Goal: Task Accomplishment & Management: Use online tool/utility

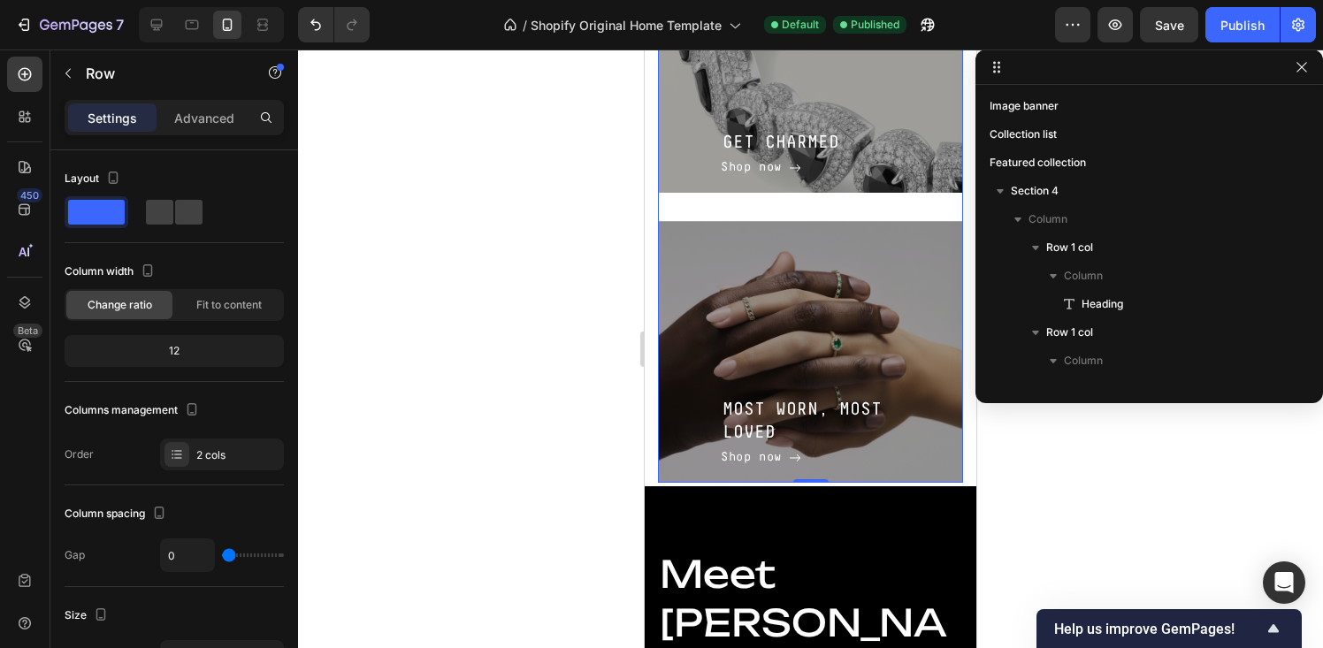
scroll to position [617, 0]
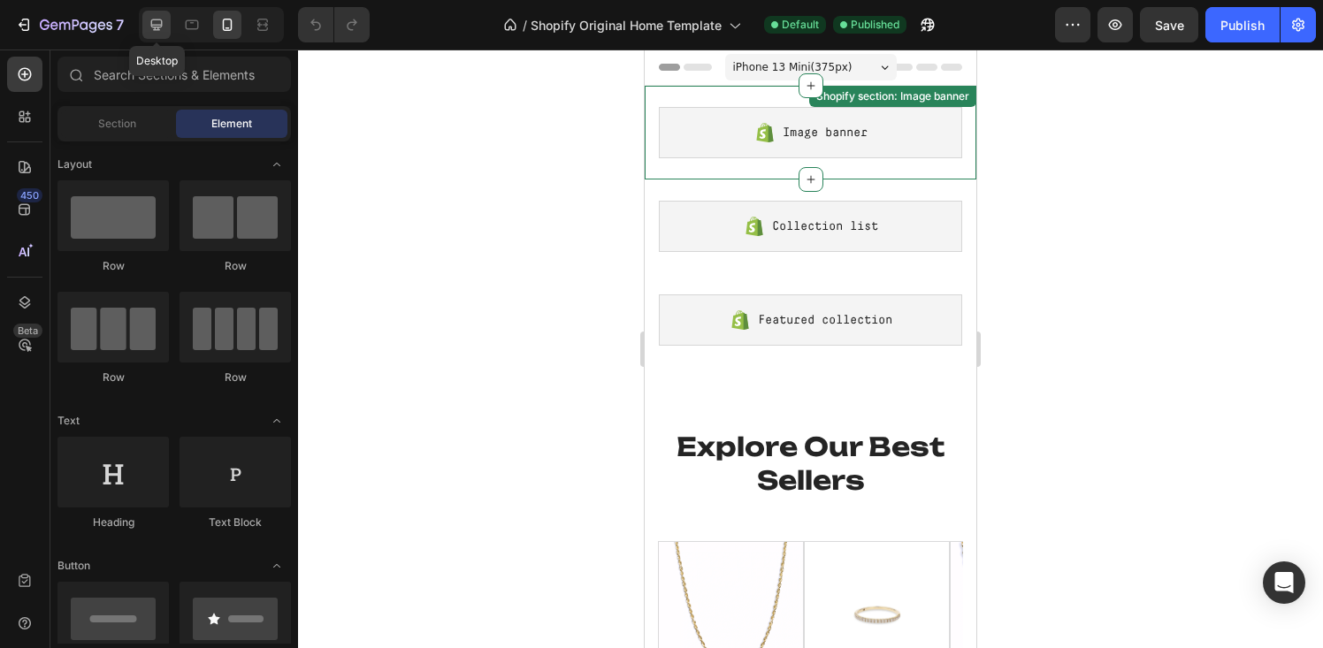
click at [148, 20] on icon at bounding box center [157, 25] width 18 height 18
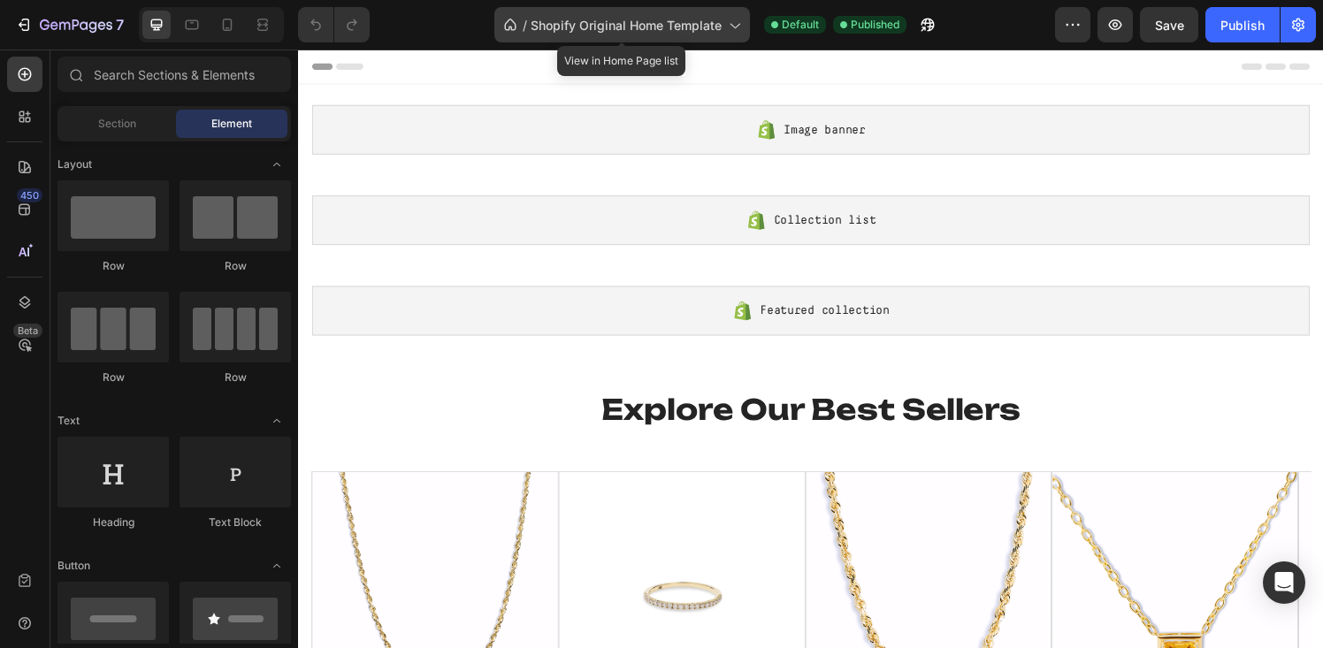
click at [623, 30] on span "Shopify Original Home Template" at bounding box center [626, 25] width 191 height 19
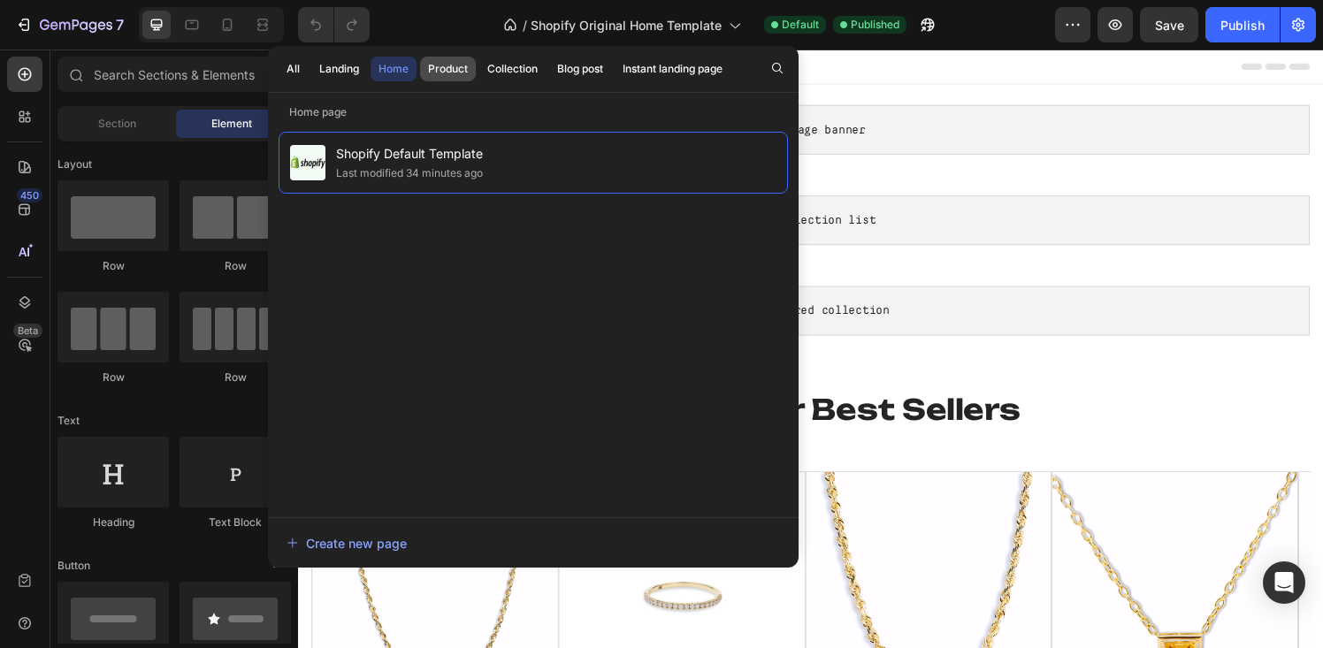
click at [452, 70] on div "Product" at bounding box center [448, 69] width 40 height 16
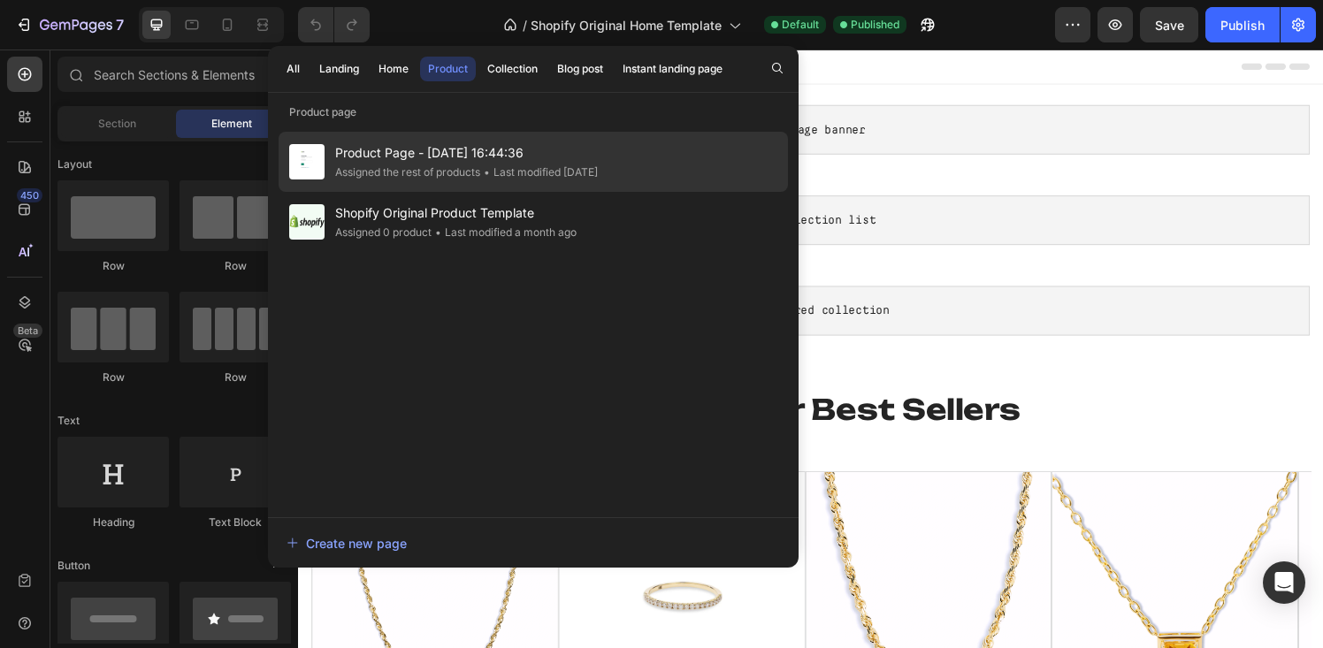
click at [424, 165] on div "Assigned the rest of products" at bounding box center [407, 173] width 145 height 18
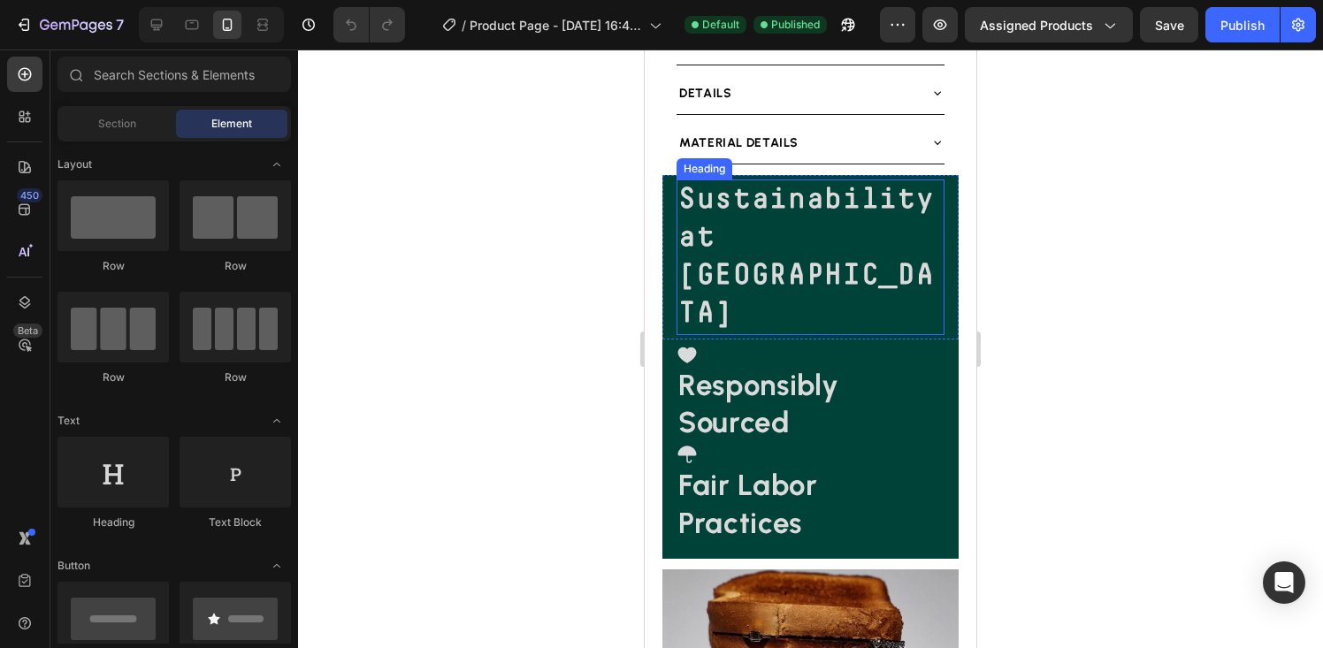
scroll to position [976, 0]
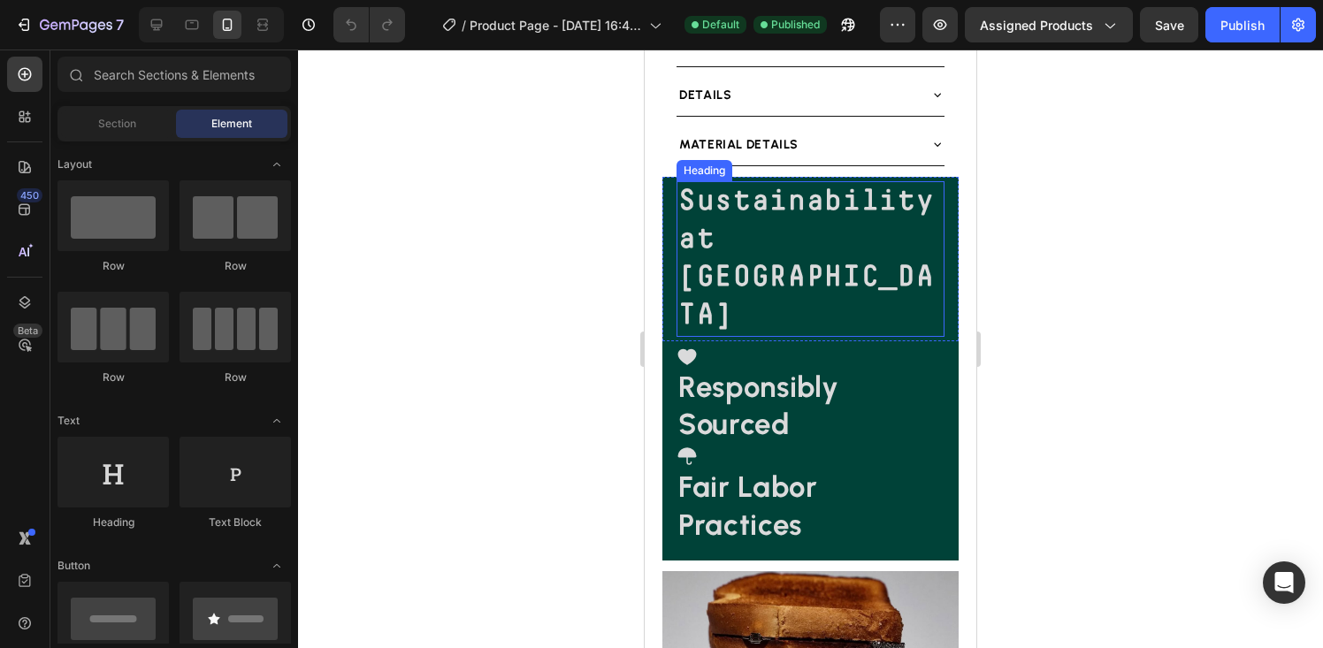
click at [790, 246] on h2 "Sustainability at [GEOGRAPHIC_DATA]" at bounding box center [811, 259] width 268 height 156
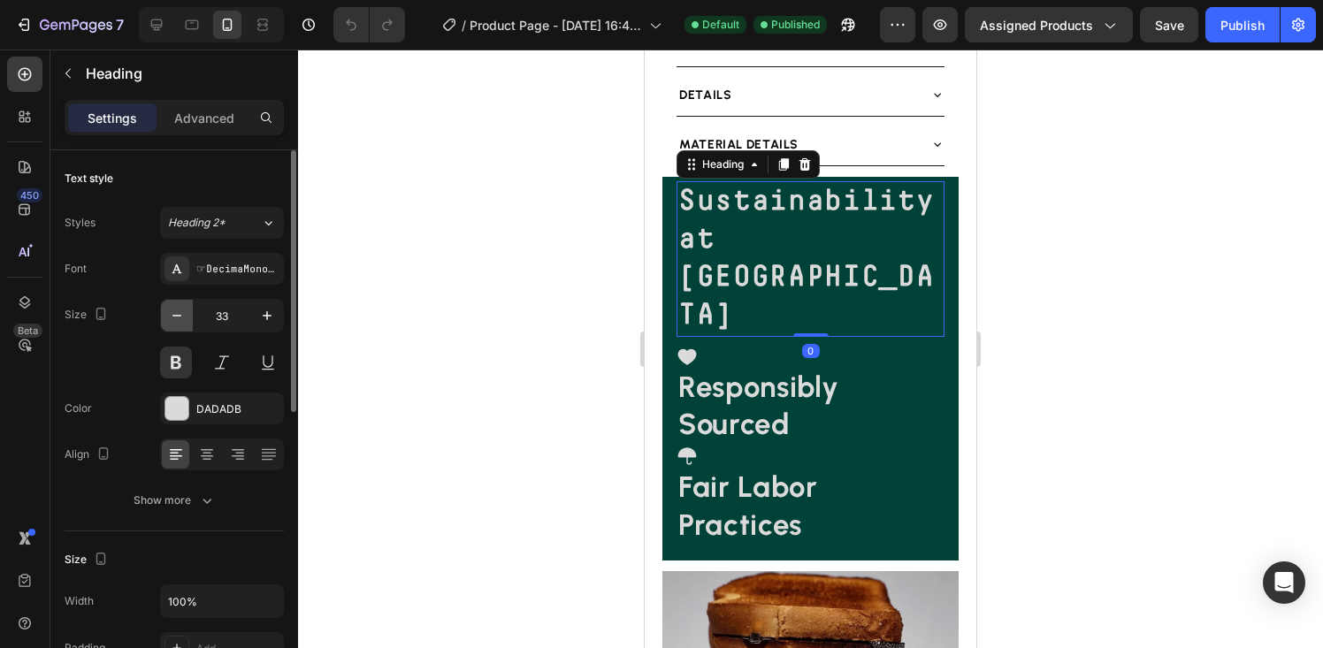
click at [175, 317] on icon "button" at bounding box center [177, 316] width 18 height 18
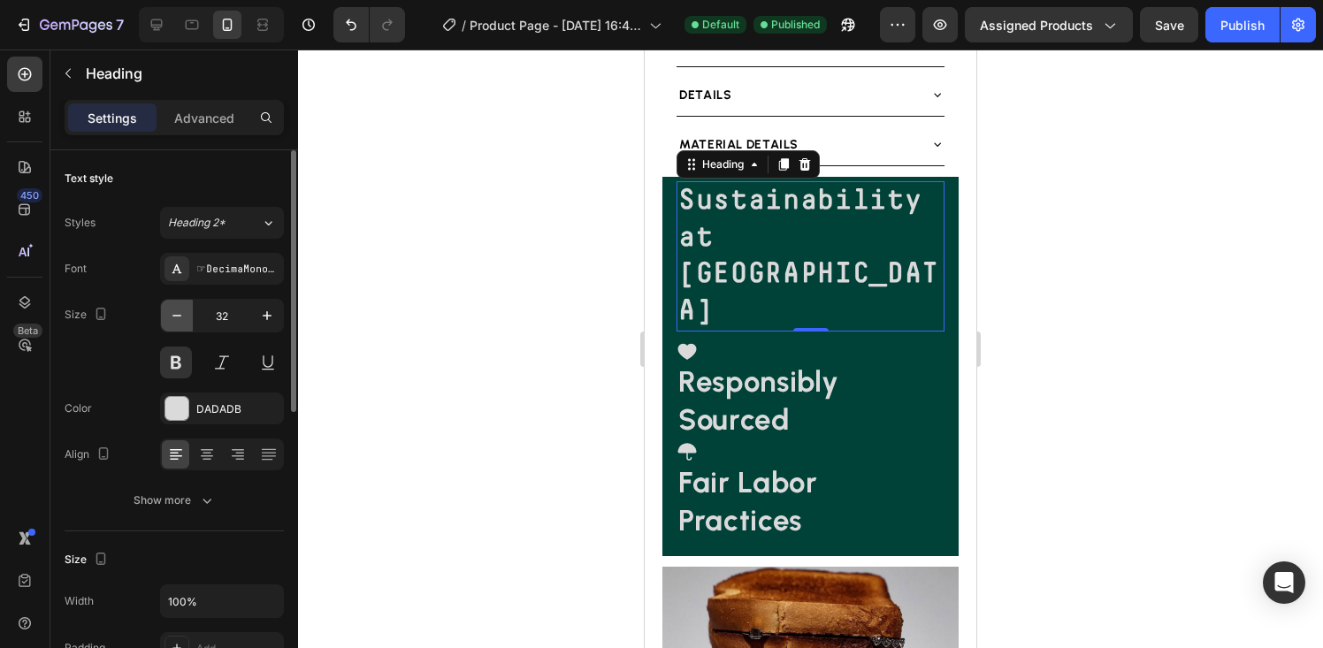
click at [175, 317] on icon "button" at bounding box center [177, 316] width 18 height 18
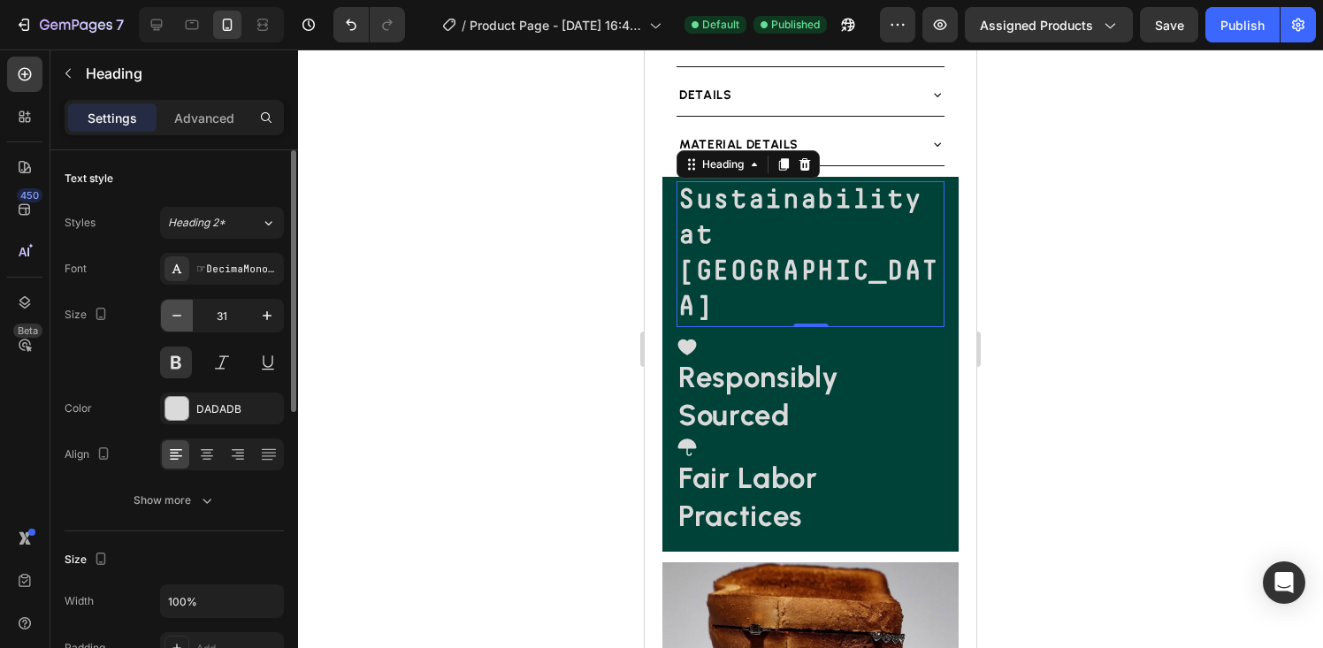
click at [175, 317] on icon "button" at bounding box center [177, 316] width 18 height 18
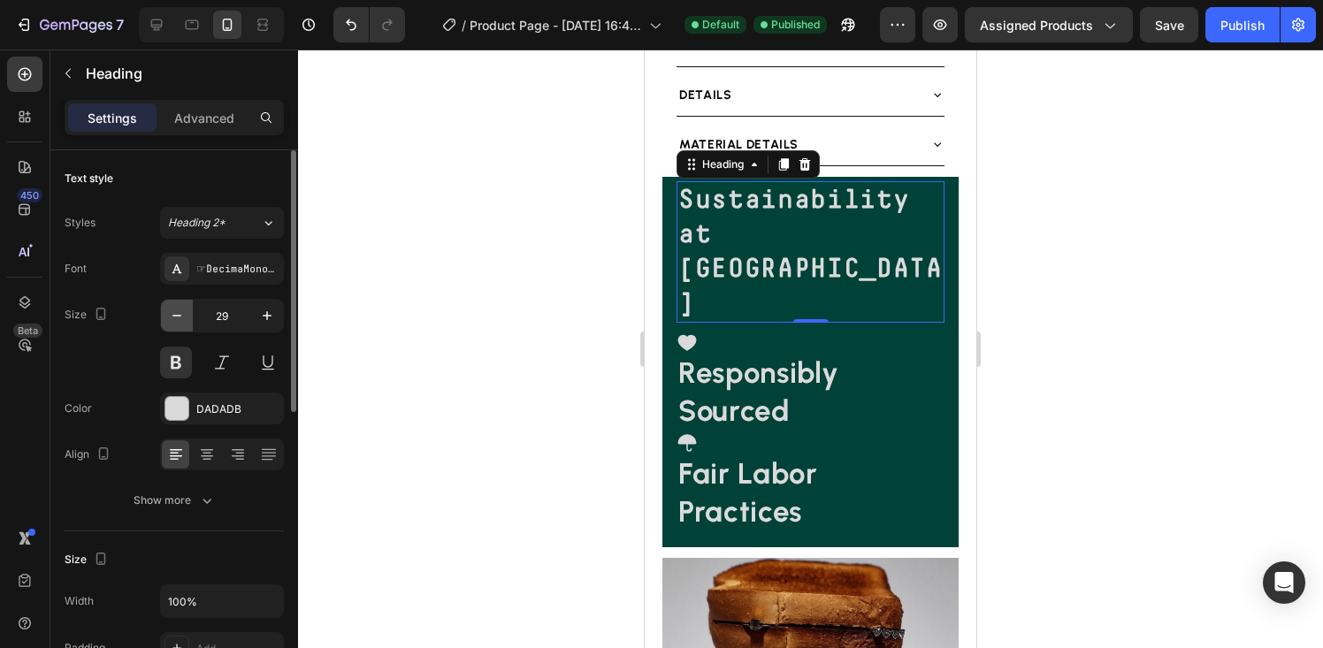
click at [175, 317] on icon "button" at bounding box center [177, 316] width 18 height 18
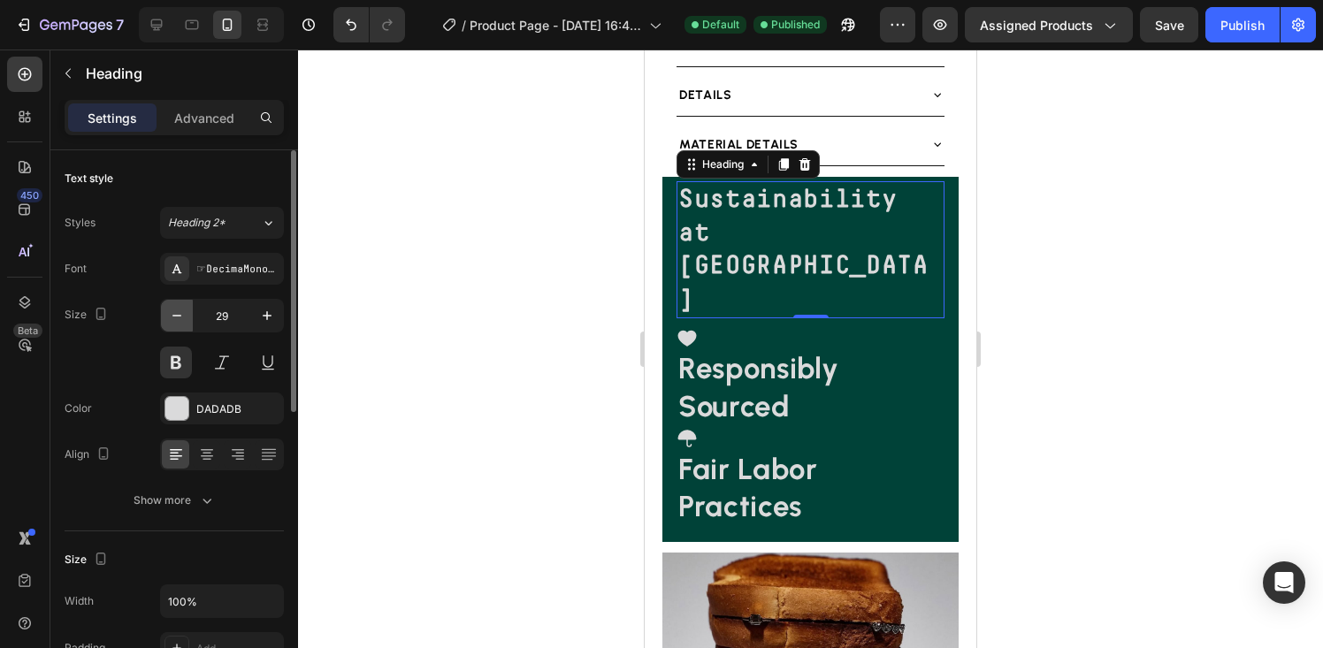
click at [175, 317] on icon "button" at bounding box center [177, 316] width 18 height 18
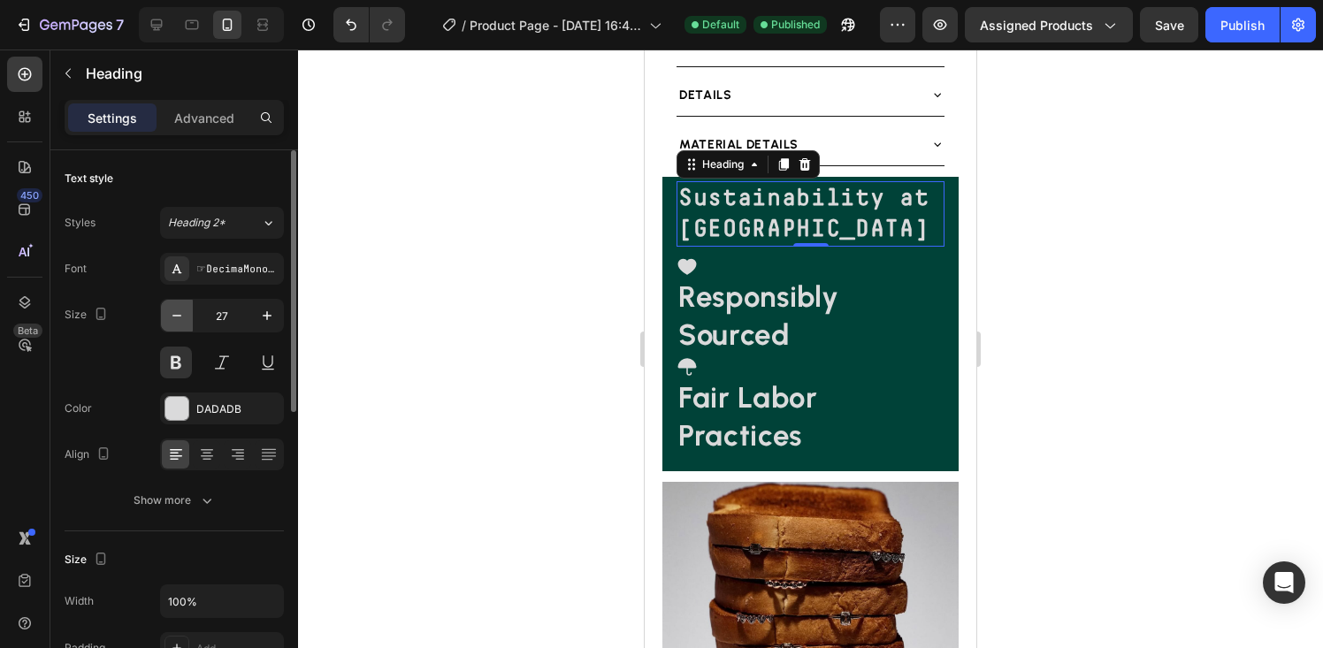
click at [175, 317] on icon "button" at bounding box center [177, 316] width 18 height 18
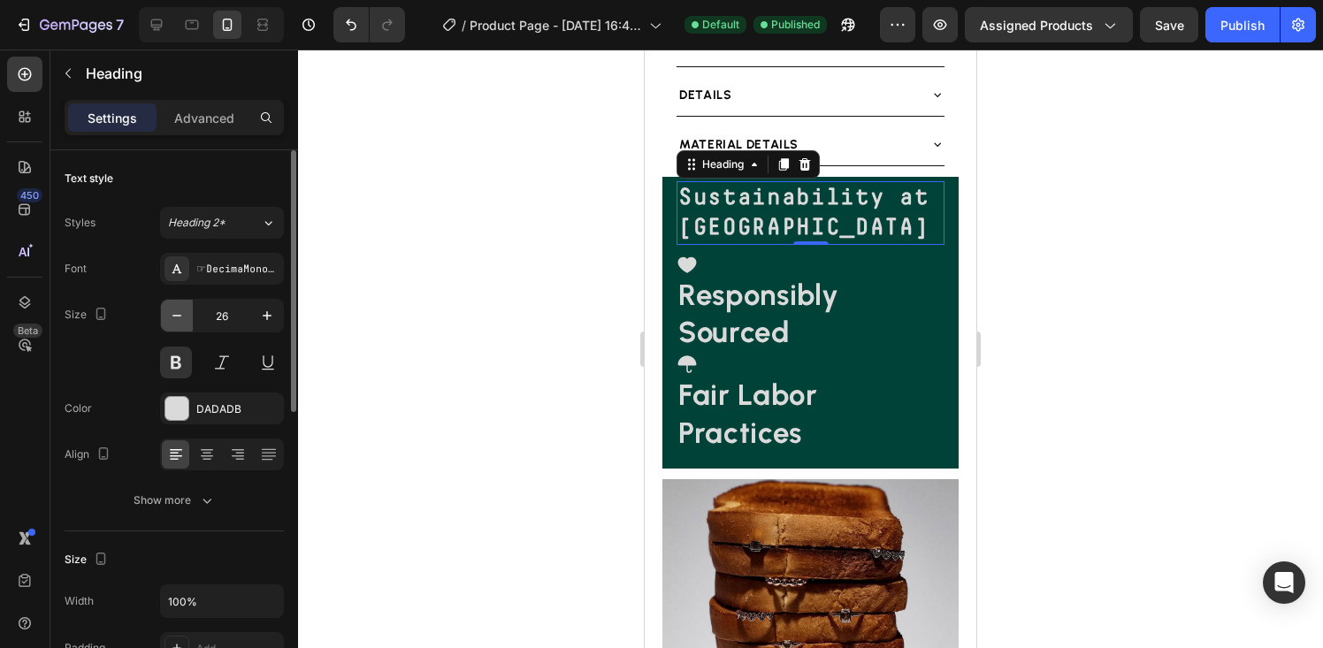
click at [175, 317] on icon "button" at bounding box center [177, 316] width 18 height 18
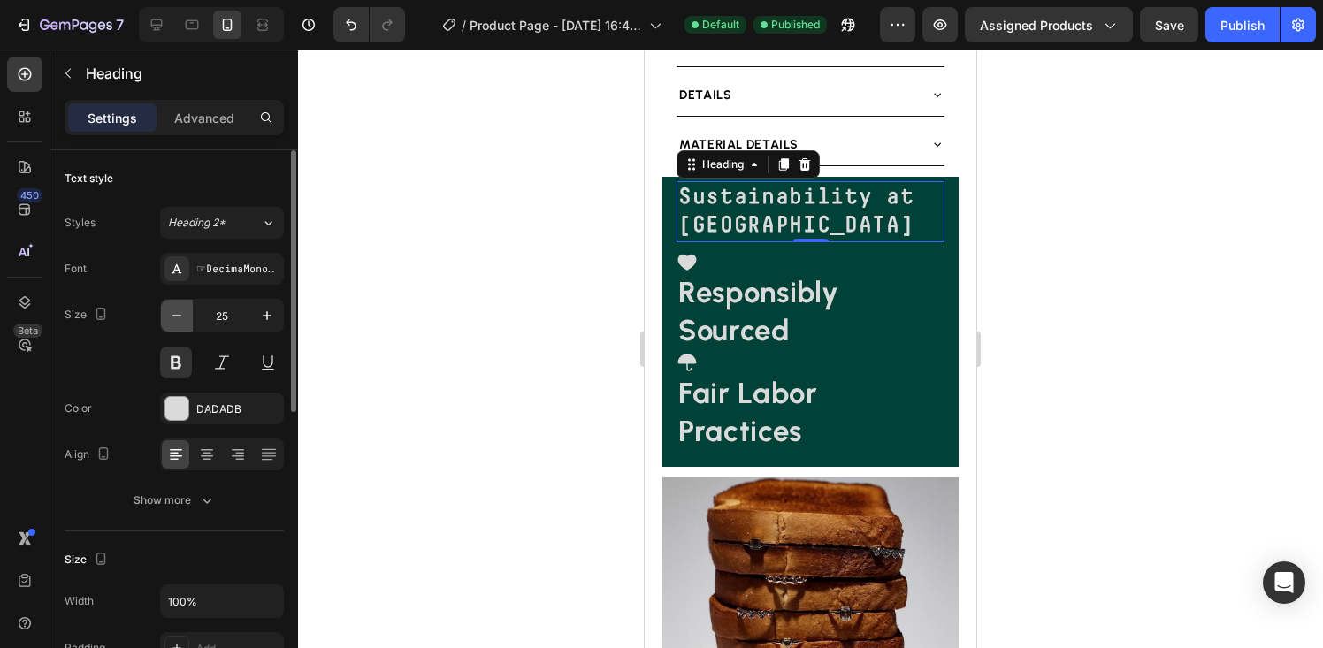
click at [175, 317] on icon "button" at bounding box center [177, 316] width 18 height 18
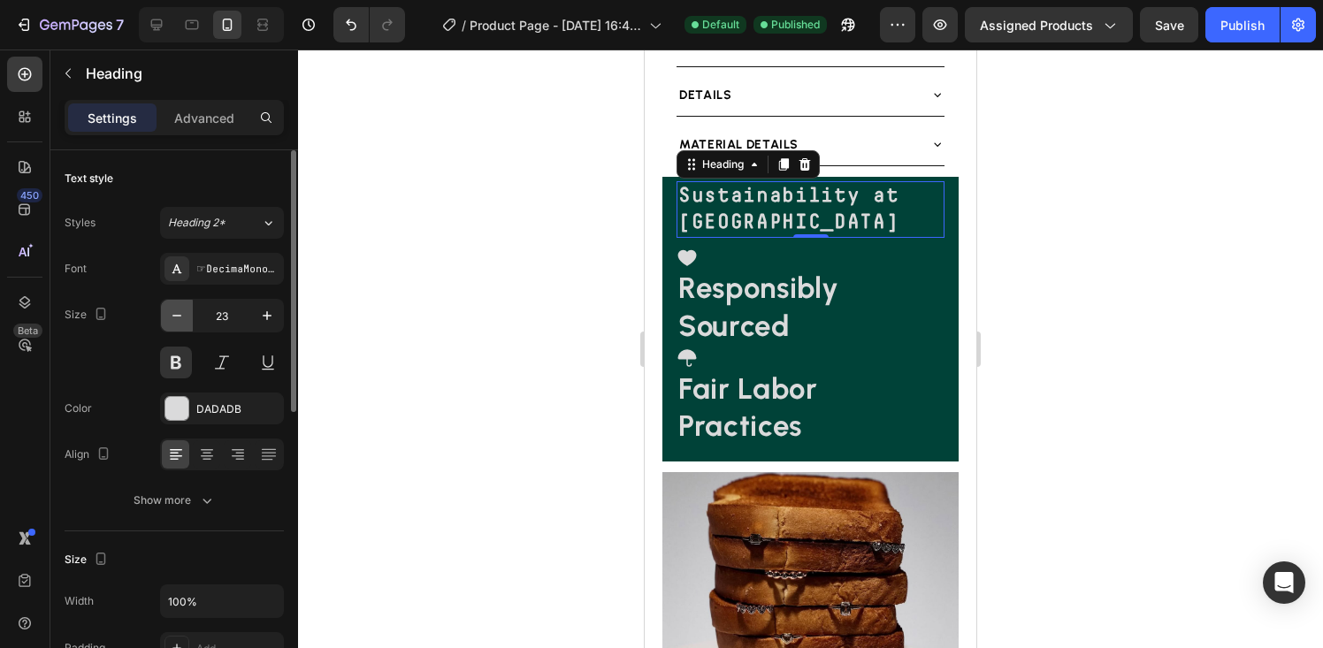
click at [175, 317] on icon "button" at bounding box center [177, 316] width 18 height 18
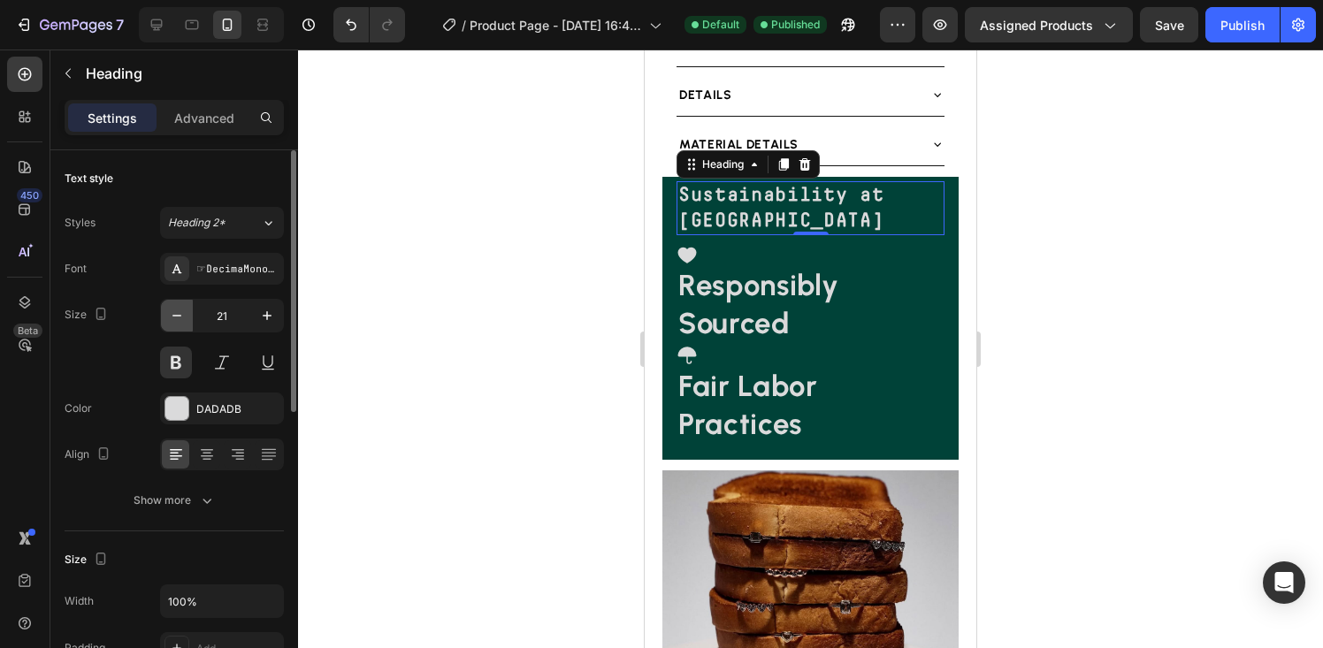
click at [175, 317] on icon "button" at bounding box center [177, 316] width 18 height 18
type input "20"
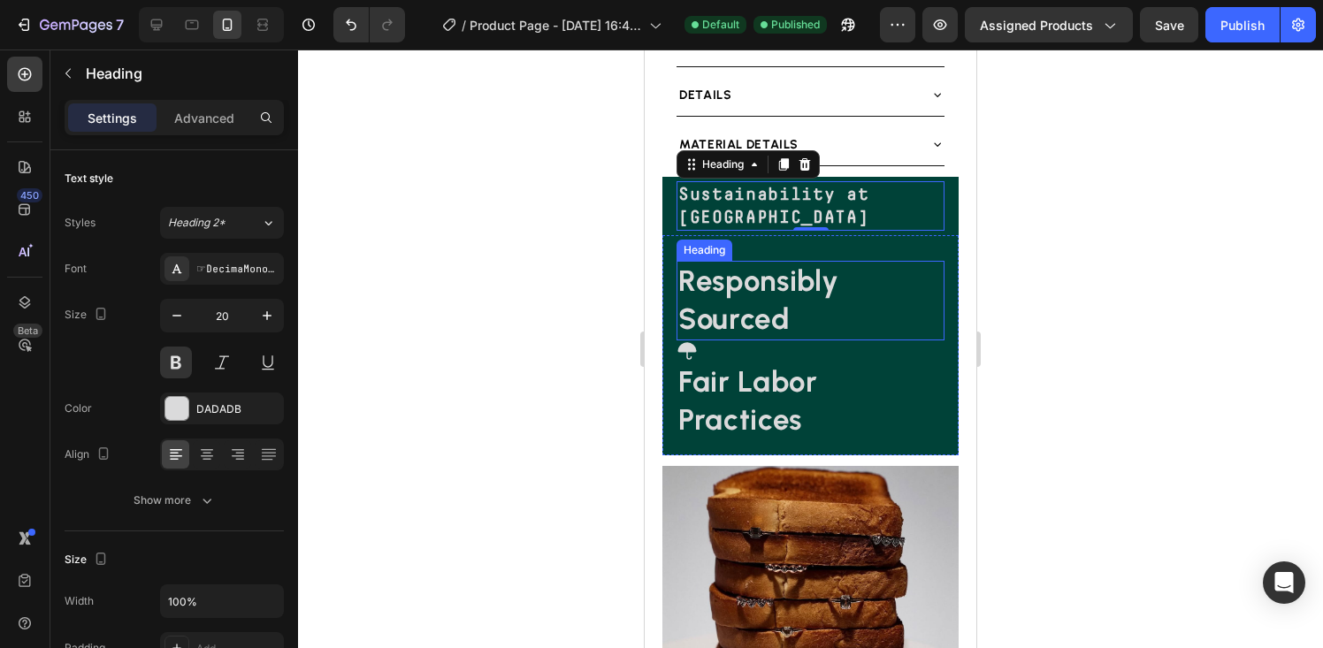
click at [743, 341] on h2 "Responsibly Sourced" at bounding box center [811, 301] width 268 height 80
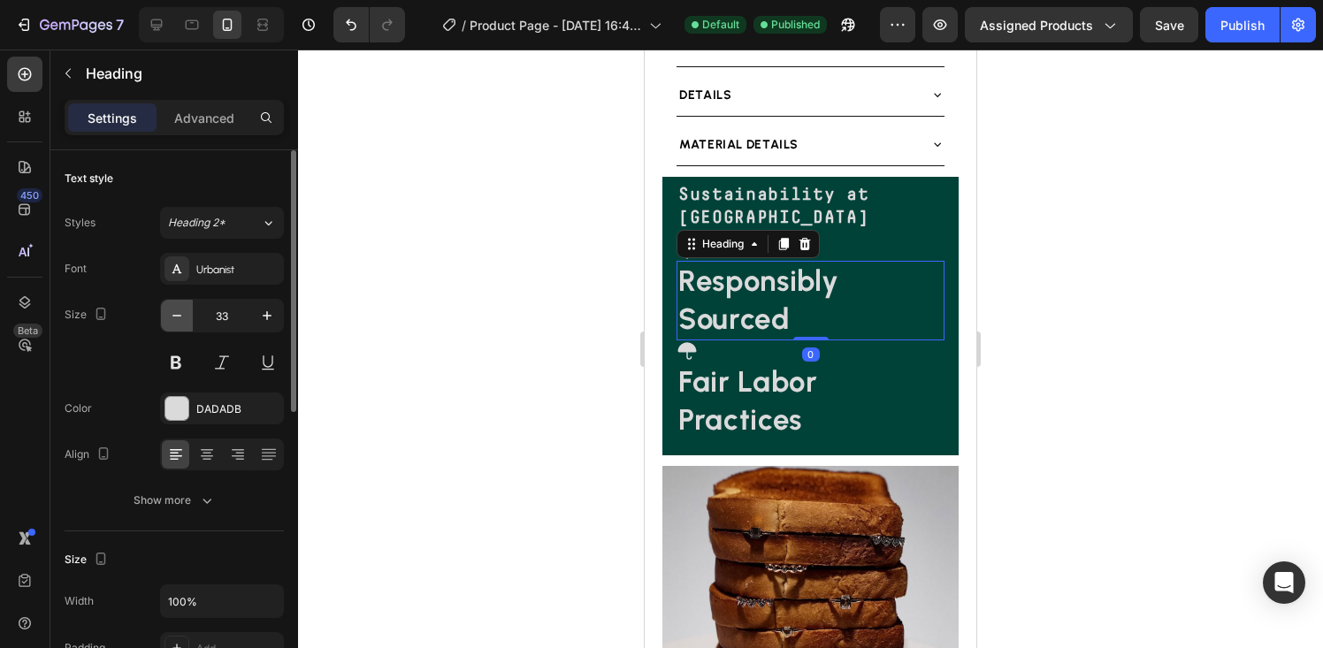
click at [172, 312] on icon "button" at bounding box center [177, 316] width 18 height 18
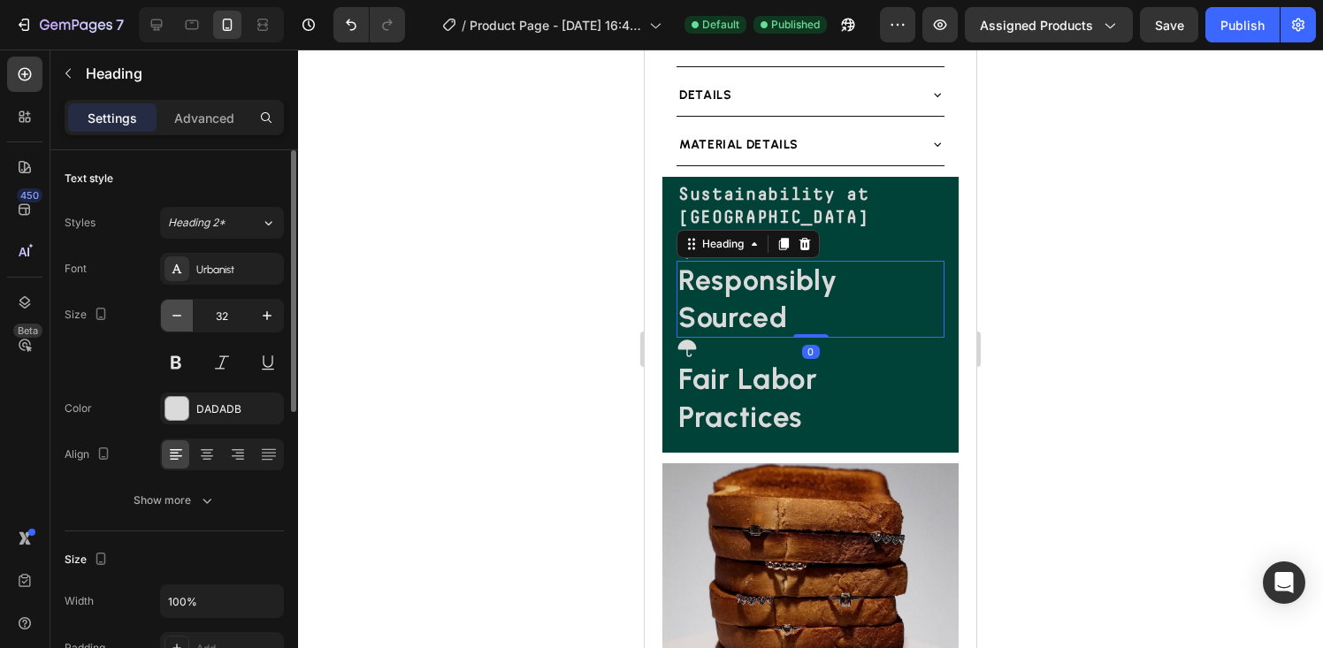
click at [172, 312] on icon "button" at bounding box center [177, 316] width 18 height 18
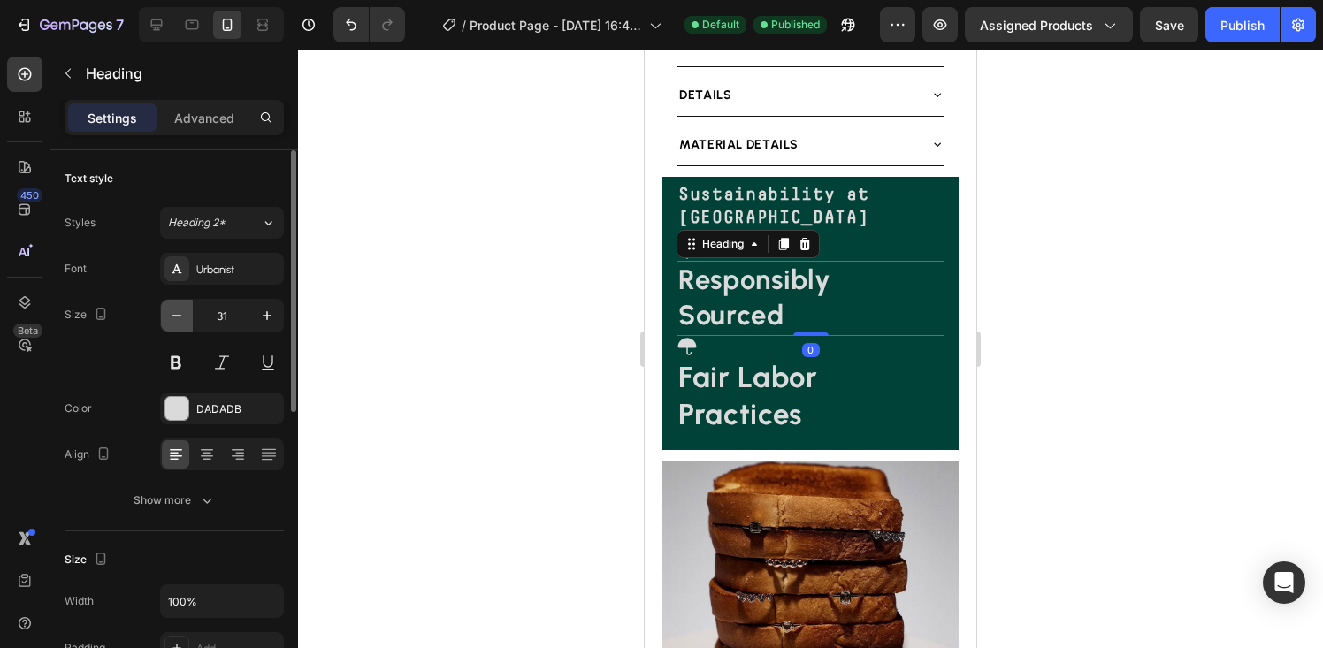
click at [172, 312] on icon "button" at bounding box center [177, 316] width 18 height 18
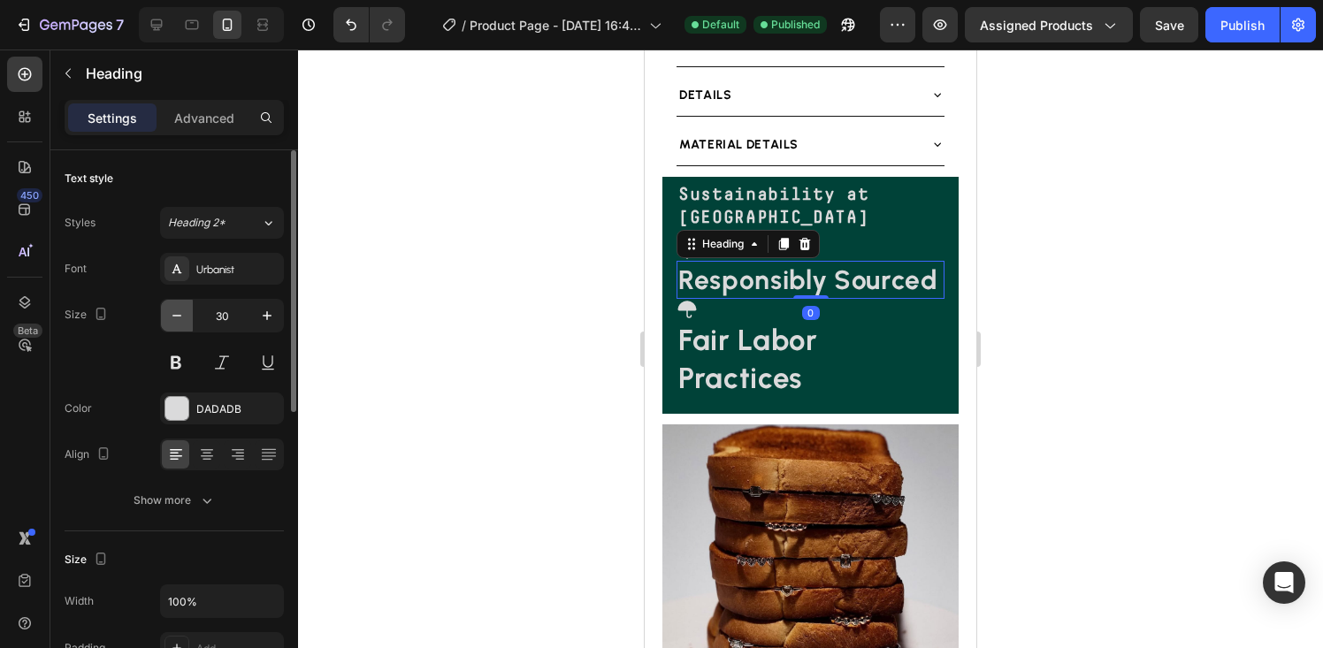
click at [172, 312] on icon "button" at bounding box center [177, 316] width 18 height 18
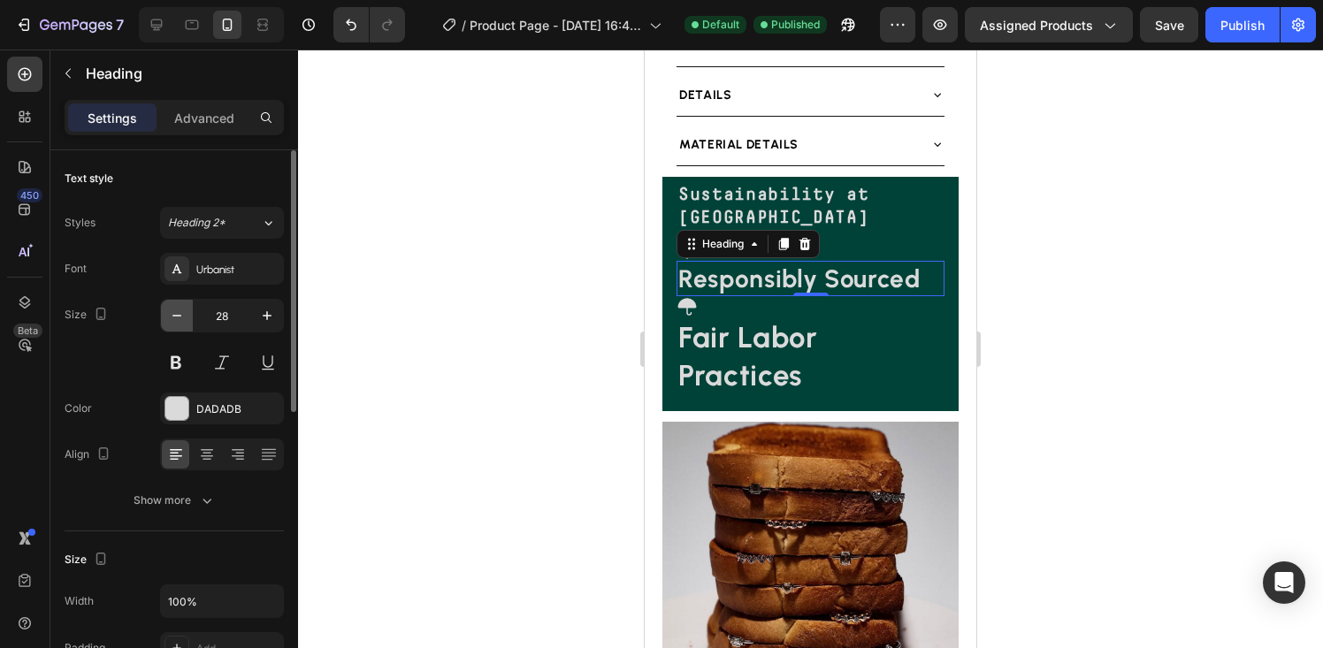
click at [172, 312] on icon "button" at bounding box center [177, 316] width 18 height 18
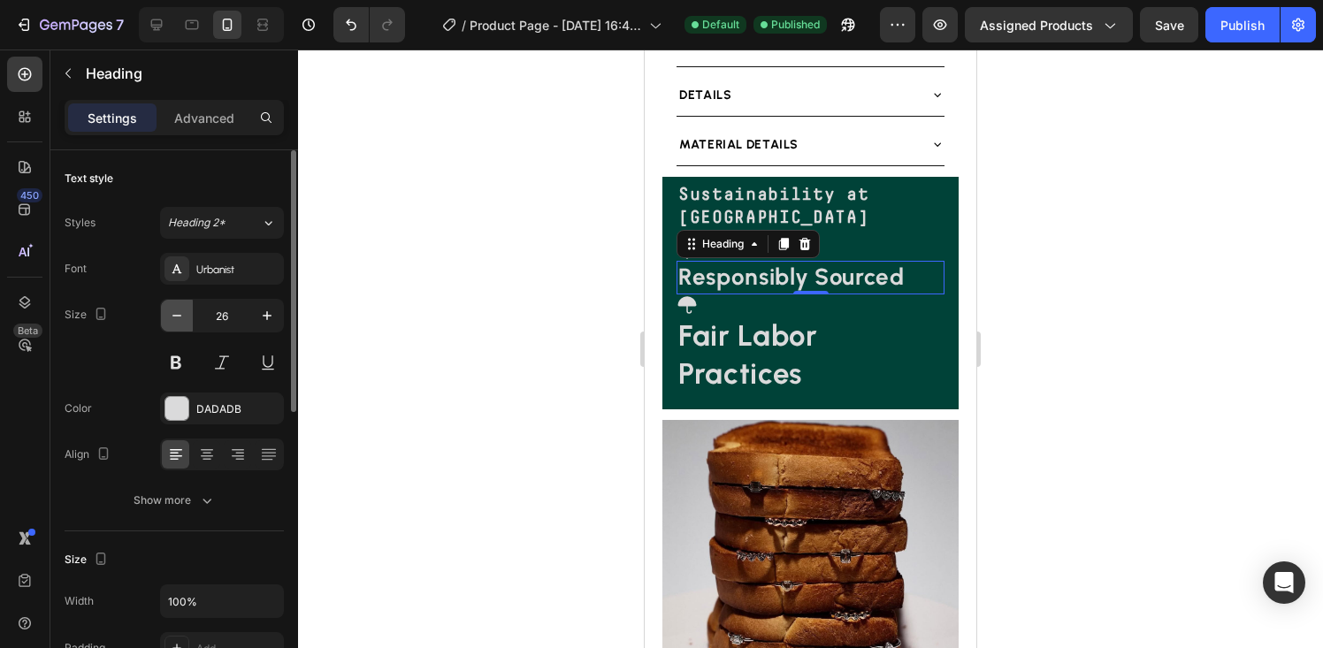
click at [172, 312] on icon "button" at bounding box center [177, 316] width 18 height 18
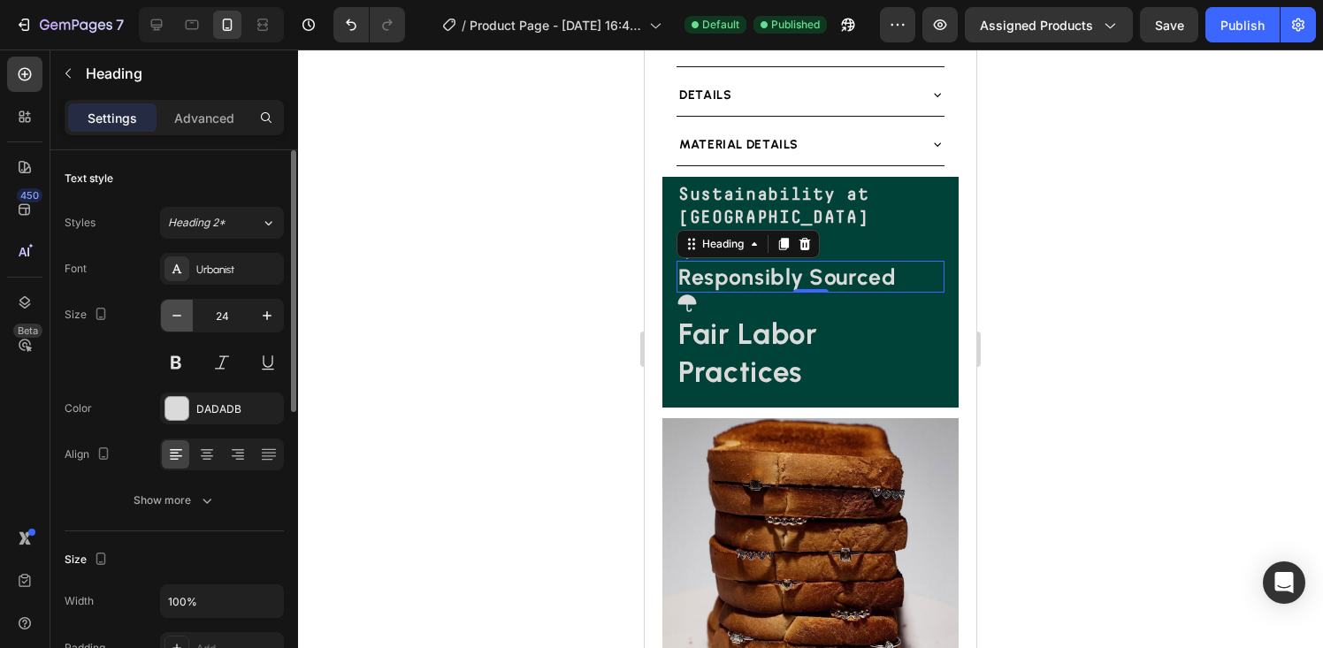
click at [172, 312] on icon "button" at bounding box center [177, 316] width 18 height 18
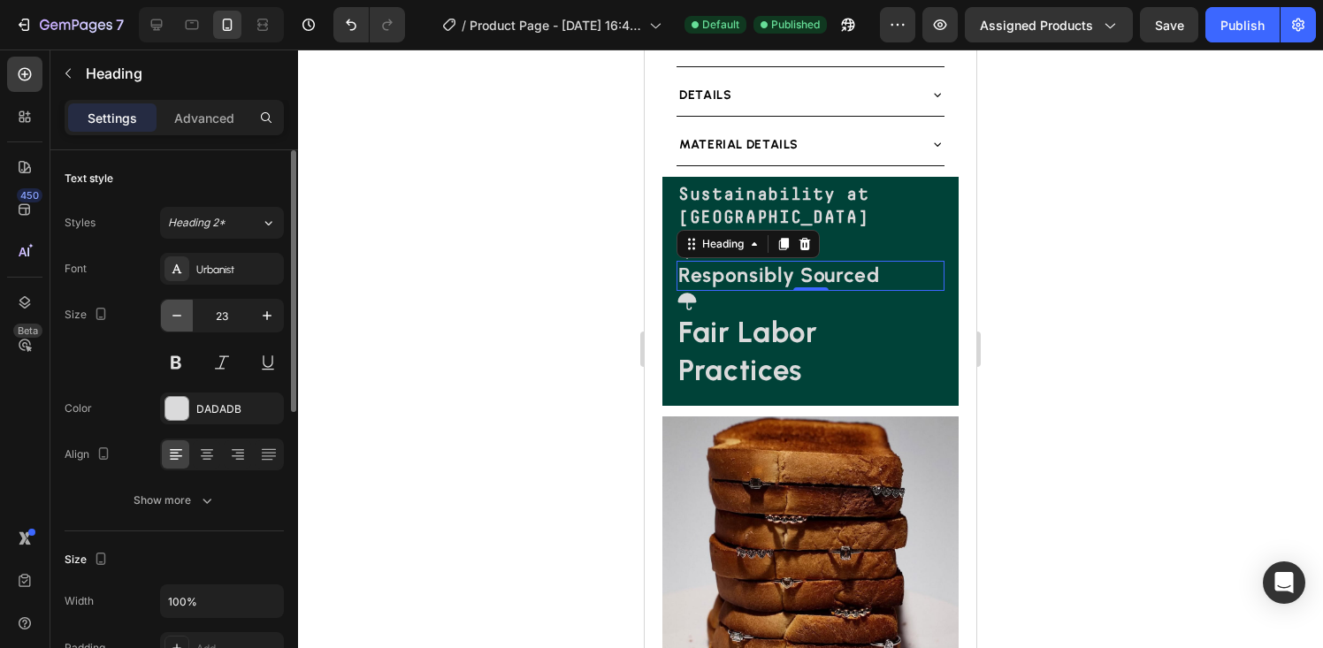
click at [172, 312] on icon "button" at bounding box center [177, 316] width 18 height 18
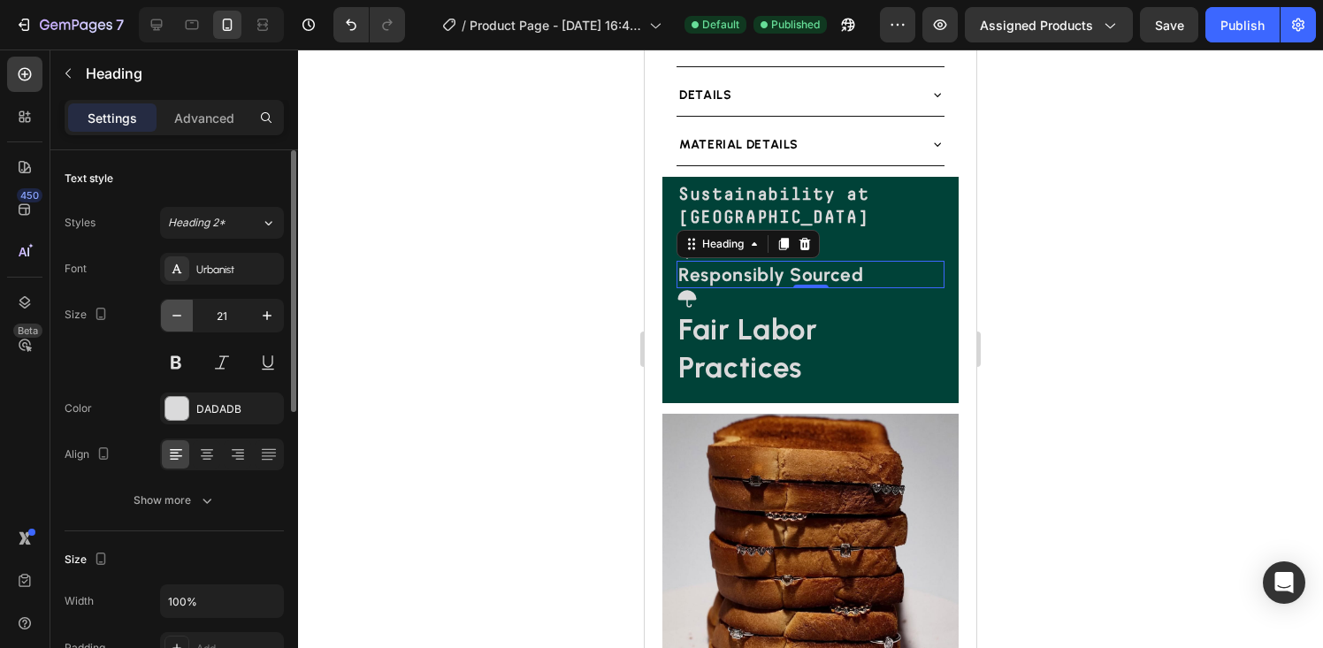
click at [172, 312] on icon "button" at bounding box center [177, 316] width 18 height 18
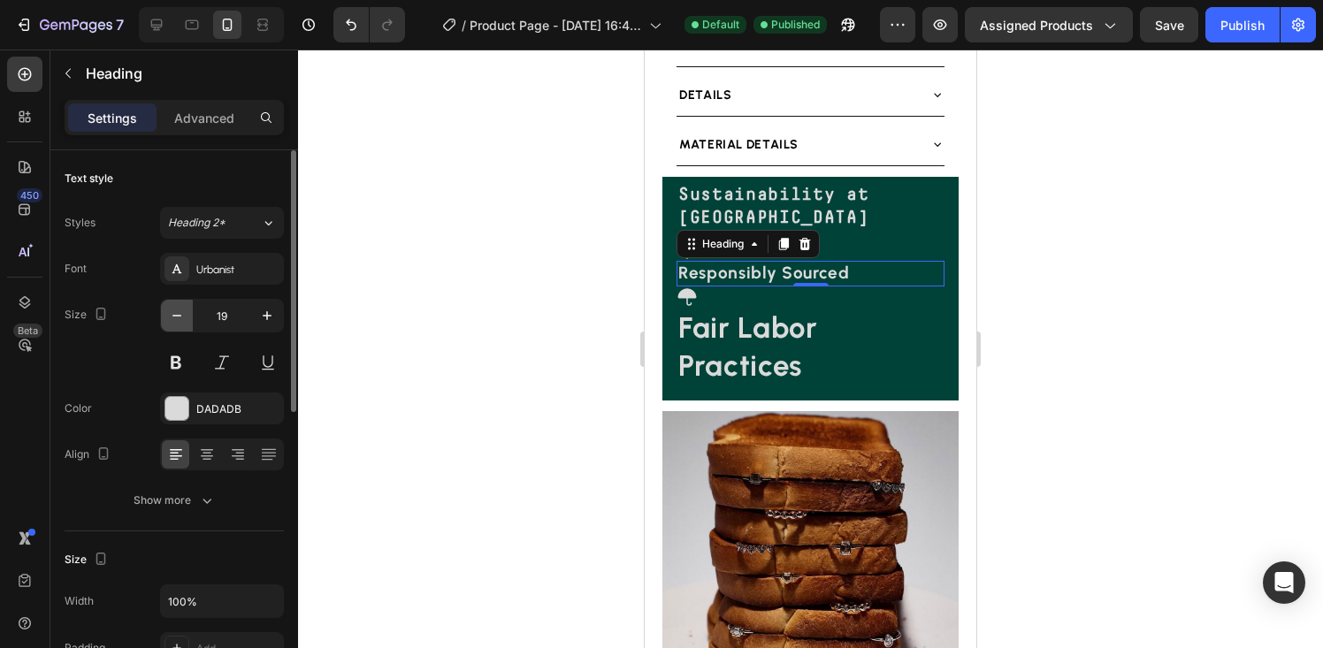
click at [172, 312] on icon "button" at bounding box center [177, 316] width 18 height 18
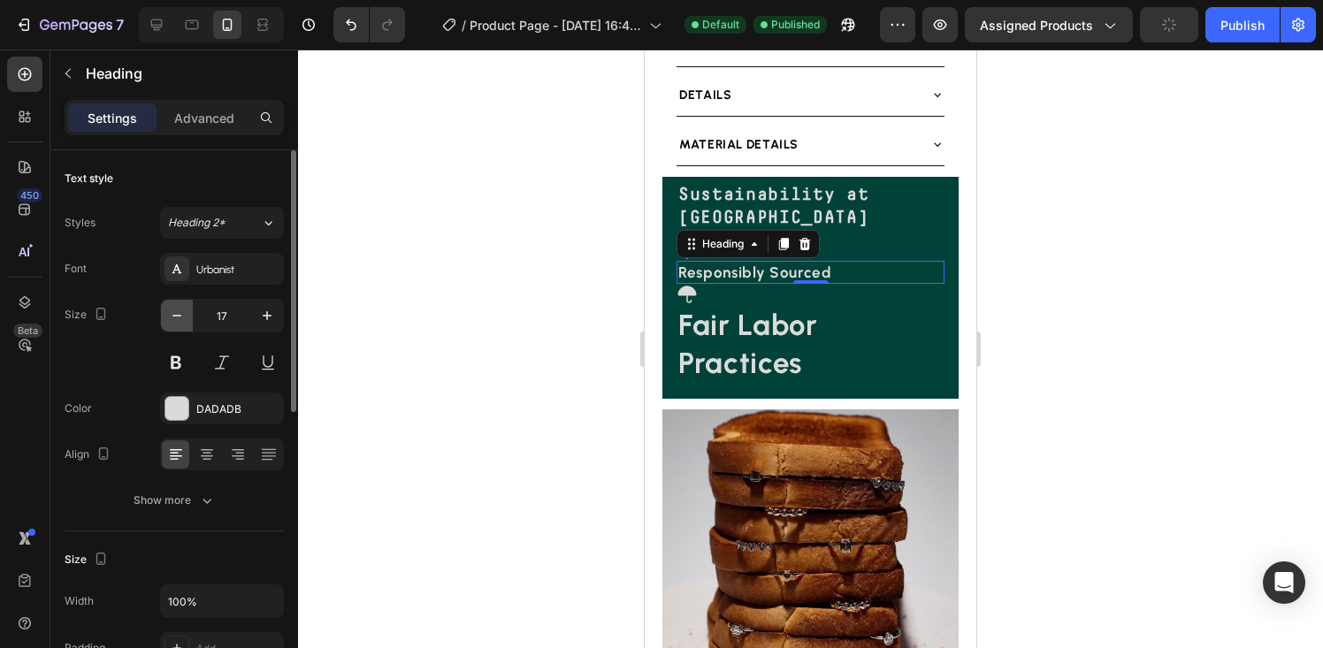
click at [172, 312] on icon "button" at bounding box center [177, 316] width 18 height 18
type input "16"
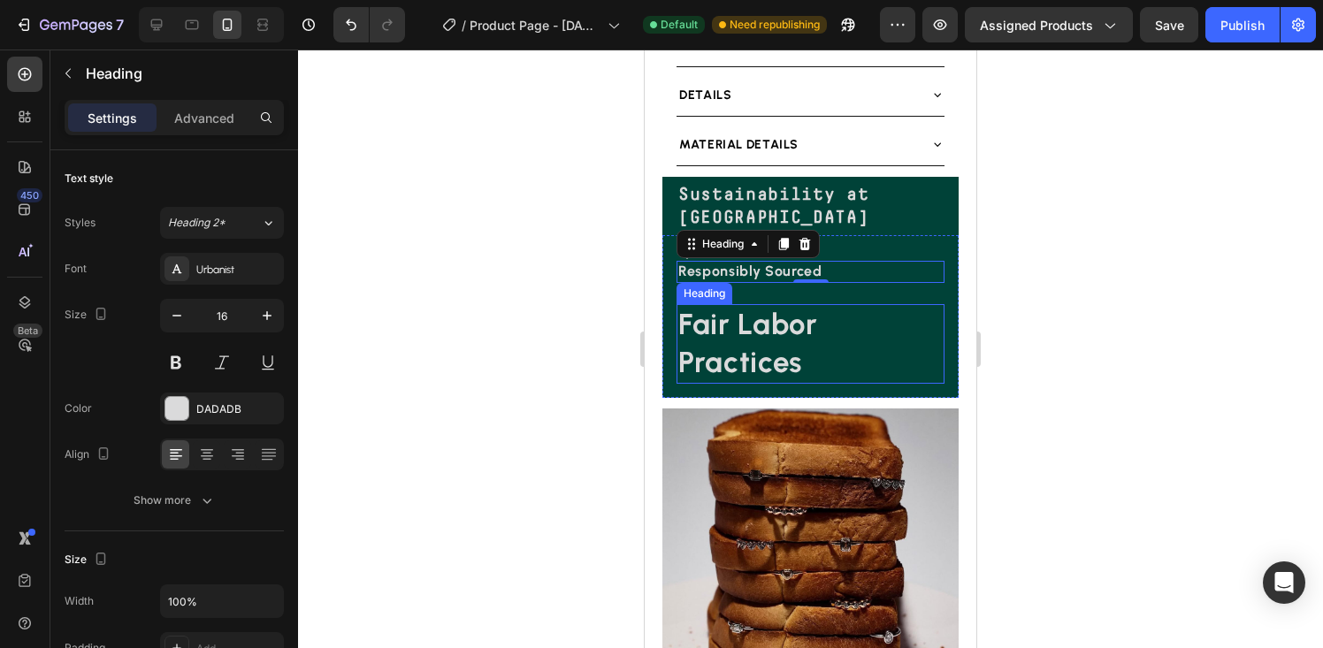
click at [762, 379] on strong "Fair Labor Practices" at bounding box center [748, 343] width 140 height 73
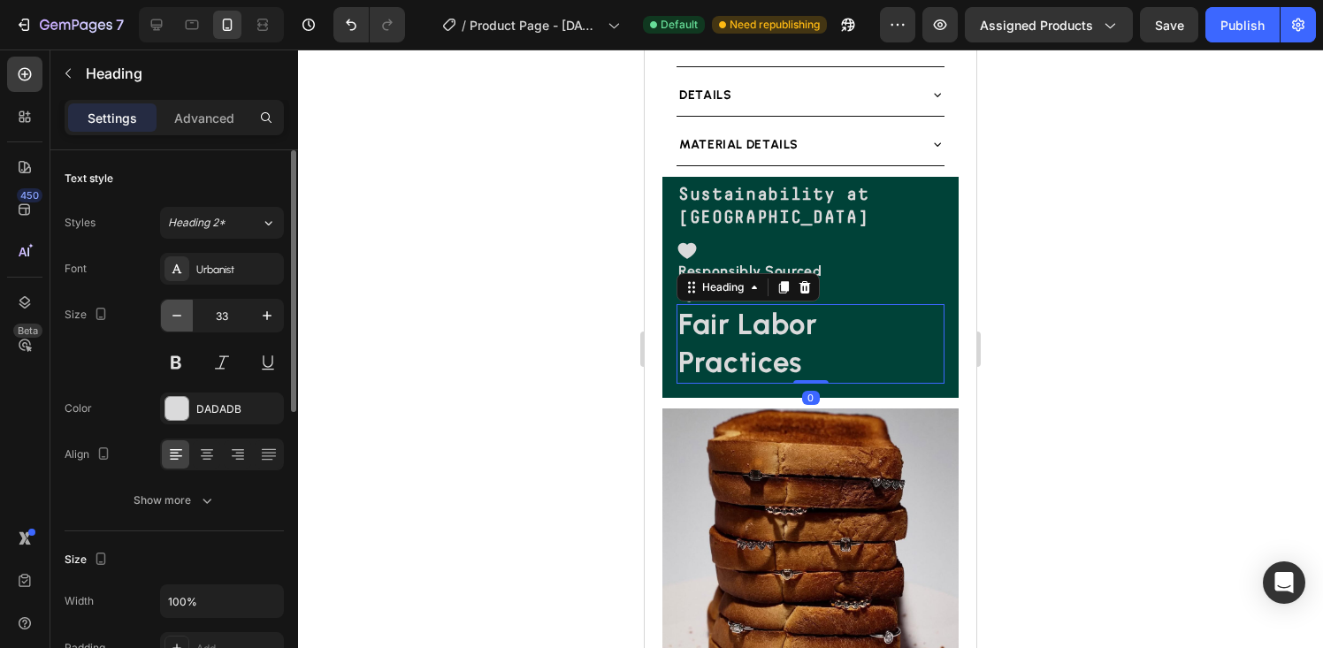
click at [178, 321] on icon "button" at bounding box center [177, 316] width 18 height 18
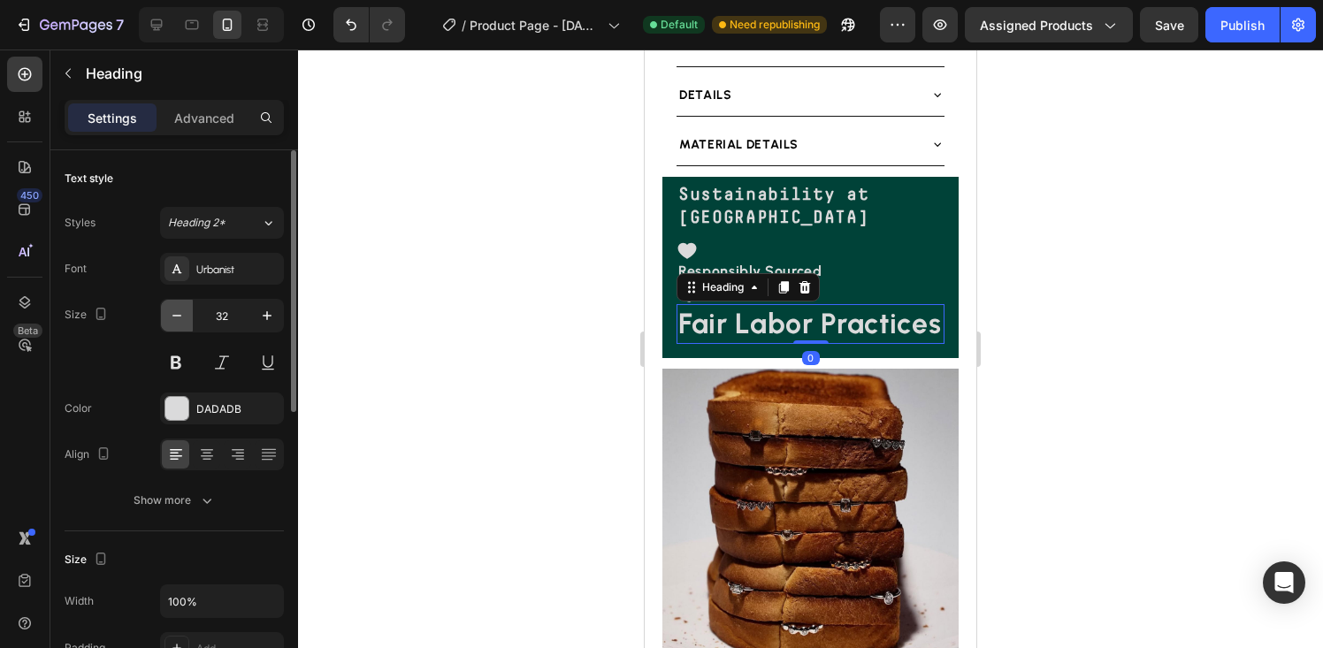
click at [178, 321] on icon "button" at bounding box center [177, 316] width 18 height 18
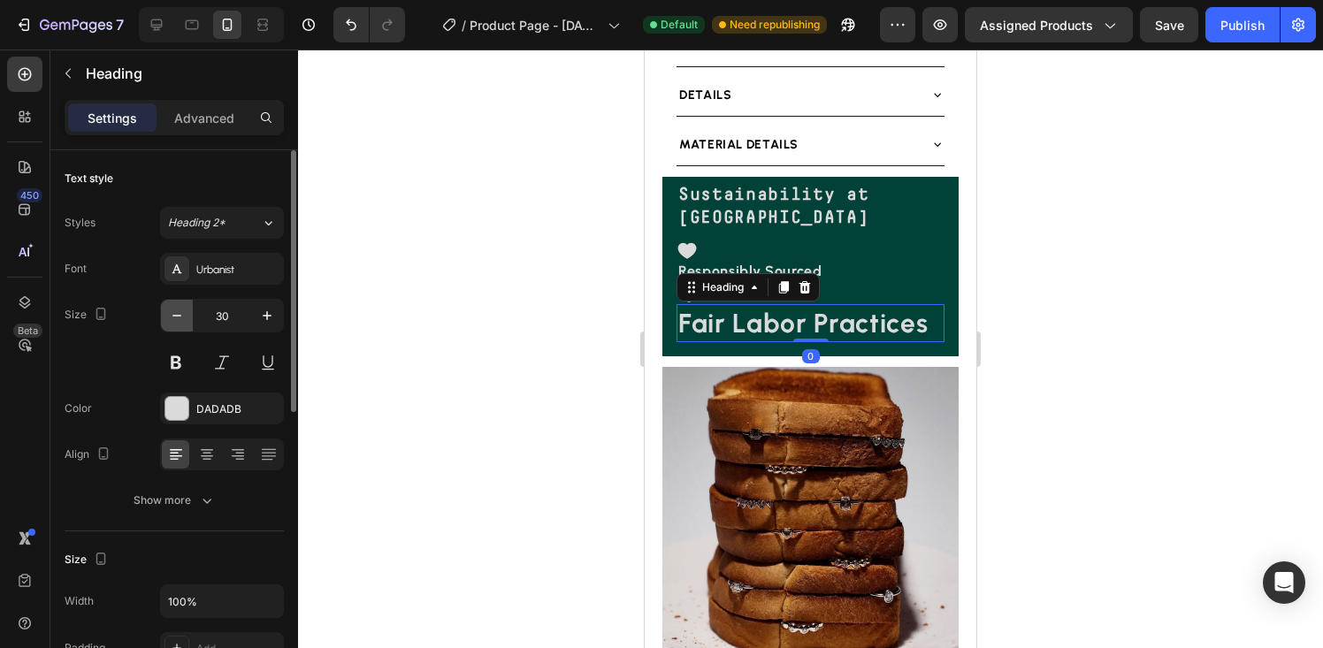
click at [178, 321] on icon "button" at bounding box center [177, 316] width 18 height 18
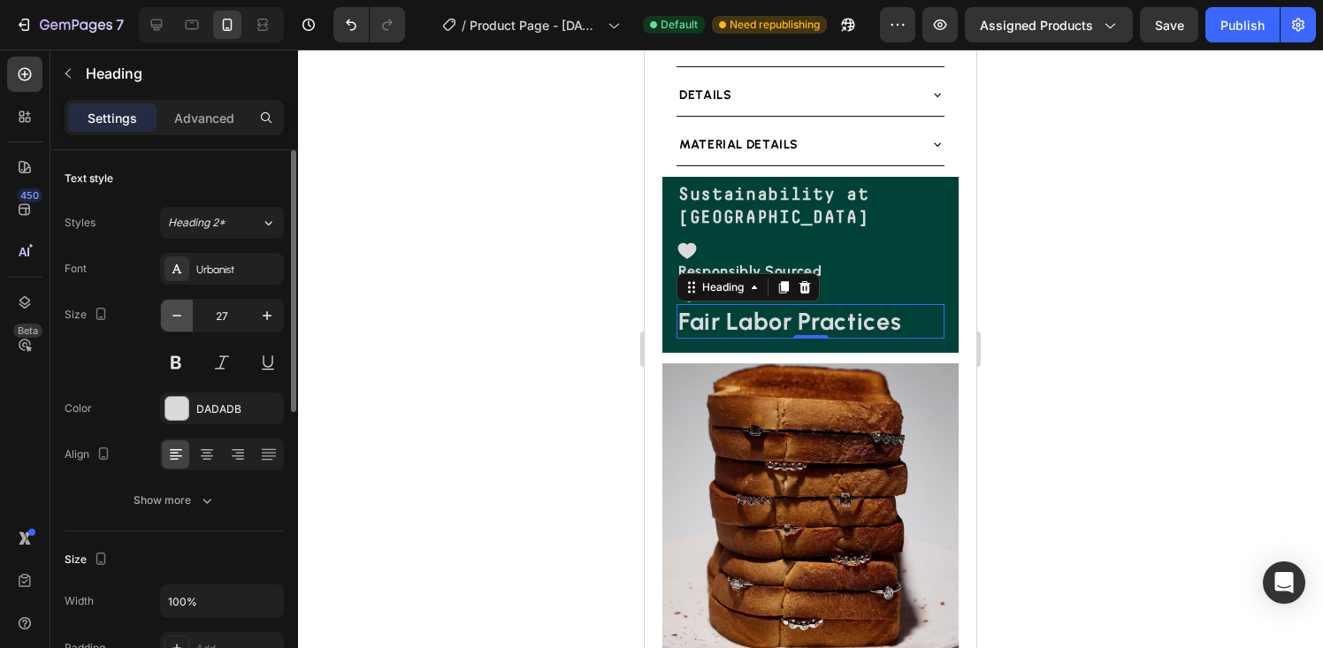
click at [178, 321] on icon "button" at bounding box center [177, 316] width 18 height 18
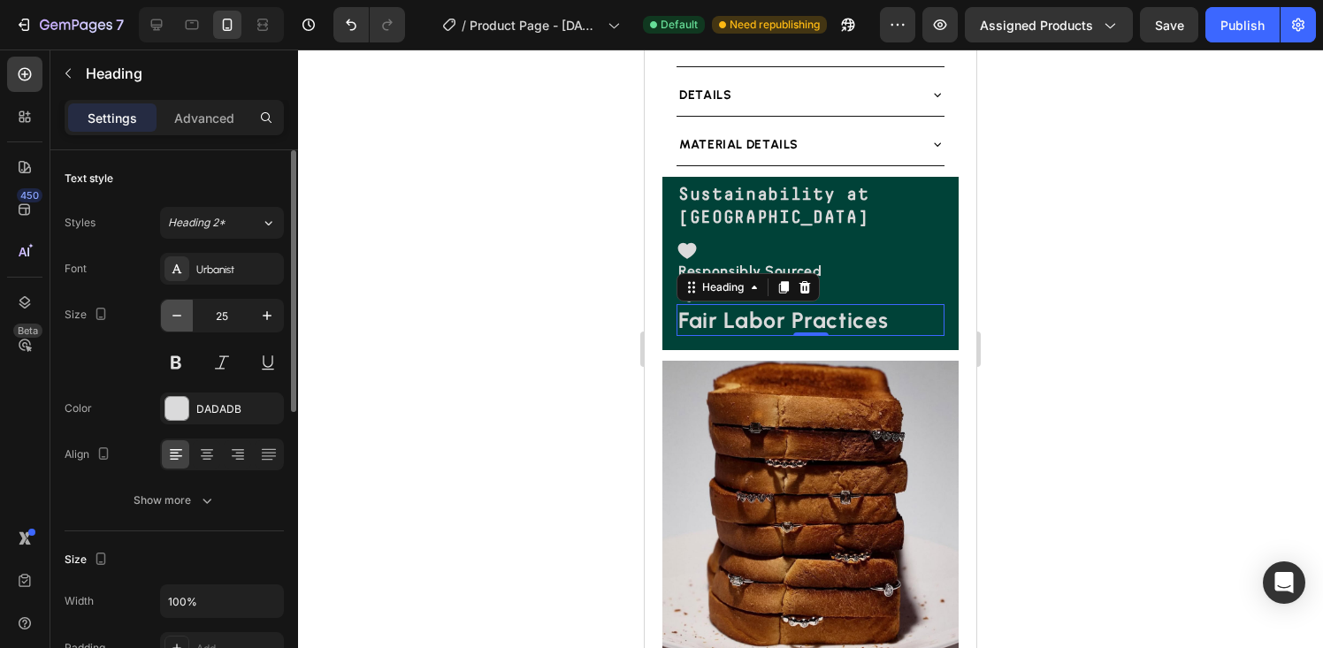
click at [178, 321] on icon "button" at bounding box center [177, 316] width 18 height 18
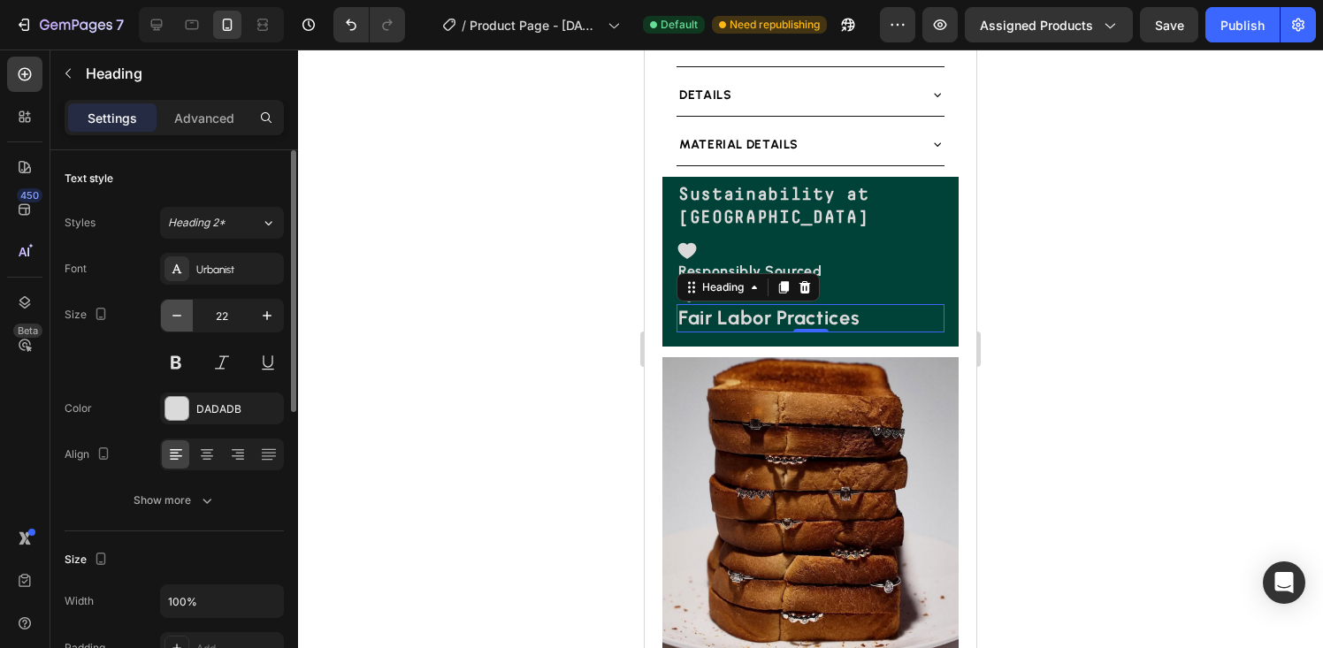
click at [178, 321] on icon "button" at bounding box center [177, 316] width 18 height 18
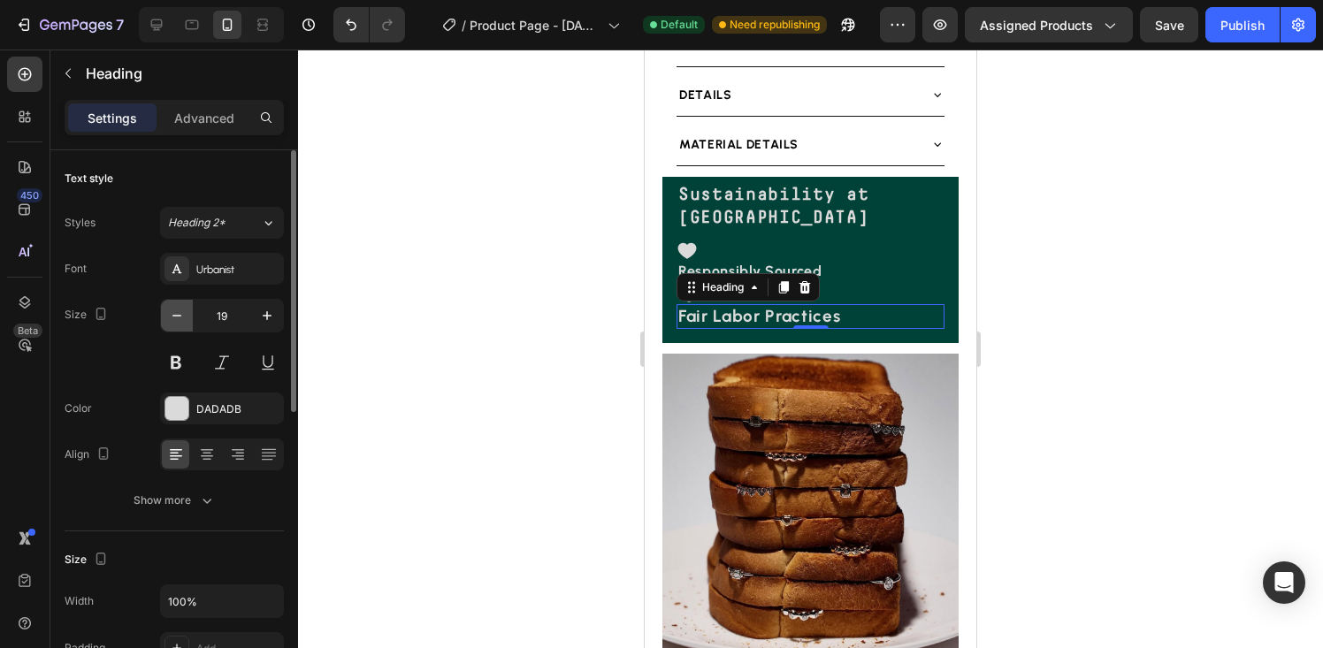
click at [178, 321] on icon "button" at bounding box center [177, 316] width 18 height 18
type input "17"
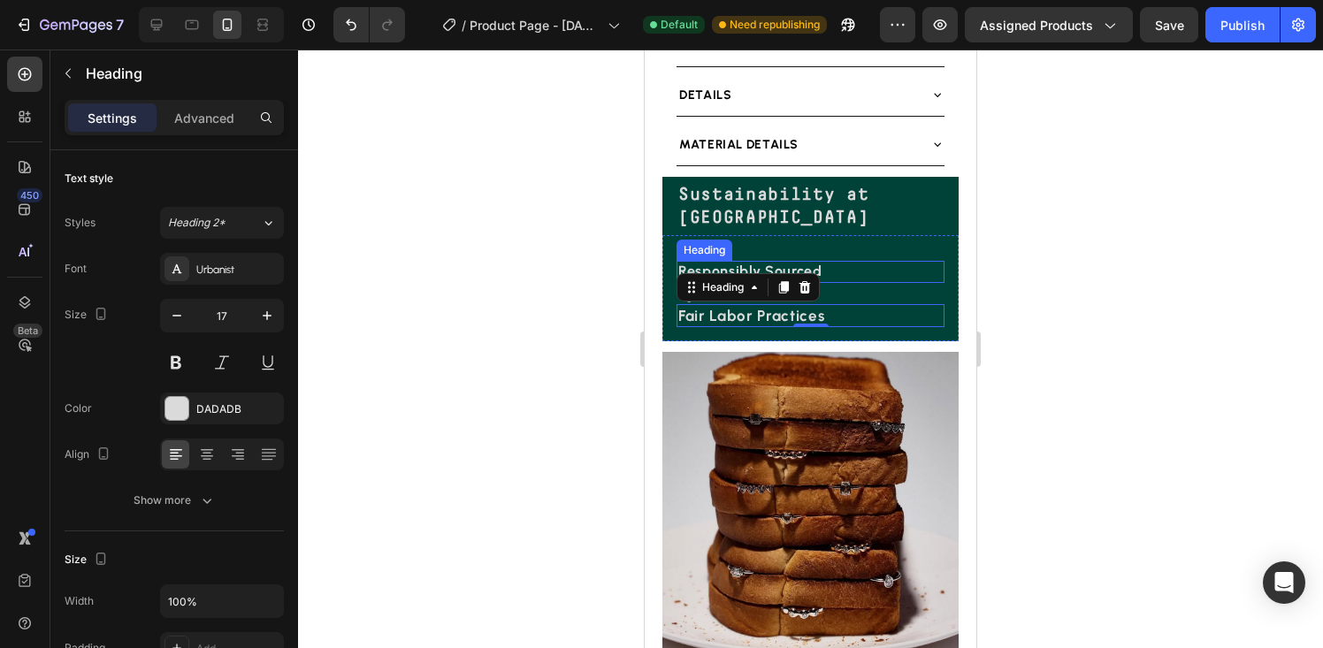
click at [839, 283] on h2 "Responsibly Sourced" at bounding box center [811, 272] width 268 height 22
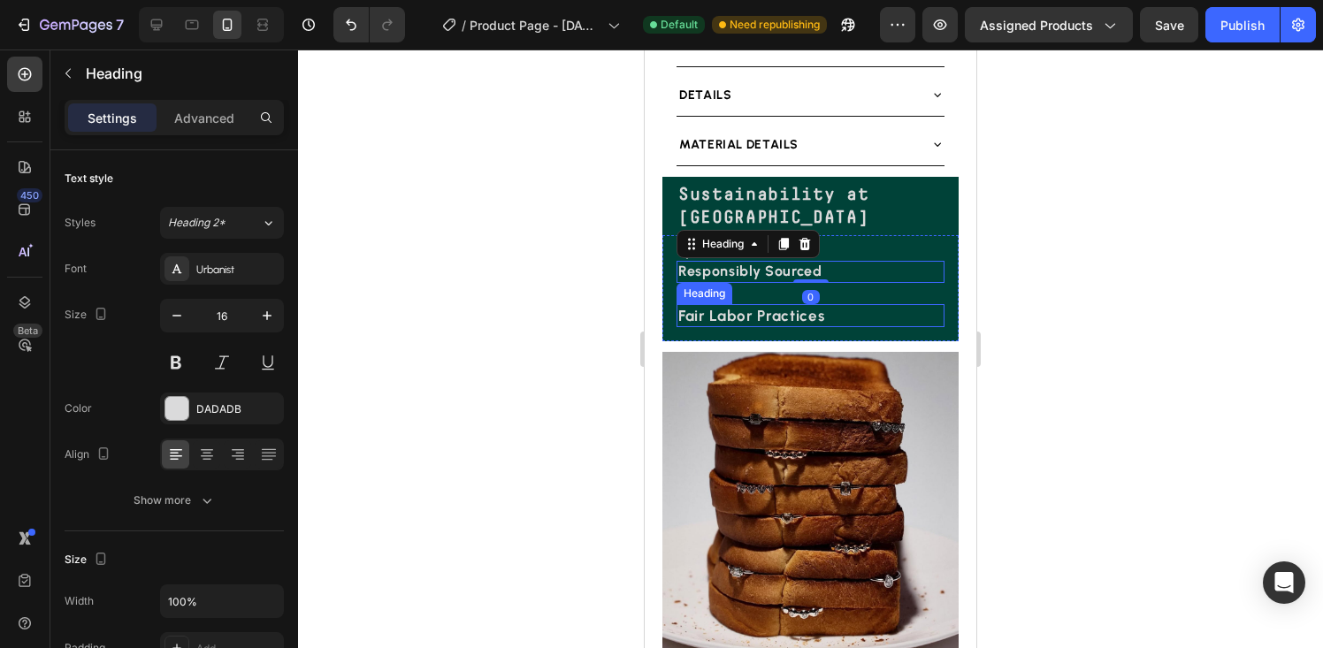
click at [808, 325] on strong "Fair Labor Practices" at bounding box center [751, 316] width 146 height 18
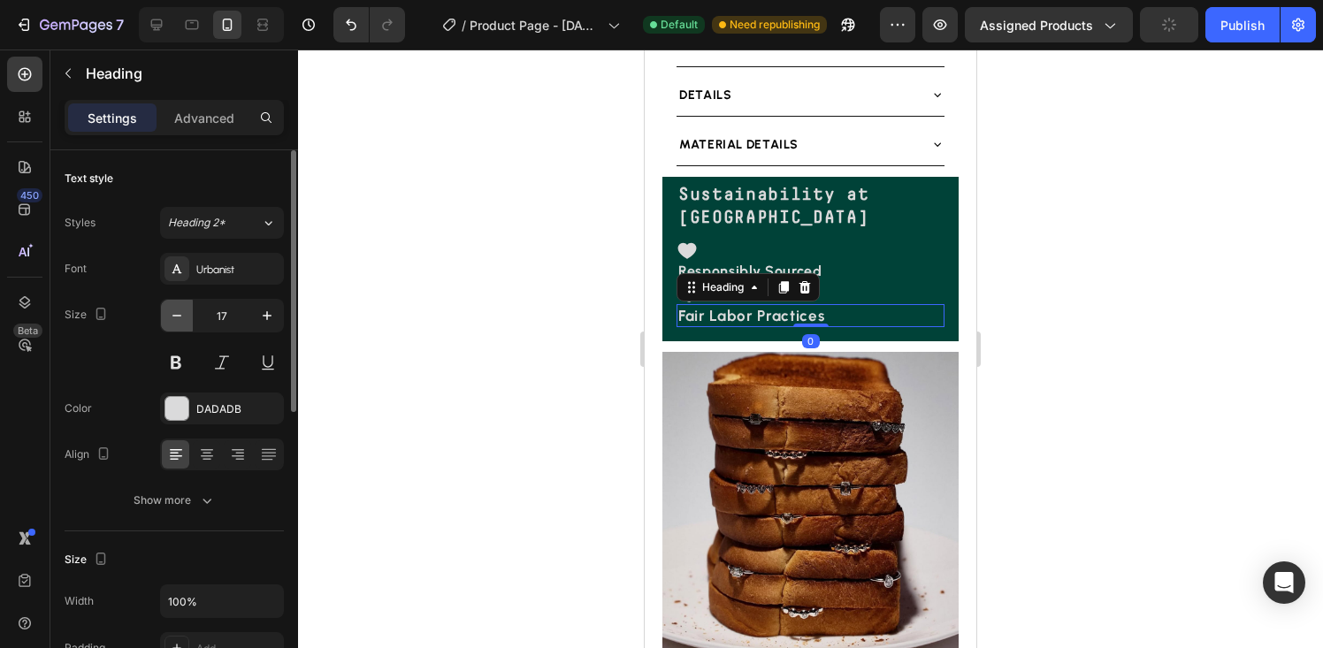
click at [177, 308] on icon "button" at bounding box center [177, 316] width 18 height 18
type input "16"
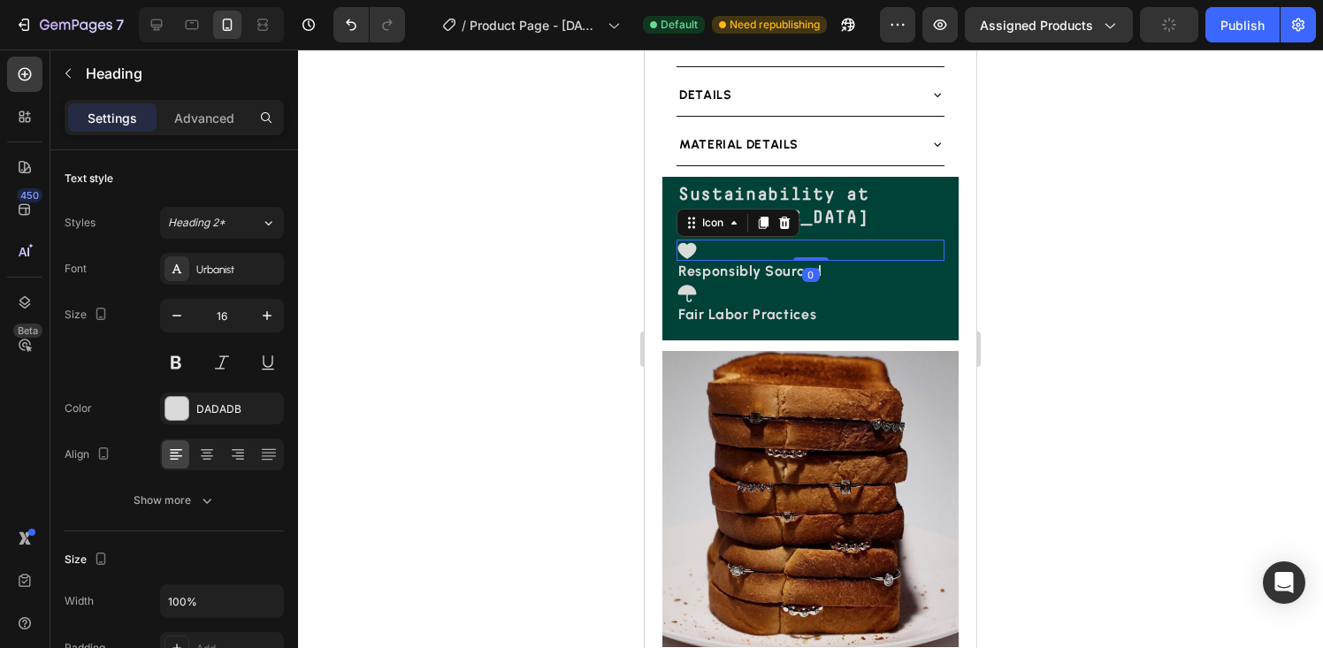
click at [812, 261] on div "Icon 0" at bounding box center [811, 250] width 268 height 21
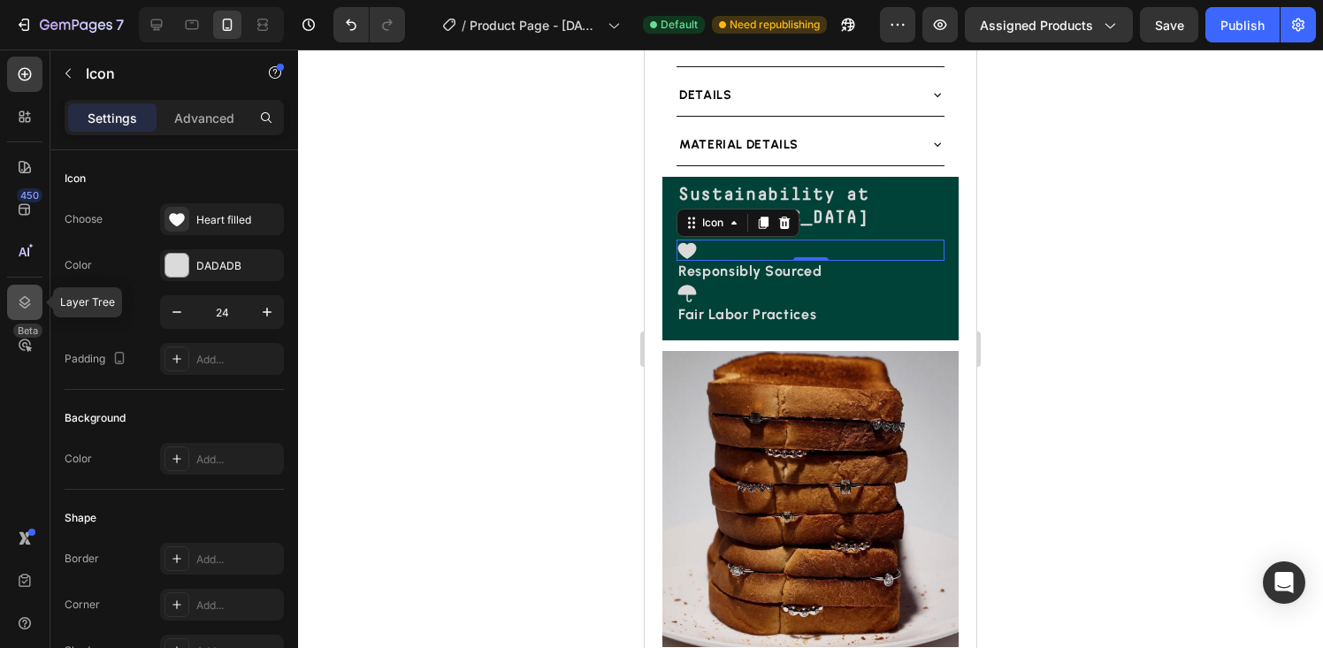
click at [23, 295] on icon at bounding box center [25, 303] width 18 height 18
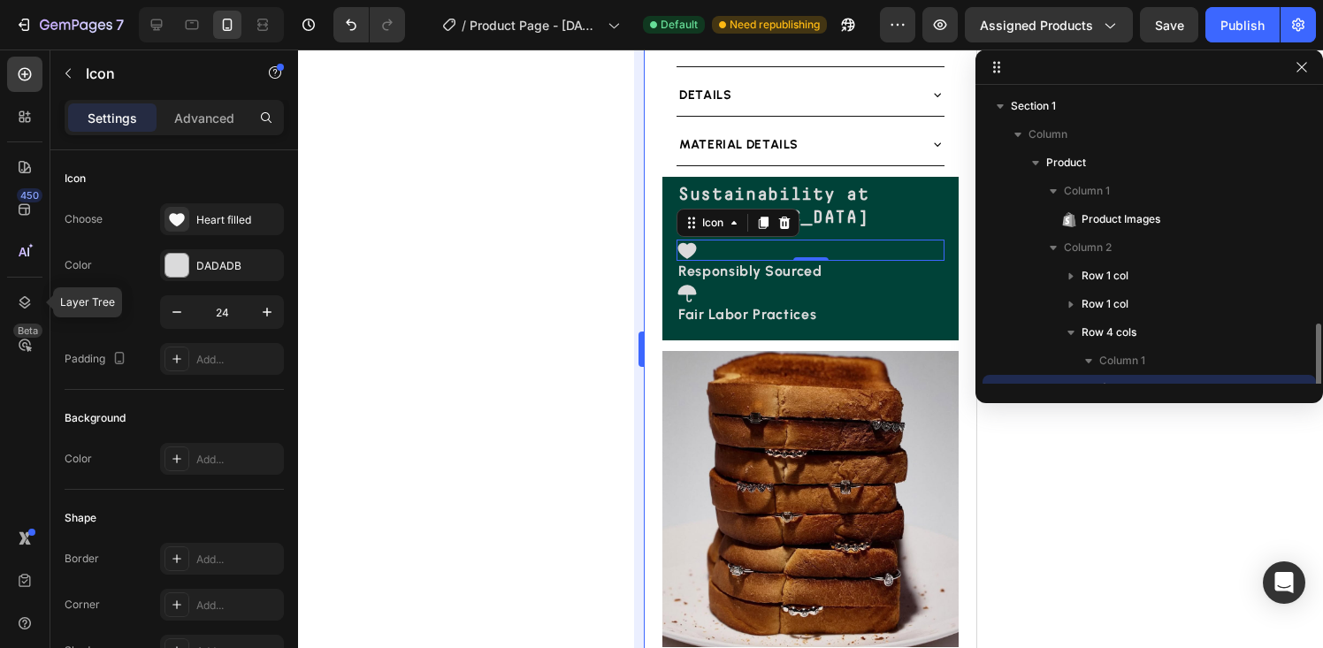
scroll to position [165, 0]
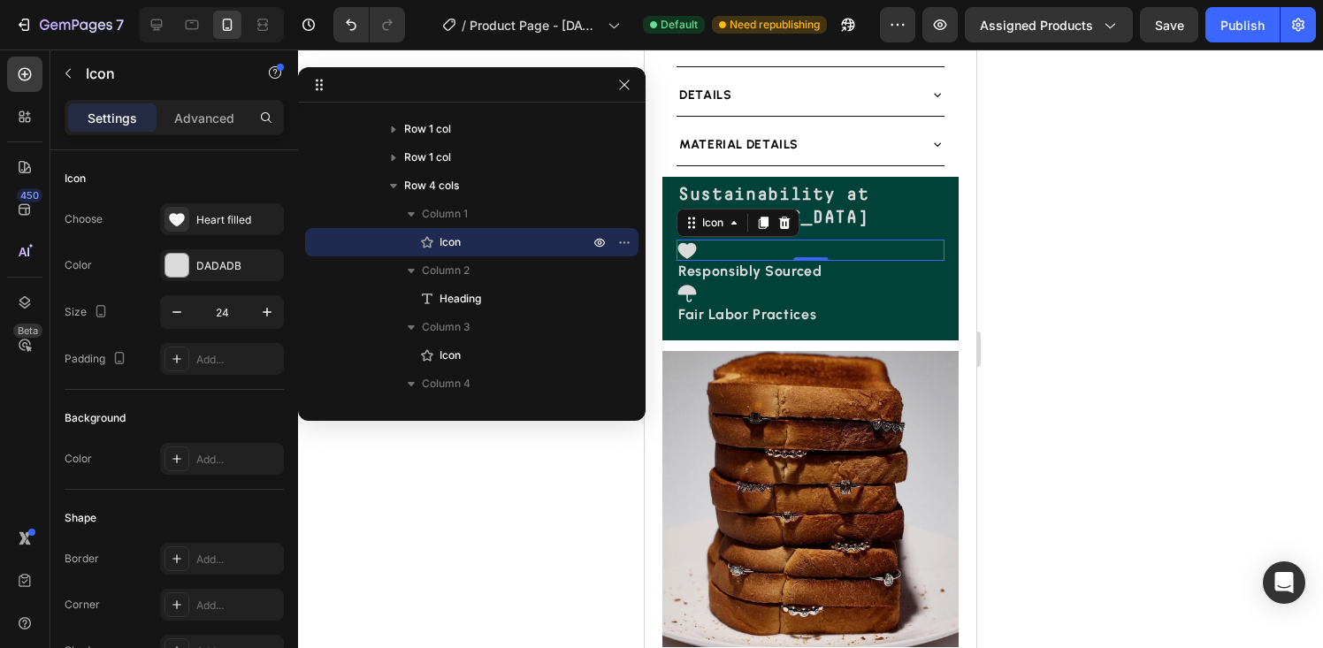
drag, startPoint x: 1052, startPoint y: 68, endPoint x: 317, endPoint y: 86, distance: 735.3
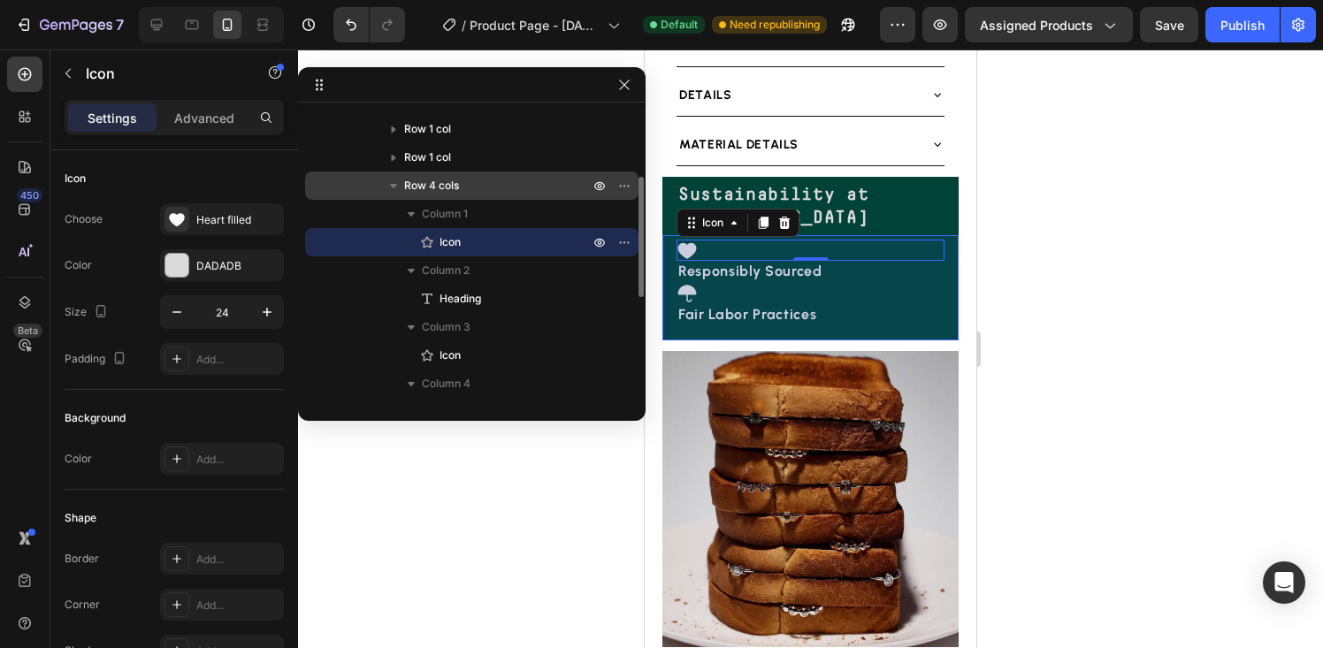
click at [438, 186] on span "Row 4 cols" at bounding box center [431, 186] width 55 height 18
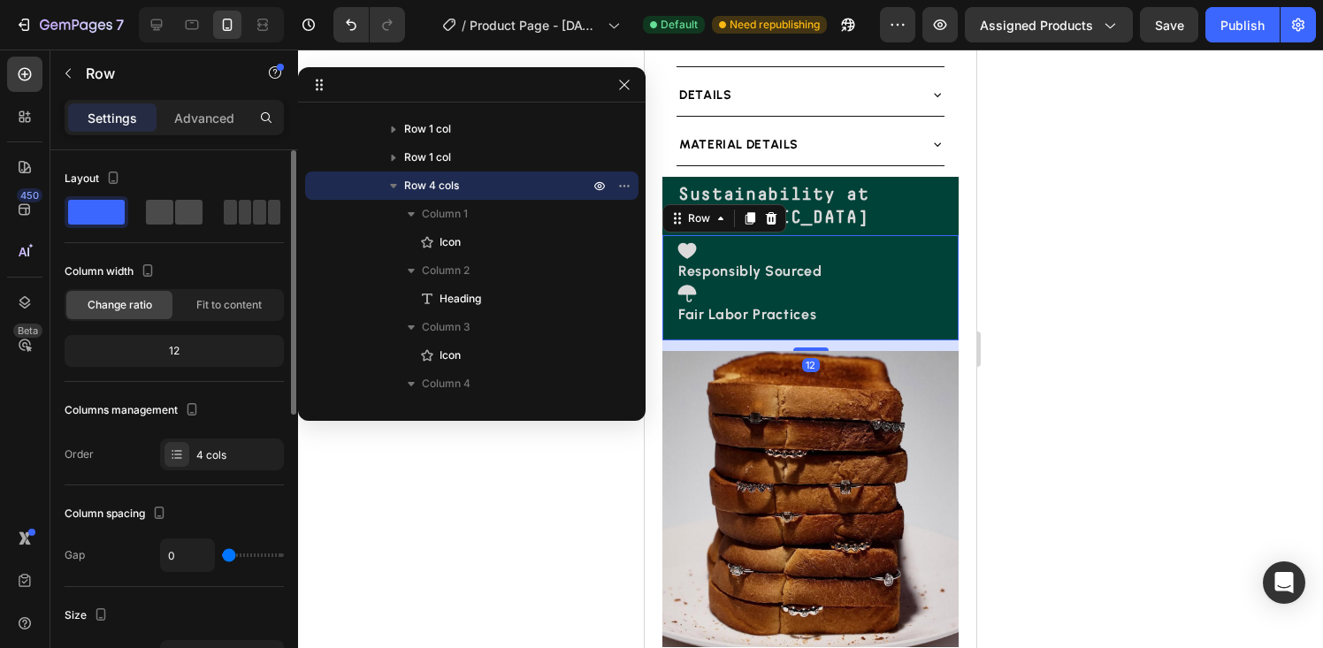
click at [169, 216] on span at bounding box center [159, 212] width 27 height 25
type input "16"
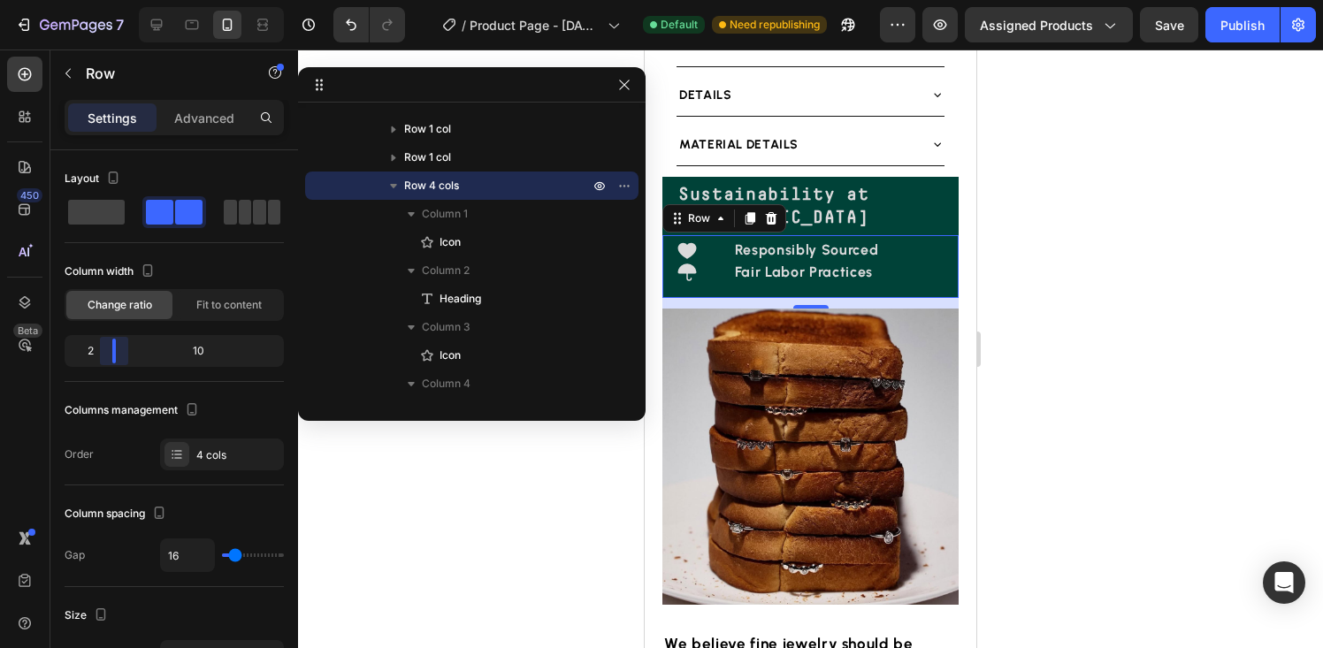
drag, startPoint x: 177, startPoint y: 349, endPoint x: 111, endPoint y: 349, distance: 66.3
click at [111, 0] on body "7 Version history / Product Page - Aug 23, 16:44:36 Default Need republishing P…" at bounding box center [661, 0] width 1323 height 0
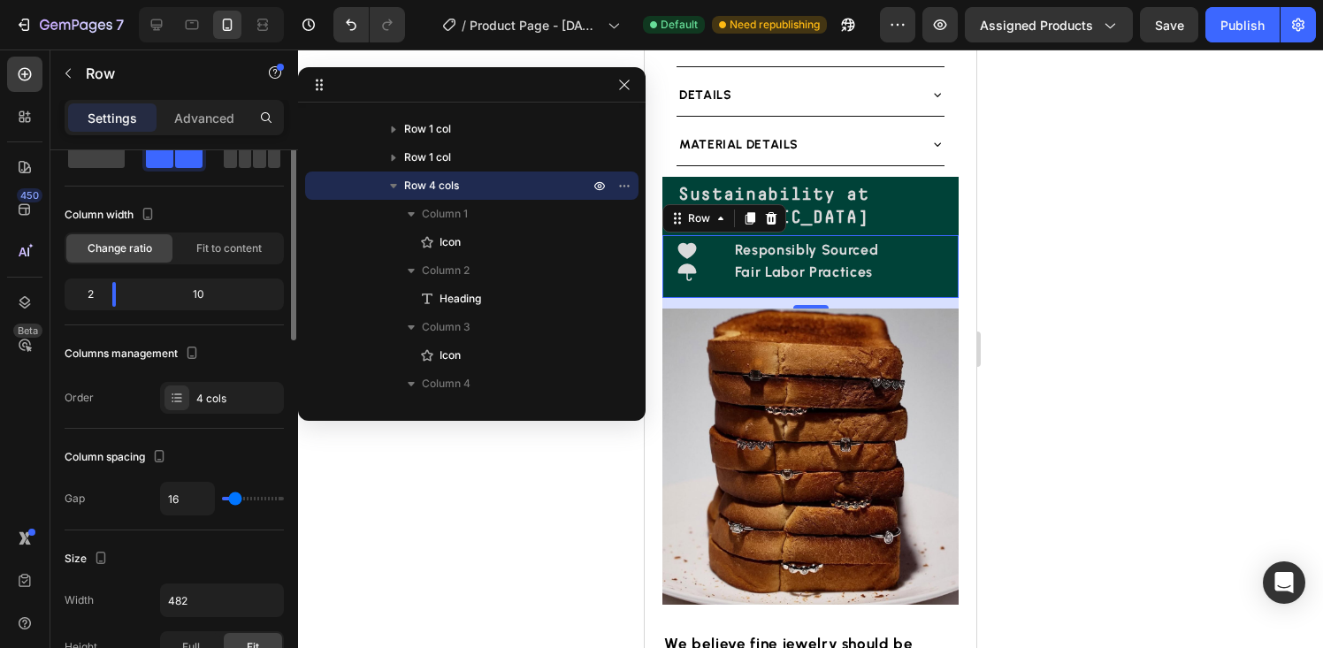
scroll to position [70, 0]
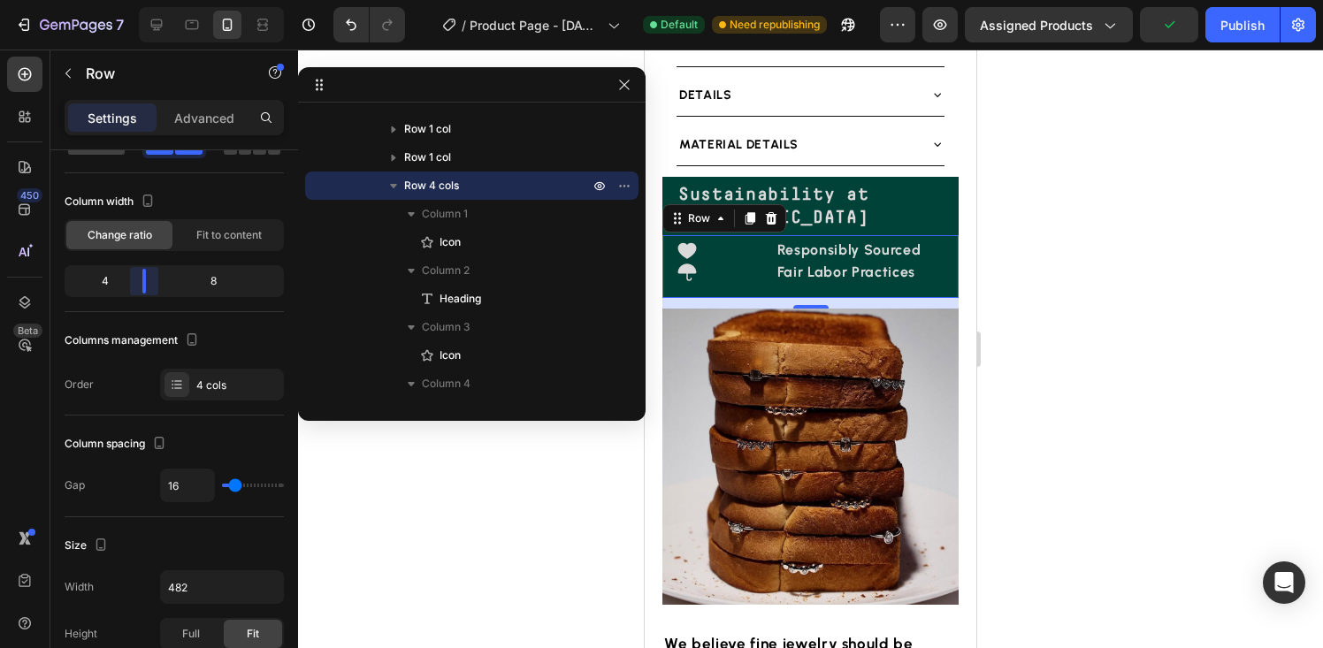
drag, startPoint x: 111, startPoint y: 279, endPoint x: 145, endPoint y: 279, distance: 33.6
click at [145, 0] on body "7 Version history / Product Page - Aug 23, 16:44:36 Default Need republishing P…" at bounding box center [661, 0] width 1323 height 0
type input "18"
type input "13"
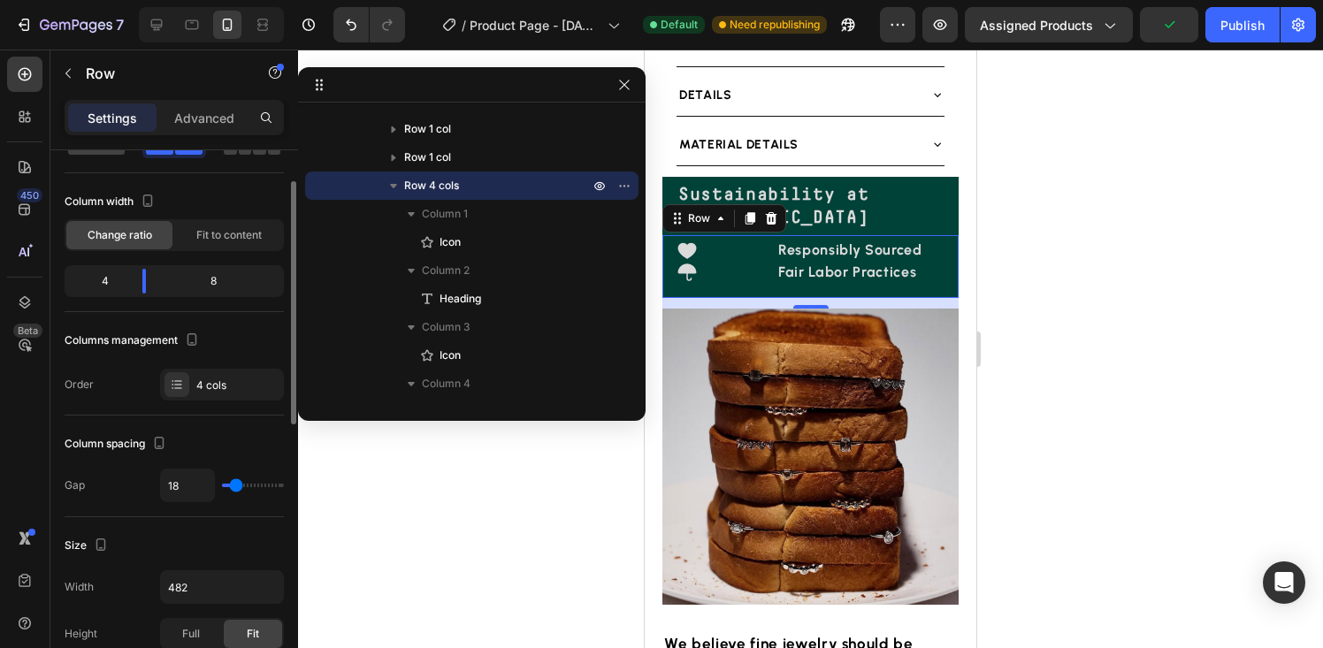
type input "13"
type input "0"
drag, startPoint x: 235, startPoint y: 489, endPoint x: 212, endPoint y: 488, distance: 23.0
type input "0"
click at [222, 487] on input "range" at bounding box center [253, 486] width 62 height 4
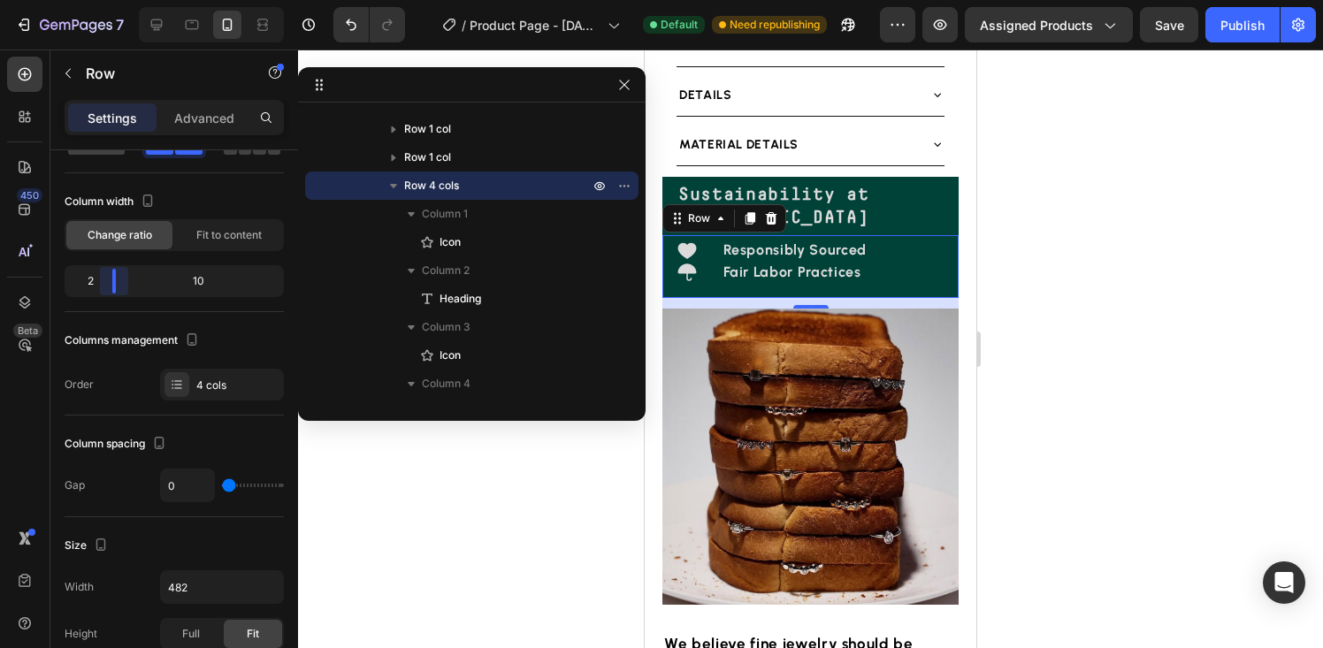
drag, startPoint x: 145, startPoint y: 278, endPoint x: 99, endPoint y: 280, distance: 46.1
click at [99, 0] on body "7 Version history / Product Page - Aug 23, 16:44:36 Default Need republishing P…" at bounding box center [661, 0] width 1323 height 0
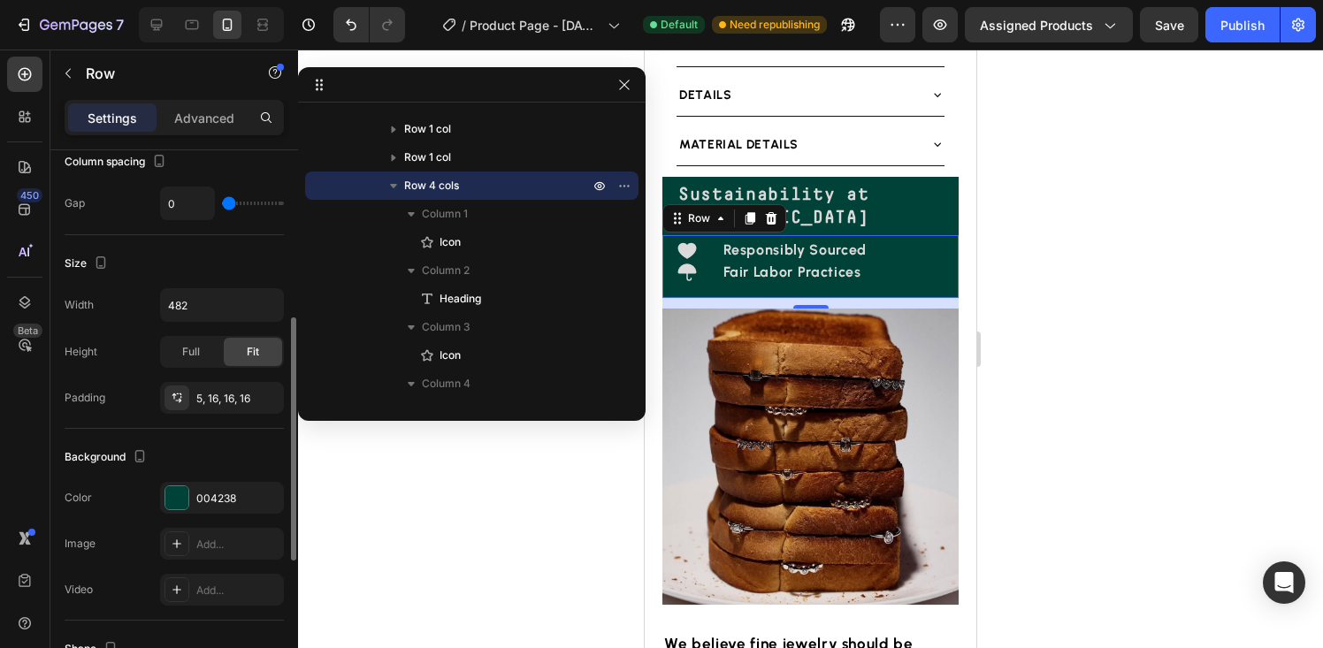
scroll to position [366, 0]
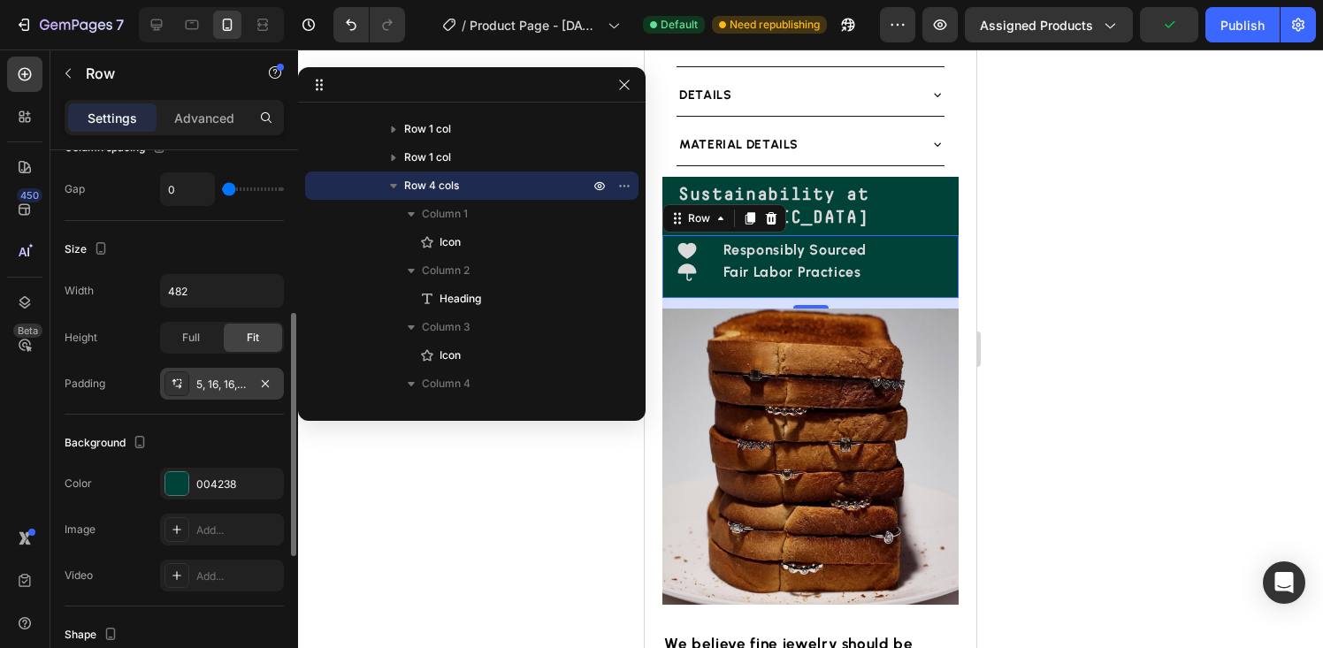
click at [176, 387] on icon at bounding box center [178, 387] width 6 height 4
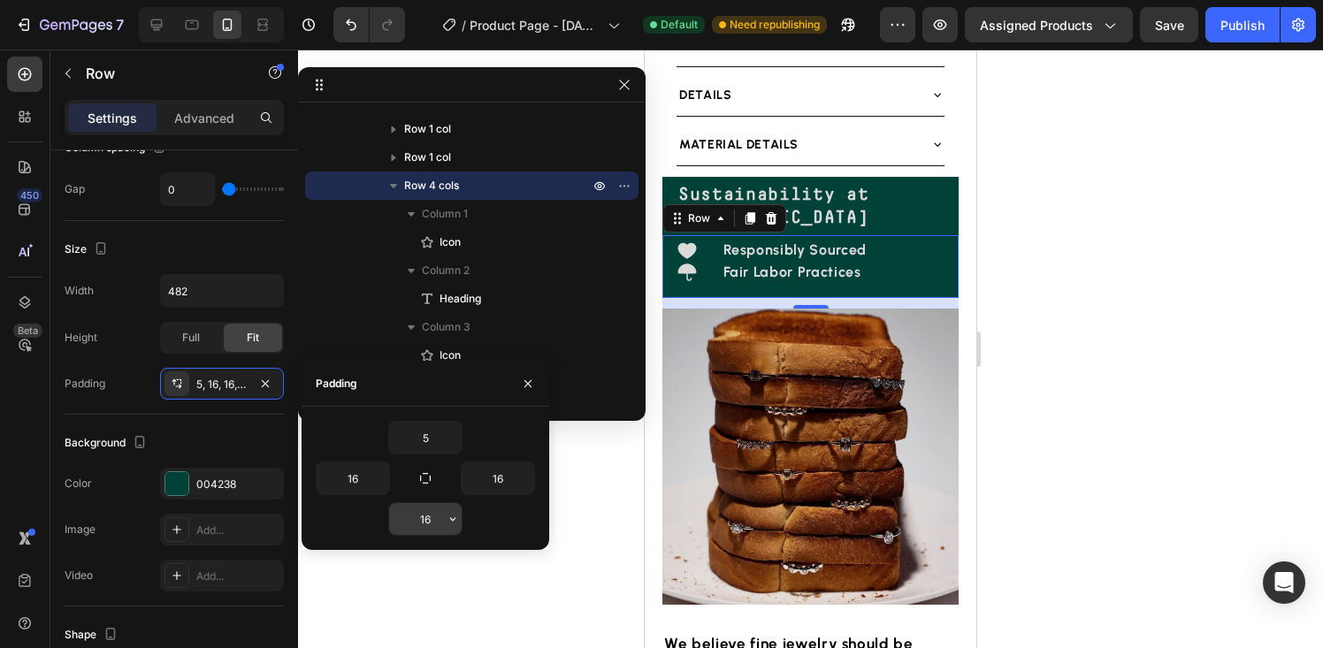
click at [413, 524] on input "16" at bounding box center [425, 519] width 73 height 32
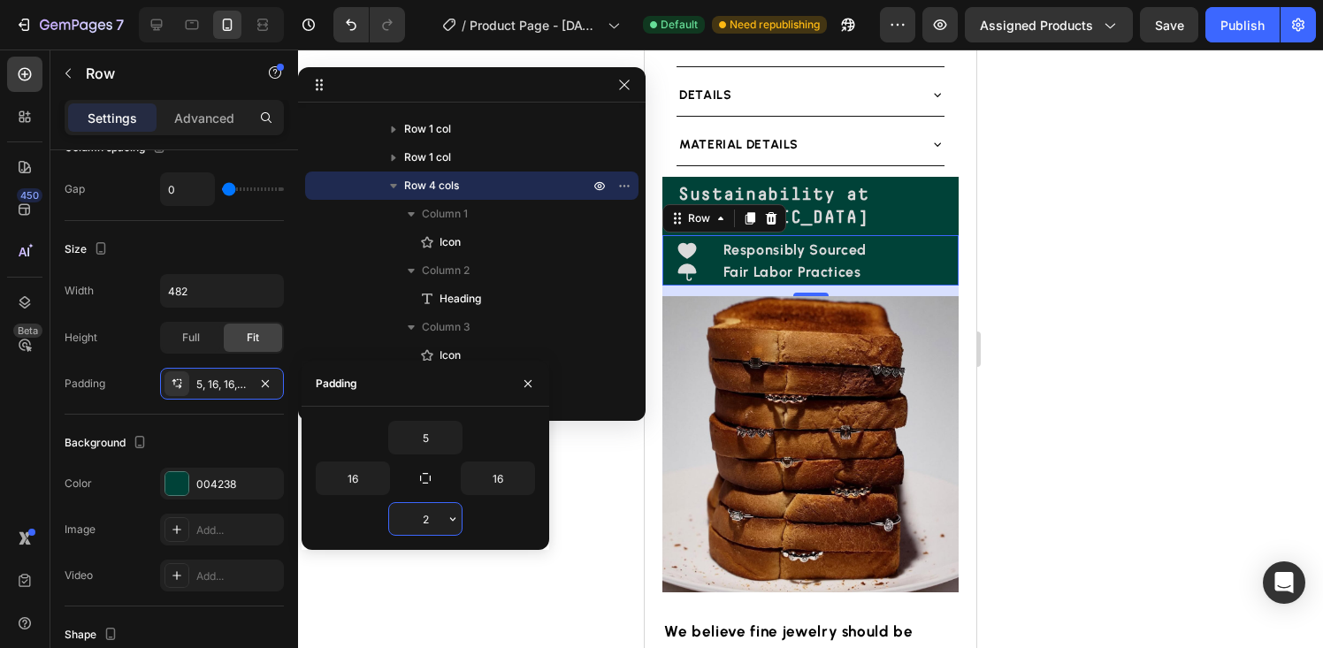
type input "25"
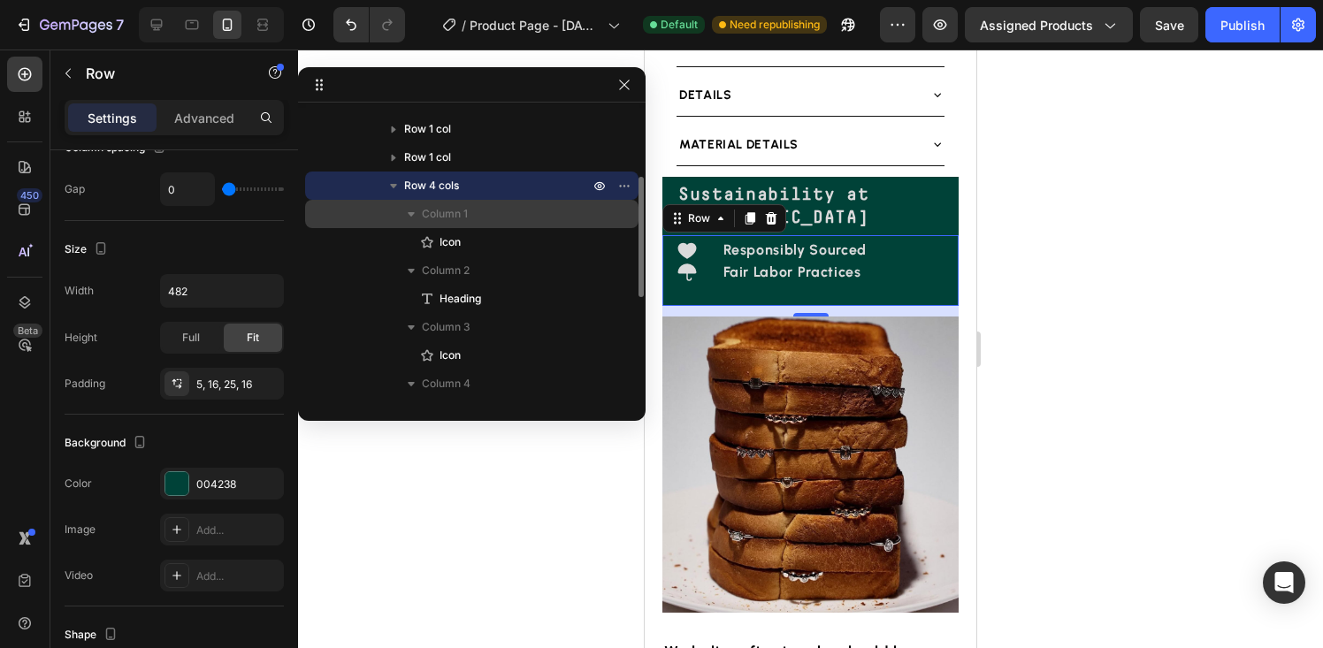
click at [456, 216] on span "Column 1" at bounding box center [445, 214] width 46 height 18
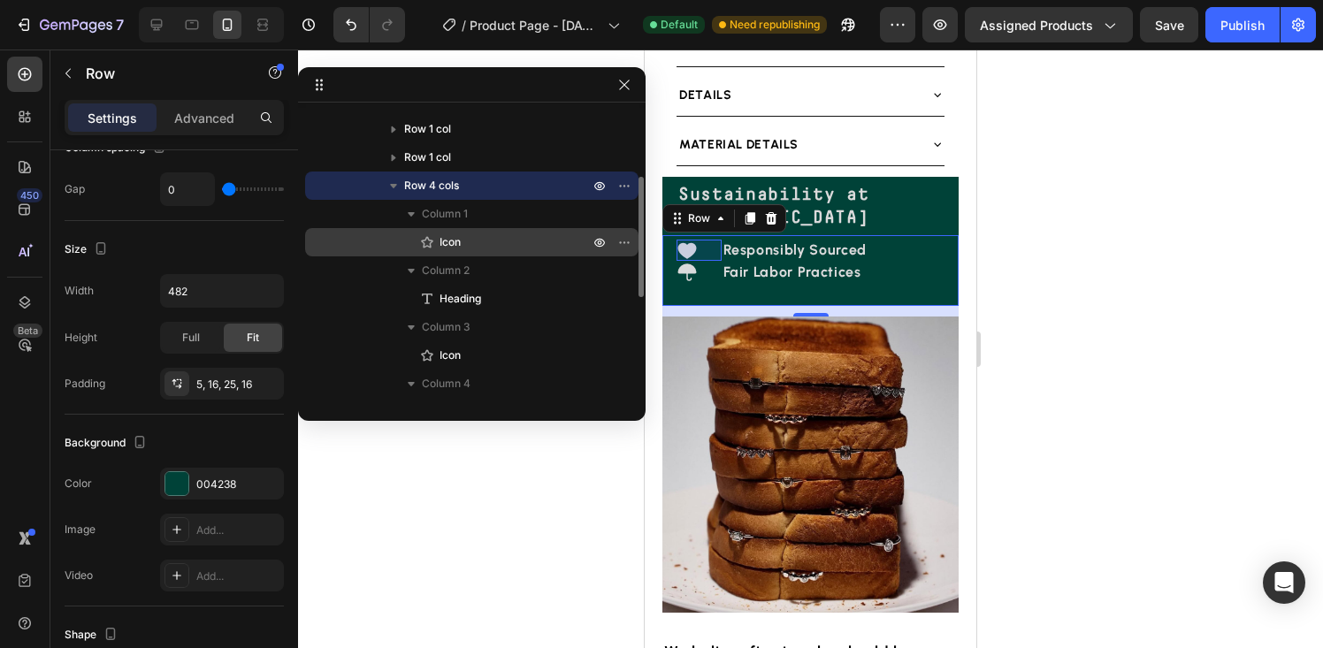
click at [461, 244] on p "Icon" at bounding box center [494, 243] width 153 height 18
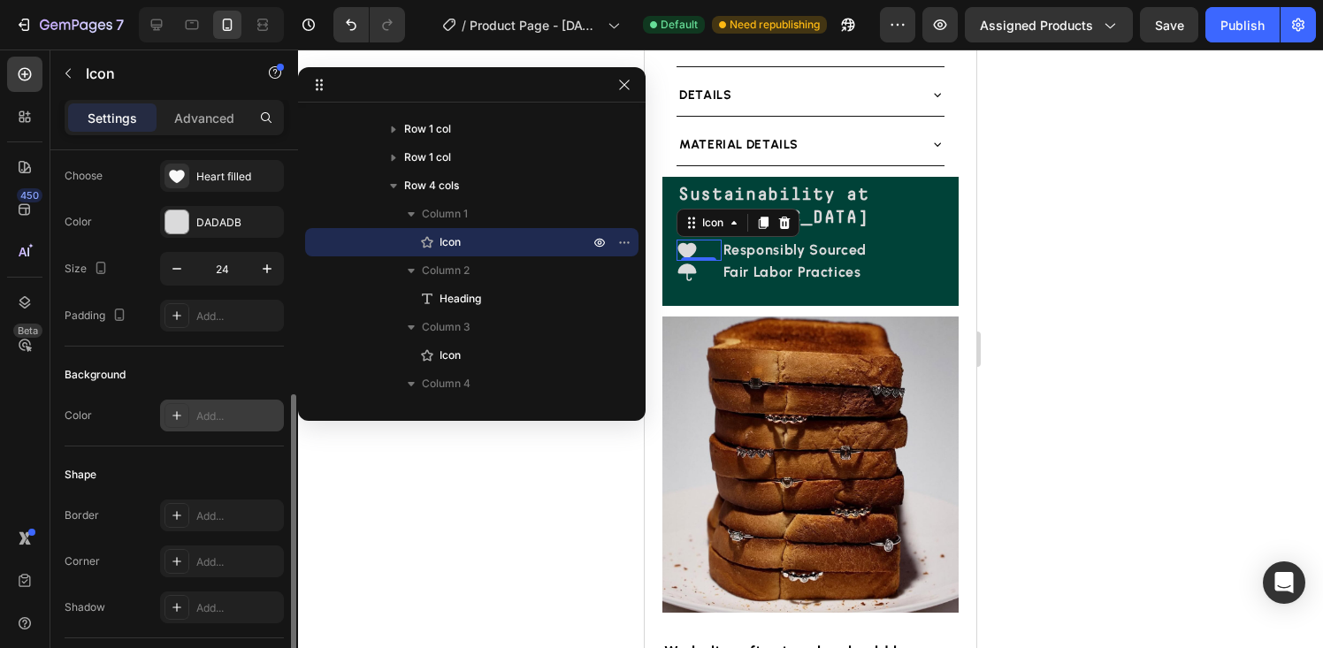
scroll to position [0, 0]
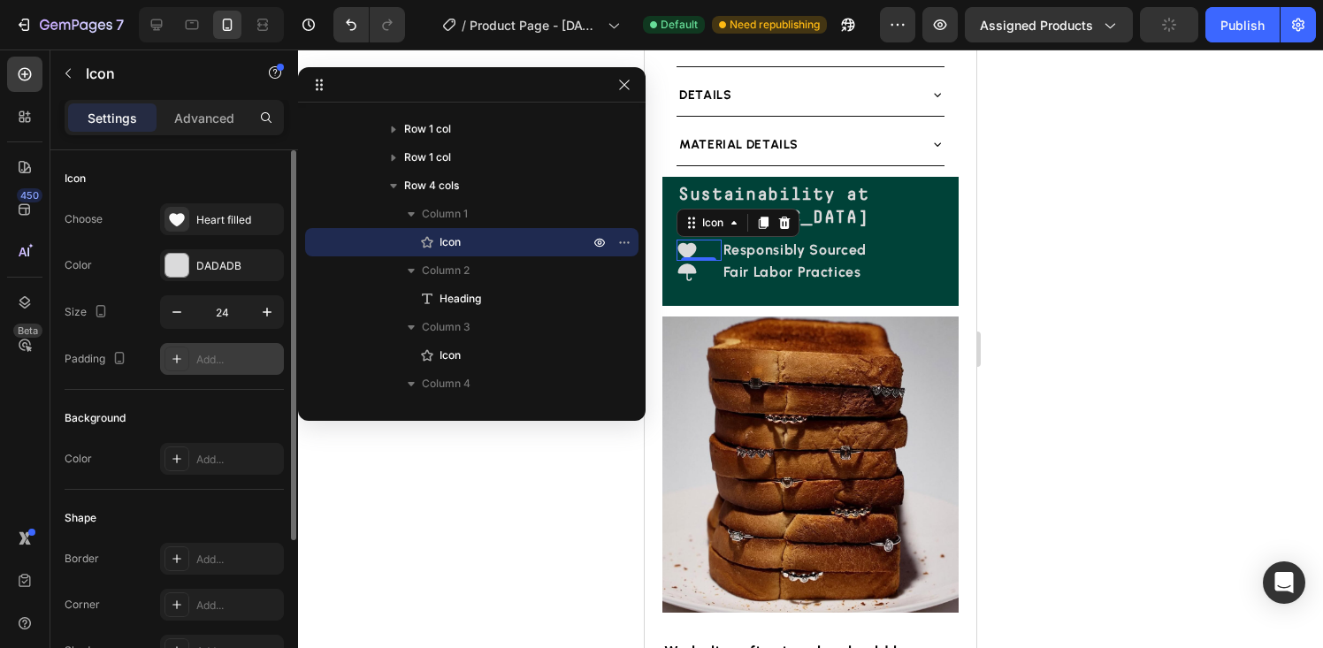
click at [179, 354] on icon at bounding box center [177, 359] width 14 height 14
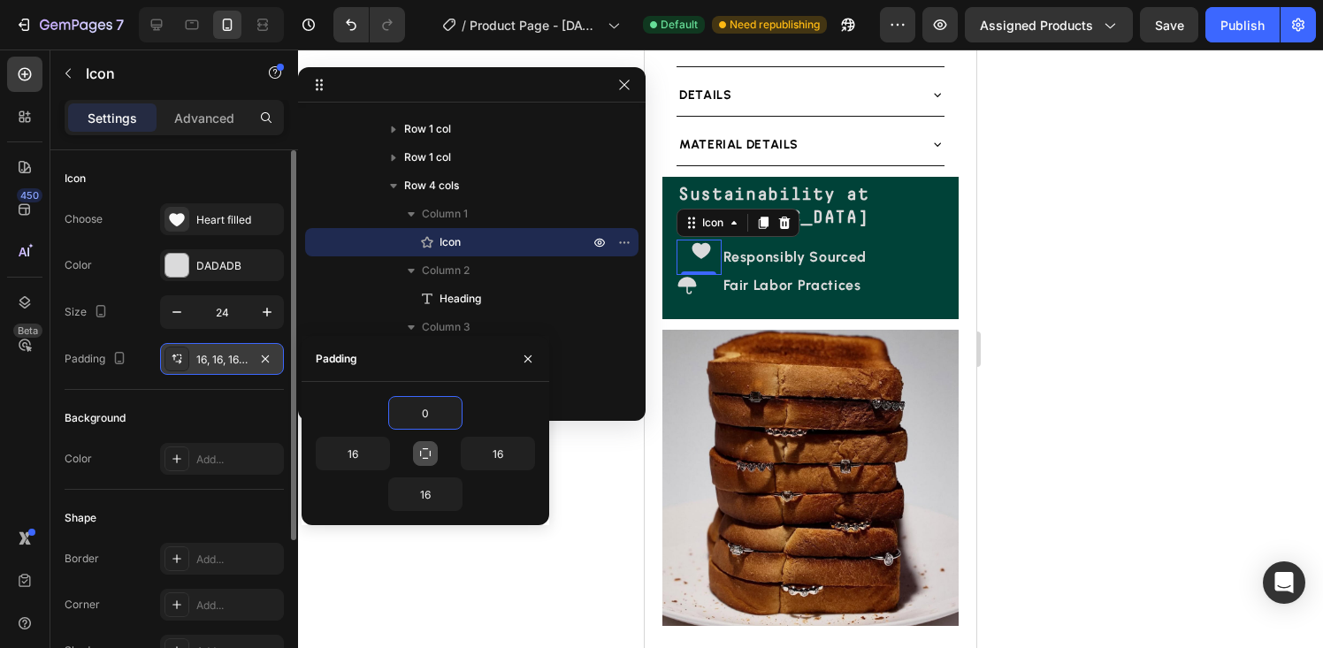
type input "0"
click at [425, 456] on icon "button" at bounding box center [425, 454] width 14 height 14
type input "0"
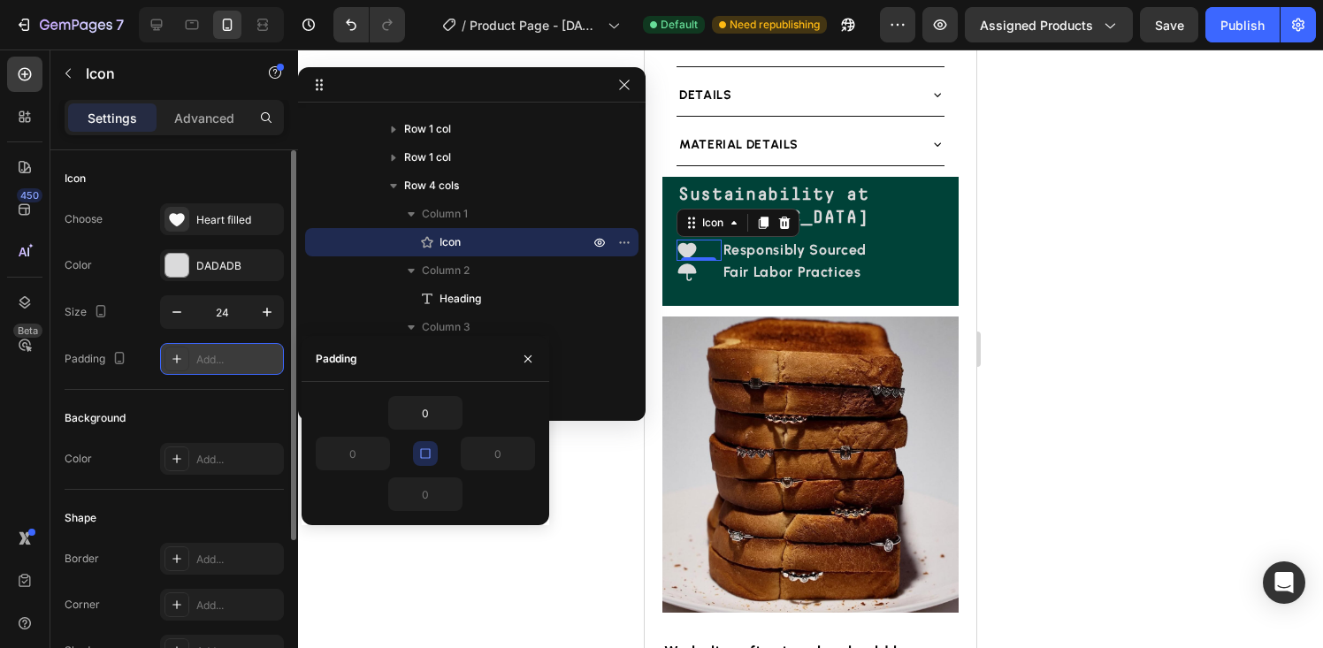
click at [429, 455] on icon "button" at bounding box center [425, 454] width 14 height 14
click at [429, 494] on input "0" at bounding box center [425, 495] width 73 height 32
type input "15"
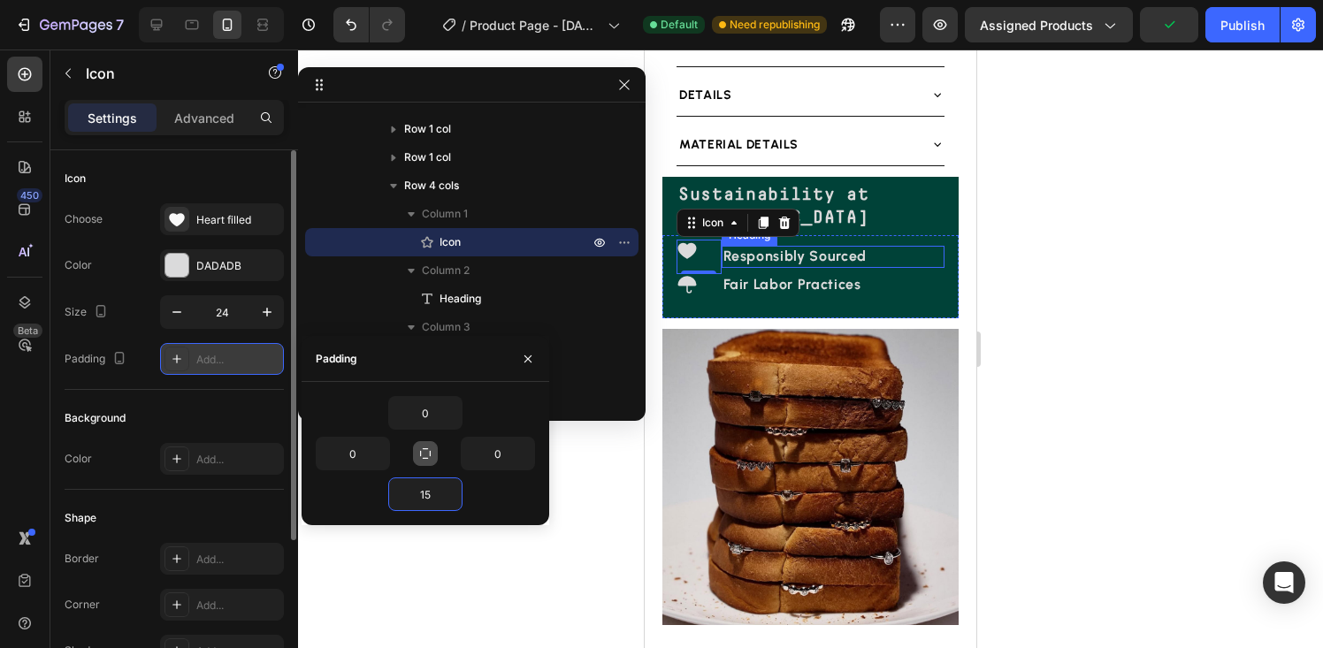
click at [798, 264] on strong "Responsibly Sourced" at bounding box center [796, 256] width 144 height 17
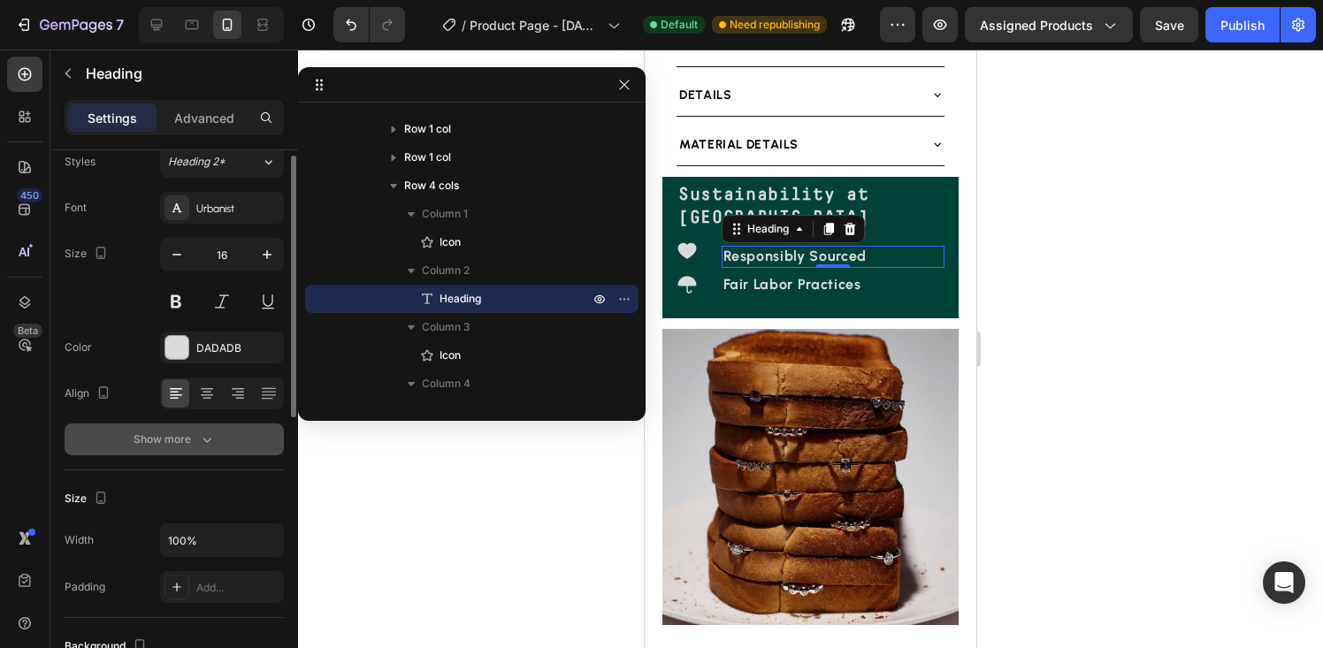
scroll to position [71, 0]
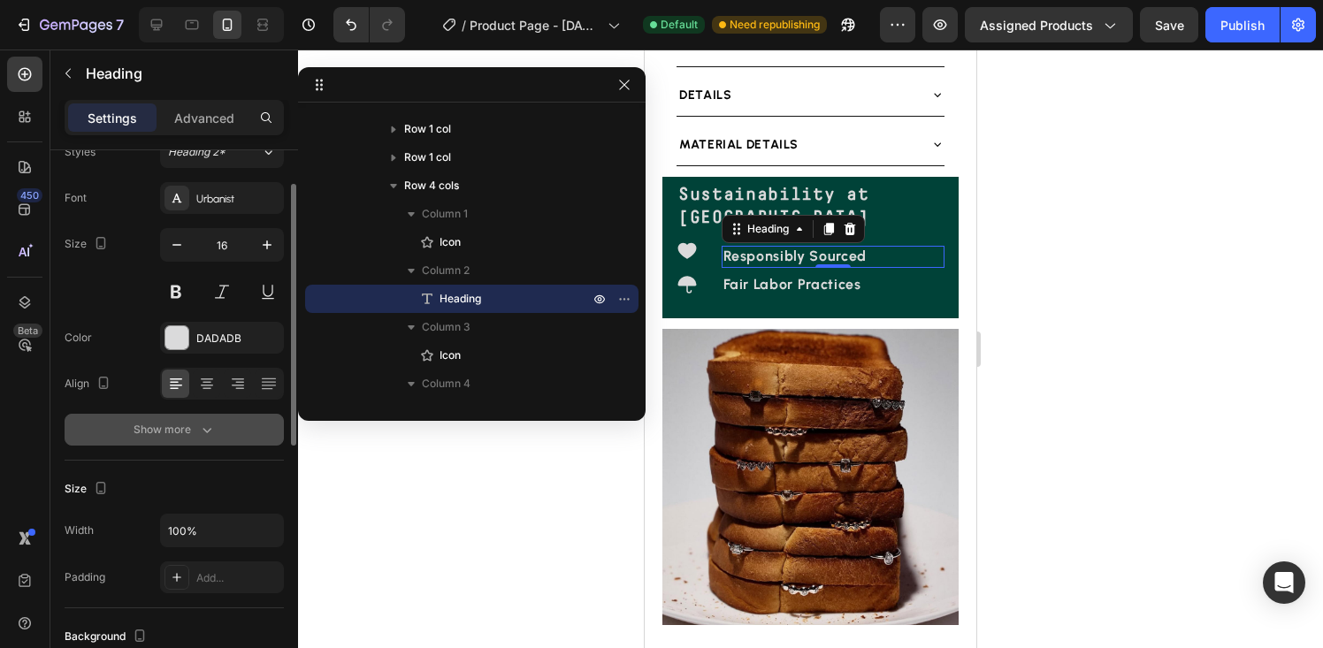
click at [183, 428] on div "Show more" at bounding box center [175, 430] width 82 height 18
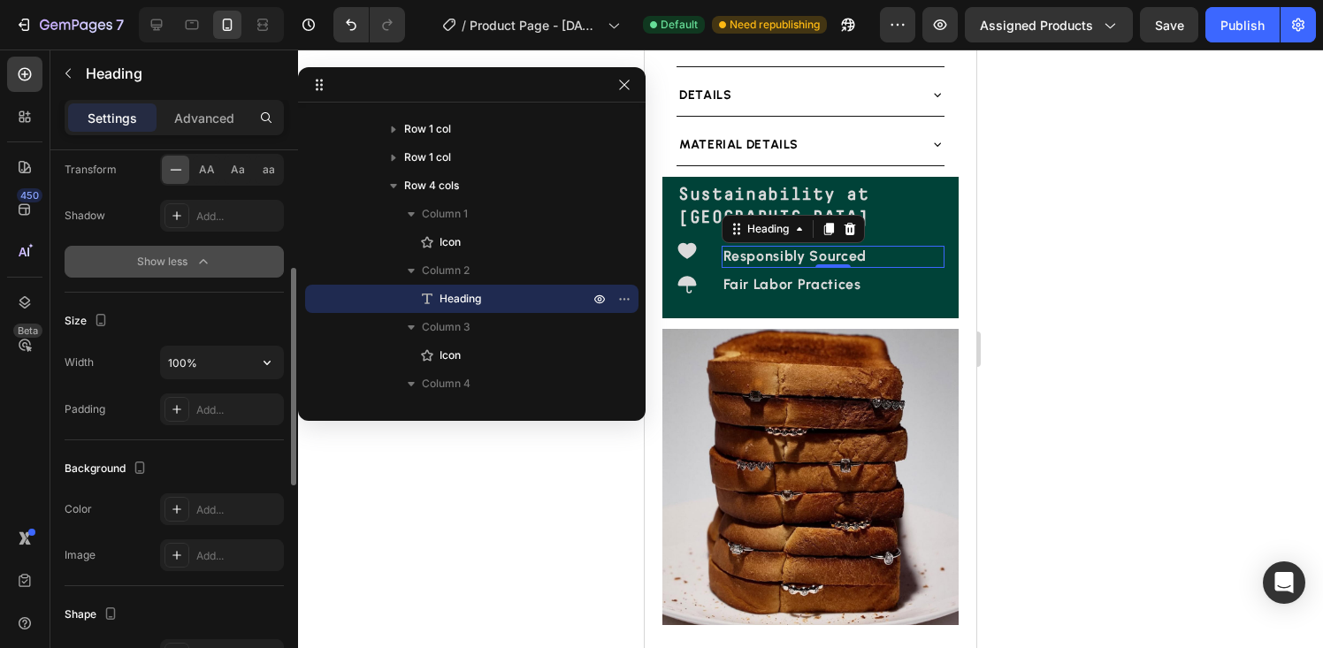
scroll to position [481, 0]
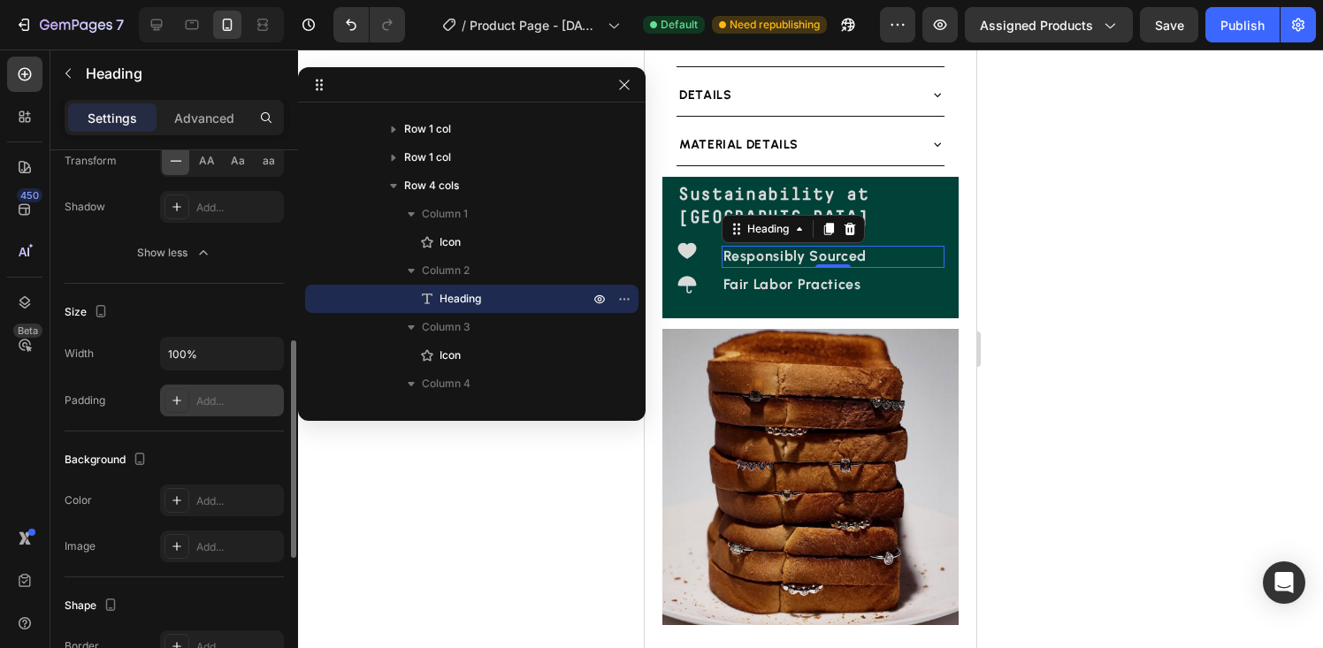
click at [180, 398] on icon at bounding box center [177, 401] width 14 height 14
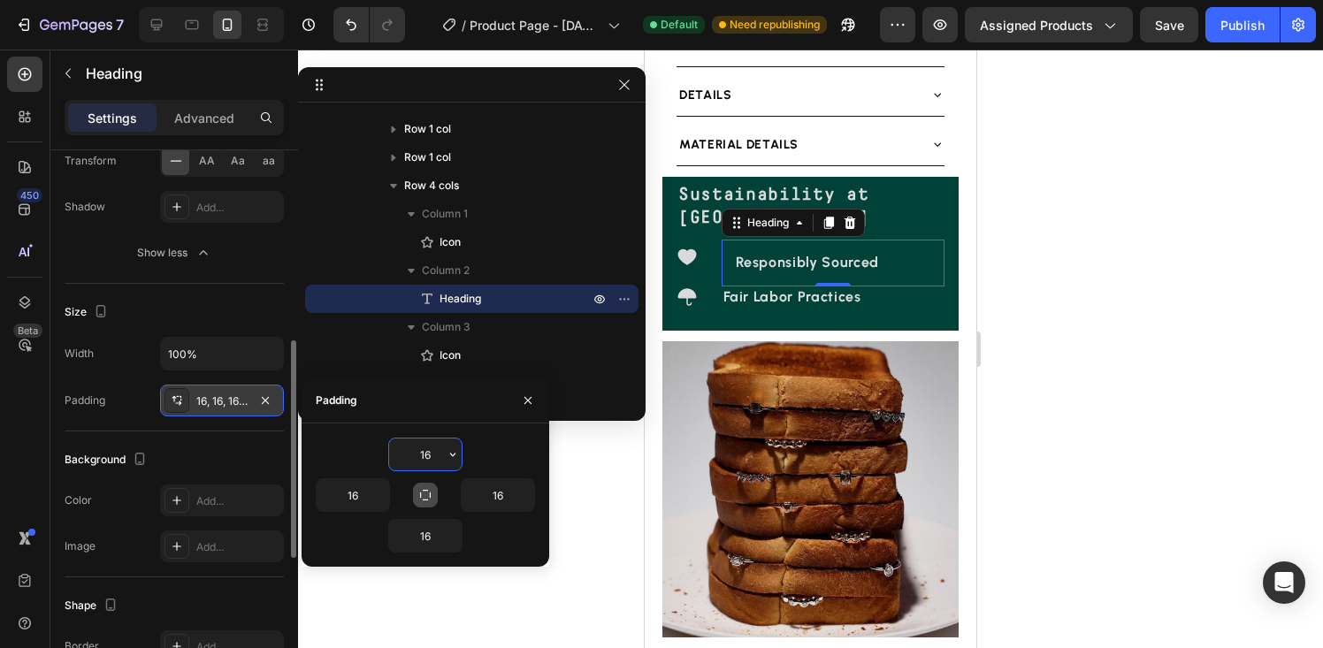
click at [426, 498] on icon "button" at bounding box center [425, 495] width 14 height 14
click at [429, 456] on input "16" at bounding box center [425, 455] width 73 height 32
type input "1"
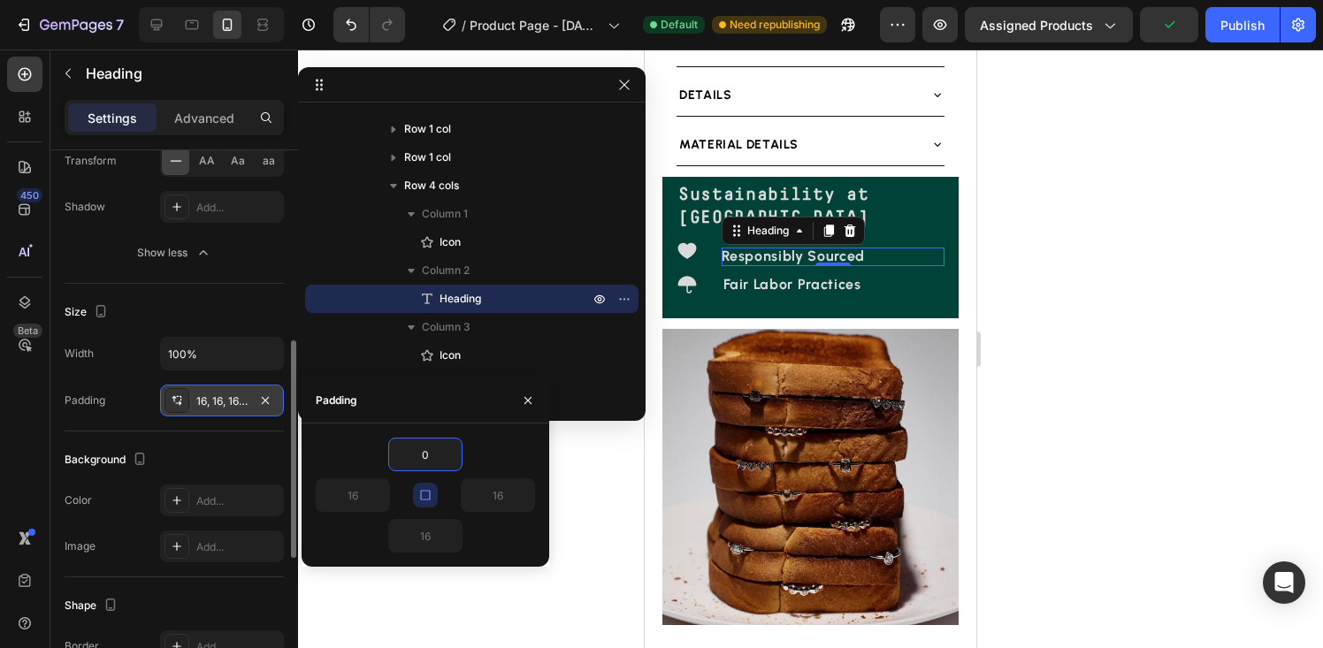
type input "0"
click at [425, 501] on icon "button" at bounding box center [425, 495] width 14 height 14
click at [425, 529] on input "0" at bounding box center [425, 536] width 73 height 32
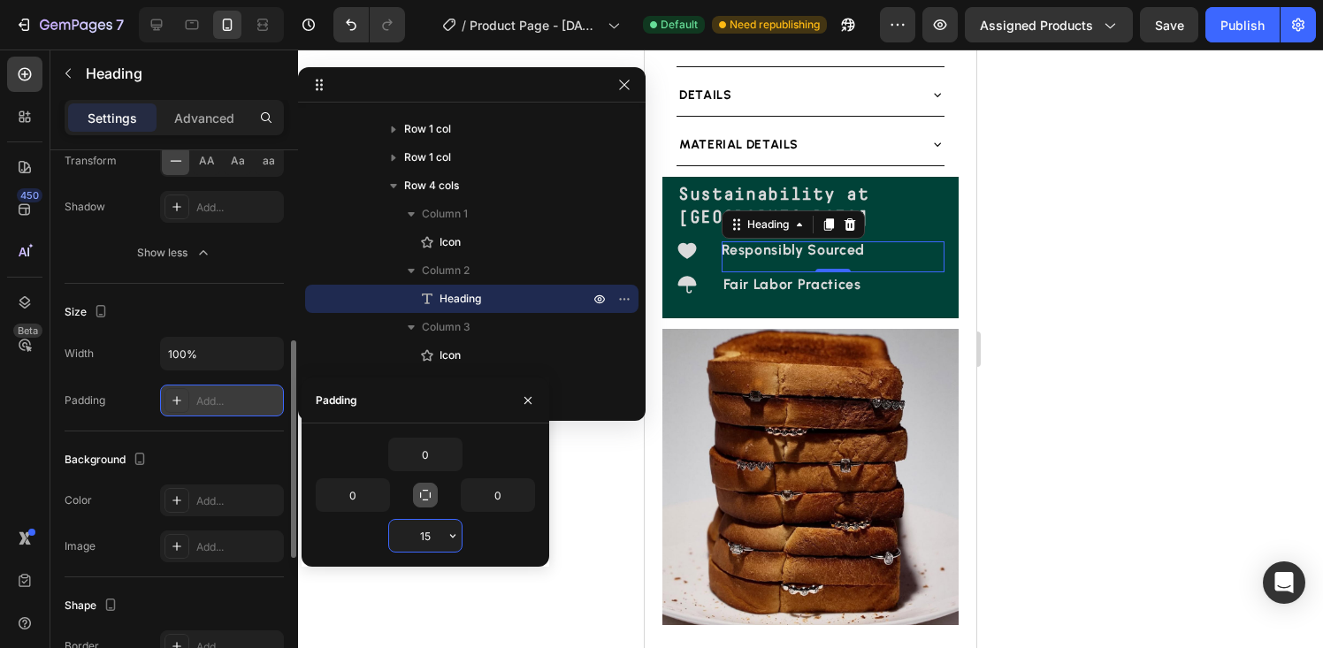
type input "15"
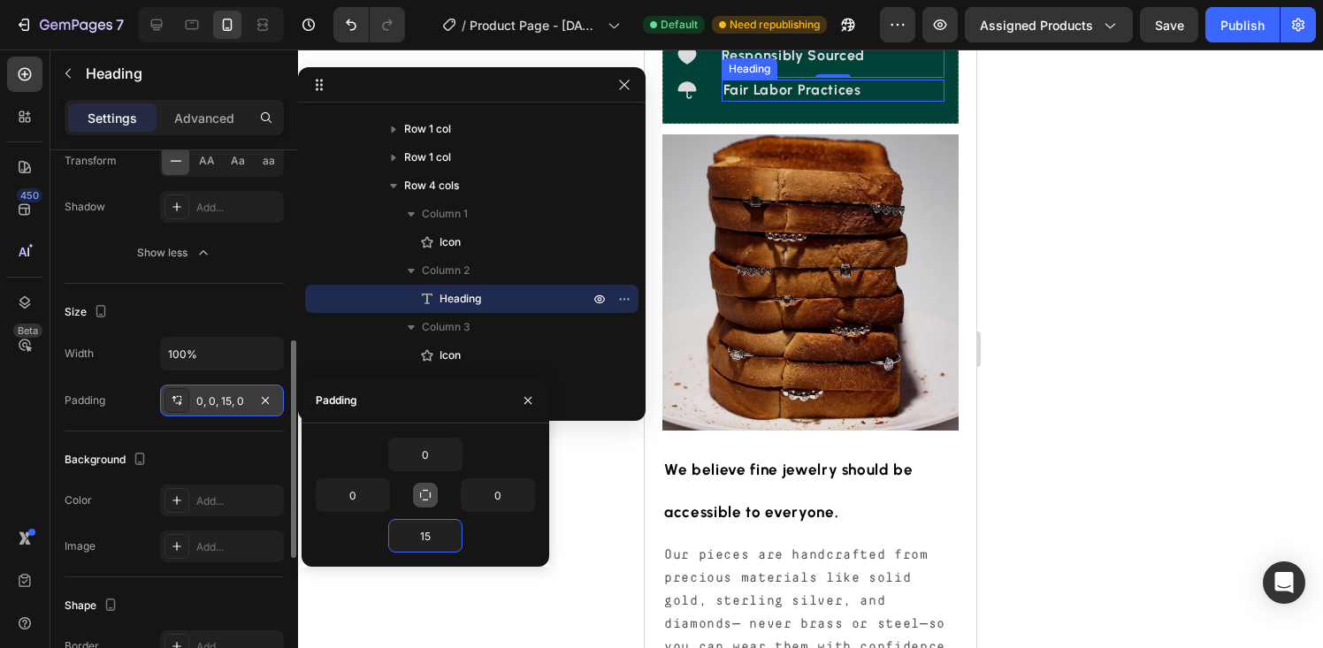
scroll to position [1173, 0]
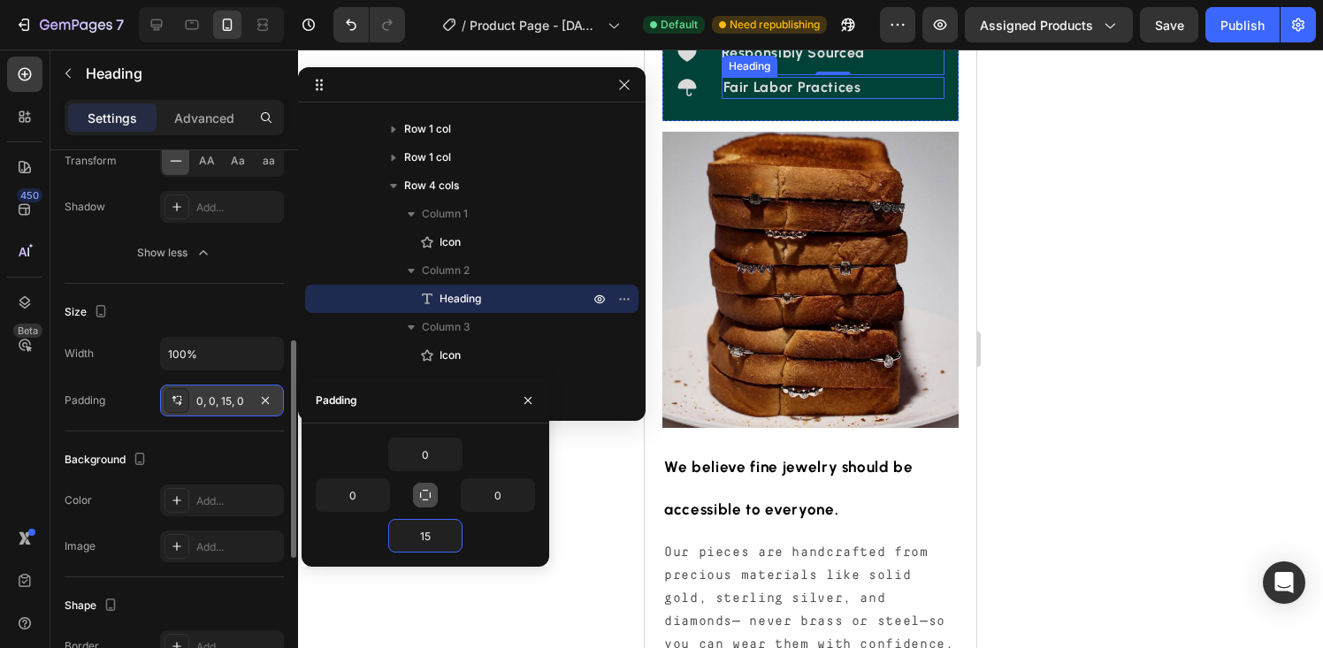
click at [883, 336] on img at bounding box center [811, 280] width 296 height 296
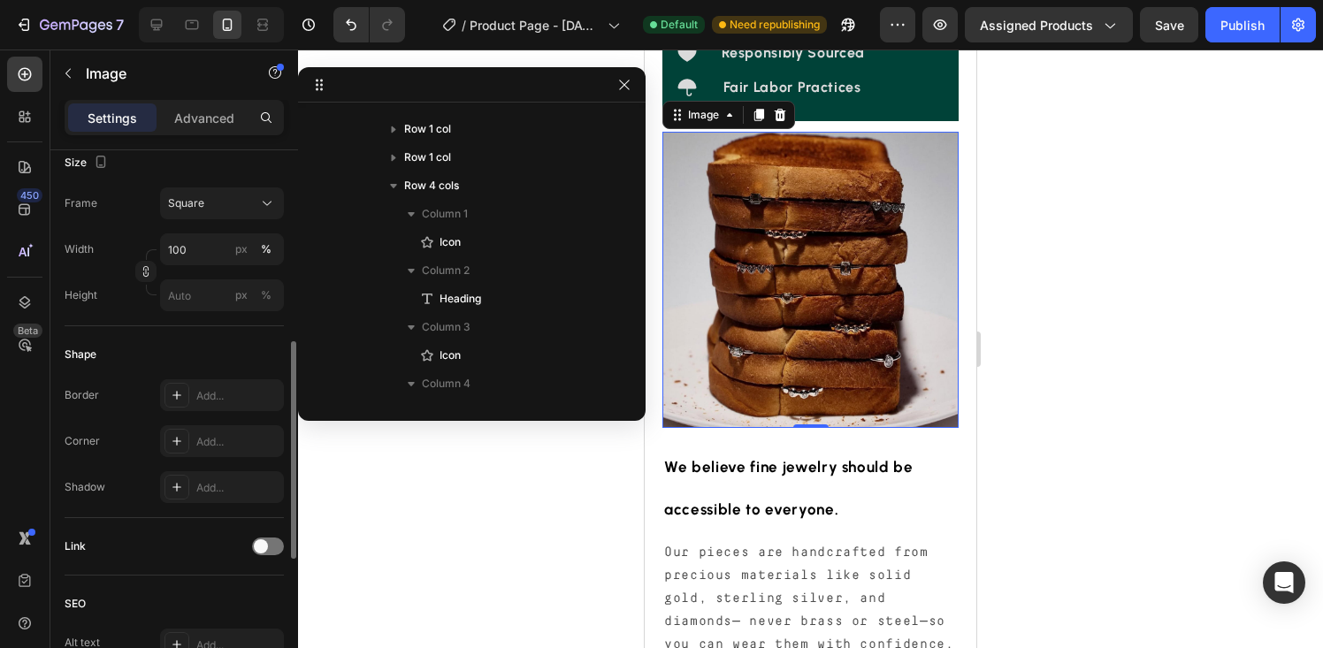
scroll to position [0, 0]
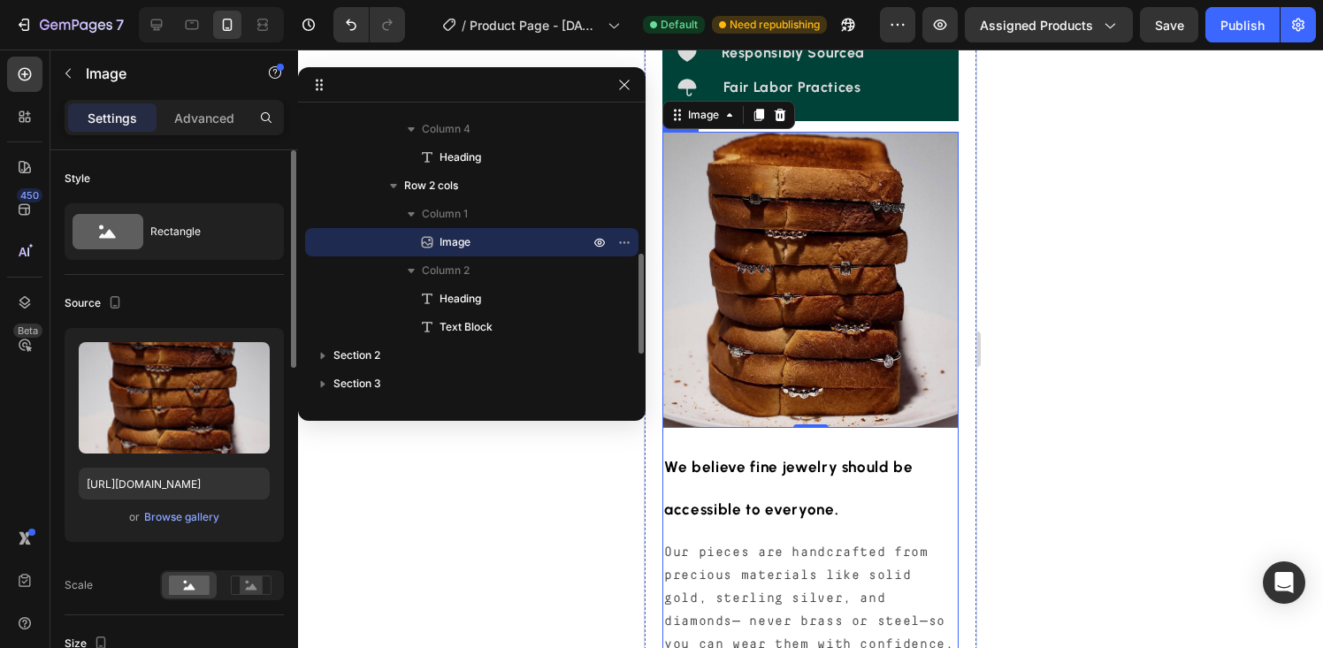
click at [871, 464] on div "Image 0 We believe fine jewelry should be accessible to everyone. Heading Our p…" at bounding box center [811, 395] width 296 height 527
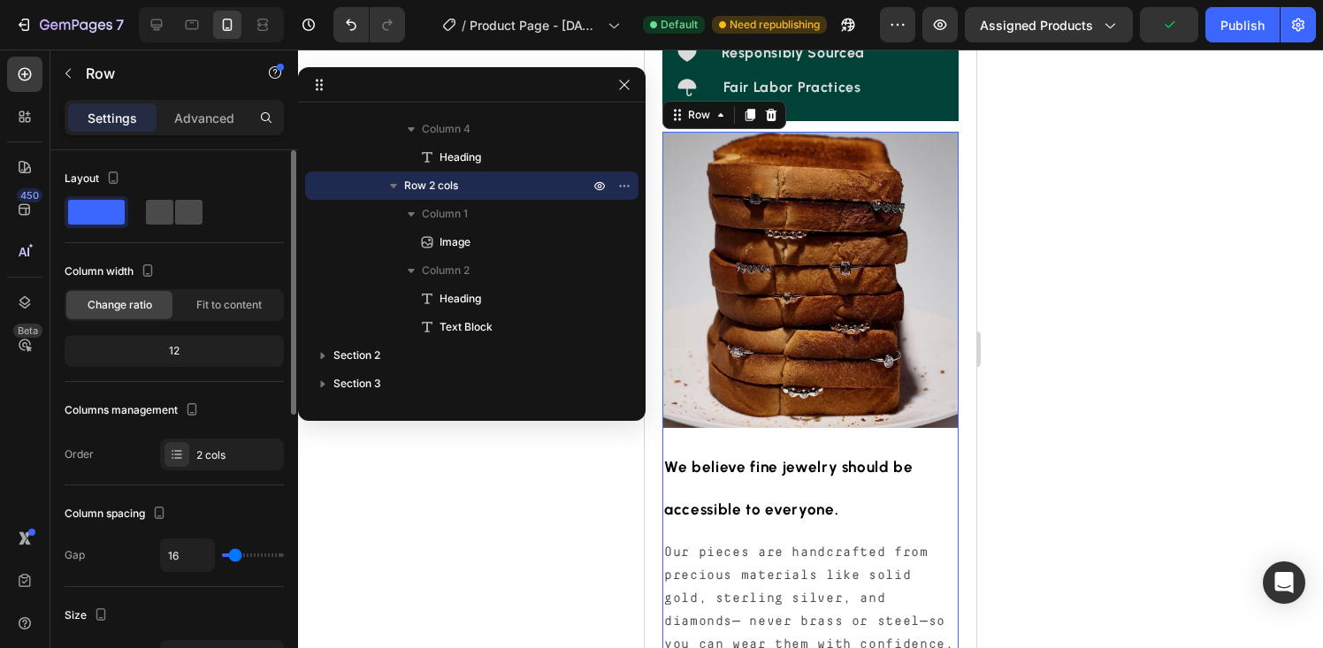
click at [172, 211] on span at bounding box center [159, 212] width 27 height 25
type input "15"
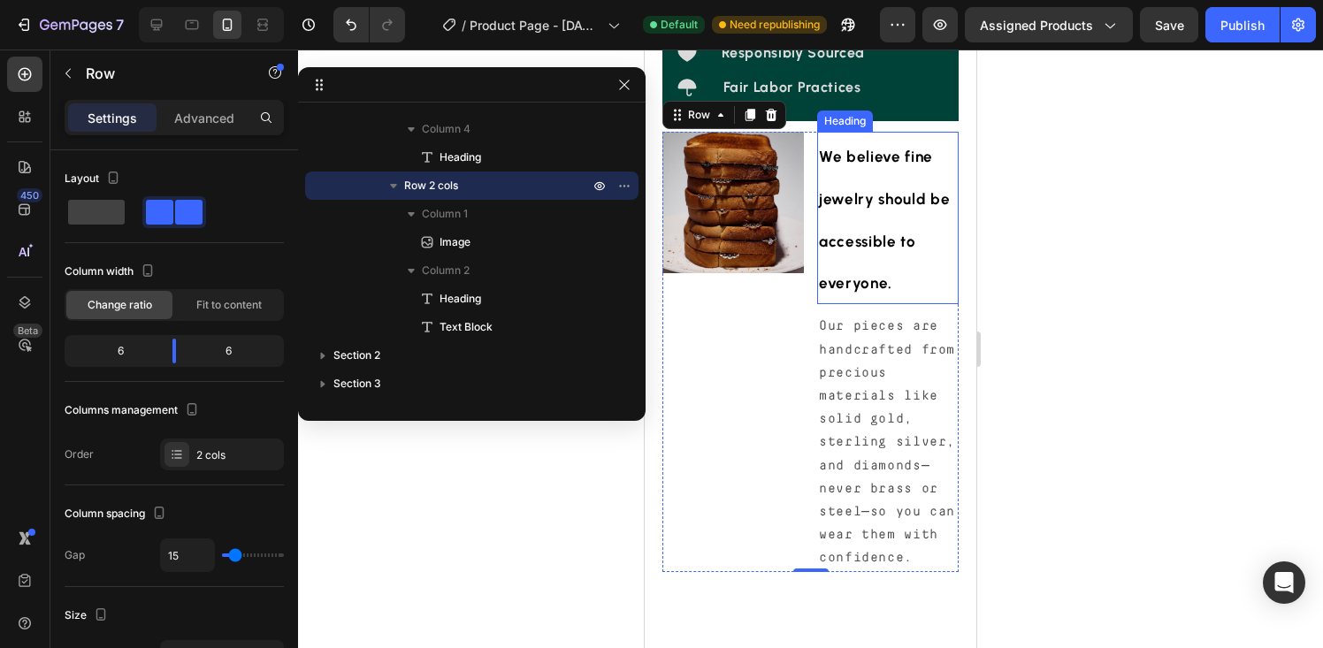
click at [855, 265] on h2 "We believe fine jewelry should be accessible to everyone." at bounding box center [888, 218] width 142 height 173
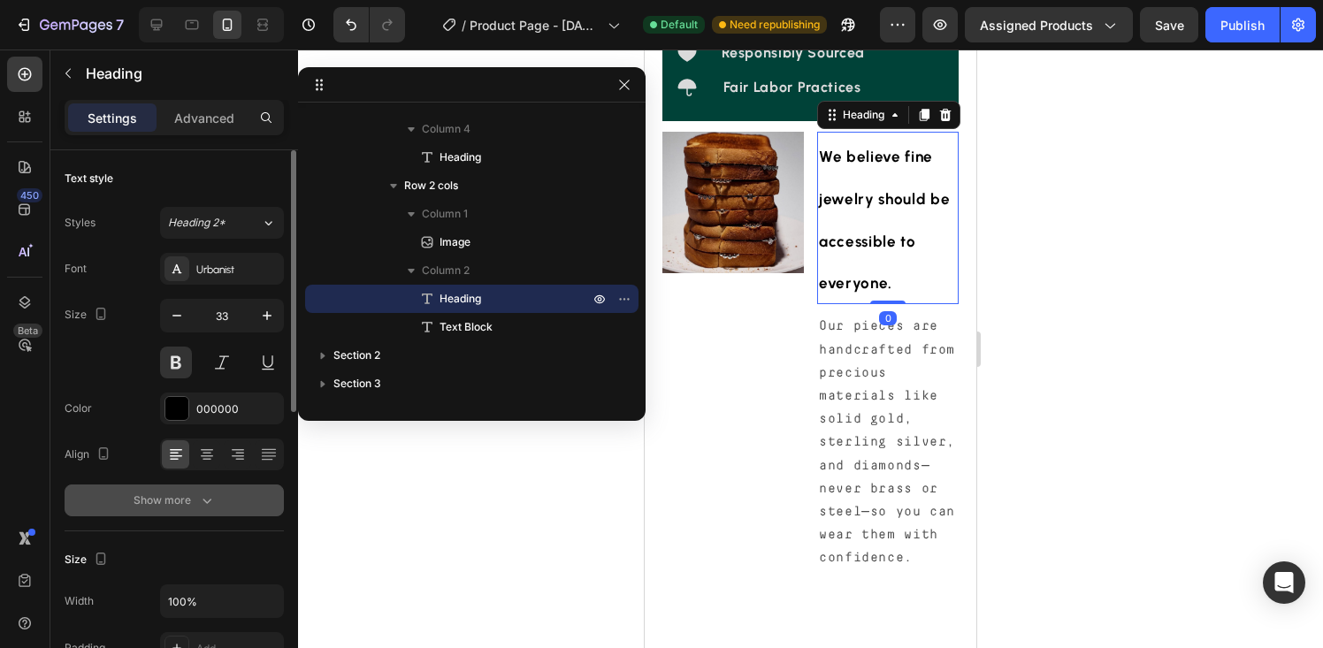
click at [180, 505] on div "Show more" at bounding box center [175, 501] width 82 height 18
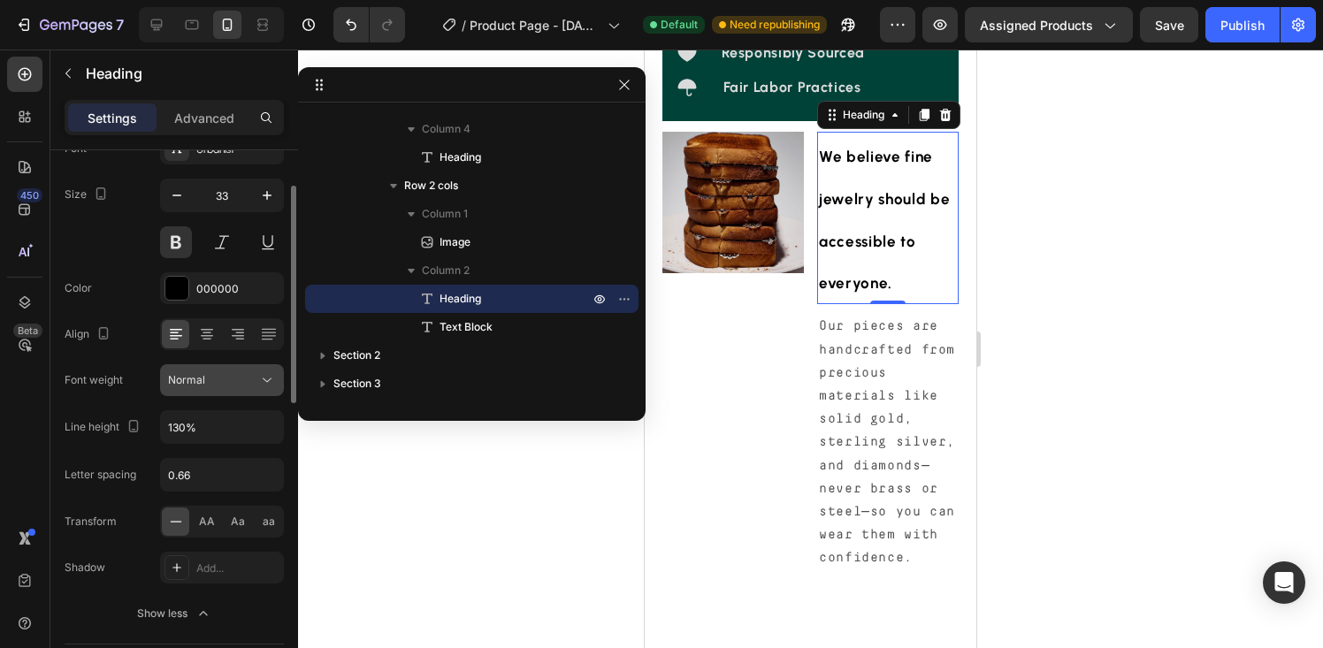
scroll to position [143, 0]
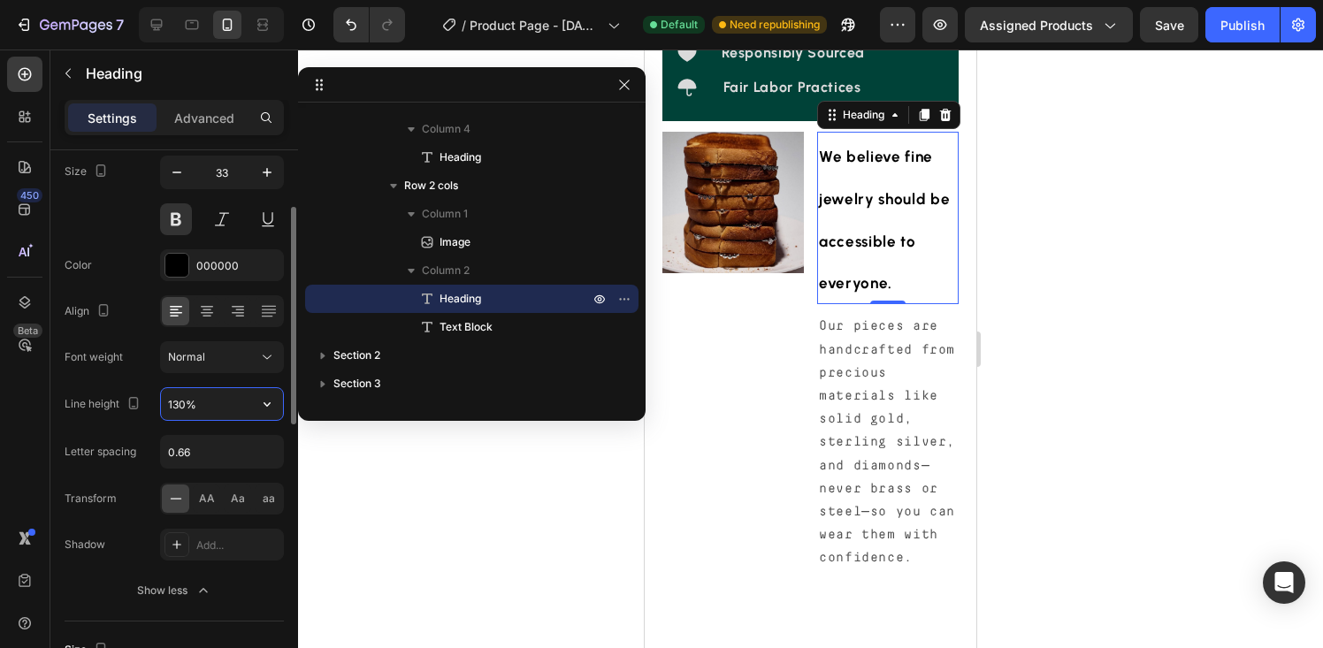
click at [186, 395] on input "130%" at bounding box center [222, 404] width 122 height 32
click at [265, 407] on icon "button" at bounding box center [267, 404] width 18 height 18
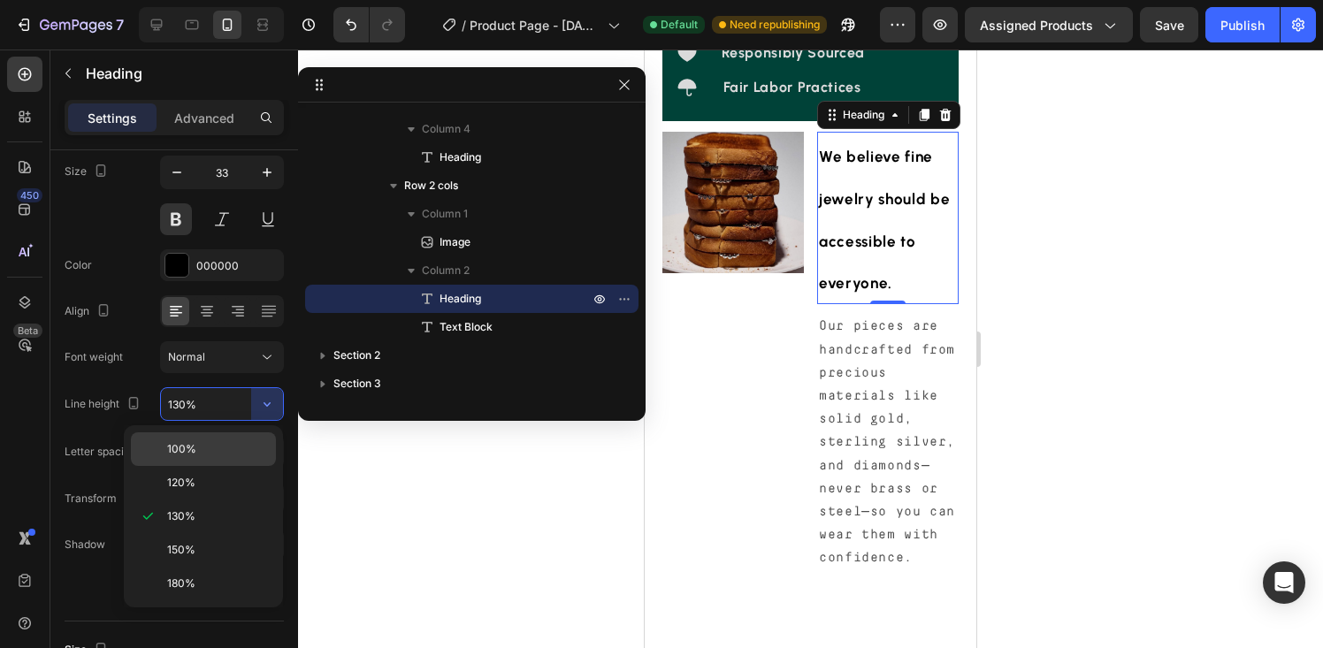
click at [202, 448] on p "100%" at bounding box center [217, 449] width 101 height 16
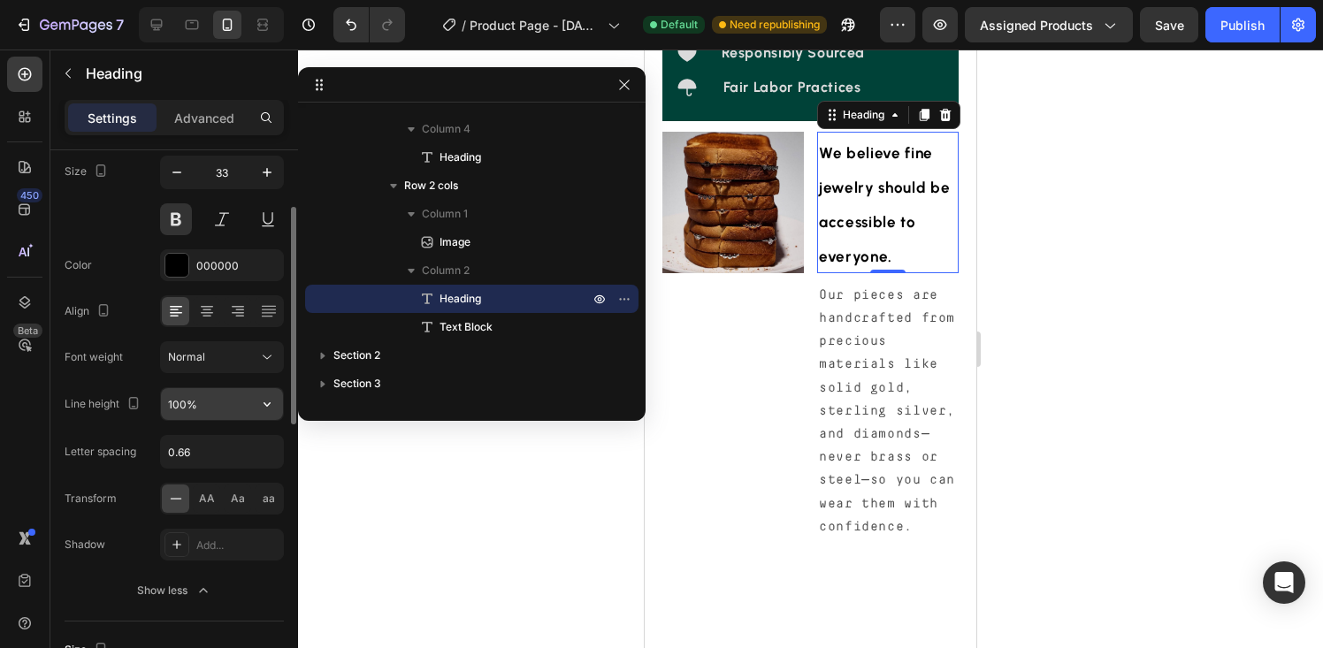
click at [195, 409] on input "100%" at bounding box center [222, 404] width 122 height 32
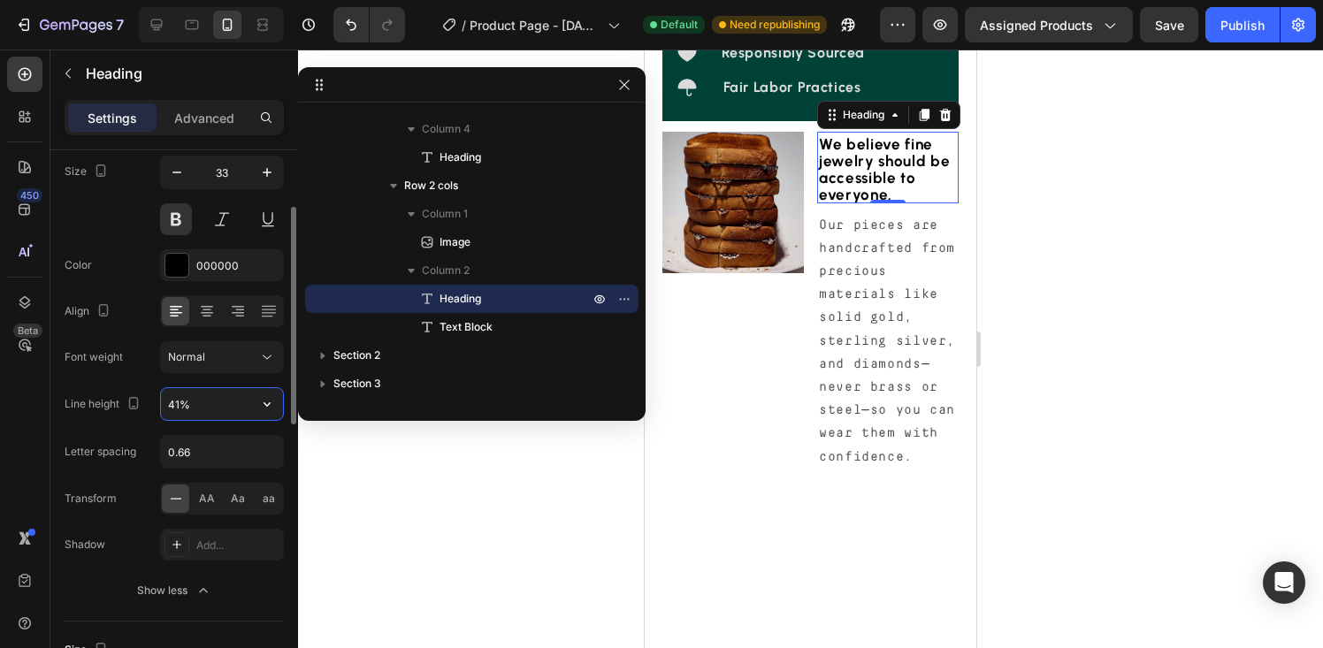
type input "40%"
click at [176, 178] on icon "button" at bounding box center [177, 173] width 18 height 18
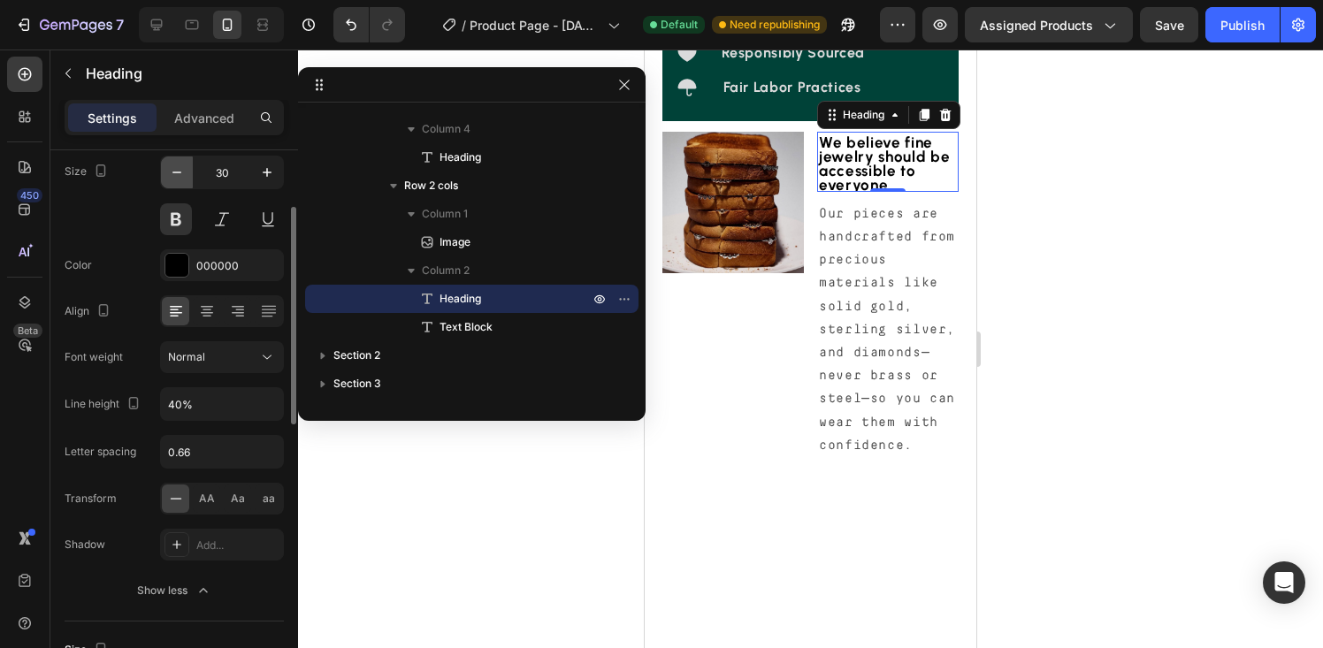
click at [176, 178] on icon "button" at bounding box center [177, 173] width 18 height 18
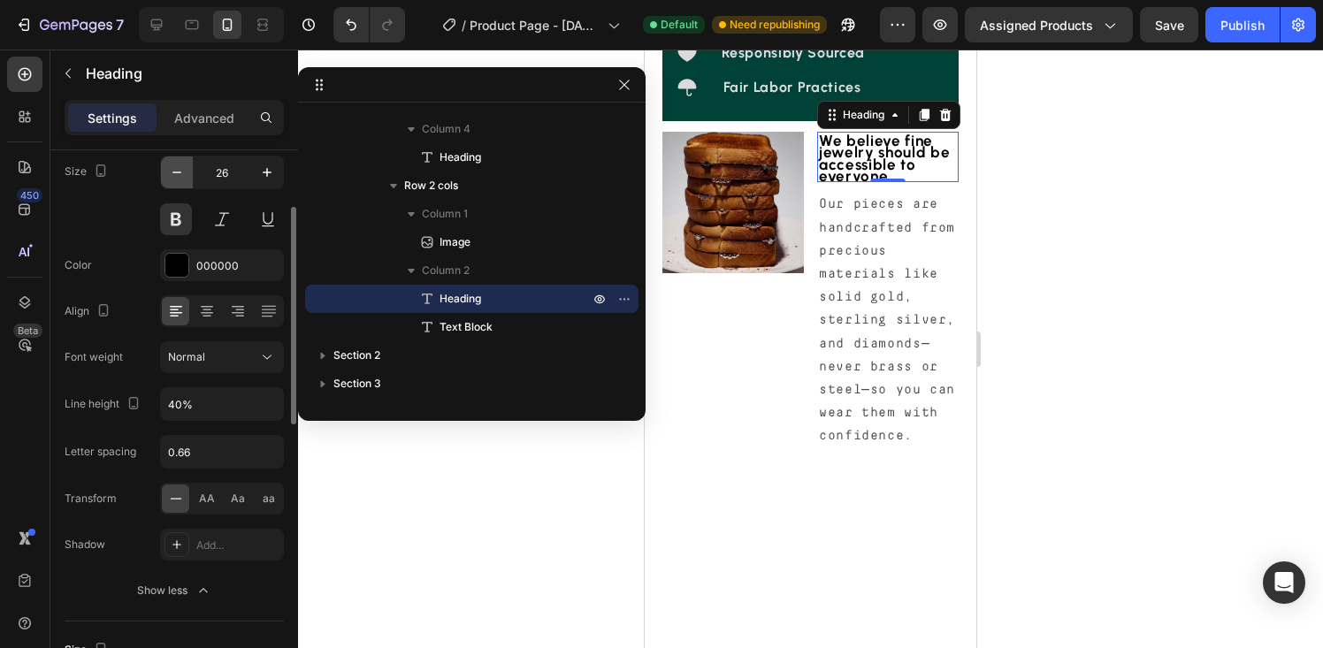
click at [176, 178] on icon "button" at bounding box center [177, 173] width 18 height 18
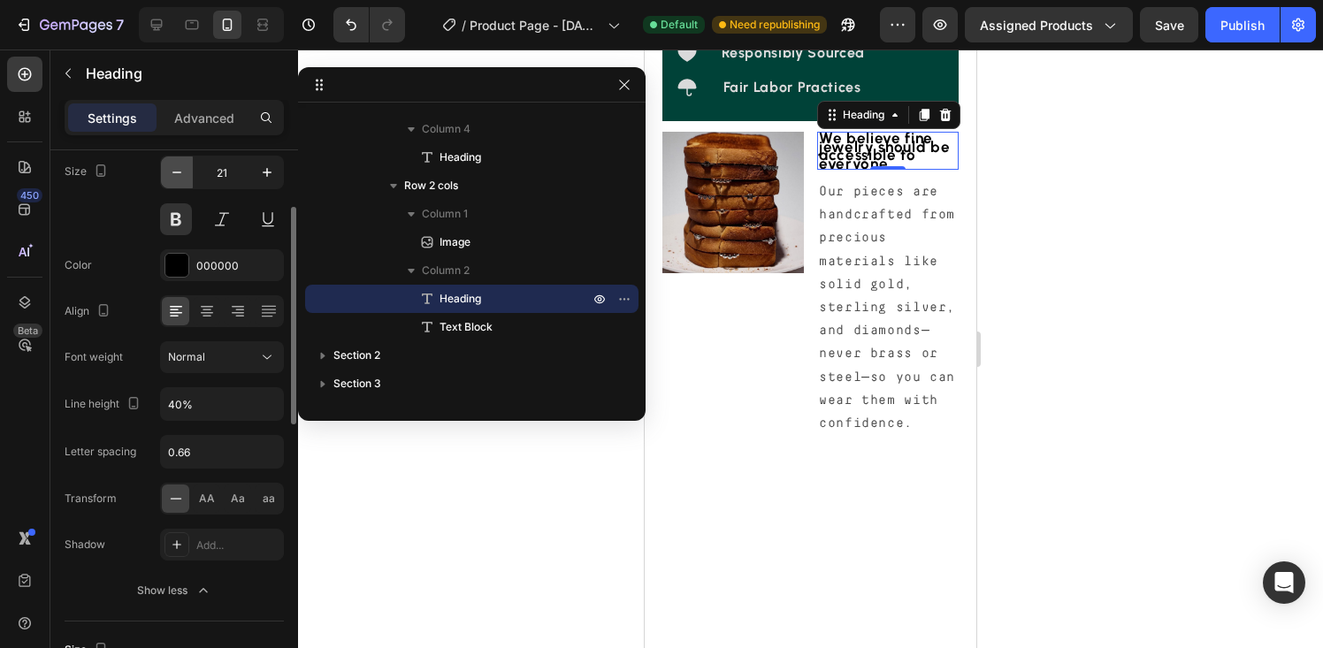
click at [176, 178] on icon "button" at bounding box center [177, 173] width 18 height 18
type input "20"
click at [174, 404] on input "40%" at bounding box center [222, 404] width 122 height 32
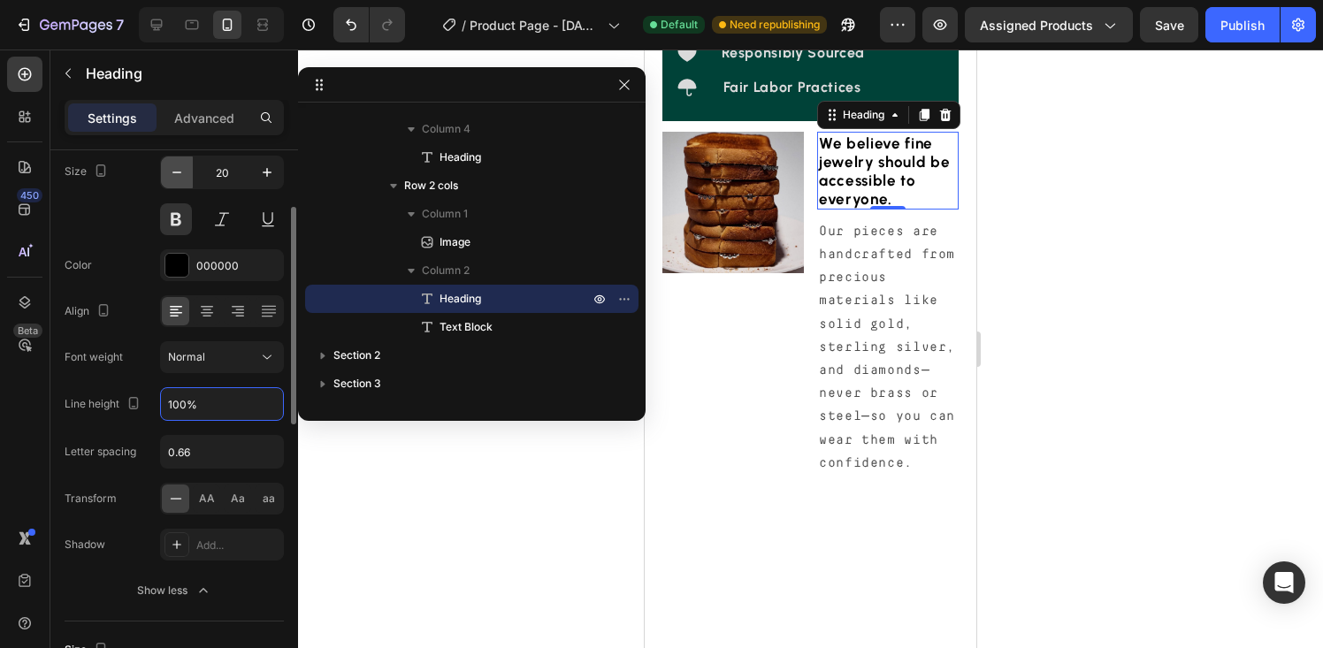
type input "100%"
click at [178, 174] on icon "button" at bounding box center [177, 173] width 18 height 18
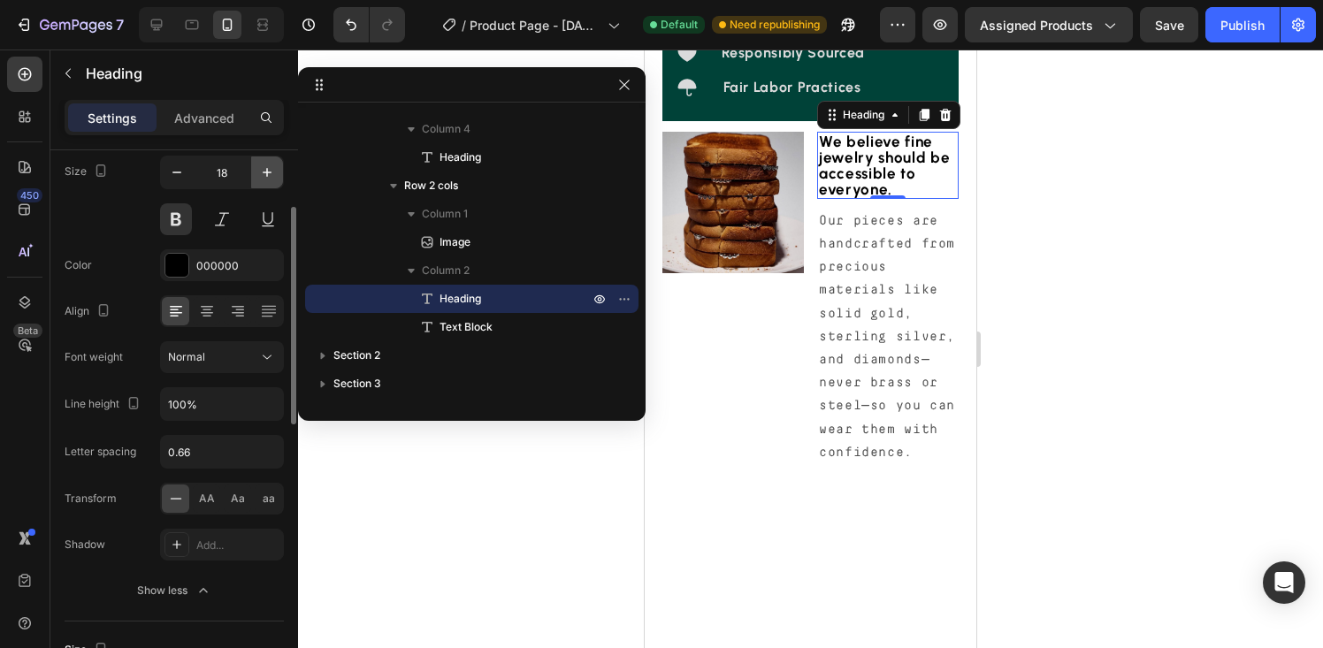
click at [260, 169] on icon "button" at bounding box center [267, 173] width 18 height 18
type input "20"
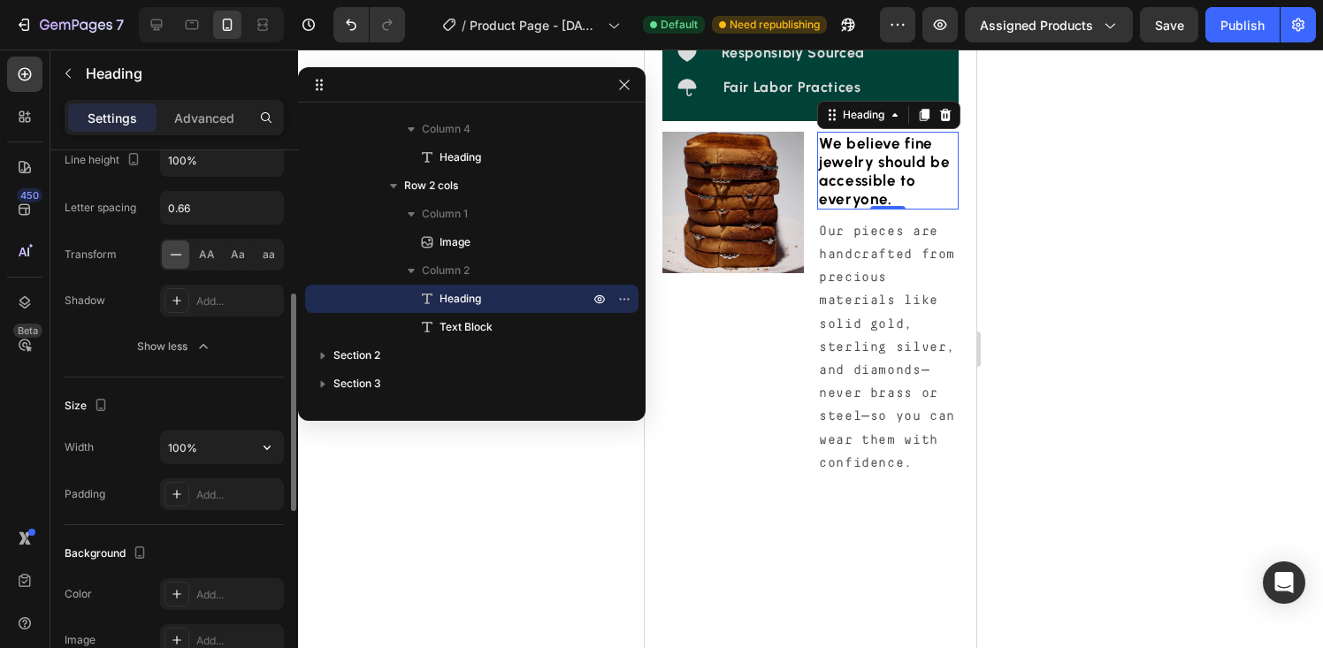
scroll to position [445, 0]
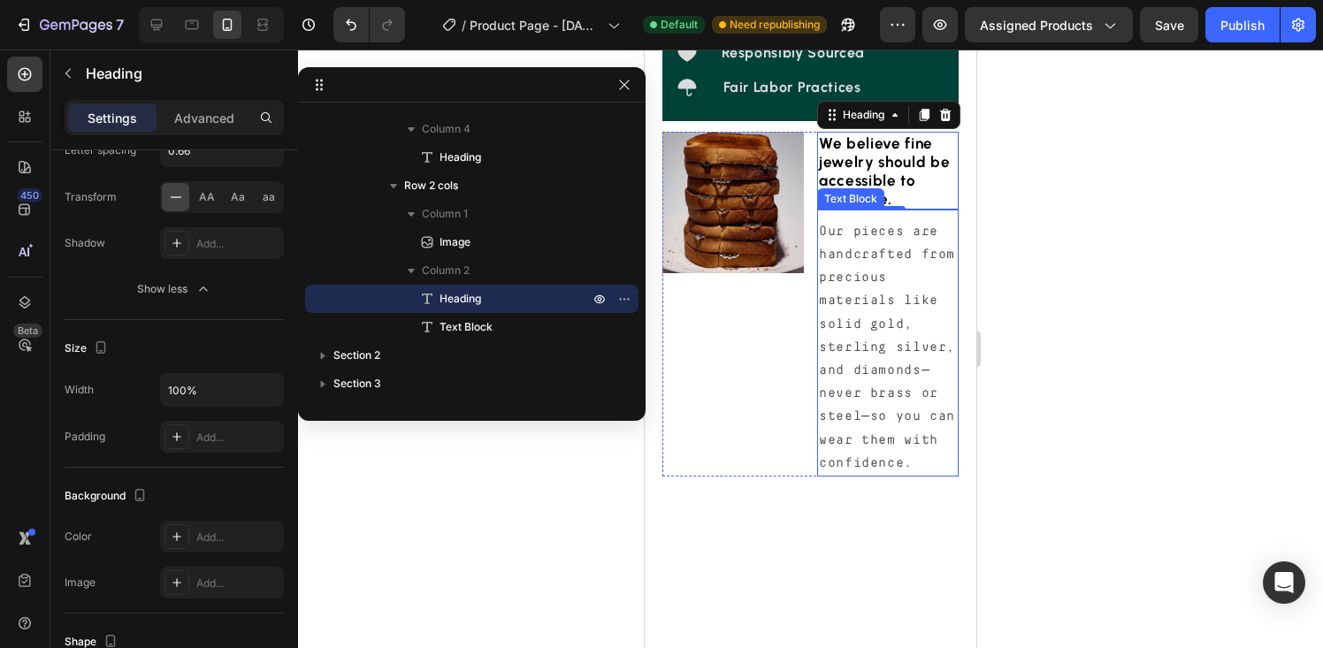
click at [827, 384] on span "Our pieces are handcrafted from precious materials like solid gold, sterling si…" at bounding box center [887, 347] width 136 height 245
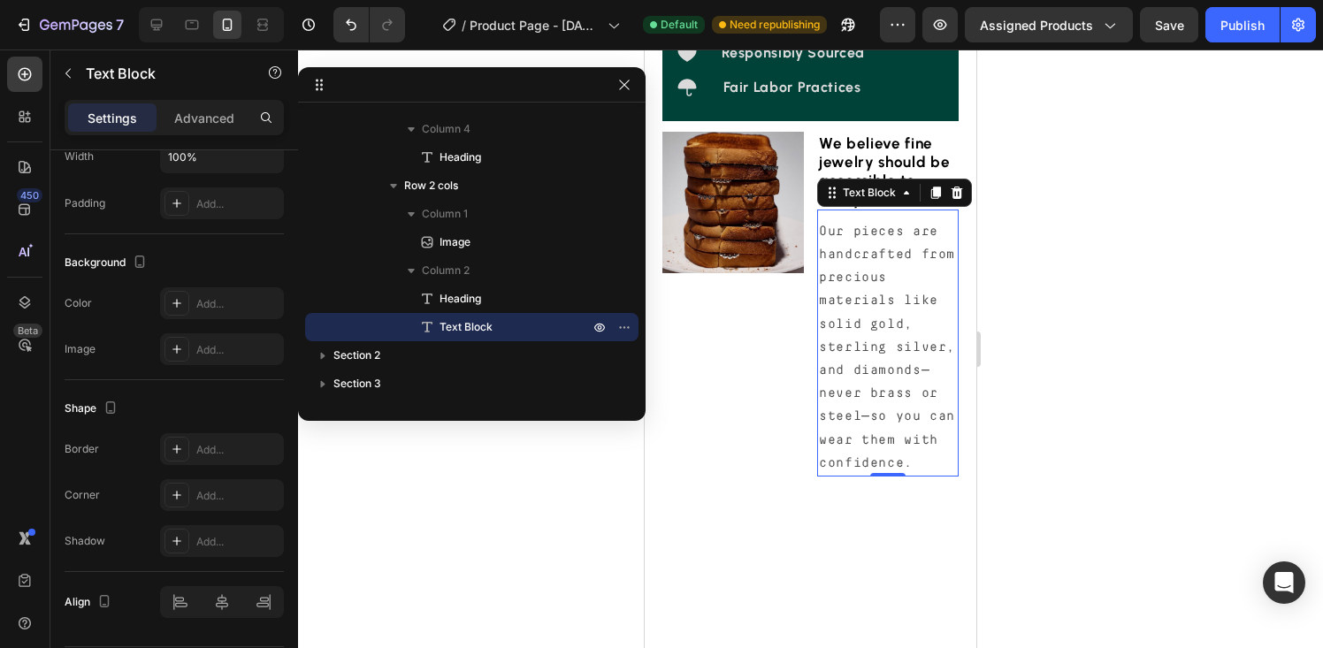
scroll to position [0, 0]
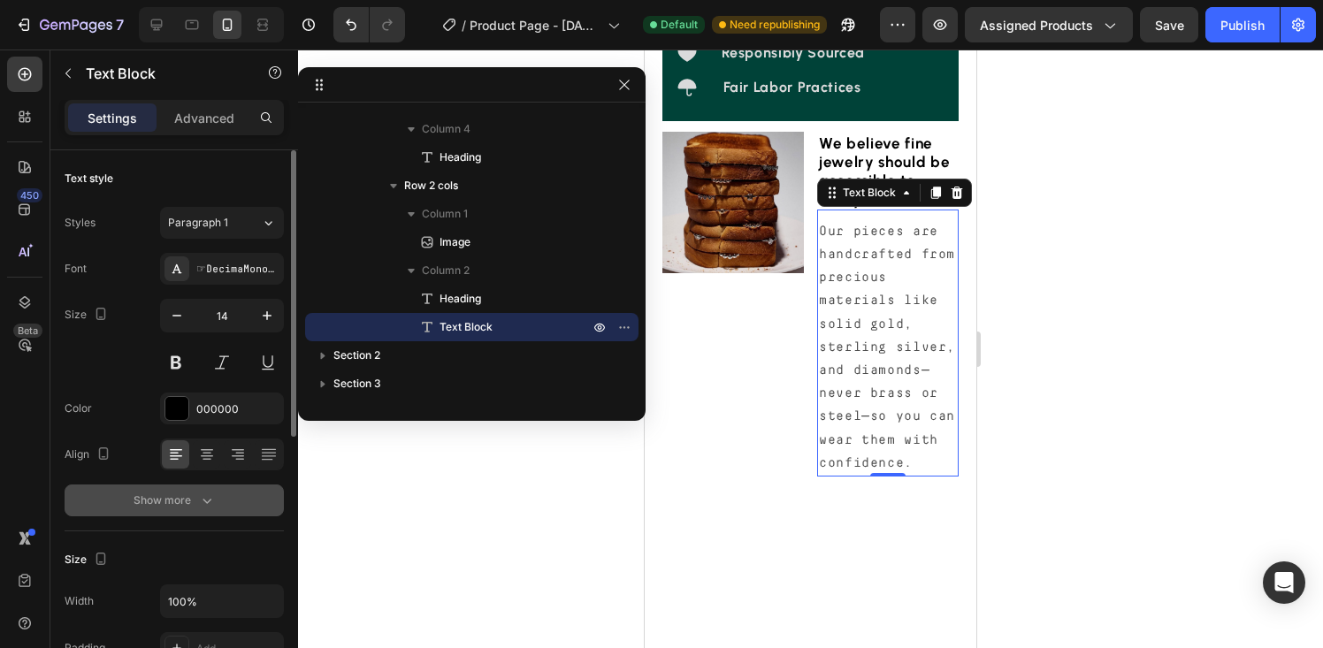
click at [186, 494] on div "Show more" at bounding box center [175, 501] width 82 height 18
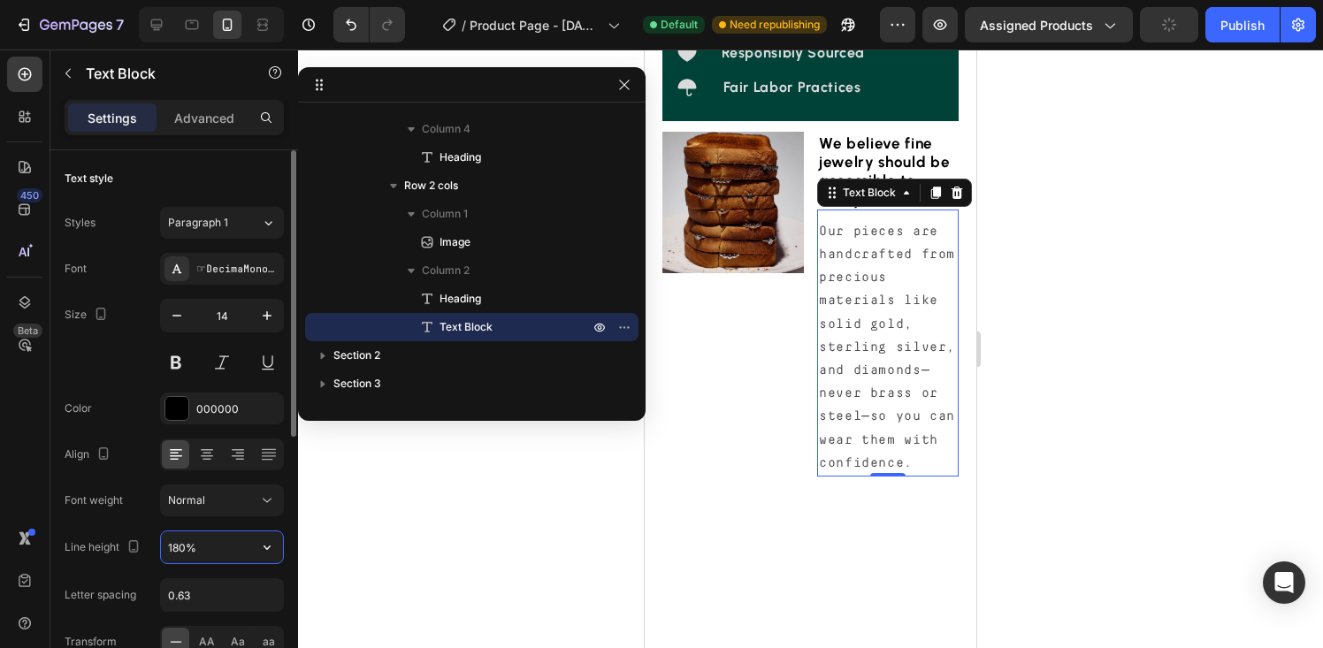
click at [215, 554] on input "180%" at bounding box center [222, 548] width 122 height 32
click at [266, 552] on icon "button" at bounding box center [267, 548] width 18 height 18
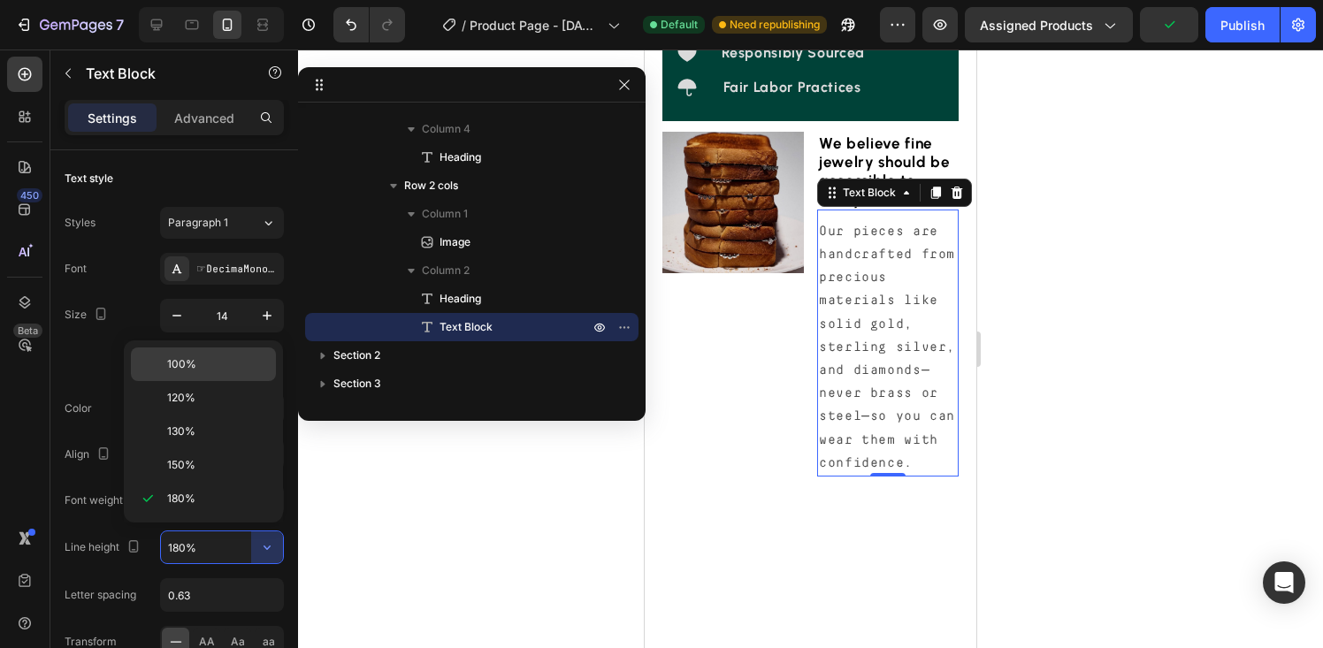
click at [172, 356] on span "100%" at bounding box center [181, 364] width 29 height 16
type input "100%"
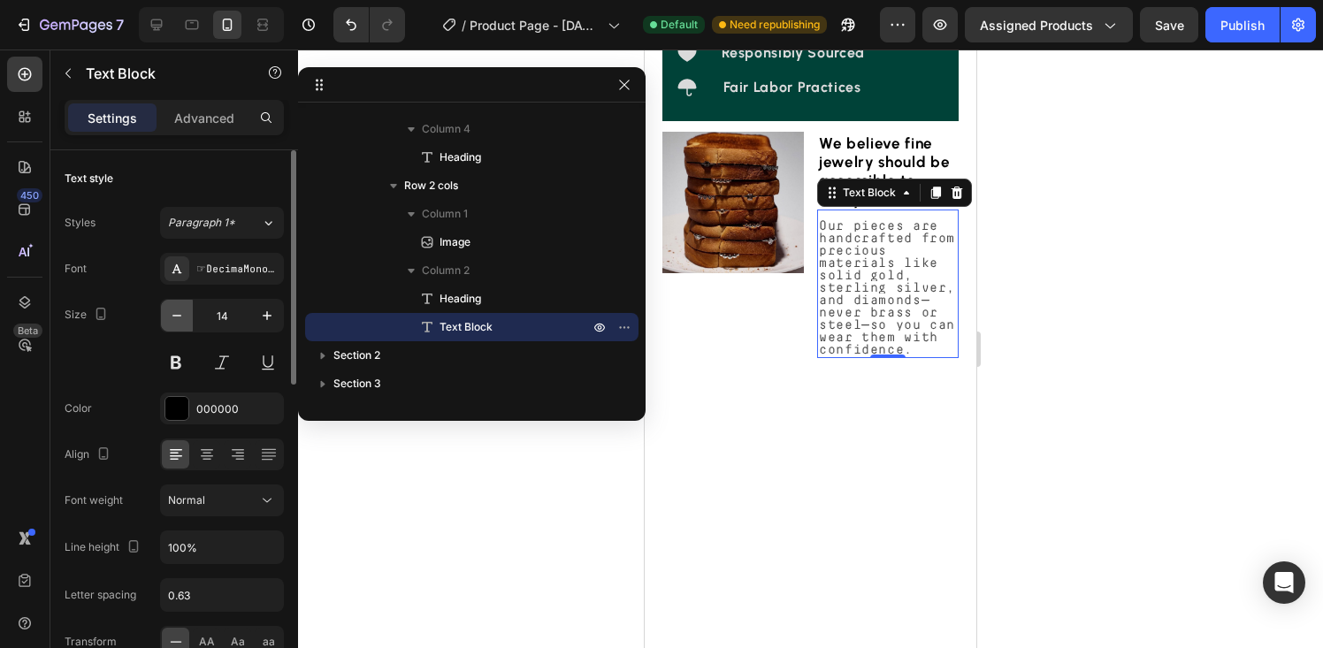
click at [176, 309] on icon "button" at bounding box center [177, 316] width 18 height 18
click at [176, 310] on icon "button" at bounding box center [177, 316] width 18 height 18
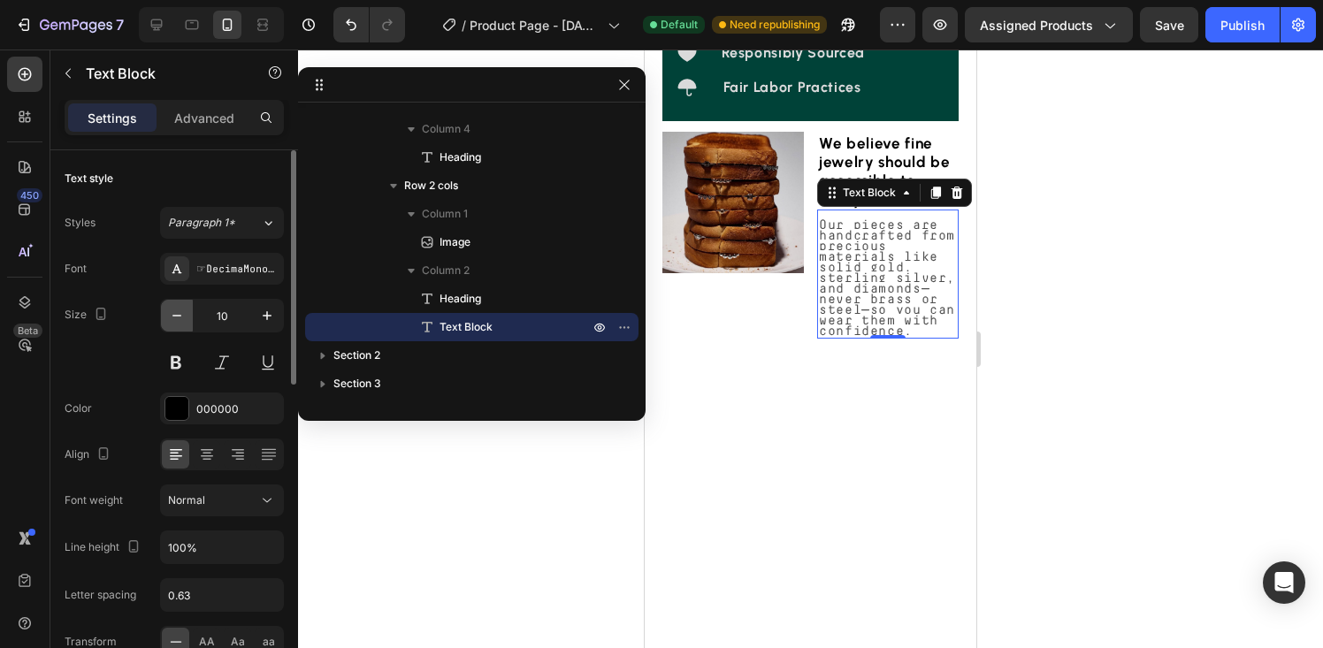
click at [176, 310] on icon "button" at bounding box center [177, 316] width 18 height 18
type input "8"
click at [210, 538] on input "100%" at bounding box center [222, 548] width 122 height 32
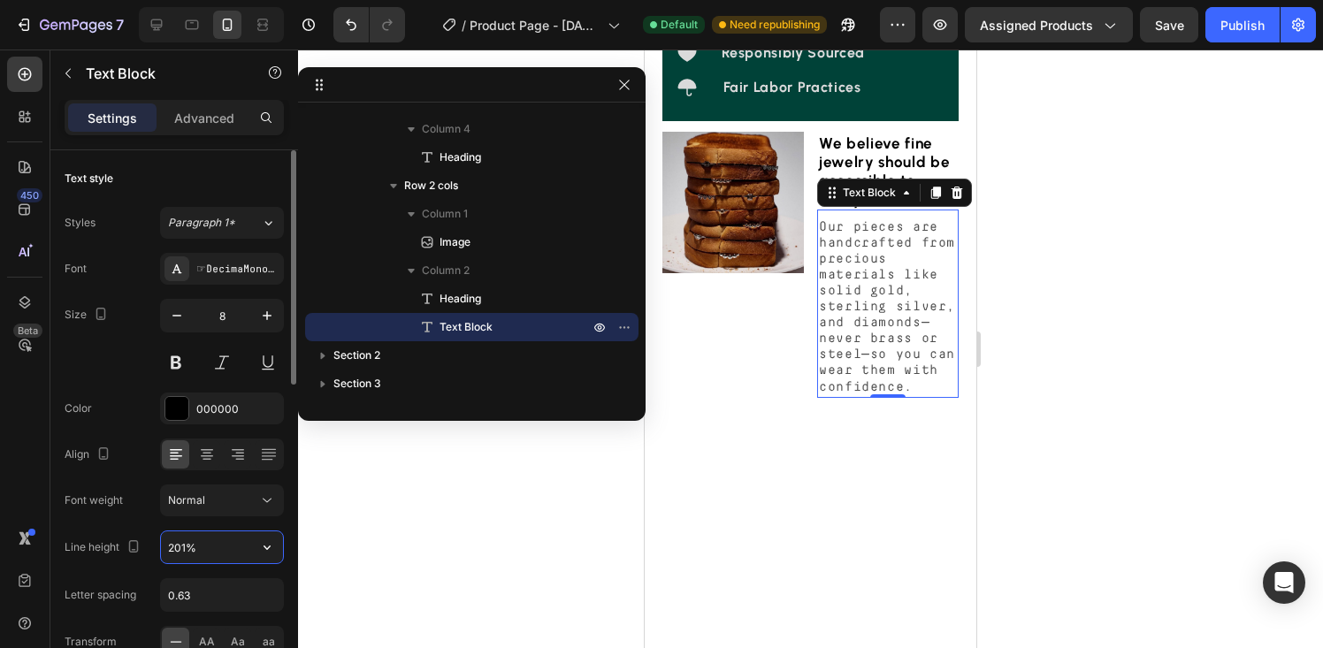
type input "200%"
click at [223, 258] on div "☞DecimaMonoPro 400" at bounding box center [222, 269] width 124 height 32
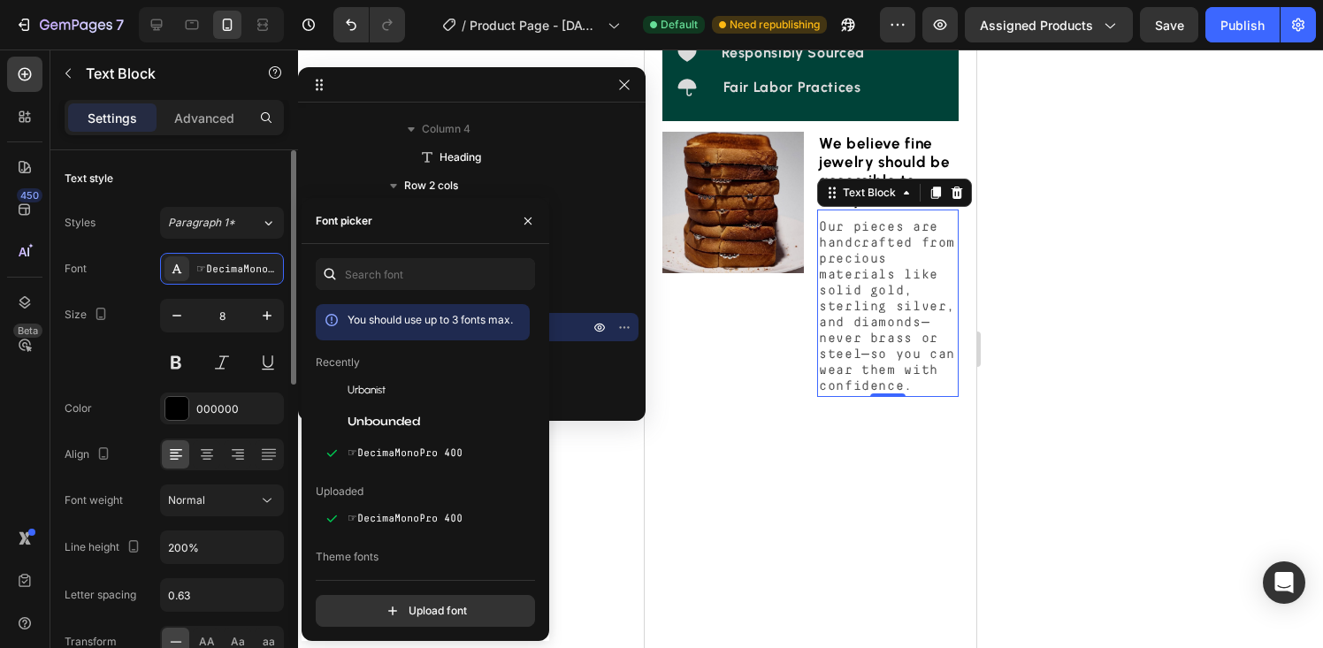
click at [111, 355] on div "Size 8" at bounding box center [174, 339] width 219 height 80
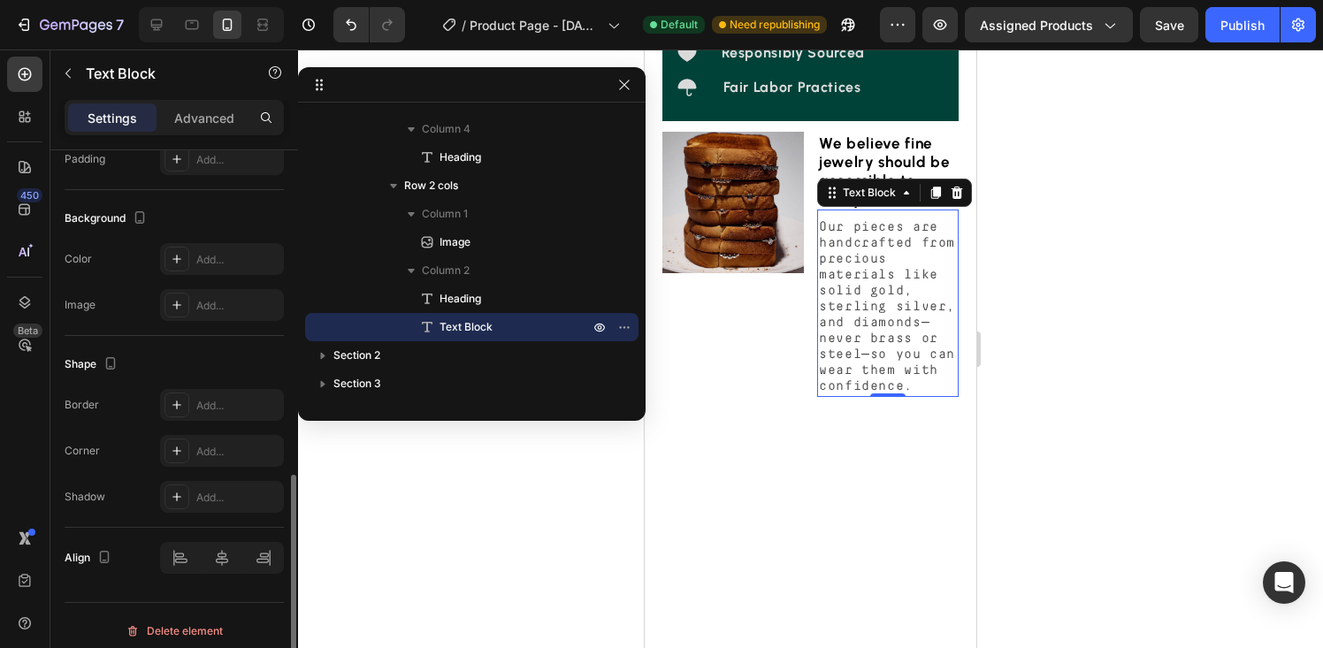
scroll to position [733, 0]
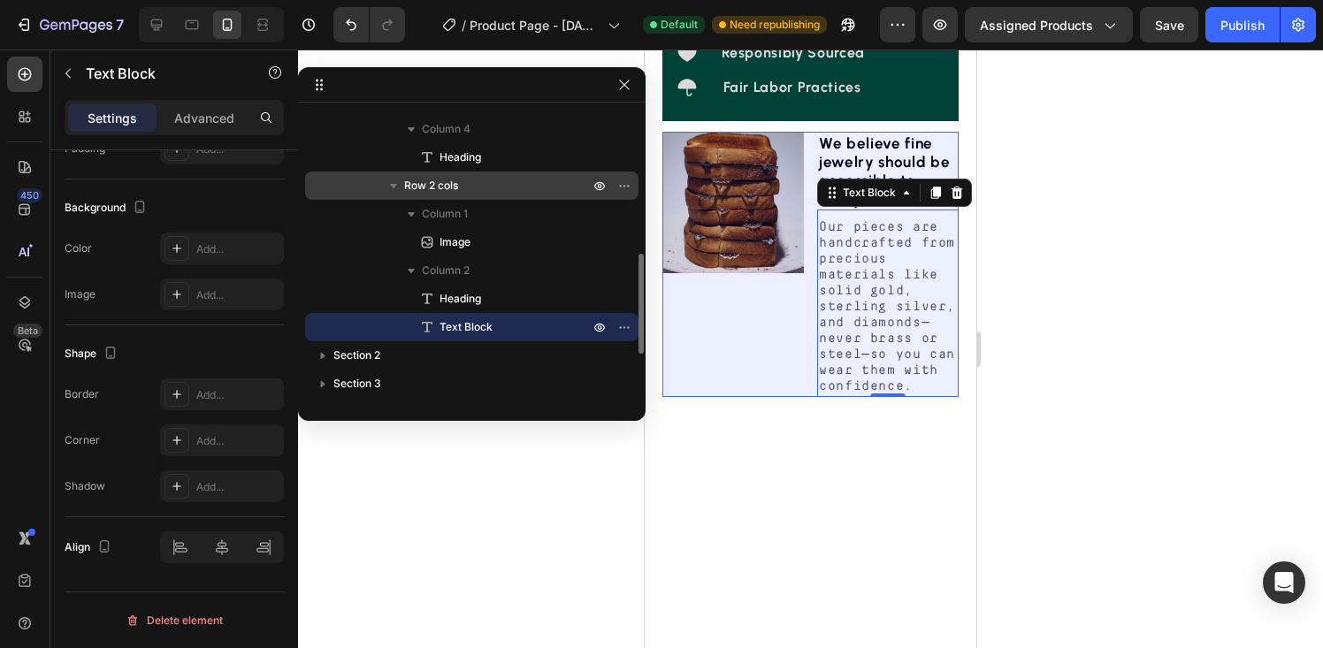
click at [424, 177] on span "Row 2 cols" at bounding box center [431, 186] width 54 height 18
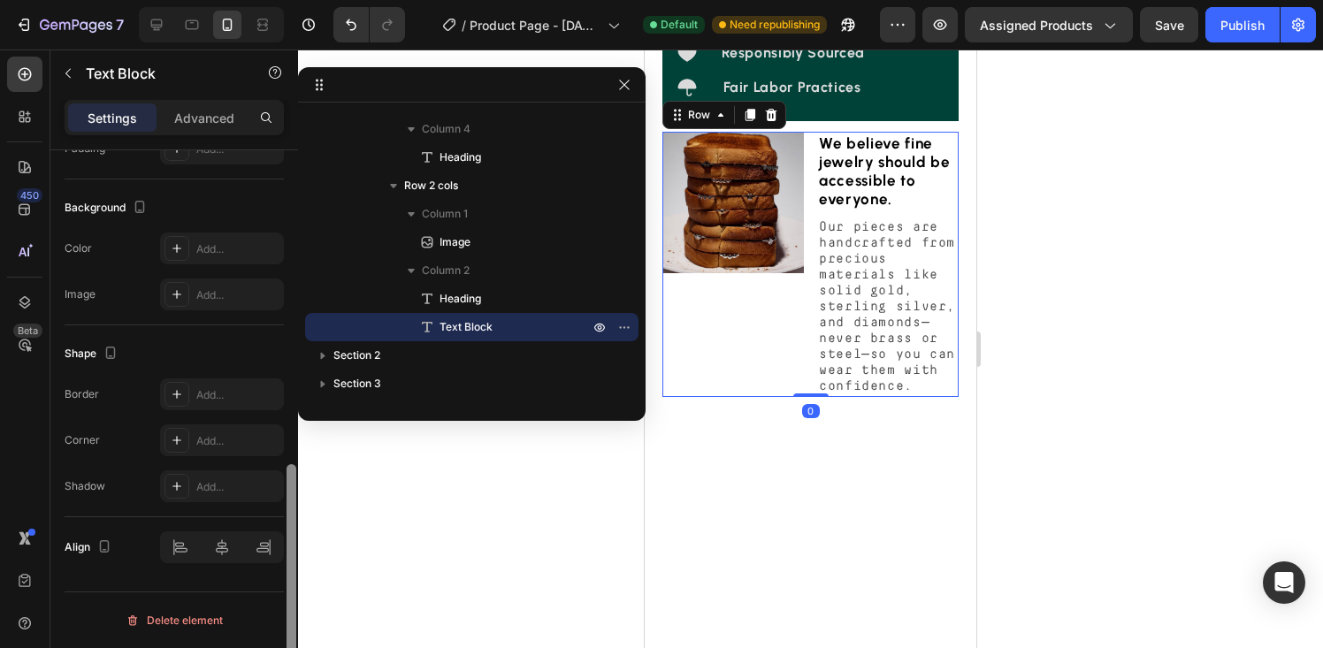
scroll to position [0, 0]
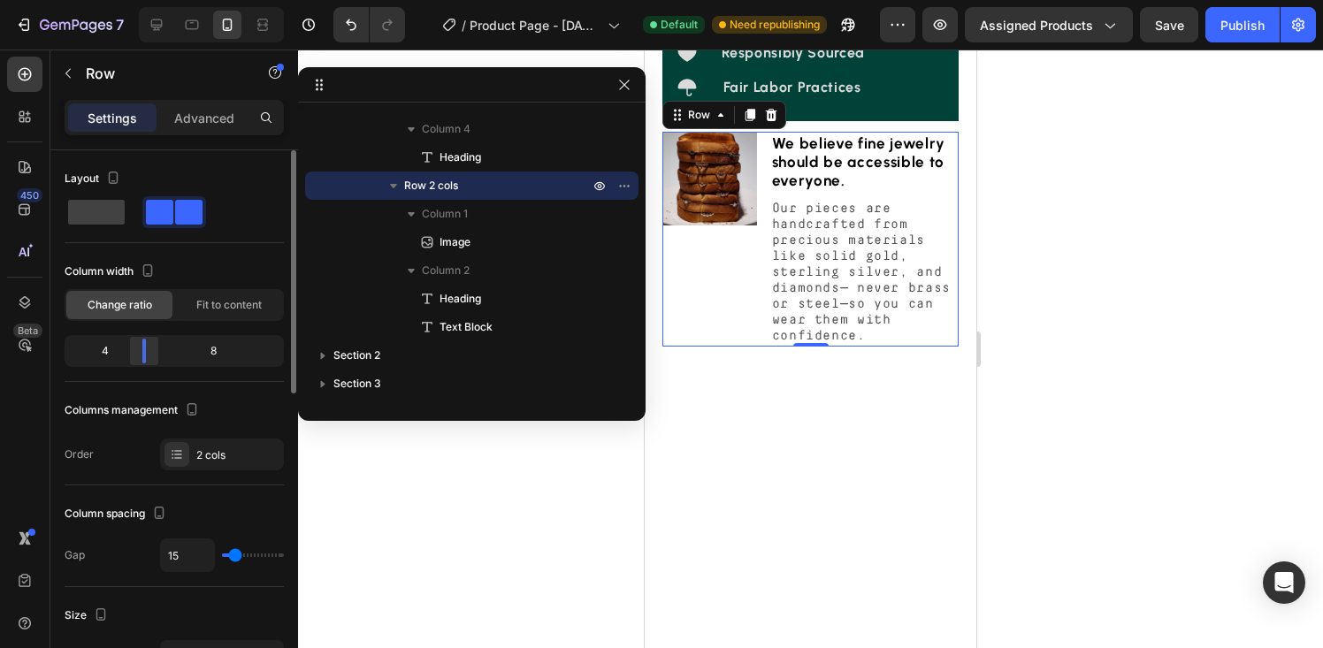
drag, startPoint x: 172, startPoint y: 349, endPoint x: 130, endPoint y: 360, distance: 44.0
click at [130, 0] on body "7 Version history / Product Page - Aug 23, 16:44:36 Default Need republishing P…" at bounding box center [661, 0] width 1323 height 0
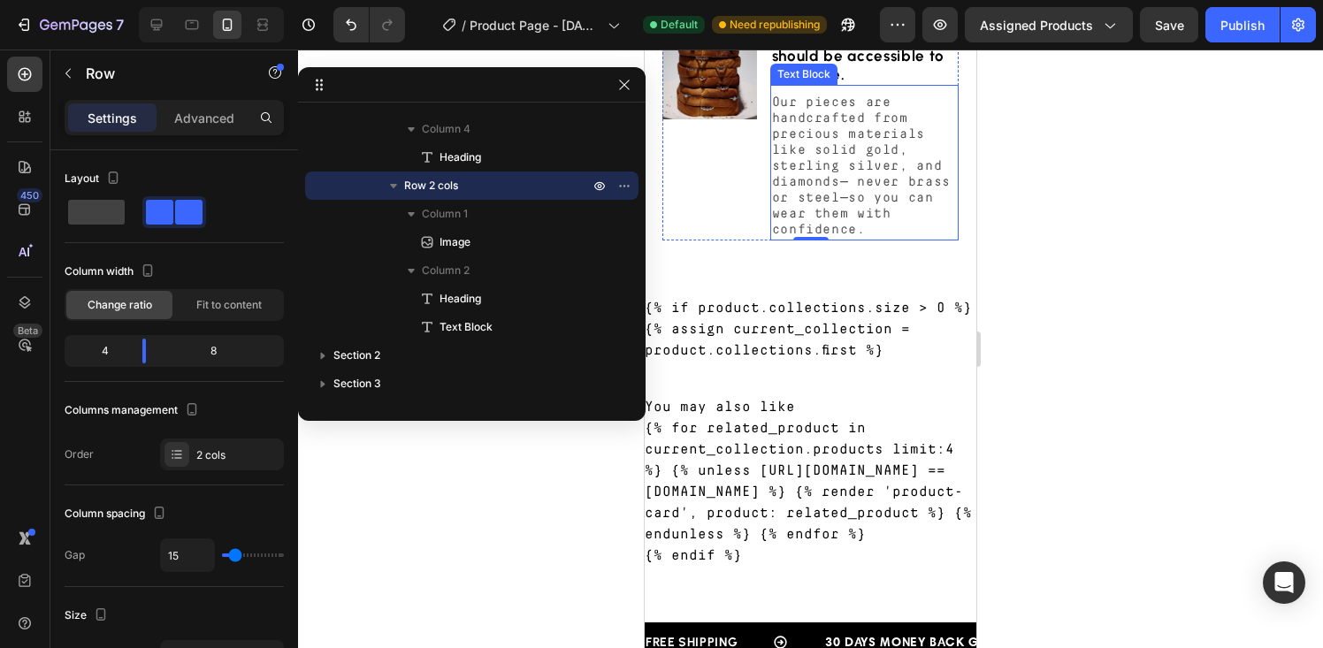
scroll to position [1513, 0]
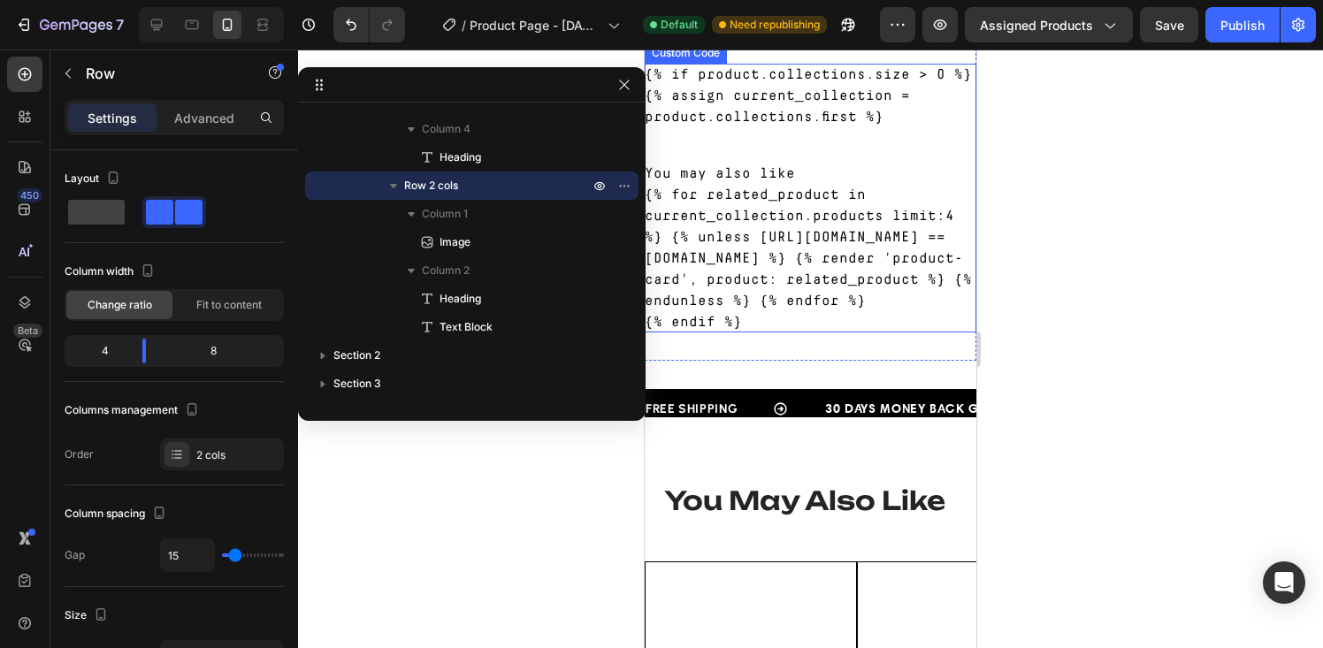
click at [834, 111] on div "{% if product.collections.size > 0 %} {% assign current_collection = product.co…" at bounding box center [811, 198] width 332 height 269
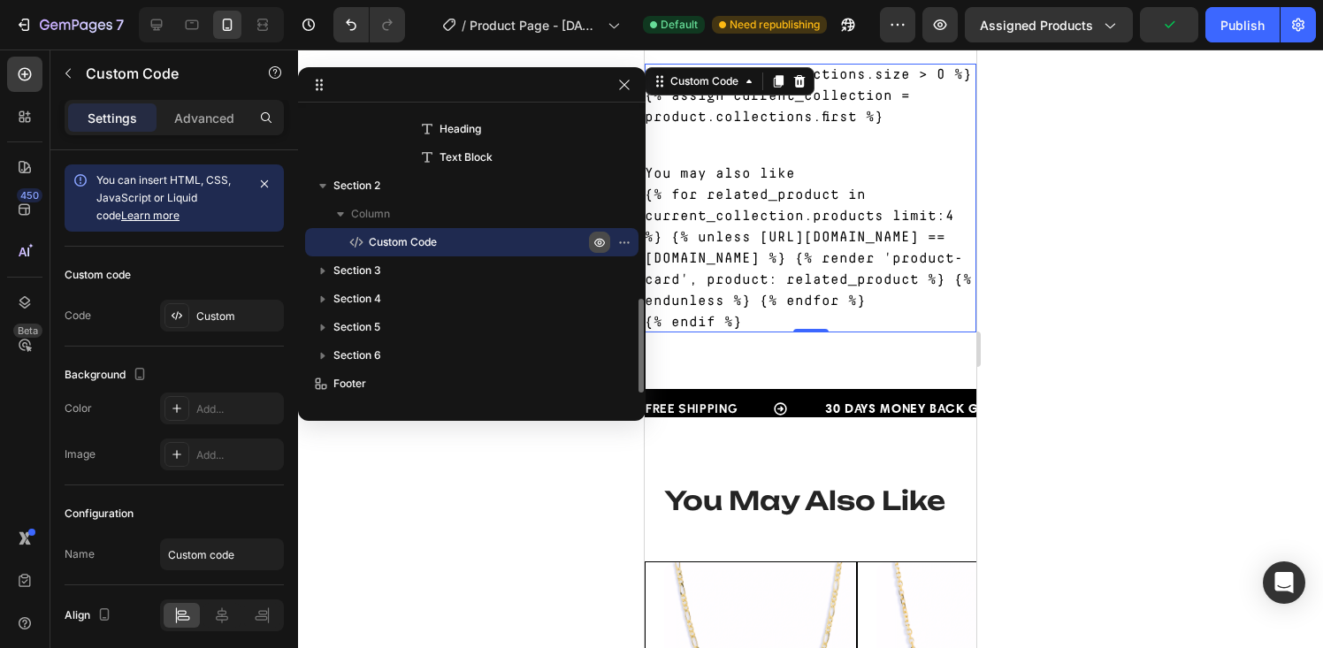
click at [599, 245] on icon "button" at bounding box center [600, 242] width 14 height 14
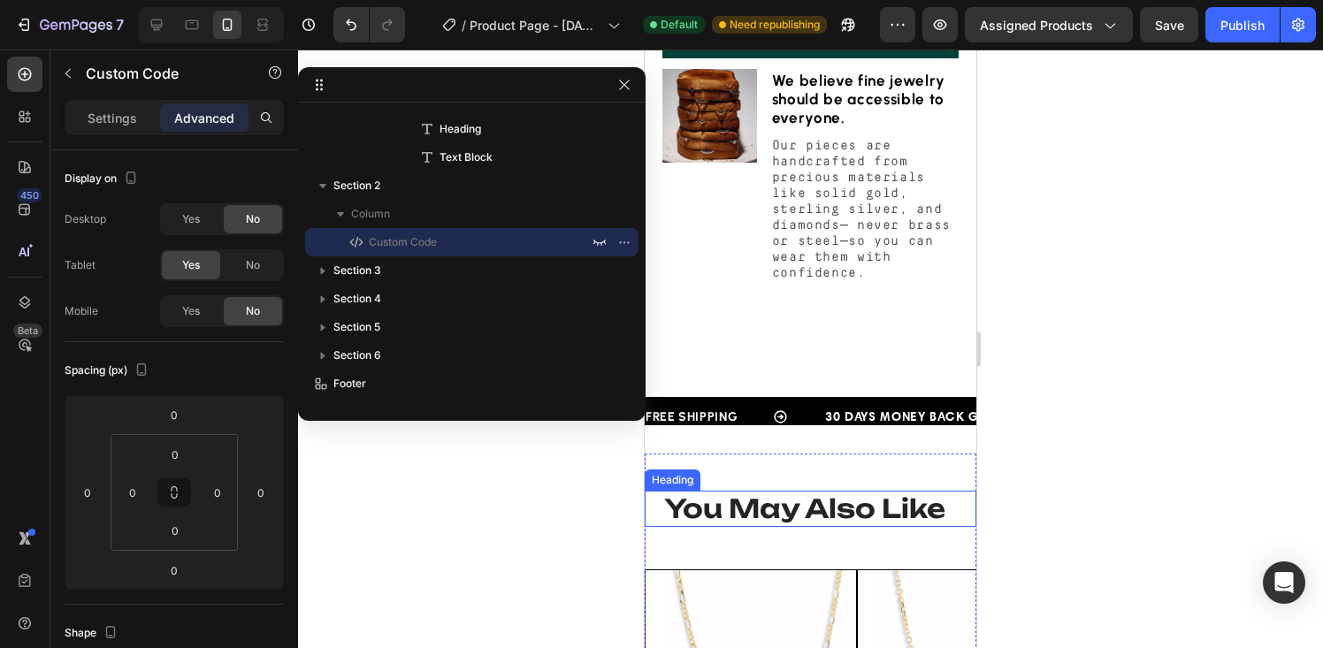
scroll to position [1270, 0]
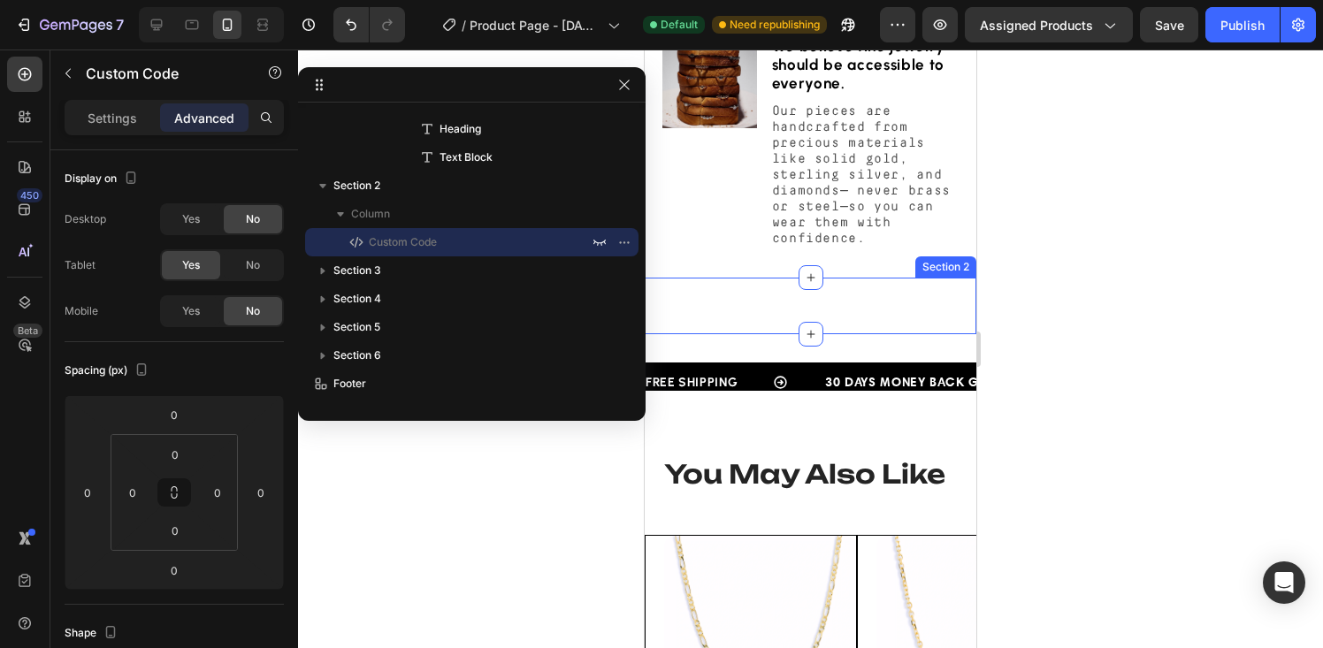
click at [821, 334] on div "{% if product.collections.size > 0 %} {% assign current_collection = product.co…" at bounding box center [811, 306] width 332 height 57
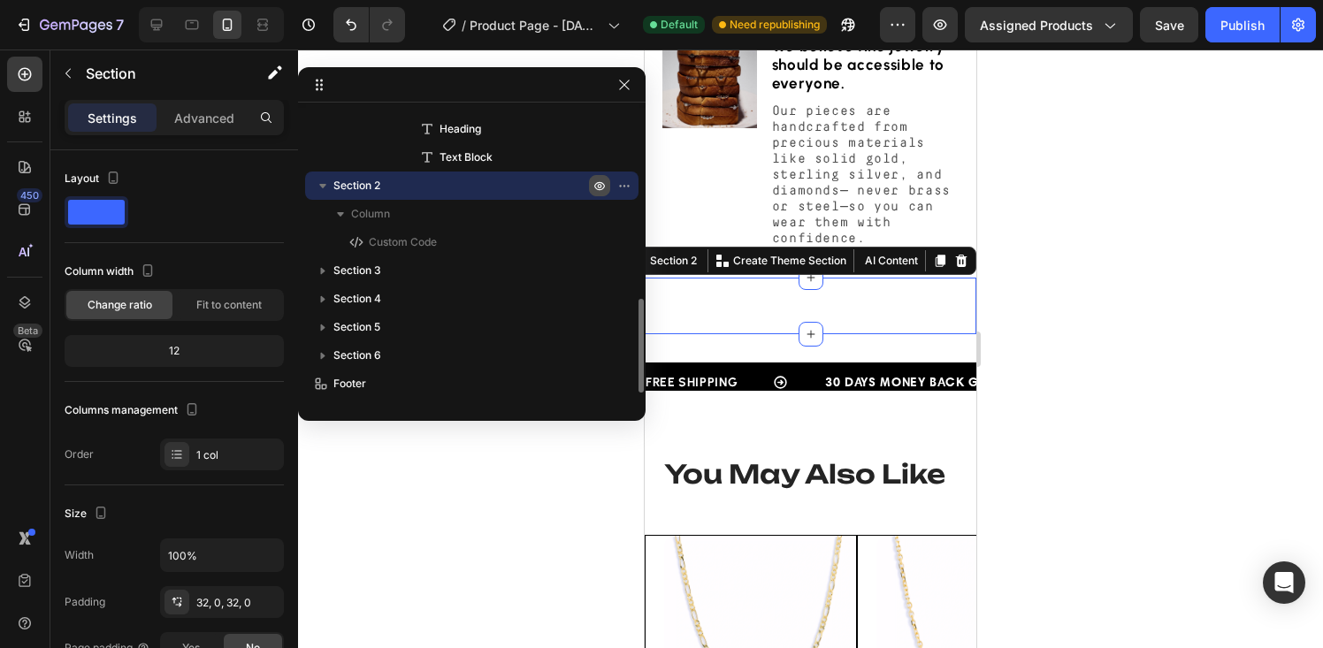
click at [596, 185] on icon "button" at bounding box center [600, 186] width 14 height 14
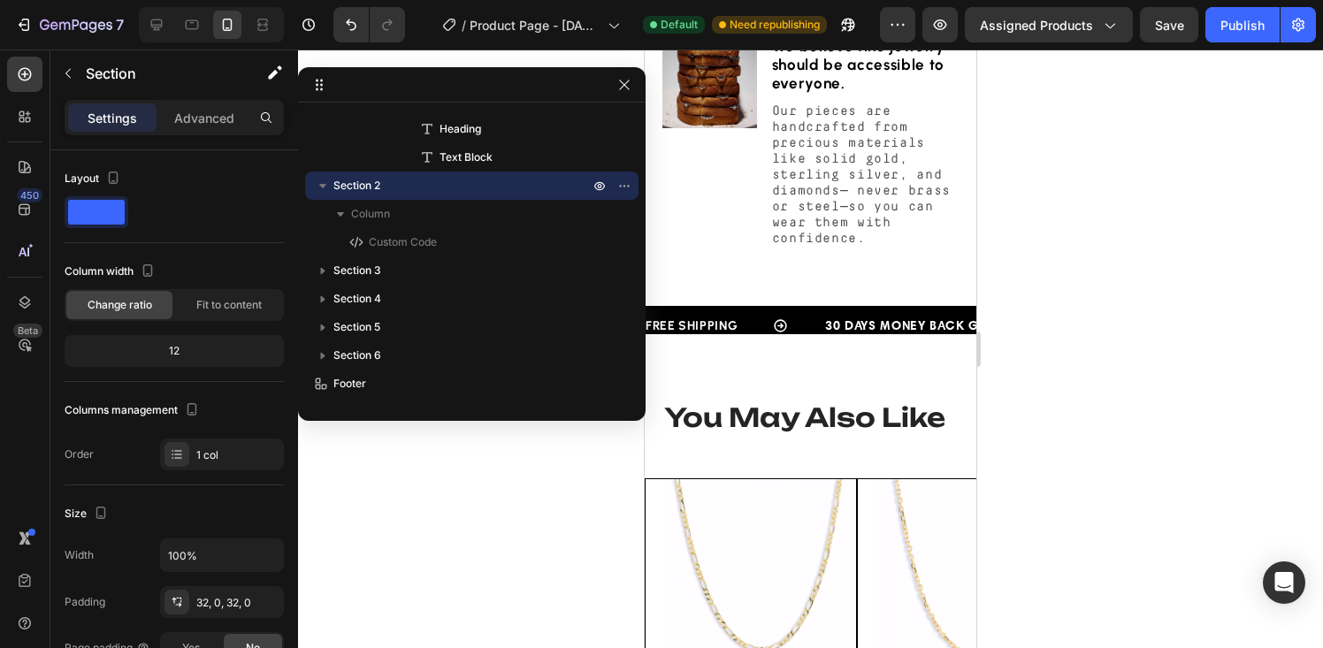
scroll to position [557, 0]
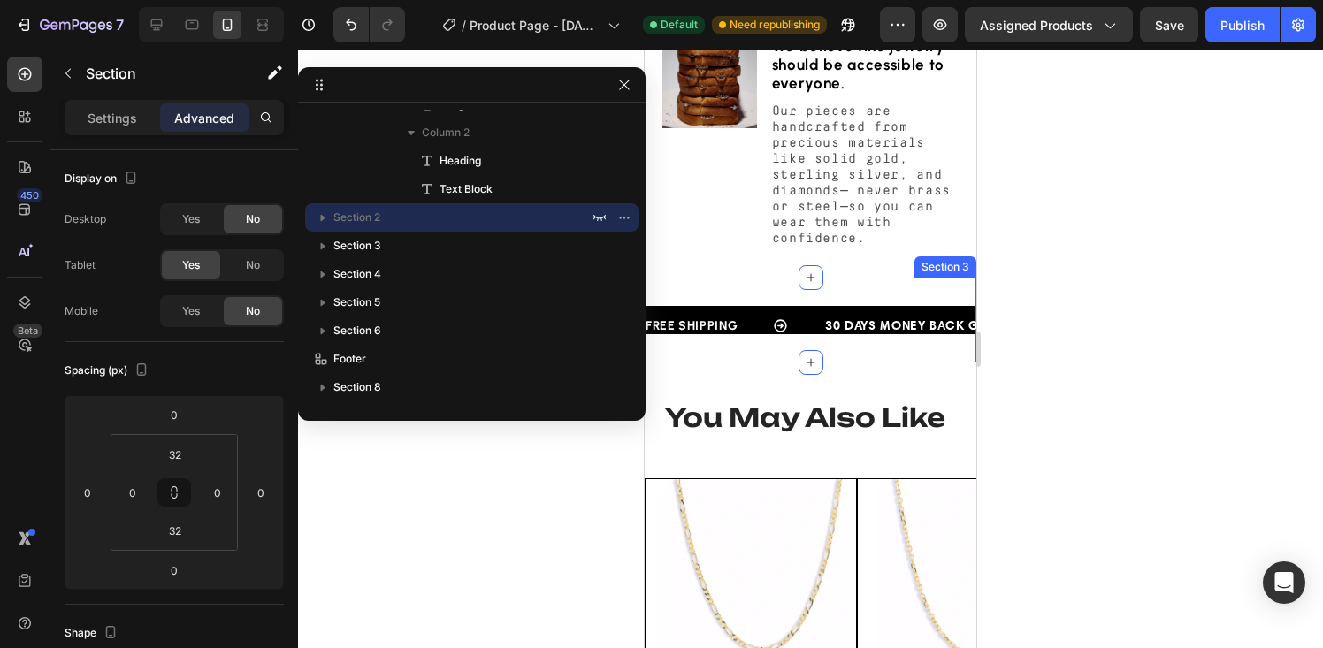
click at [838, 328] on div "FREE SHIPPING Text Block 30 DAYS MONEY BACK GUARANTEE Text Block LIMITED TIME 5…" at bounding box center [811, 320] width 332 height 85
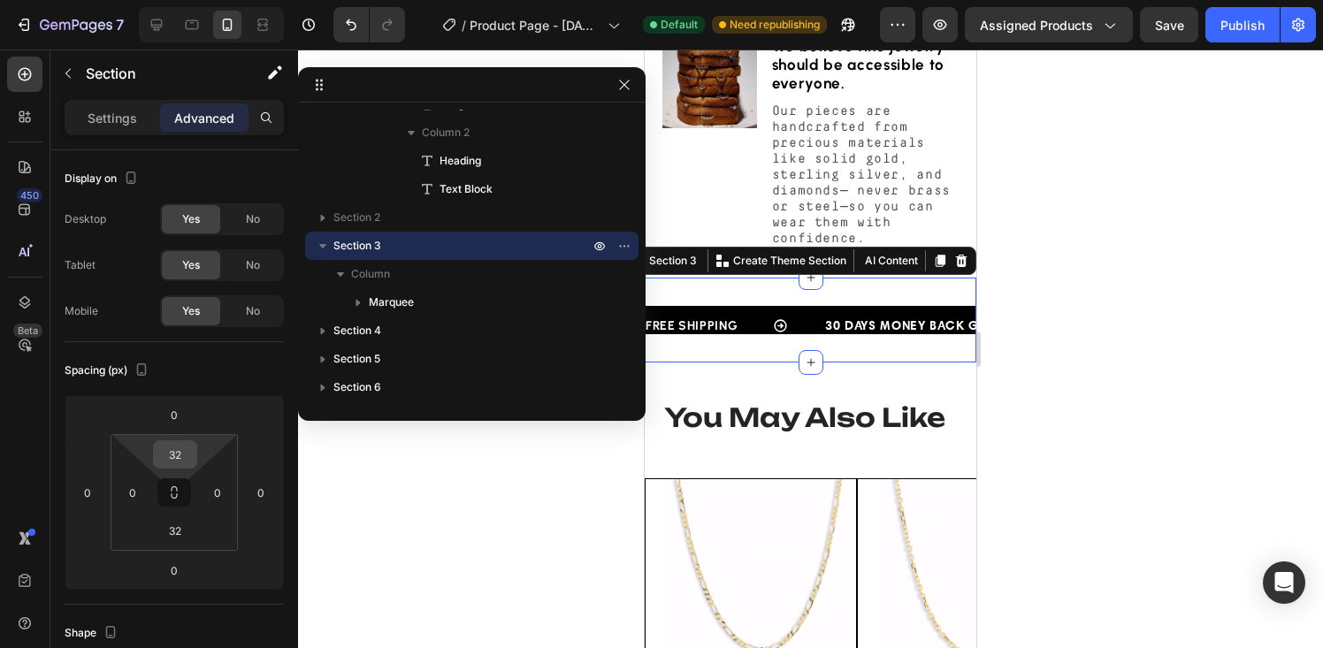
click at [179, 456] on input "32" at bounding box center [174, 454] width 35 height 27
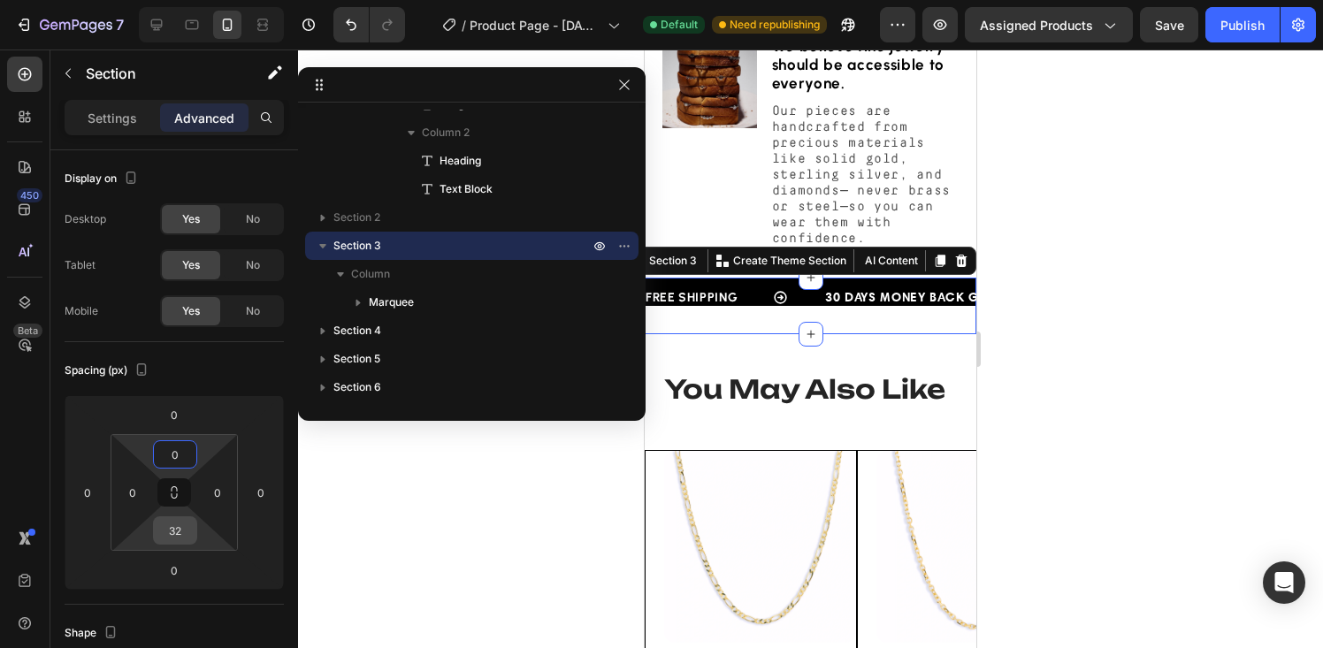
type input "0"
click at [177, 529] on input "32" at bounding box center [174, 530] width 35 height 27
type input "0"
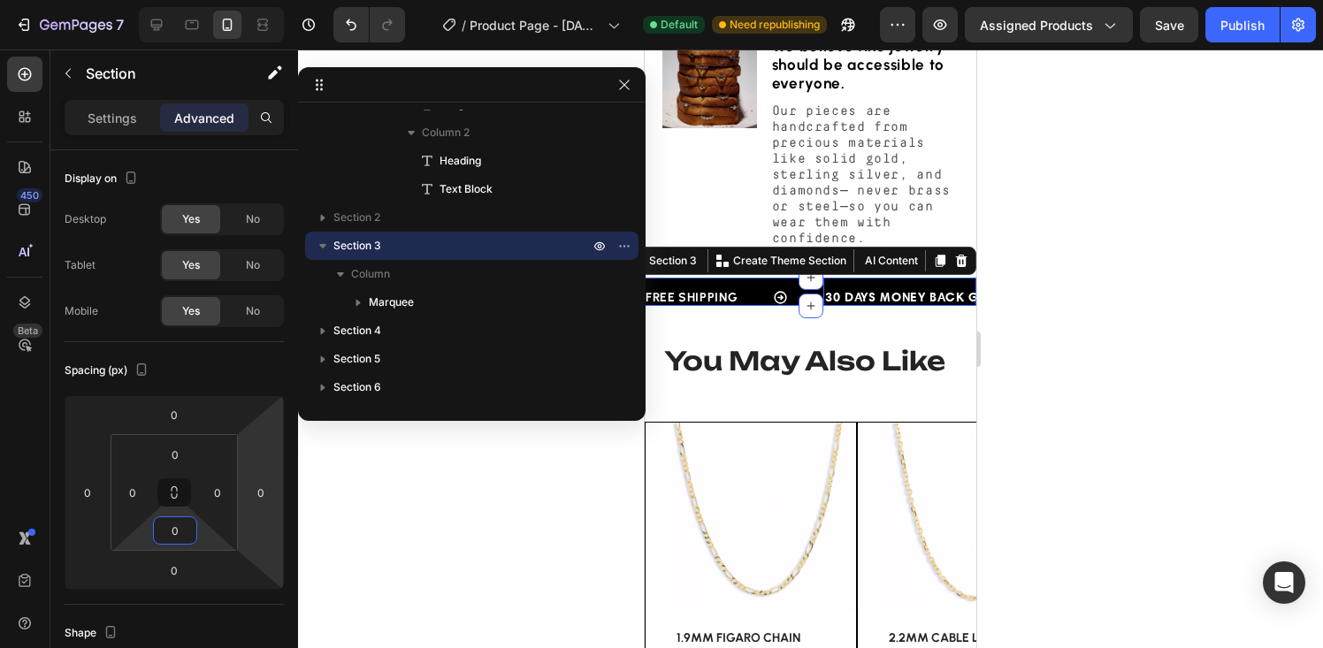
click at [839, 310] on div "30 DAYS MONEY BACK GUARANTEE" at bounding box center [934, 298] width 221 height 26
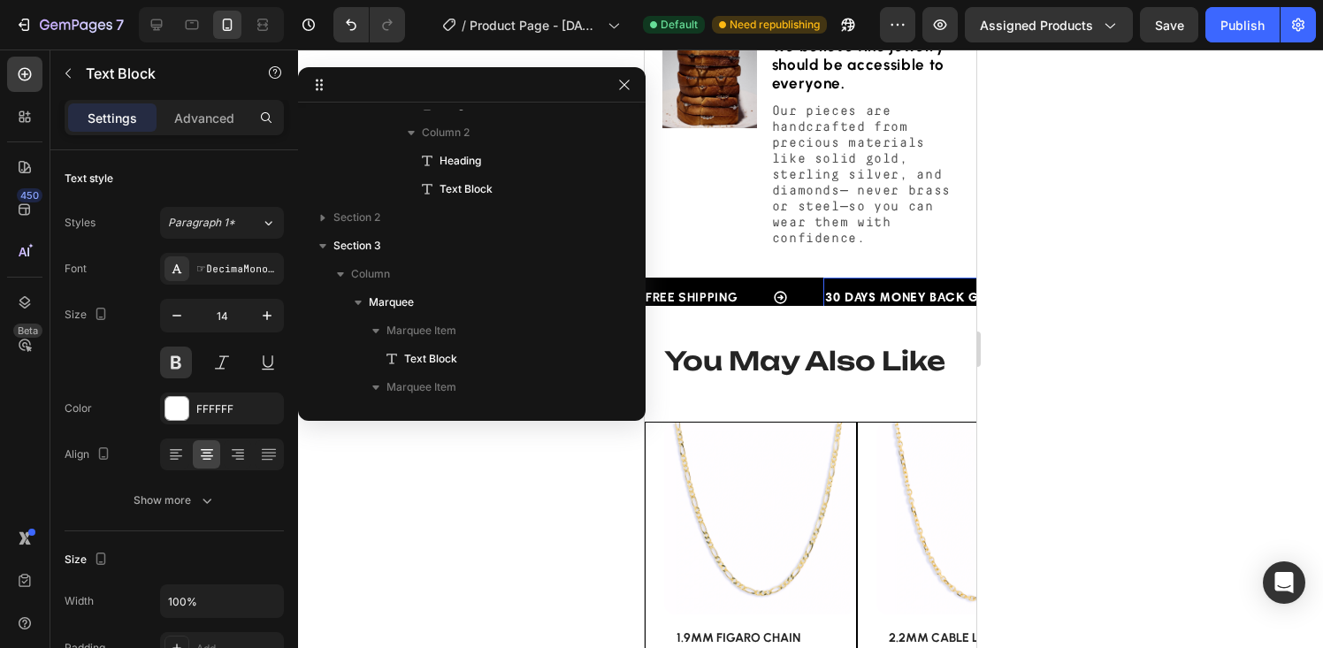
scroll to position [731, 0]
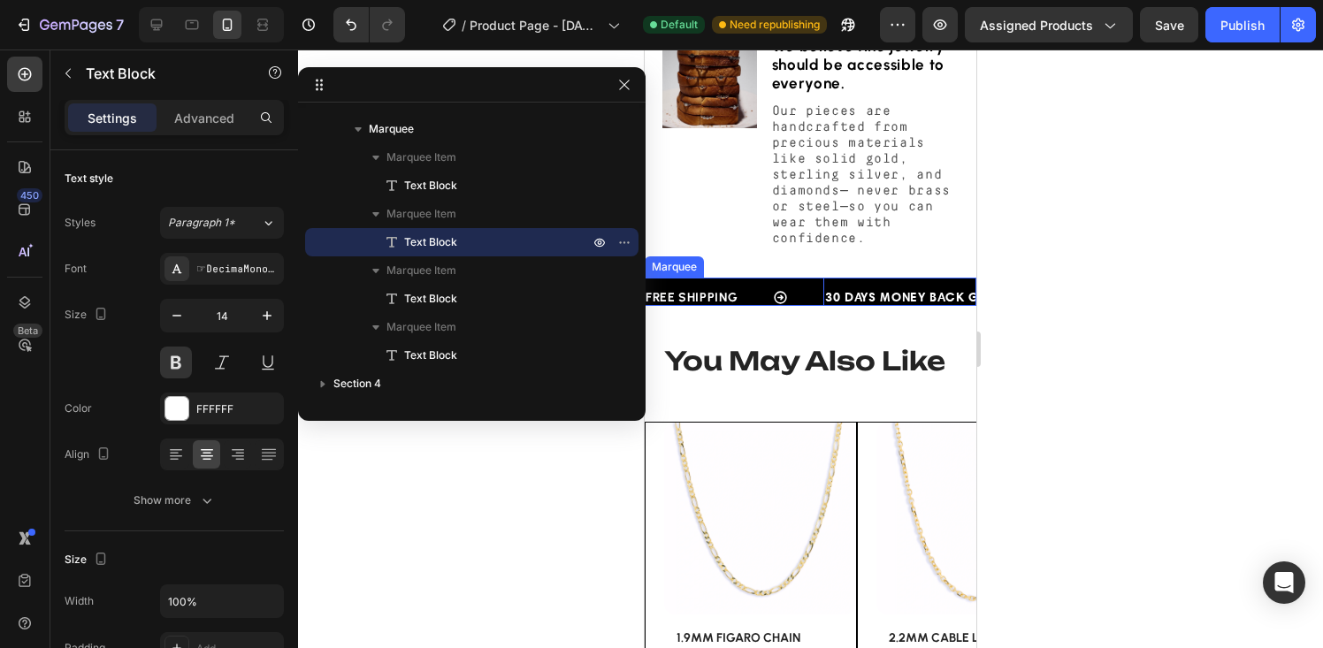
click at [807, 316] on div "FREE SHIPPING Text Block" at bounding box center [735, 298] width 178 height 36
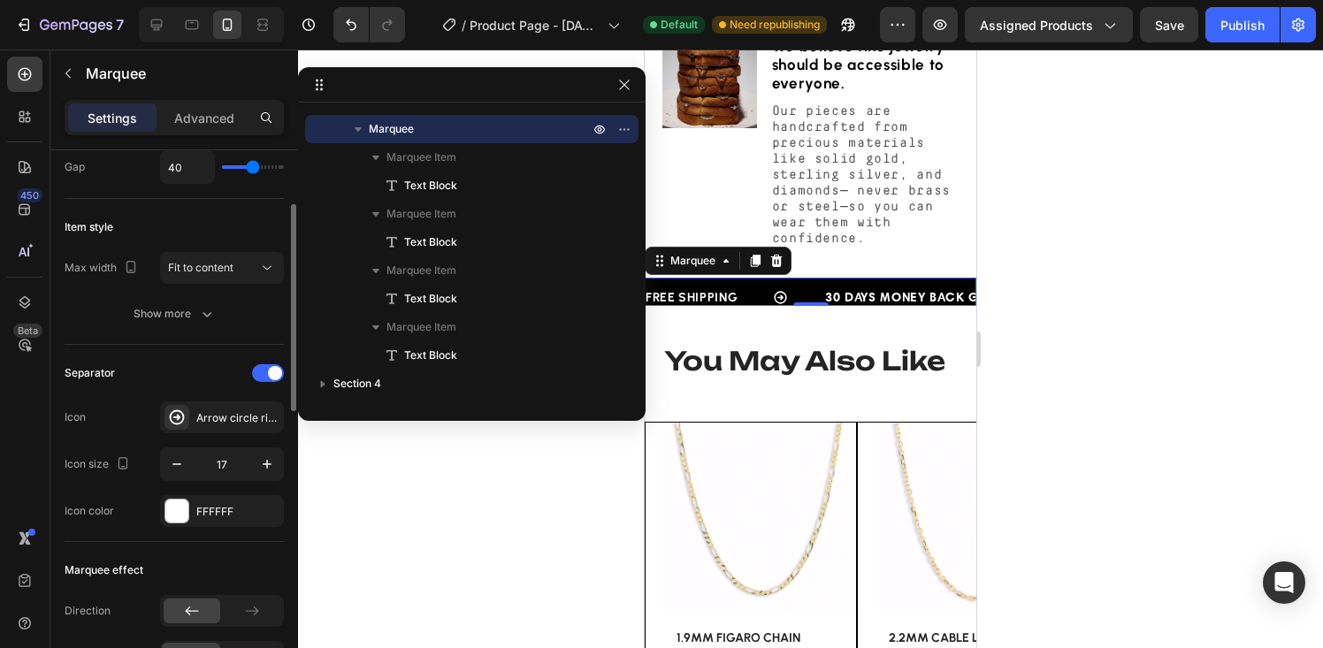
scroll to position [156, 0]
drag, startPoint x: 270, startPoint y: 372, endPoint x: 257, endPoint y: 372, distance: 13.3
click at [270, 372] on span at bounding box center [275, 371] width 14 height 14
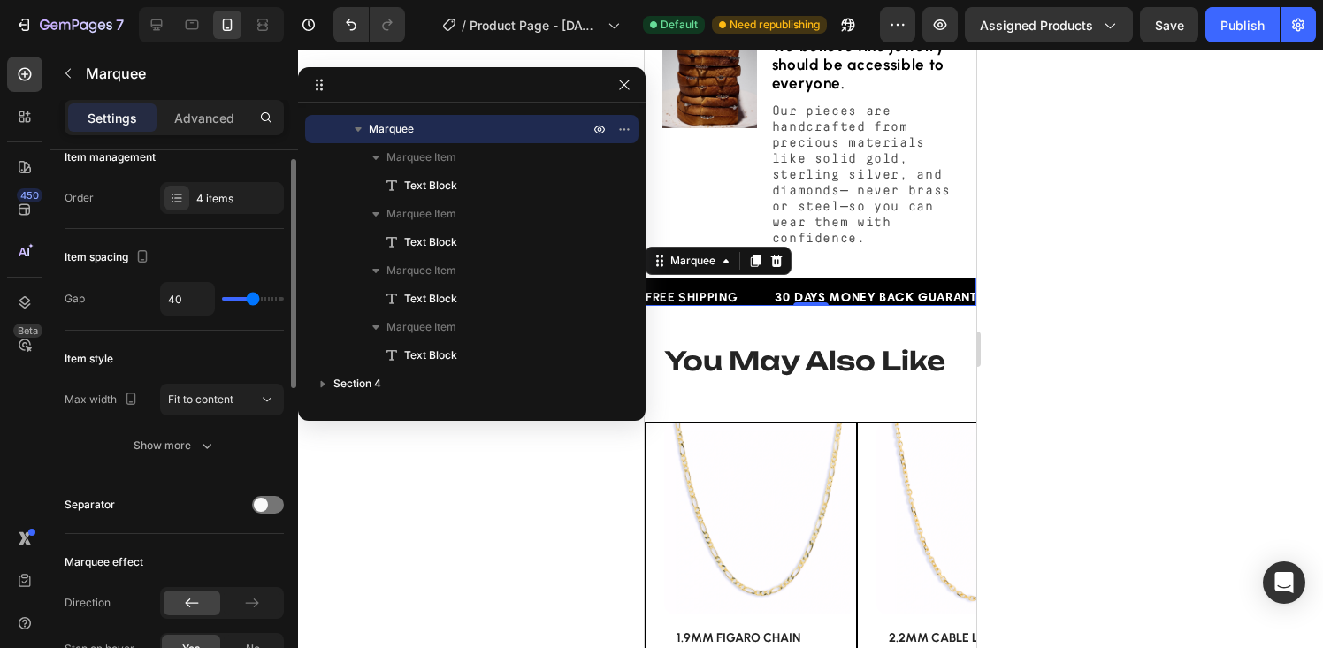
scroll to position [0, 0]
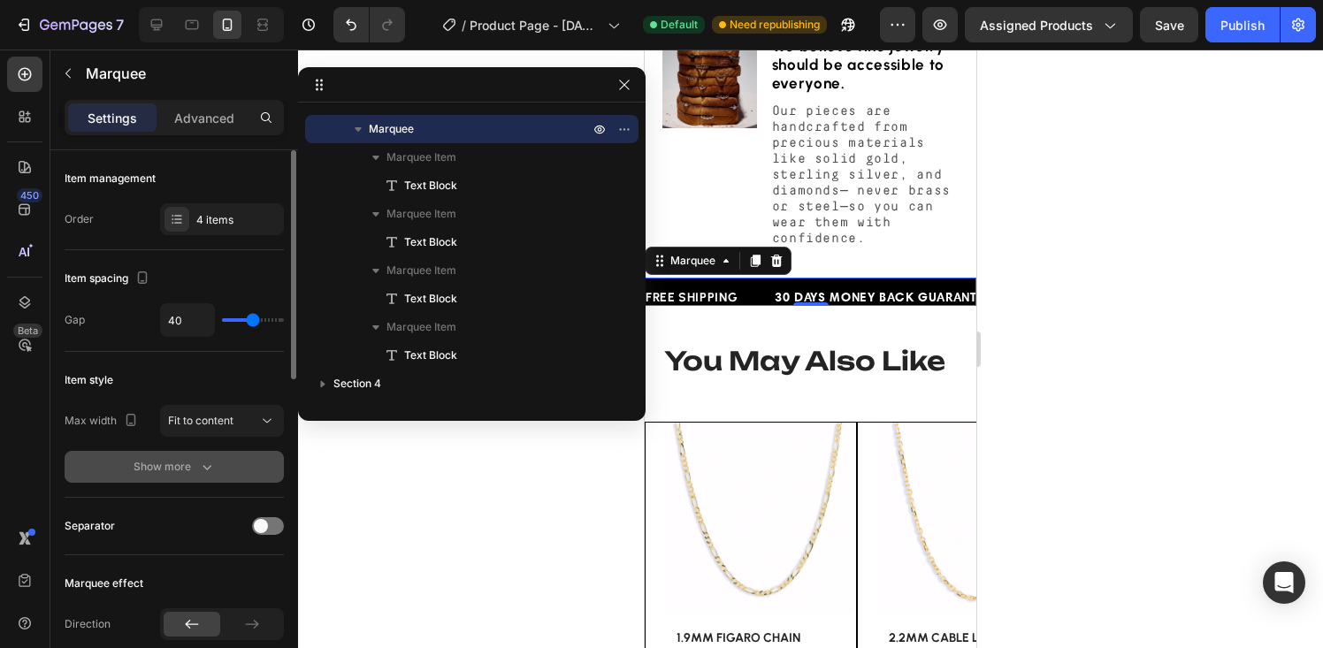
click at [189, 458] on div "Show more" at bounding box center [175, 467] width 82 height 18
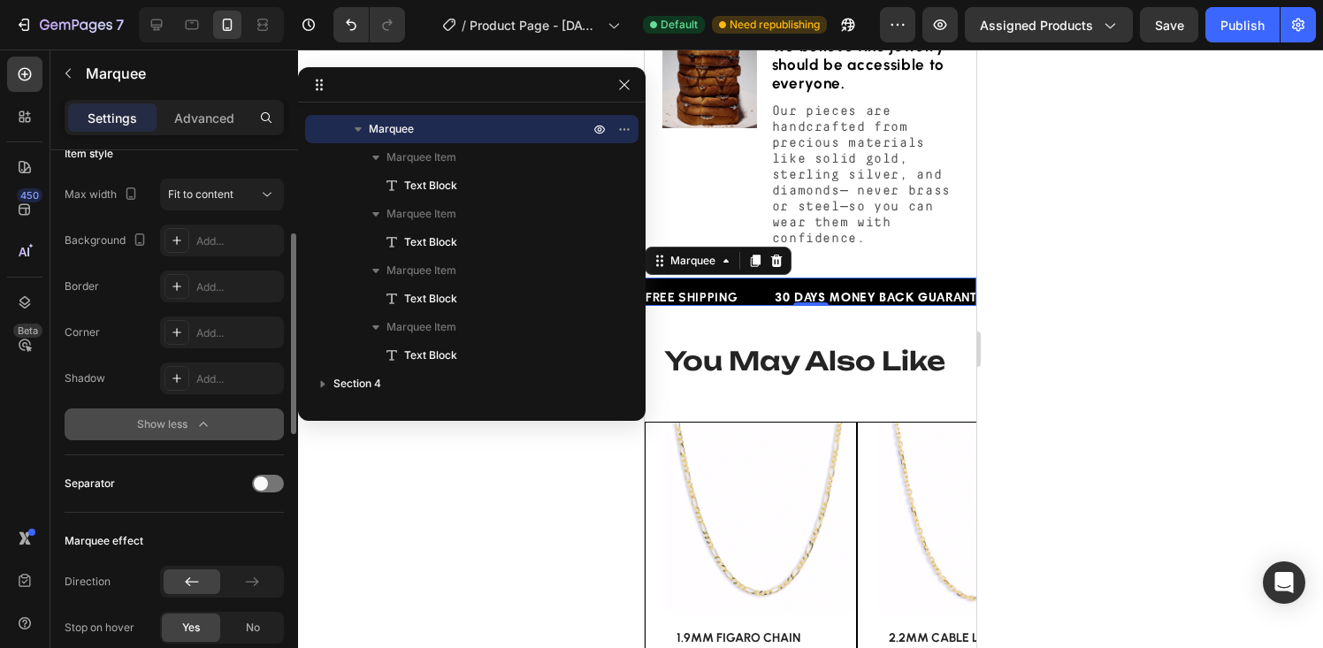
scroll to position [230, 0]
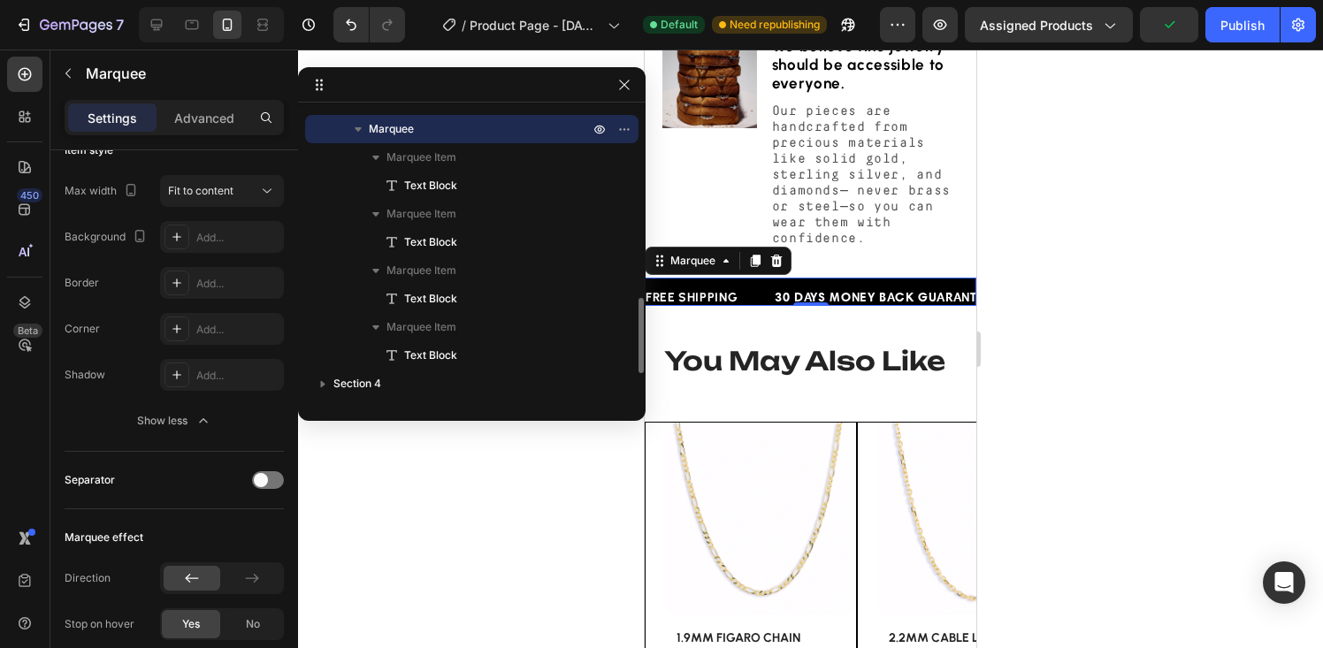
click at [431, 127] on p "Marquee" at bounding box center [481, 129] width 224 height 18
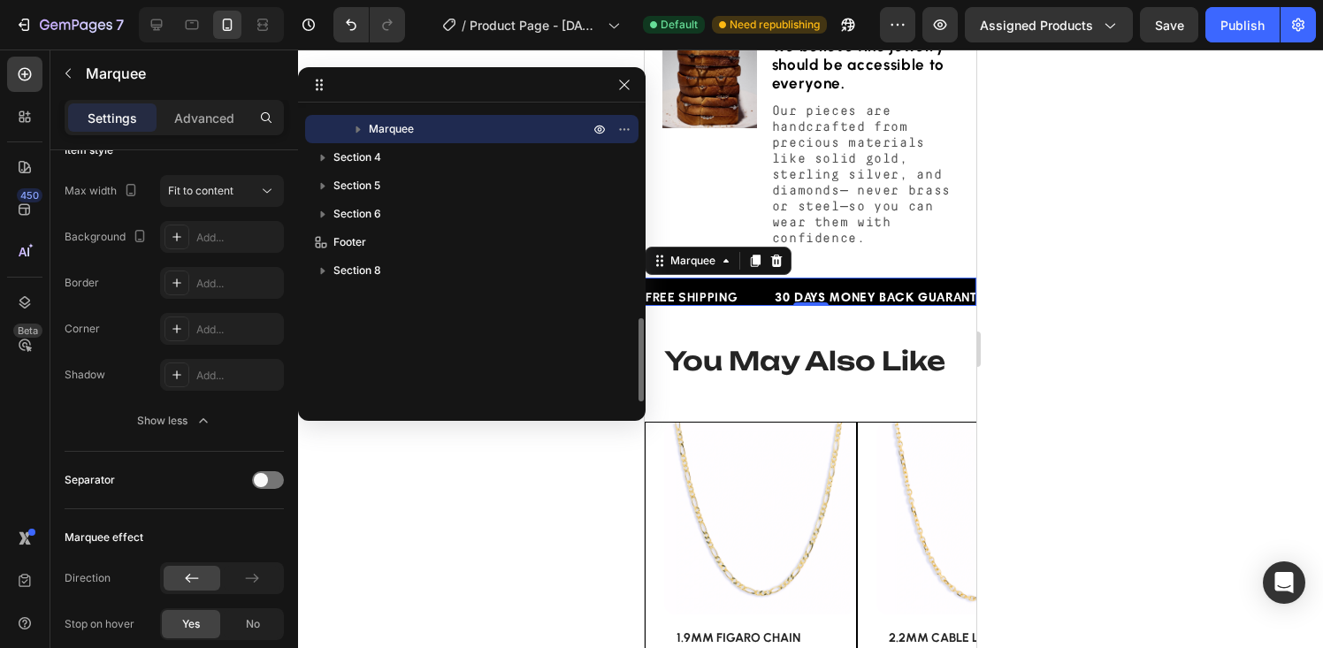
scroll to position [731, 0]
click at [186, 114] on p "Advanced" at bounding box center [204, 118] width 60 height 19
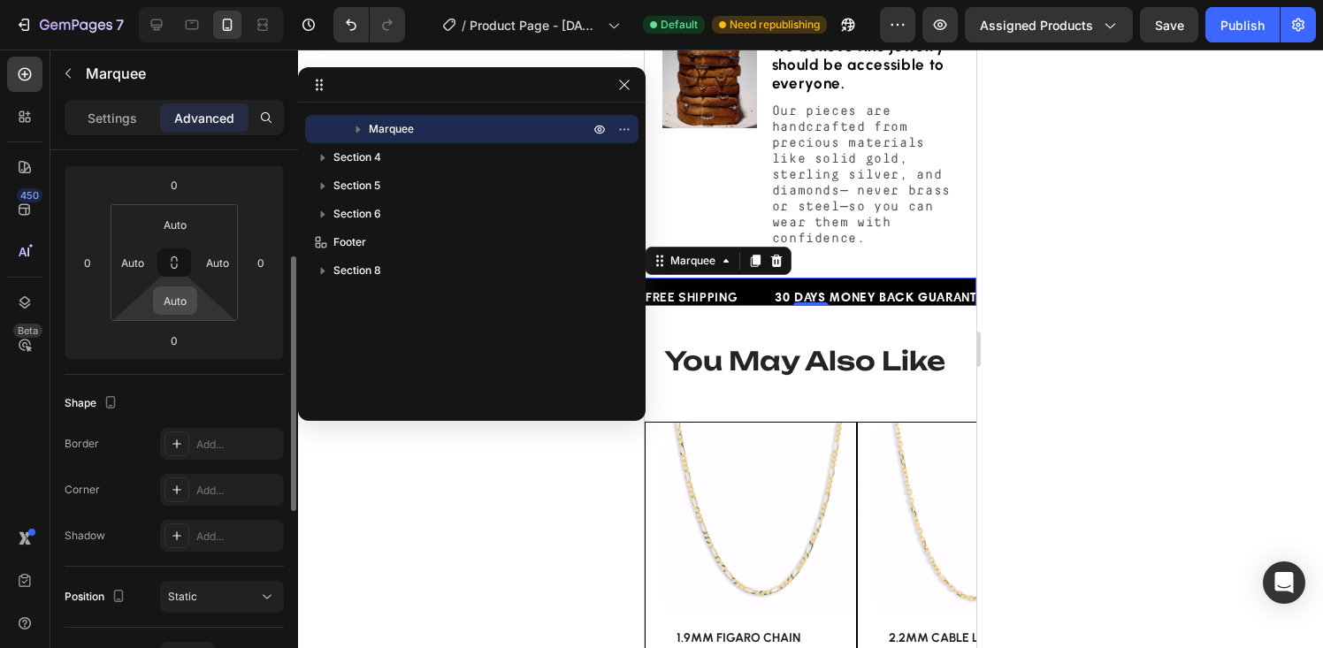
click at [177, 300] on input "Auto" at bounding box center [174, 300] width 35 height 27
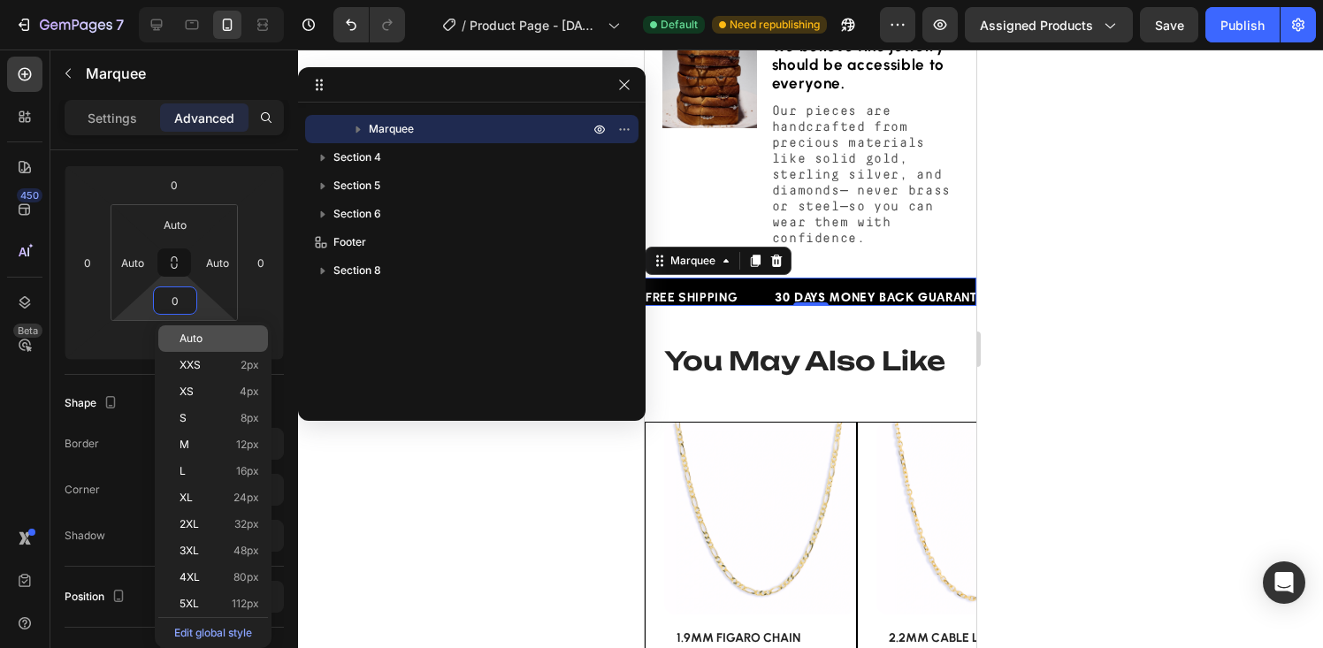
click at [188, 333] on span "Auto" at bounding box center [191, 339] width 23 height 12
type input "Auto"
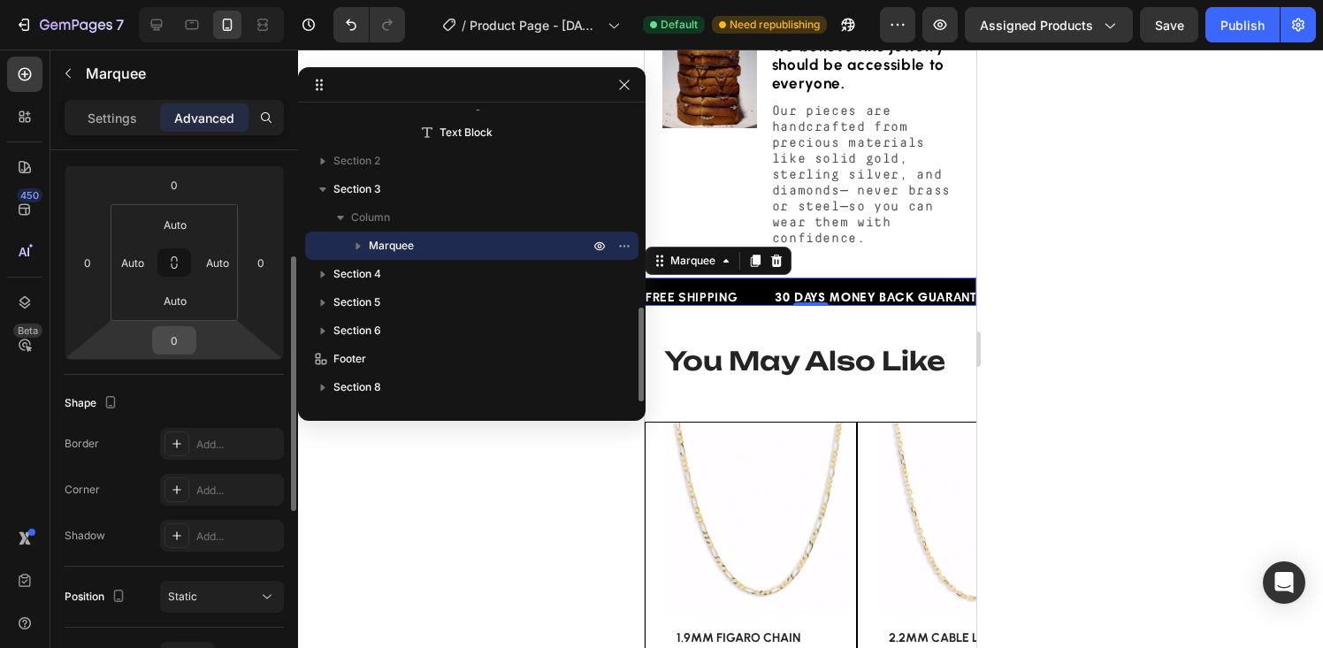
click at [167, 342] on input "0" at bounding box center [174, 340] width 35 height 27
type input "0"
click at [177, 389] on div "Shape" at bounding box center [174, 403] width 219 height 28
click at [356, 247] on icon "button" at bounding box center [358, 246] width 4 height 7
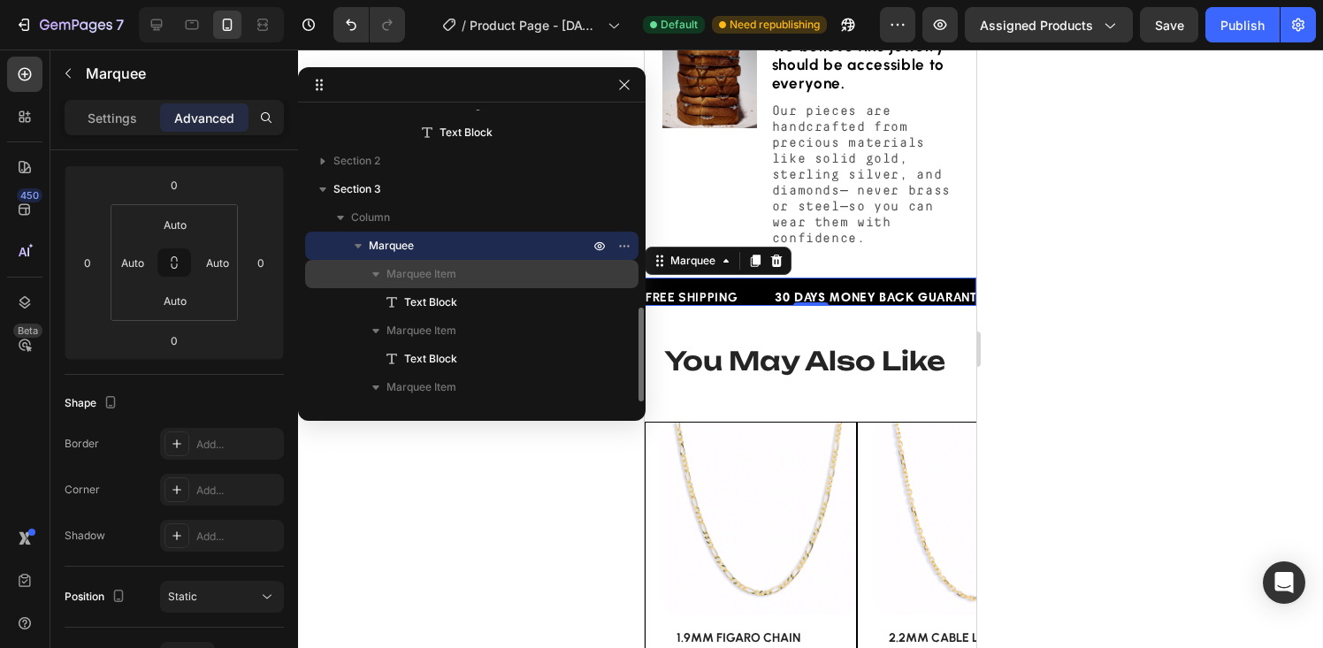
click at [400, 273] on span "Marquee Item" at bounding box center [422, 274] width 70 height 18
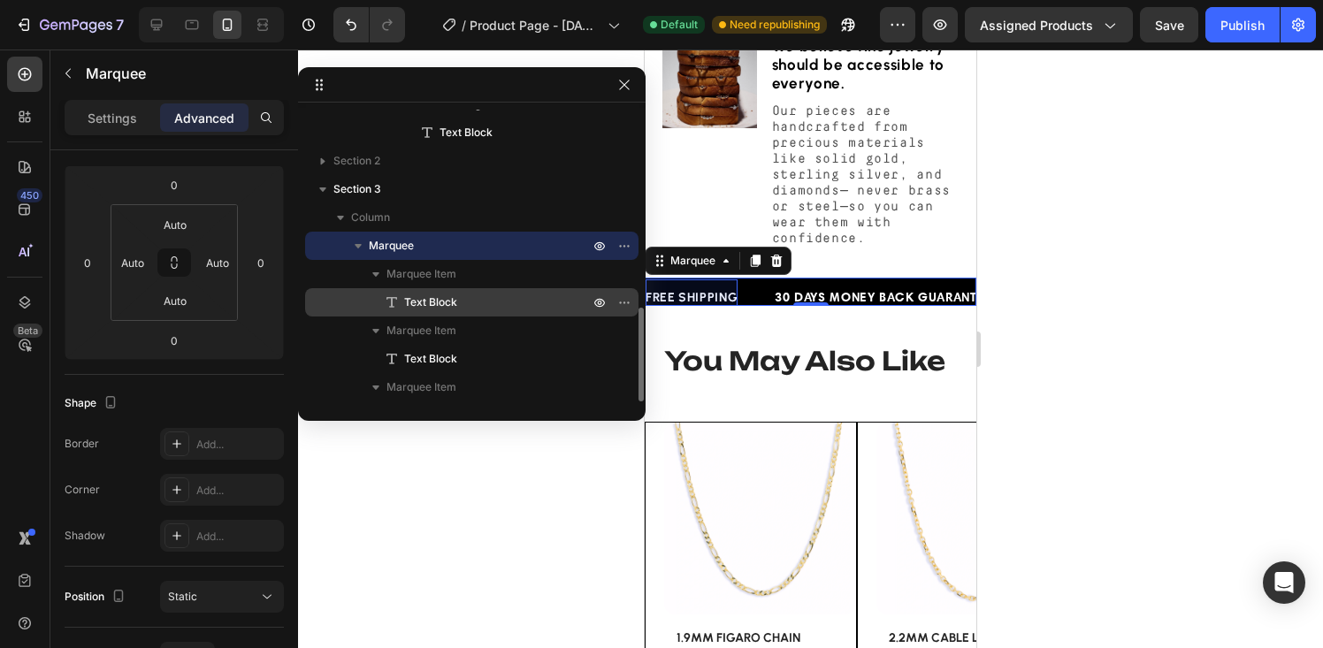
click at [410, 301] on span "Text Block" at bounding box center [430, 303] width 53 height 18
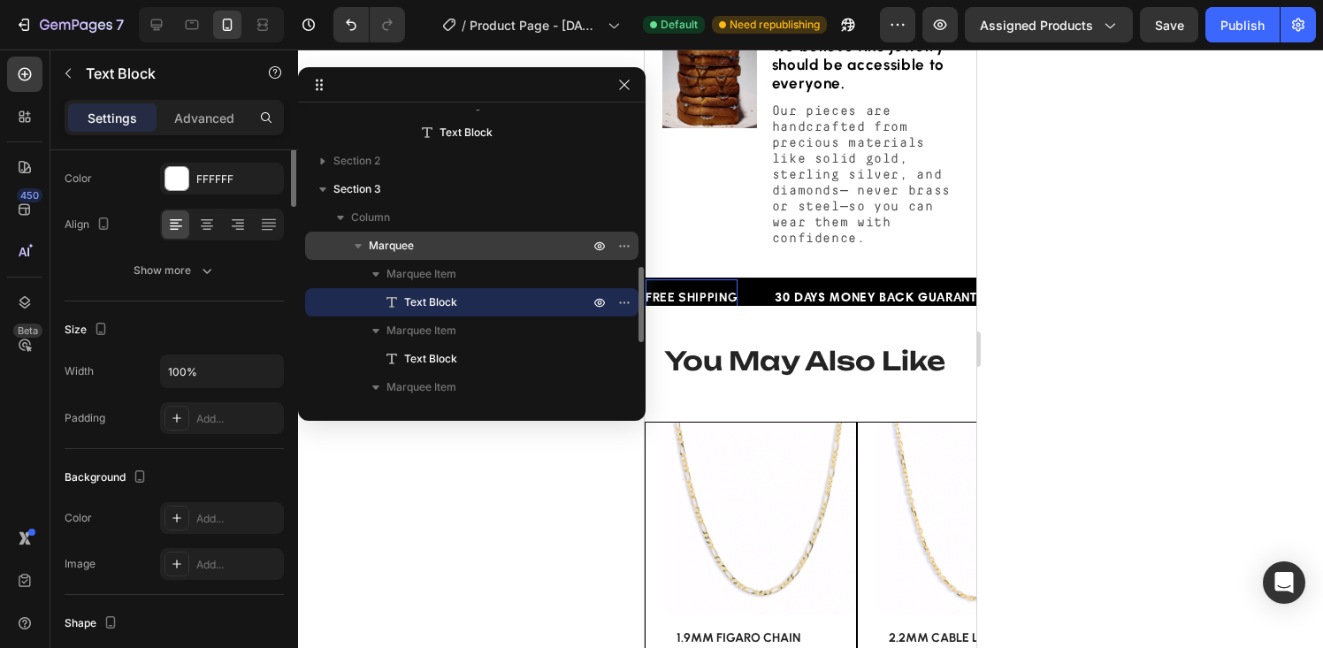
scroll to position [0, 0]
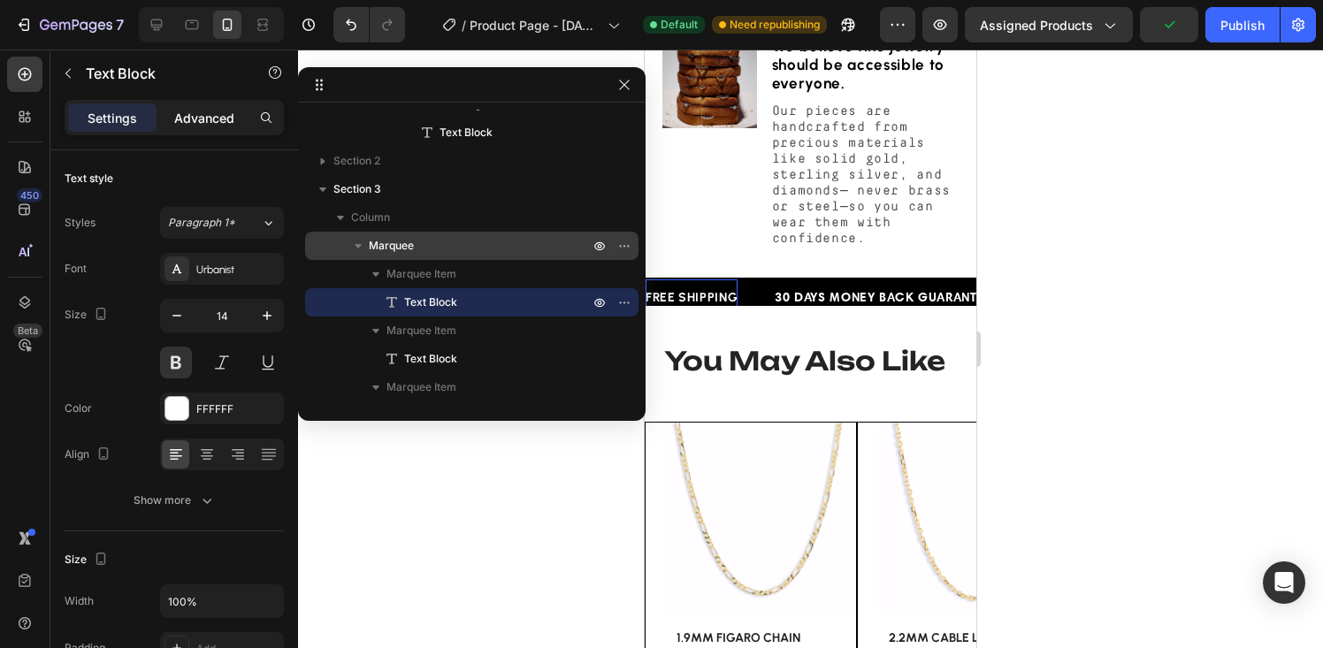
click at [208, 129] on div "Advanced" at bounding box center [204, 117] width 88 height 28
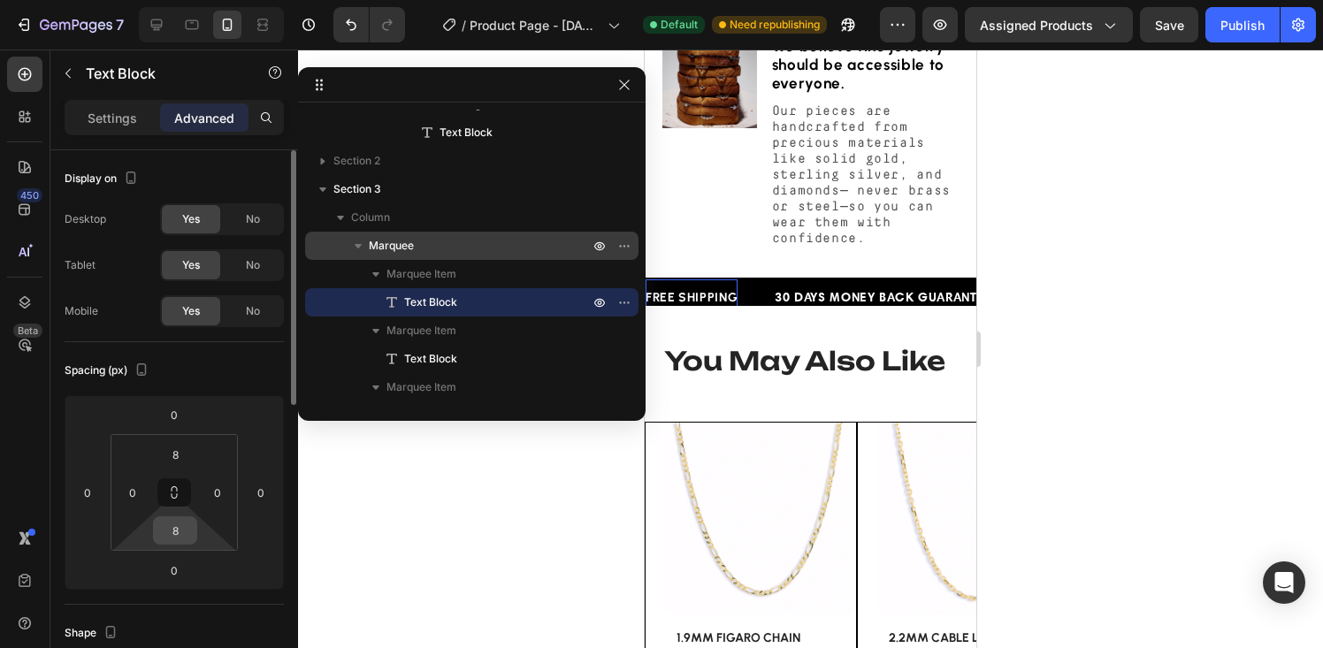
click at [175, 537] on input "8" at bounding box center [174, 530] width 35 height 27
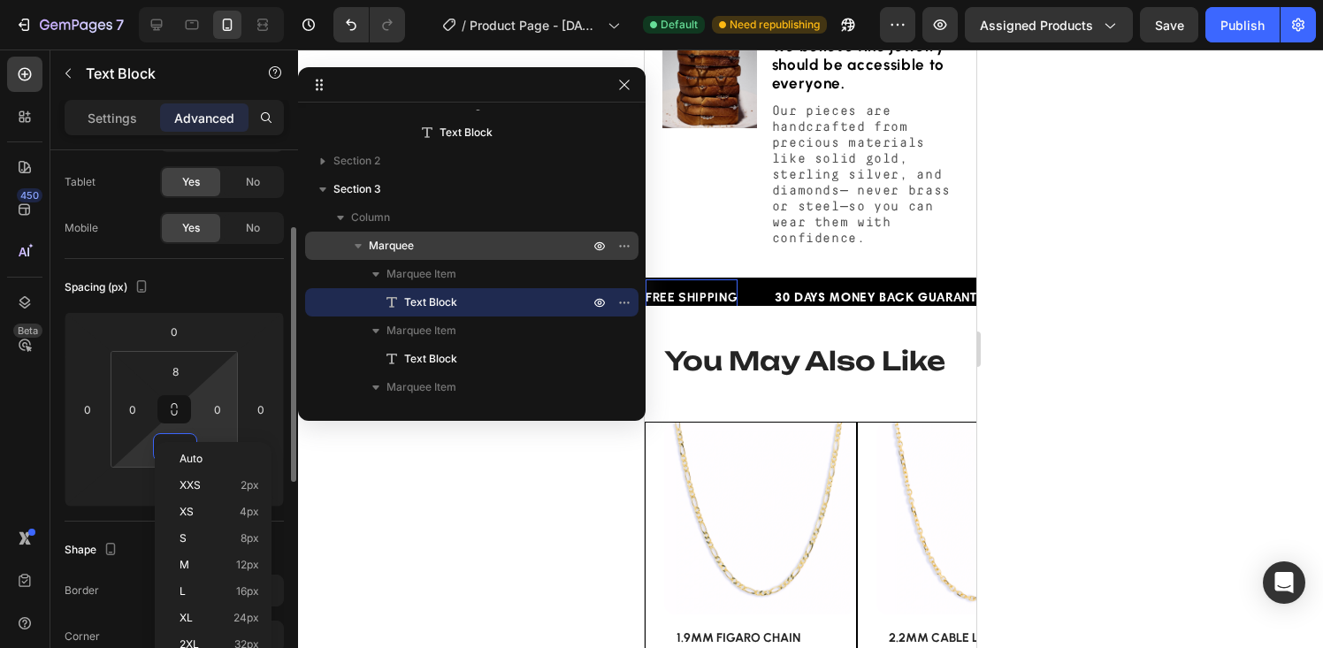
scroll to position [169, 0]
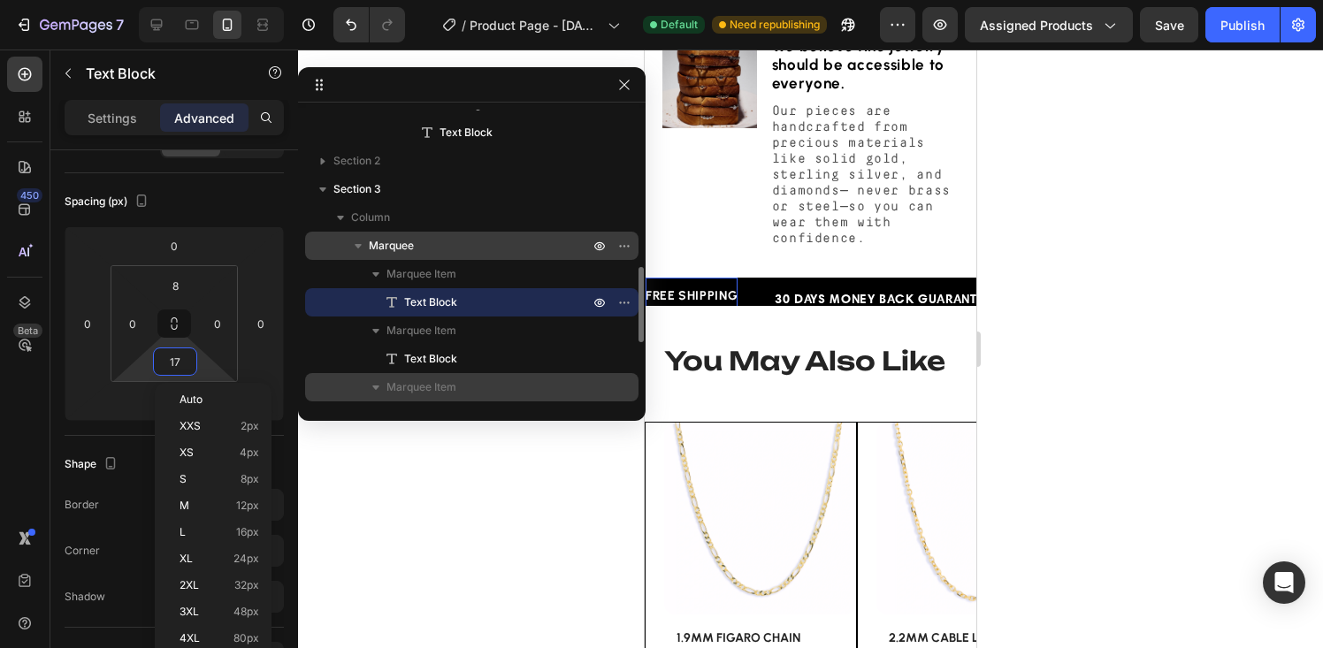
type input "16"
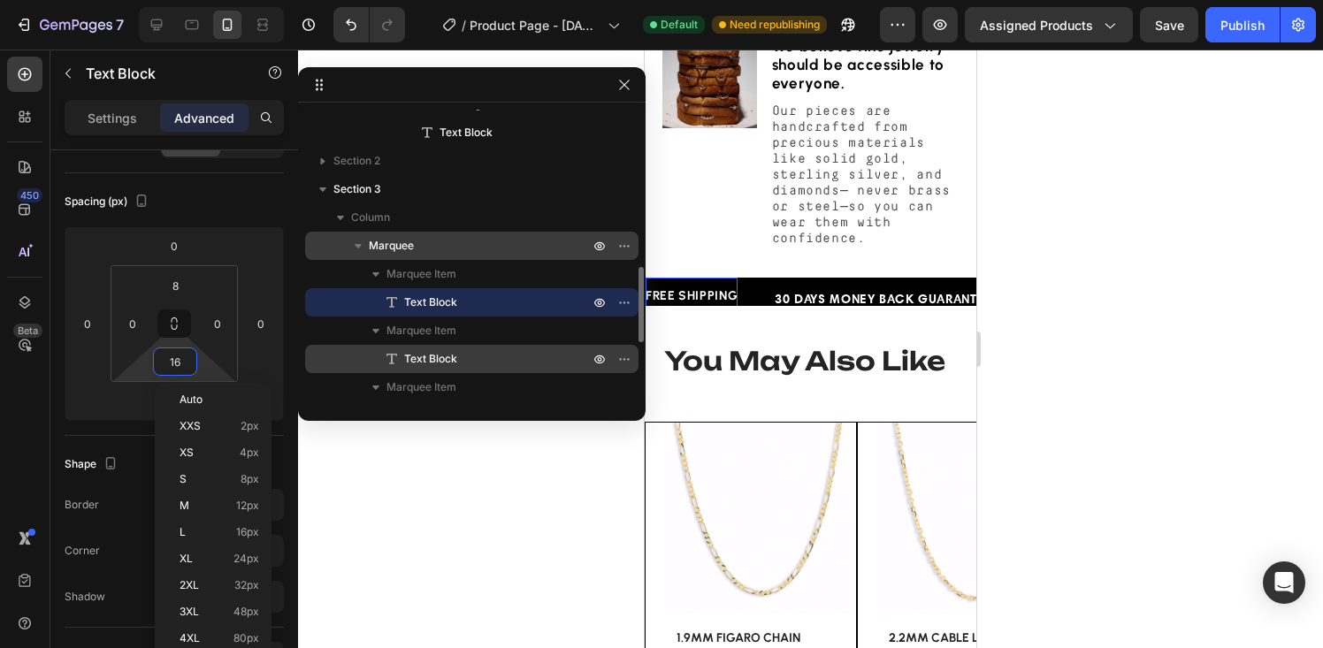
click at [441, 353] on span "Text Block" at bounding box center [430, 359] width 53 height 18
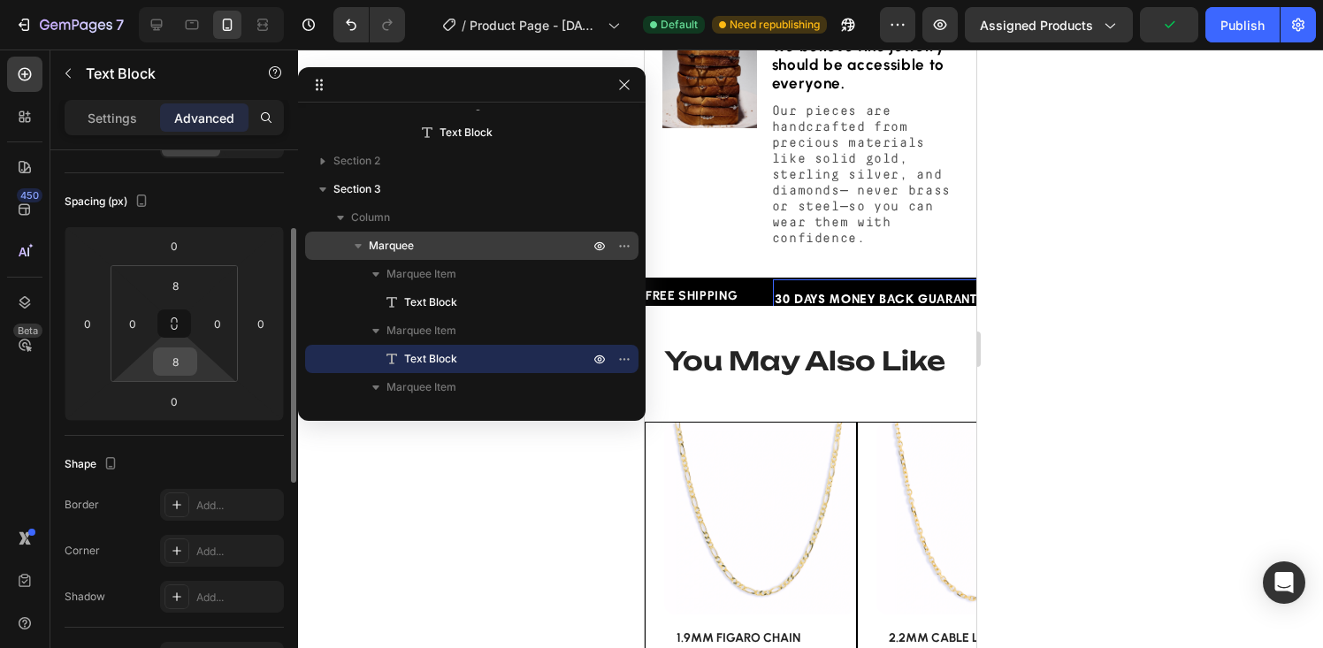
click at [173, 365] on input "8" at bounding box center [174, 362] width 35 height 27
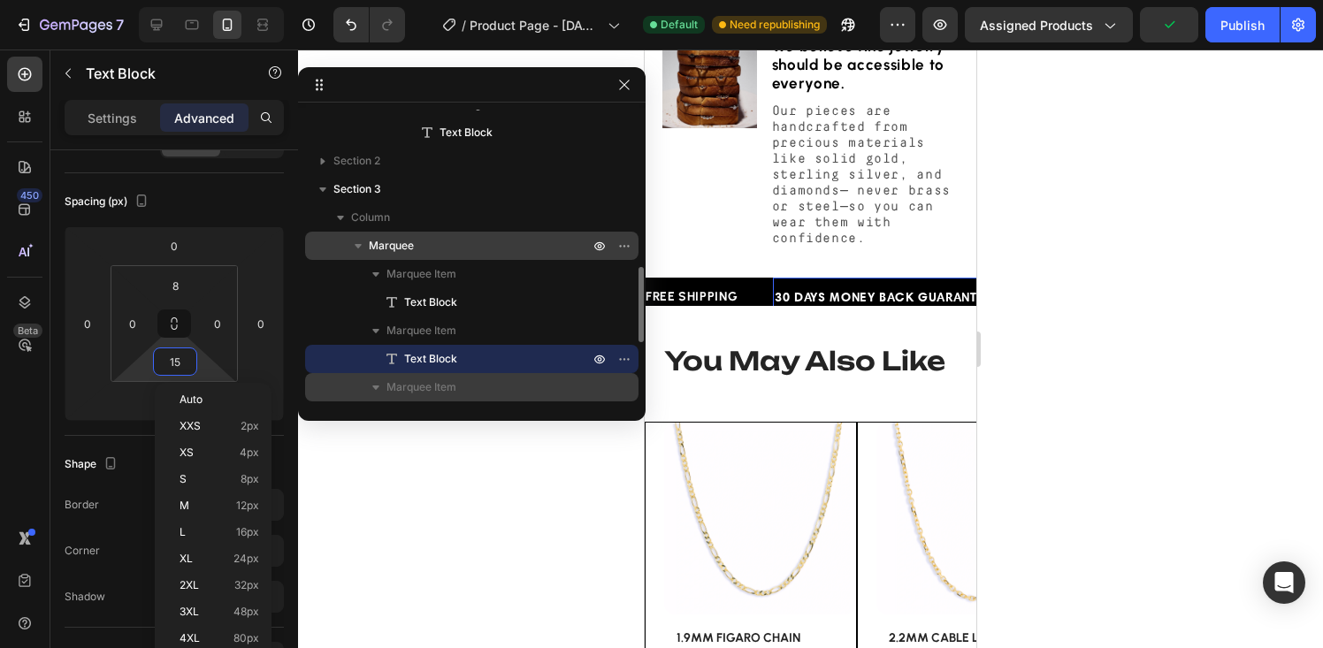
type input "16"
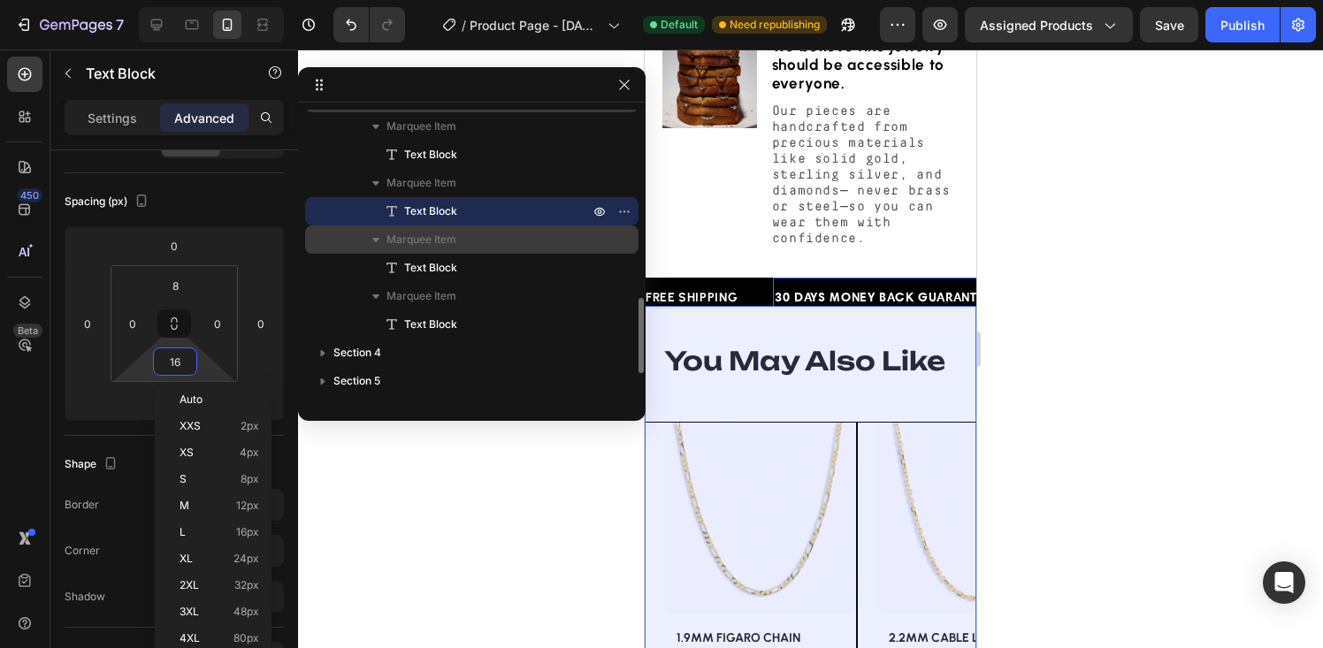
scroll to position [770, 0]
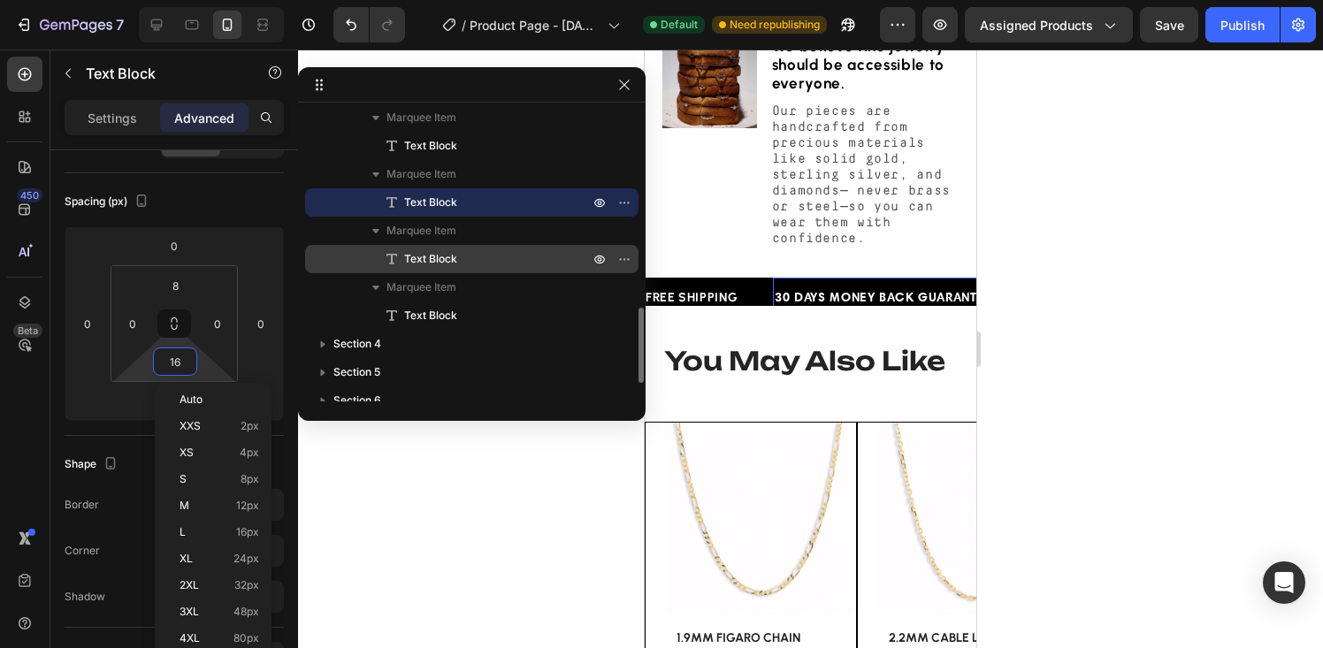
click at [410, 260] on span "Text Block" at bounding box center [430, 259] width 53 height 18
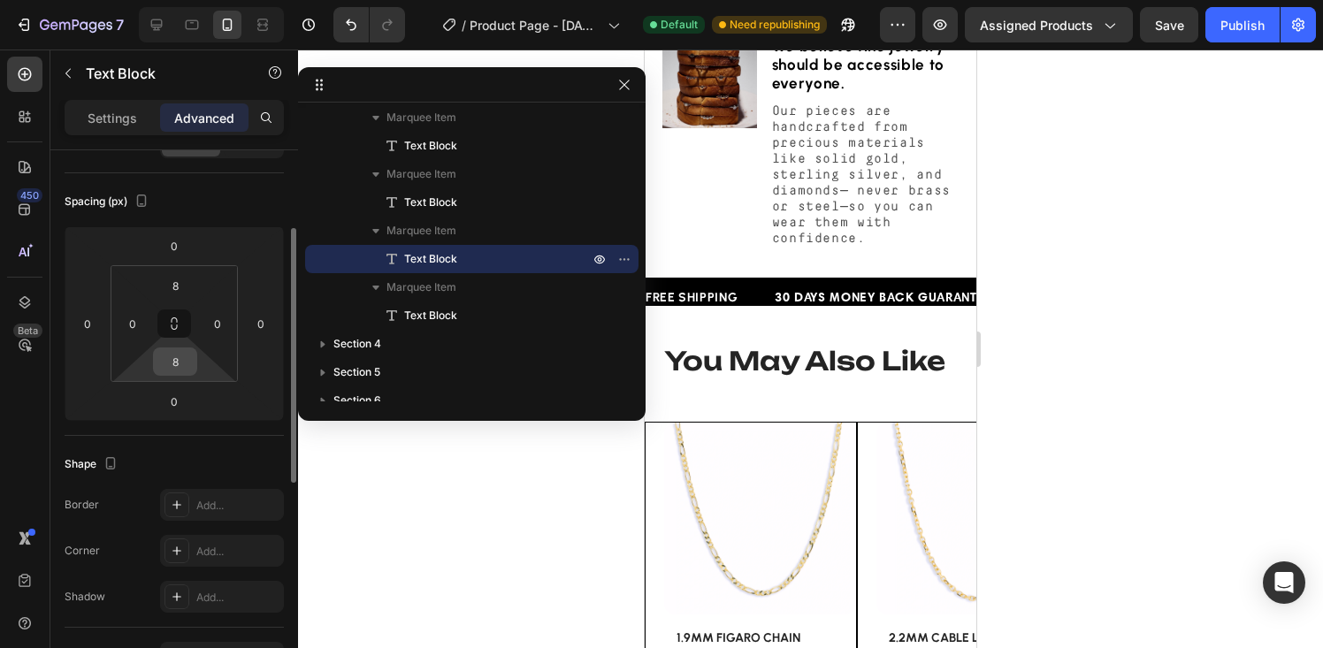
click at [175, 365] on input "8" at bounding box center [174, 362] width 35 height 27
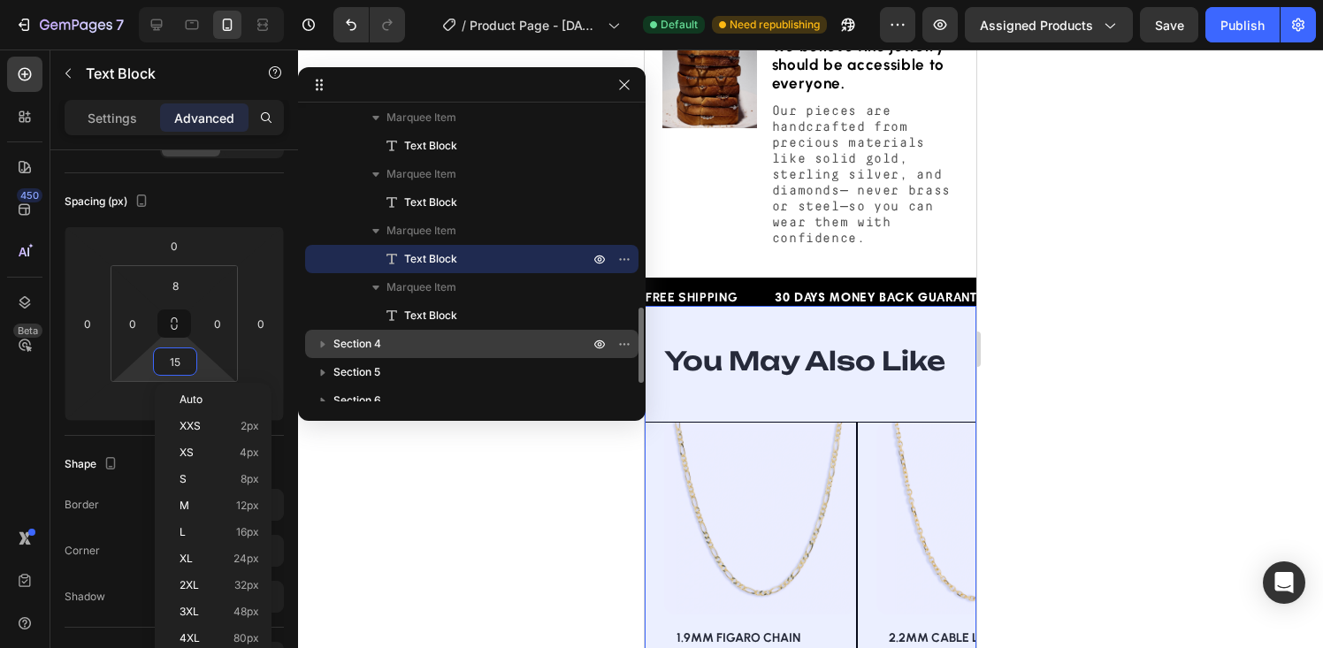
type input "16"
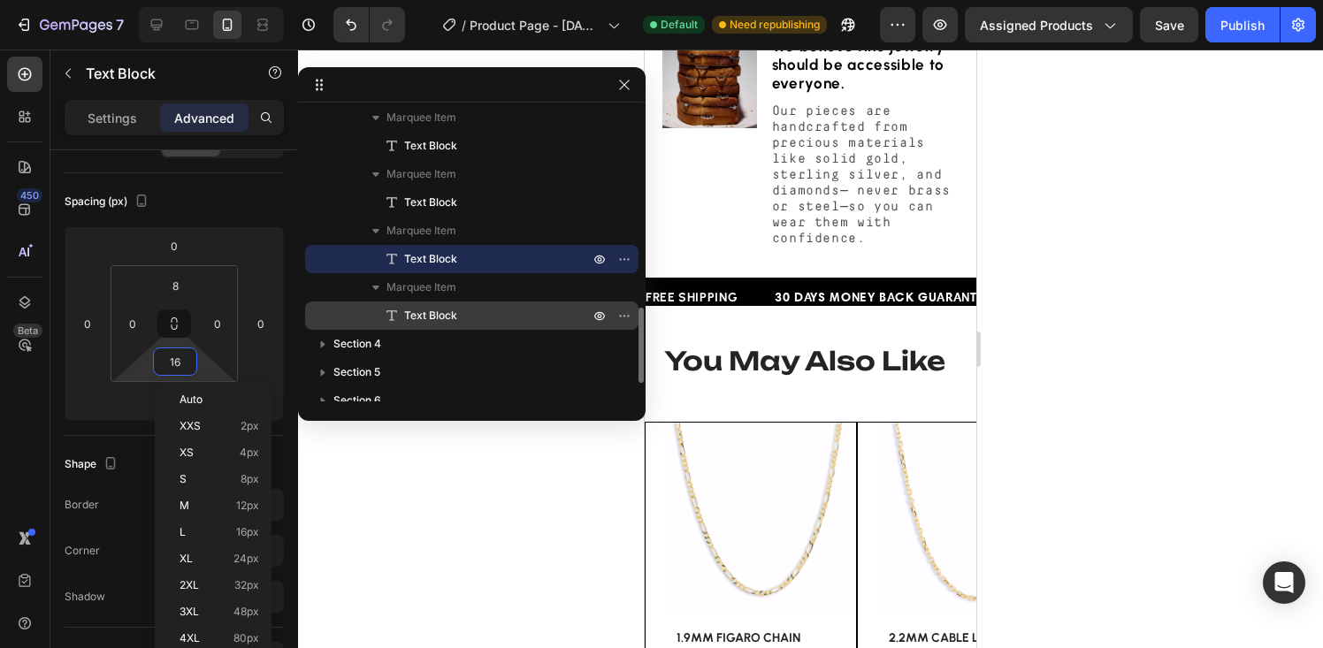
click at [455, 318] on span "Text Block" at bounding box center [430, 316] width 53 height 18
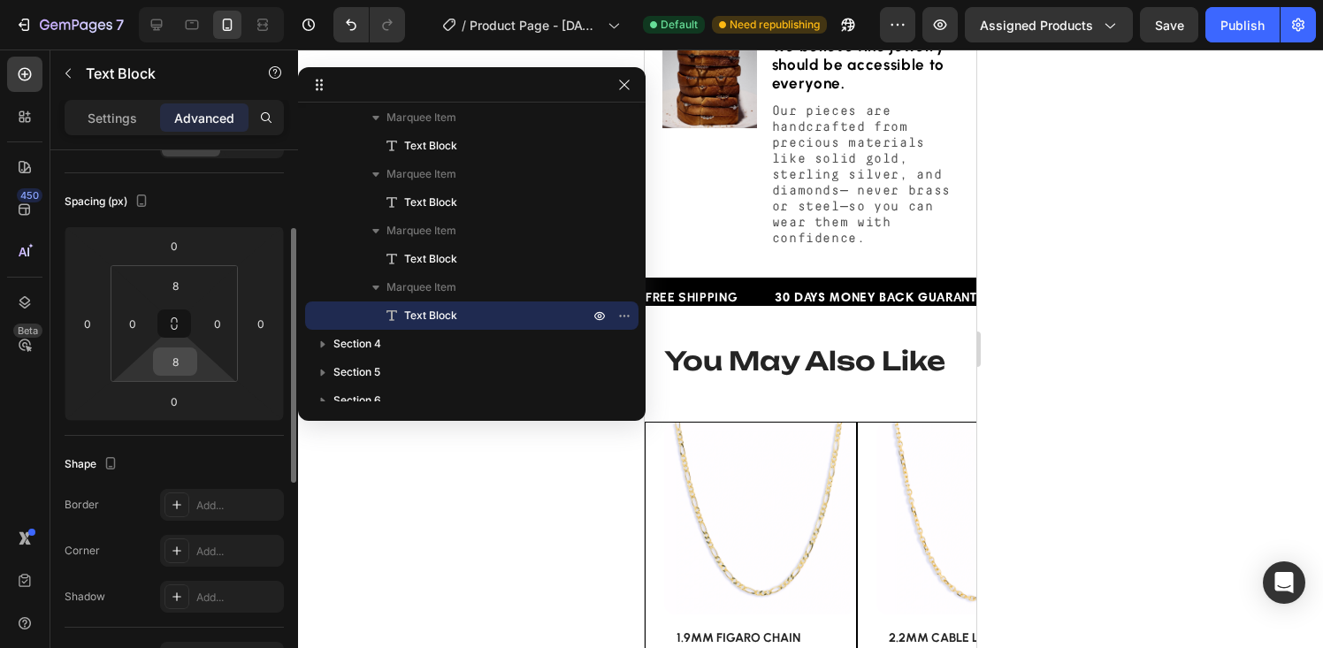
click at [174, 365] on input "8" at bounding box center [174, 362] width 35 height 27
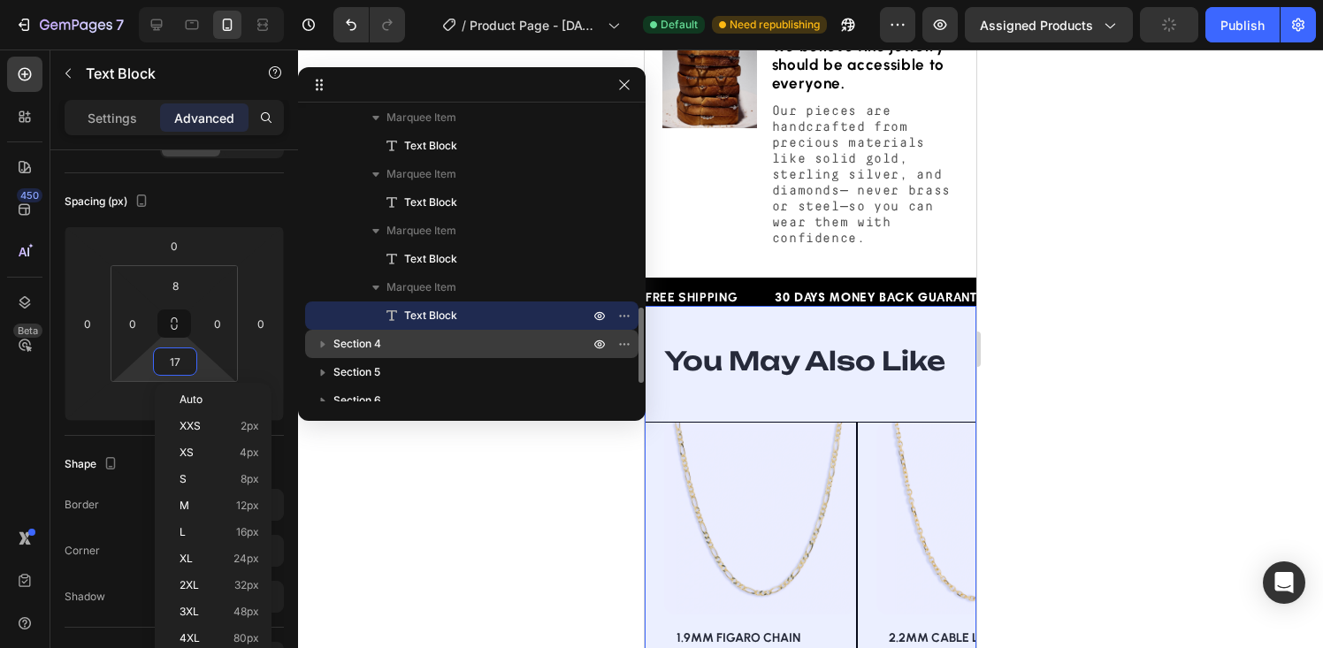
type input "16"
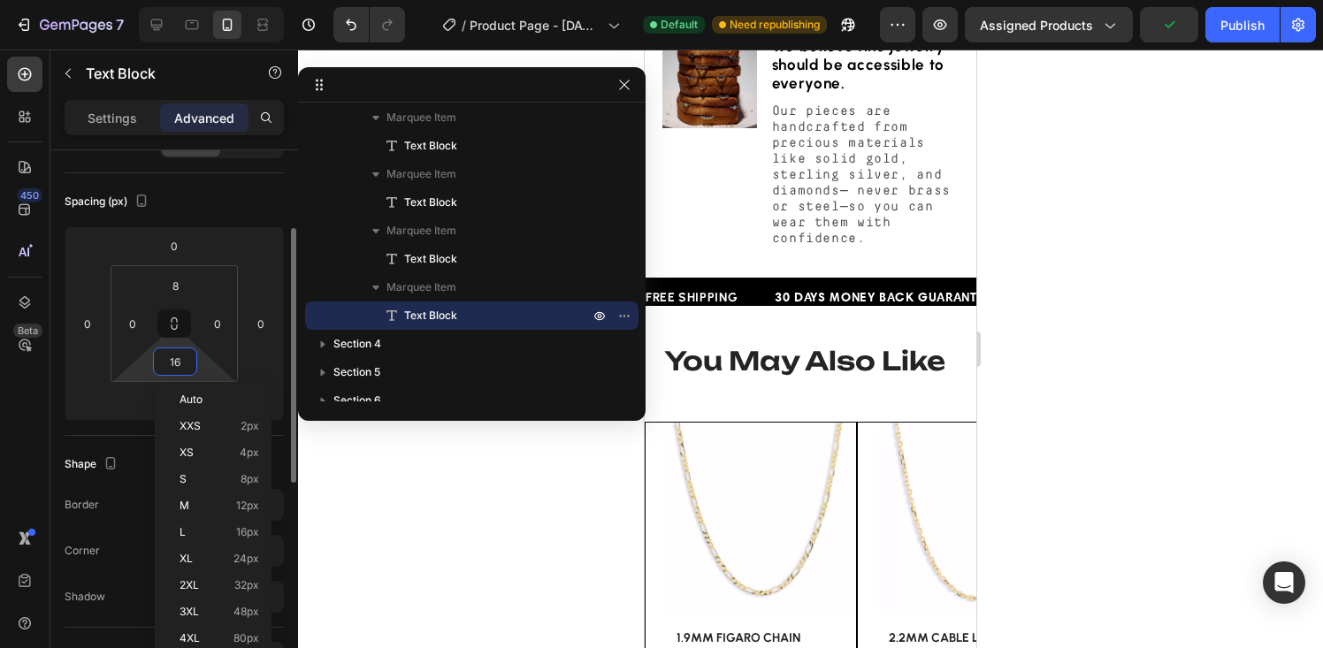
click at [220, 216] on div "Spacing (px) 0 0 0 0 8 0 16 0" at bounding box center [174, 304] width 219 height 263
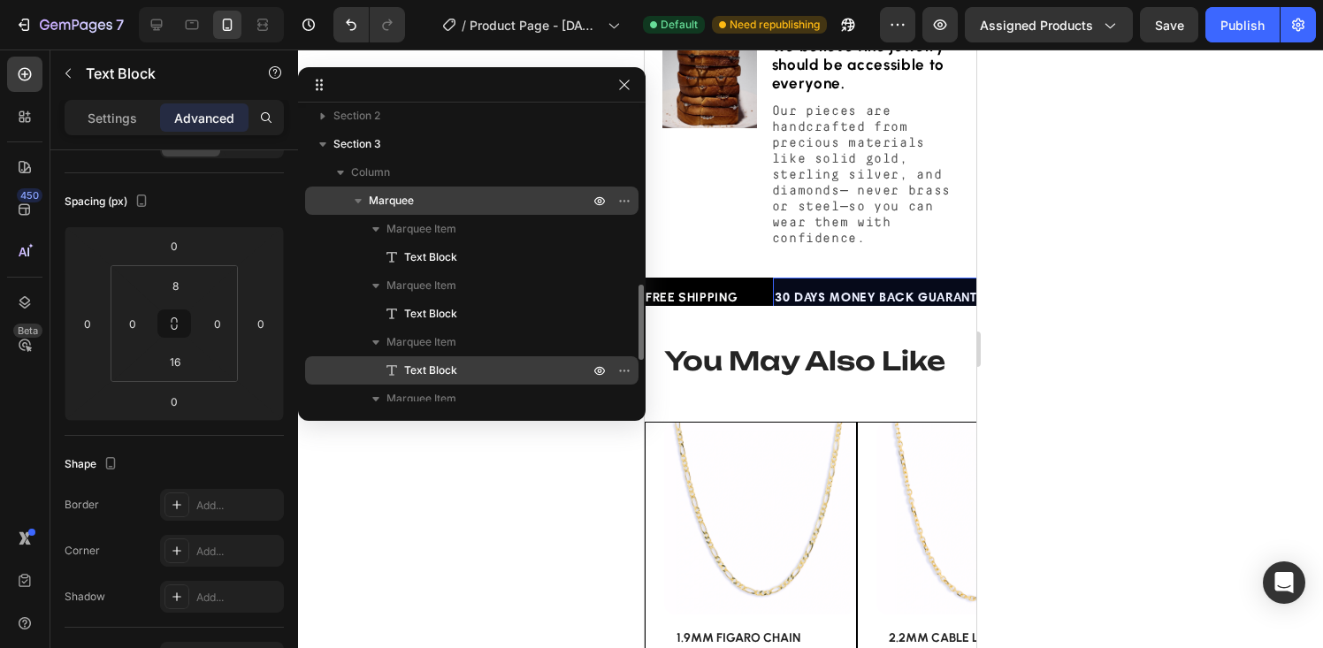
scroll to position [627, 0]
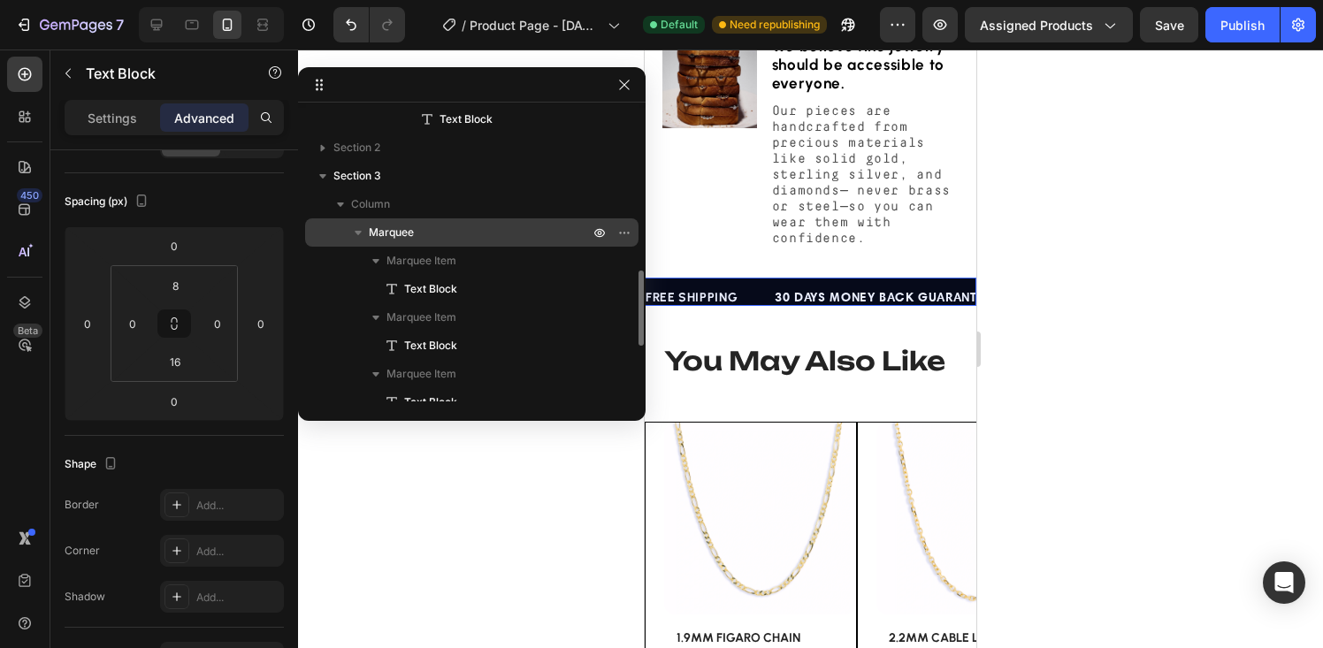
click at [425, 234] on p "Marquee" at bounding box center [481, 233] width 224 height 18
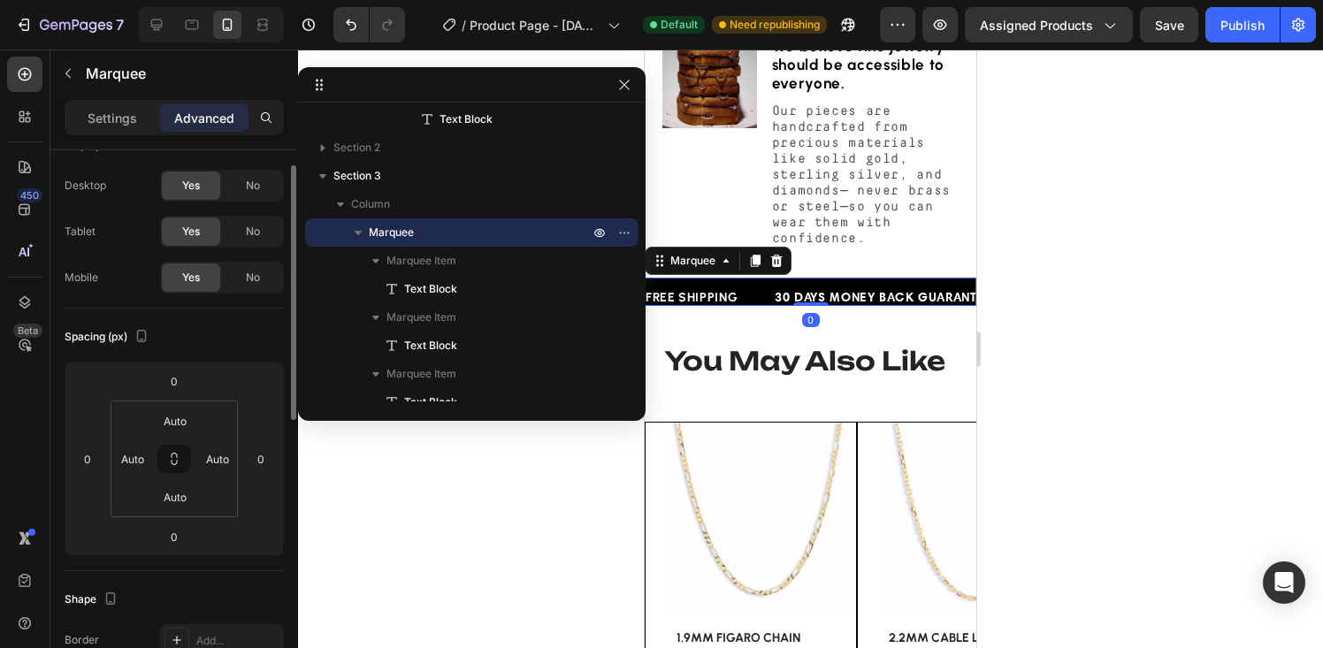
scroll to position [0, 0]
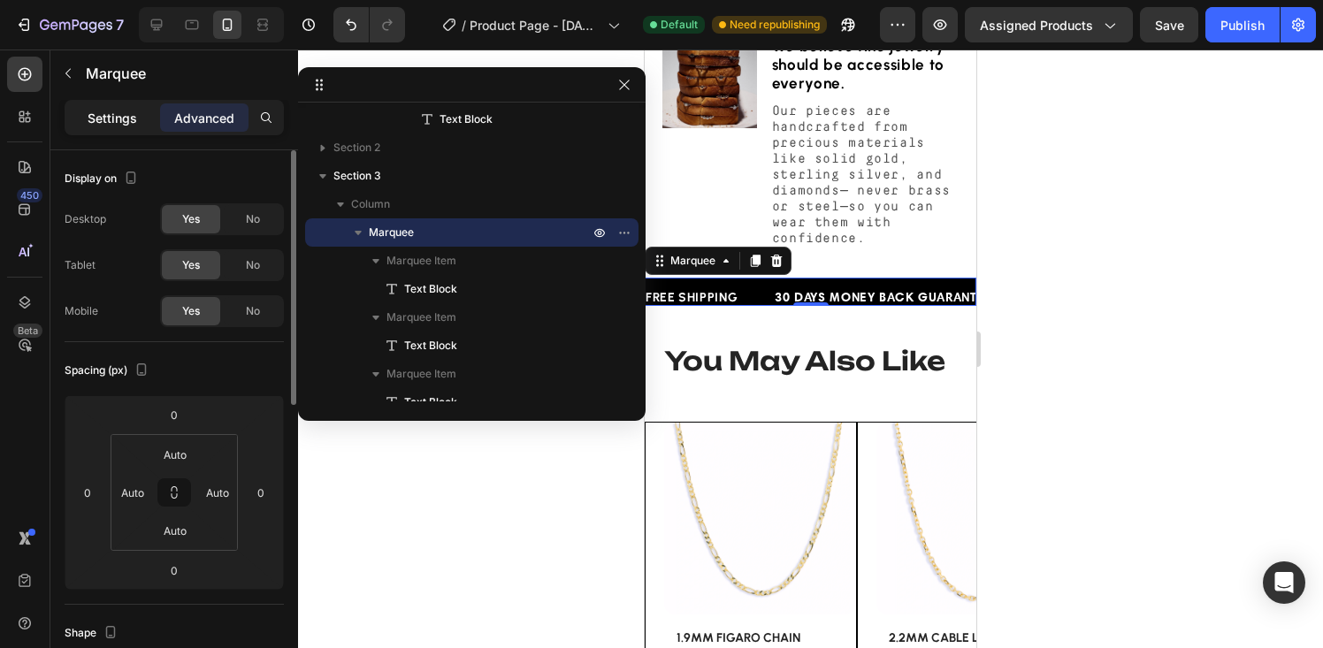
click at [111, 119] on p "Settings" at bounding box center [113, 118] width 50 height 19
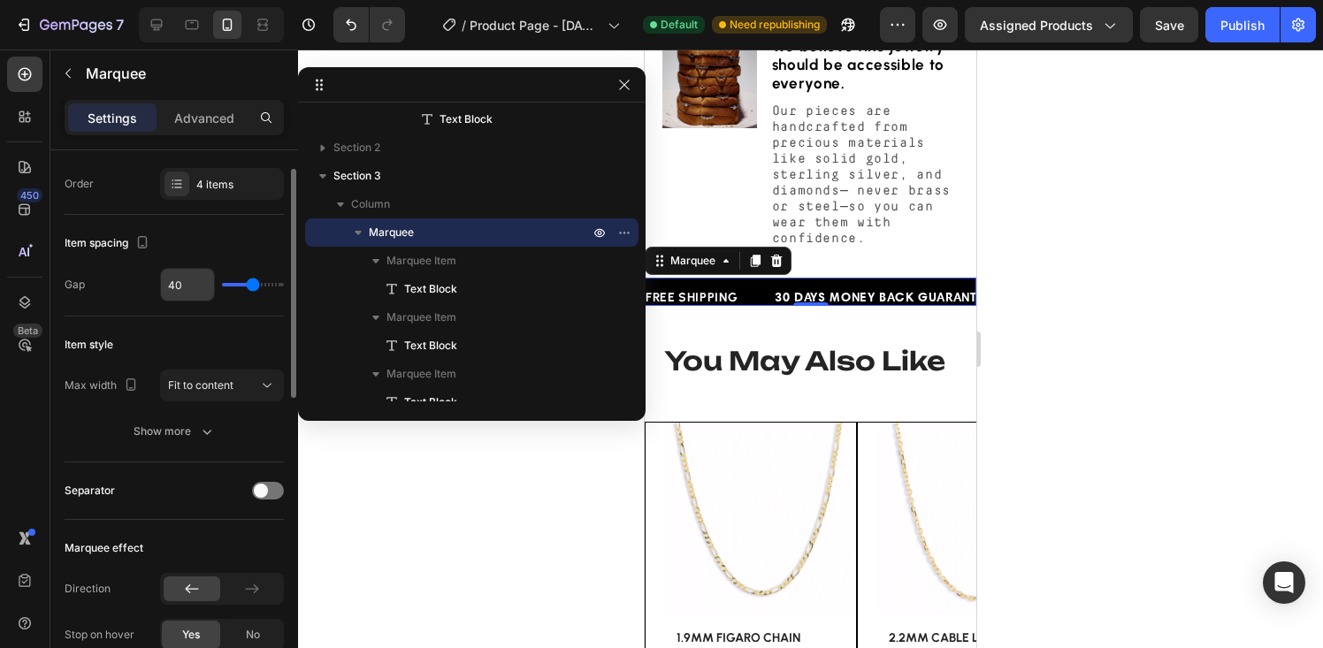
scroll to position [50, 0]
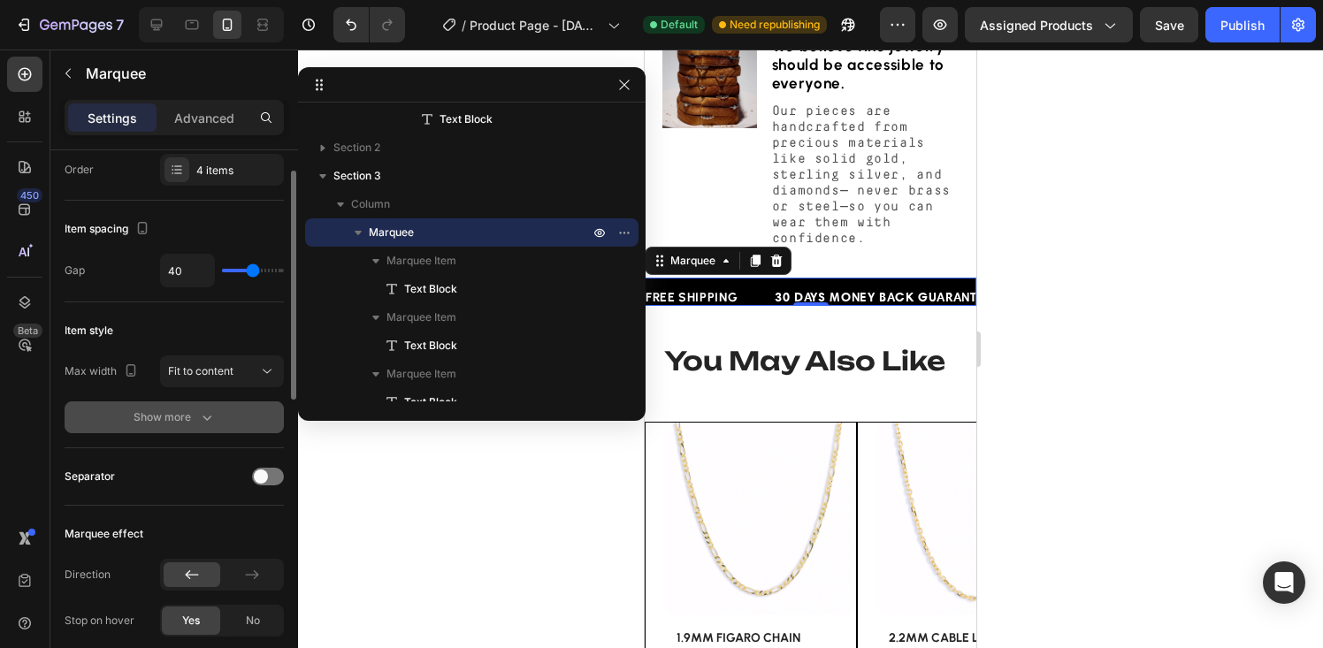
click at [186, 411] on div "Show more" at bounding box center [175, 418] width 82 height 18
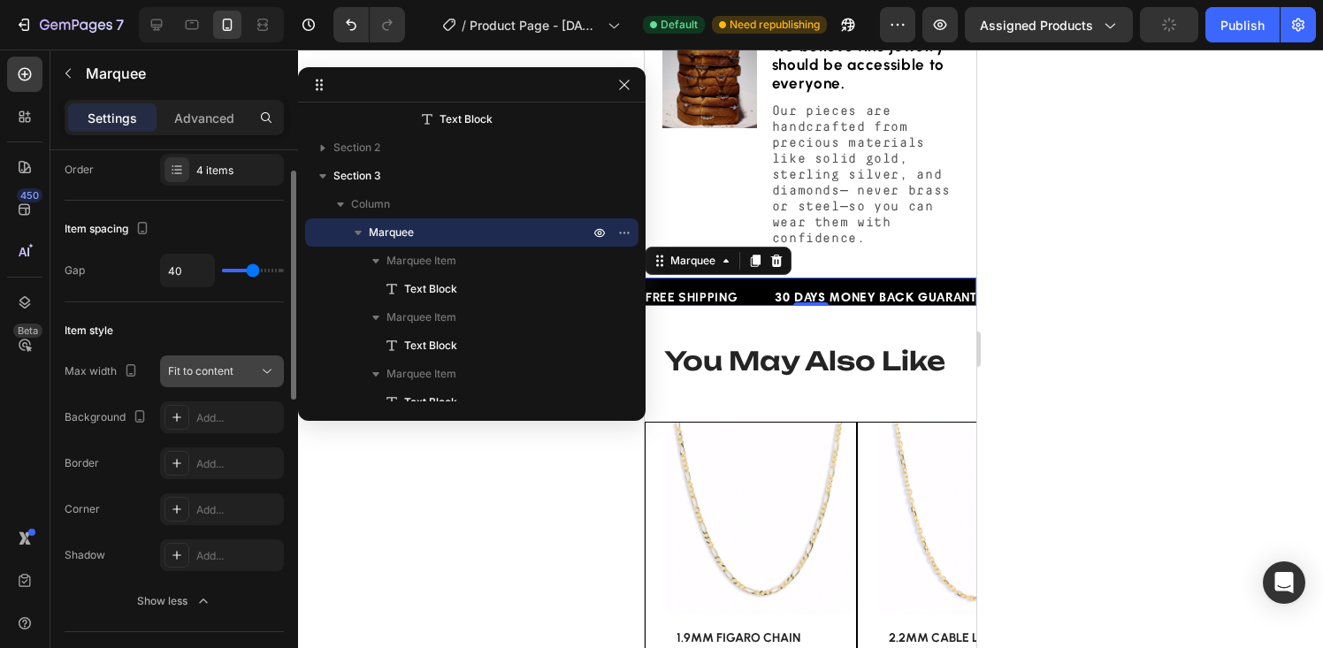
click at [231, 374] on span "Fit to content" at bounding box center [200, 370] width 65 height 13
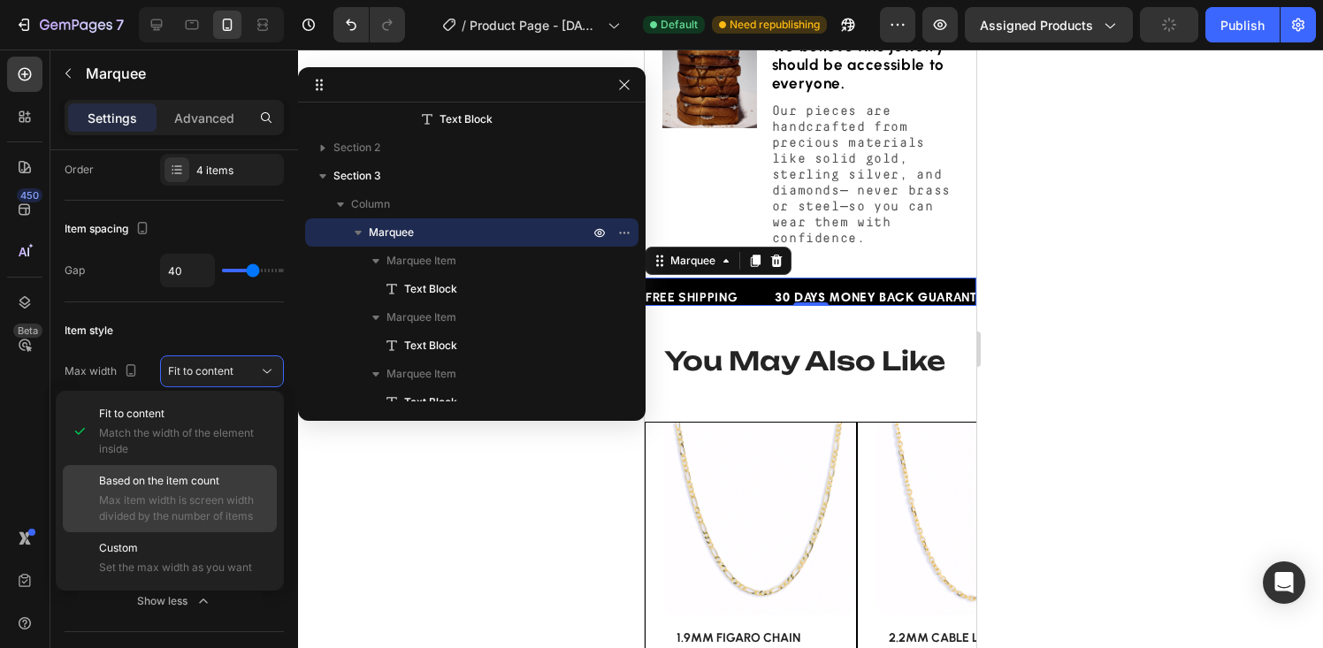
click at [169, 495] on span "Max item width is screen width divided by the number of items" at bounding box center [184, 509] width 170 height 32
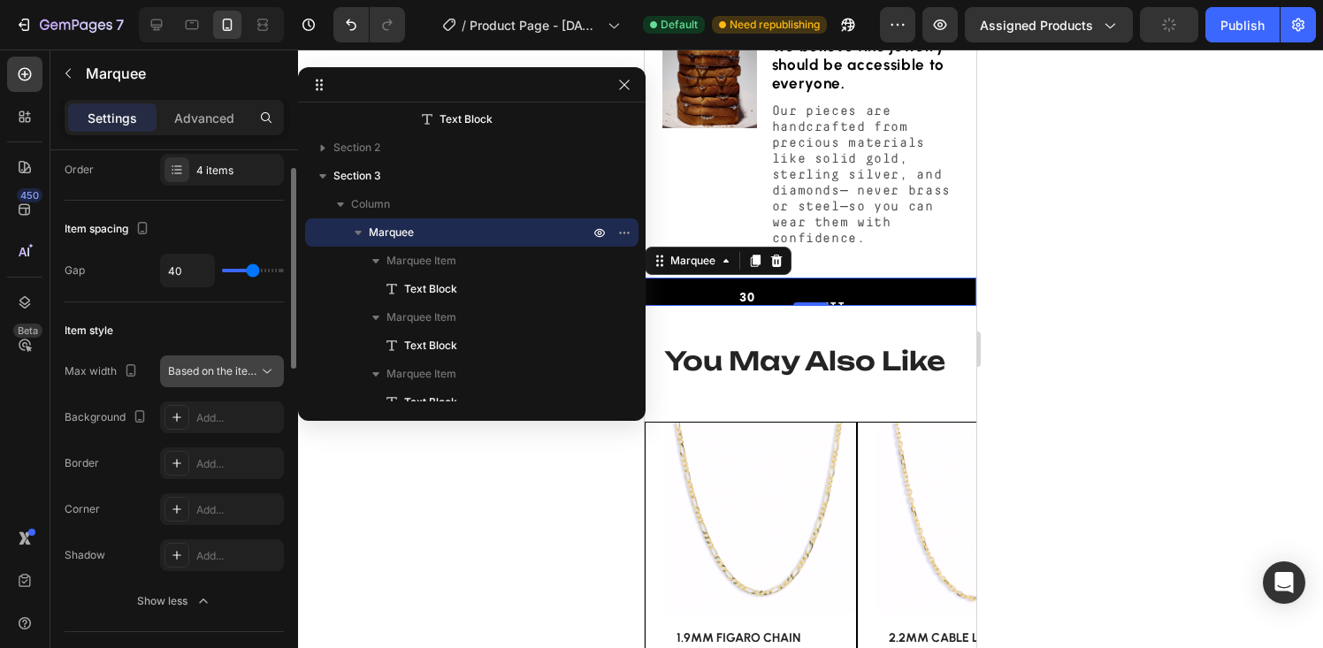
click at [201, 364] on span "Based on the item count" at bounding box center [213, 372] width 90 height 16
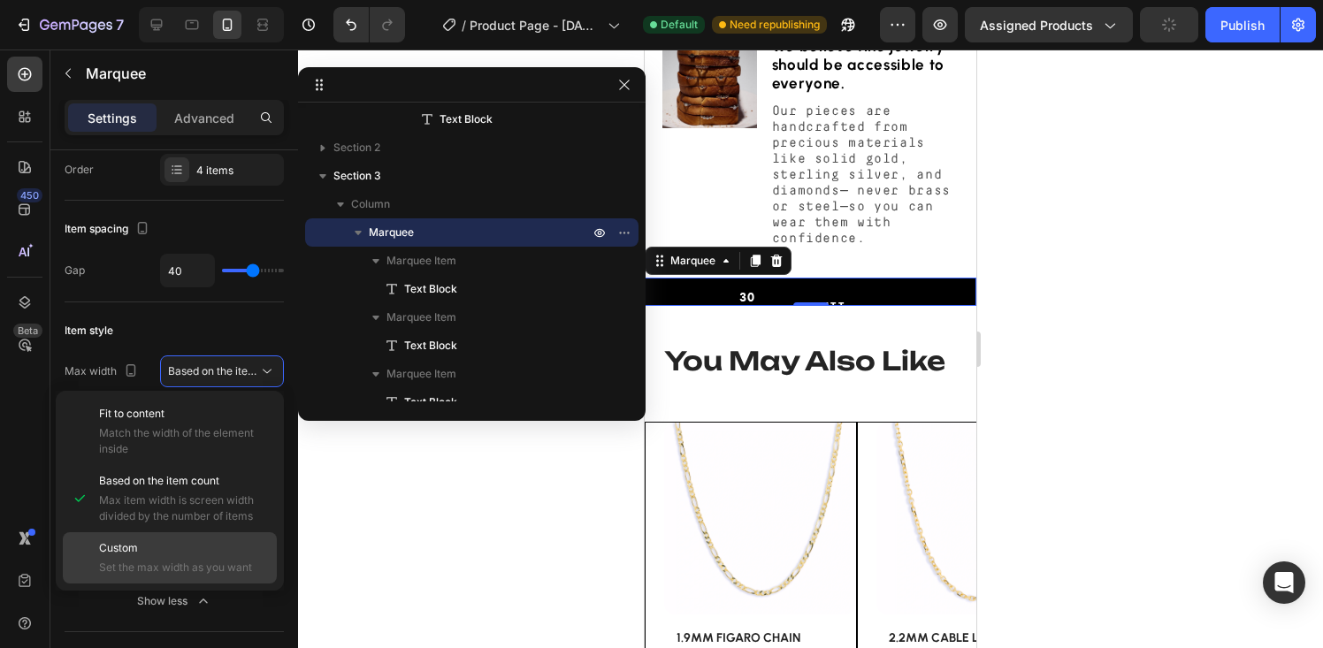
click at [159, 562] on span "Set the max width as you want" at bounding box center [184, 568] width 170 height 16
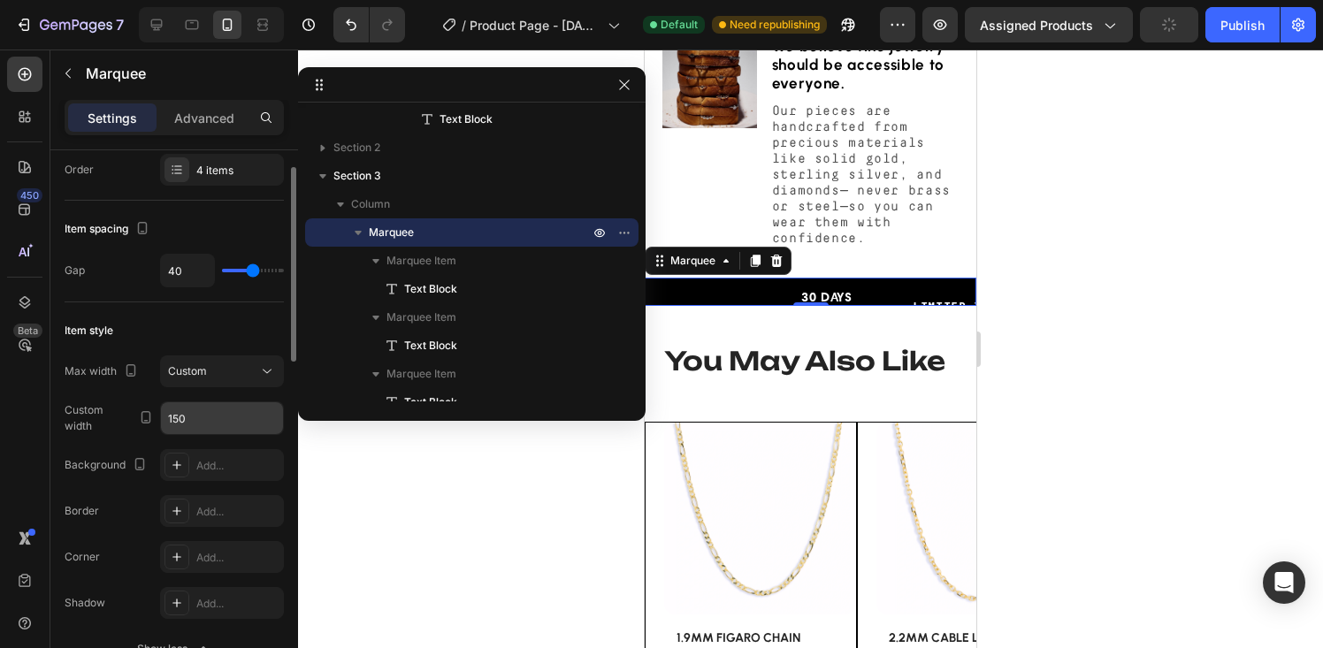
click at [198, 422] on input "150" at bounding box center [222, 418] width 122 height 32
type input "155"
click at [207, 369] on div "Custom" at bounding box center [213, 372] width 90 height 16
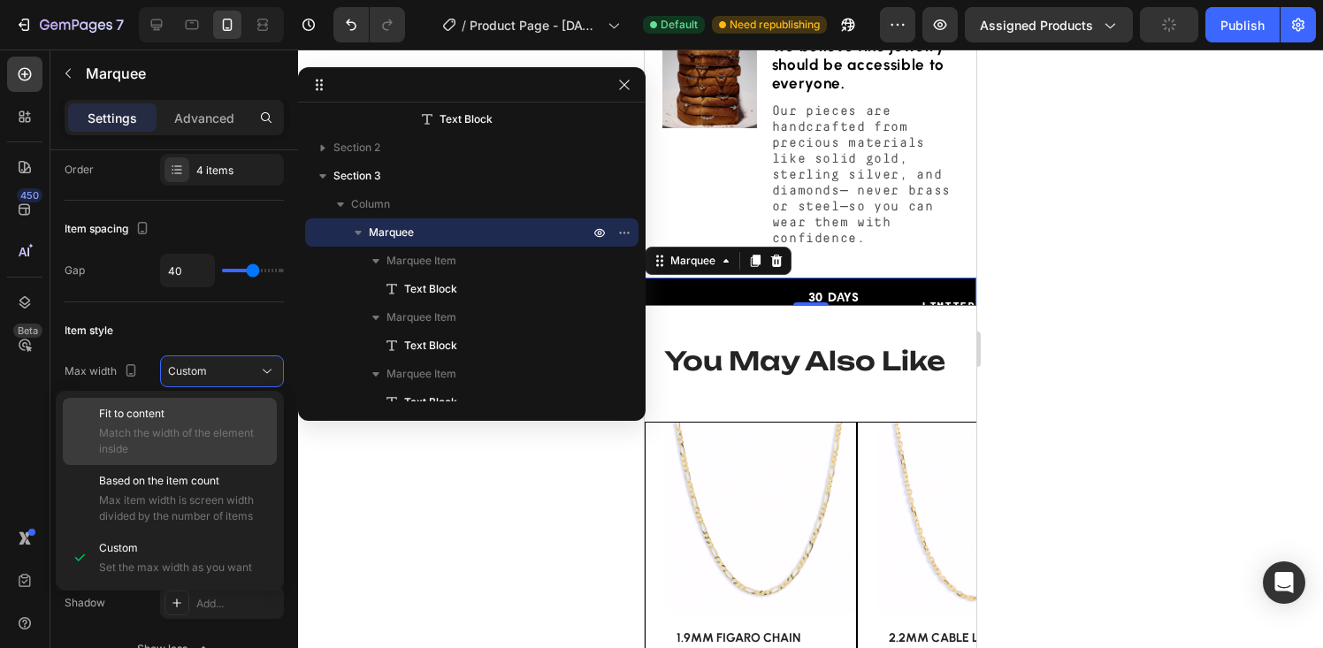
click at [178, 418] on p "Fit to content" at bounding box center [184, 414] width 170 height 16
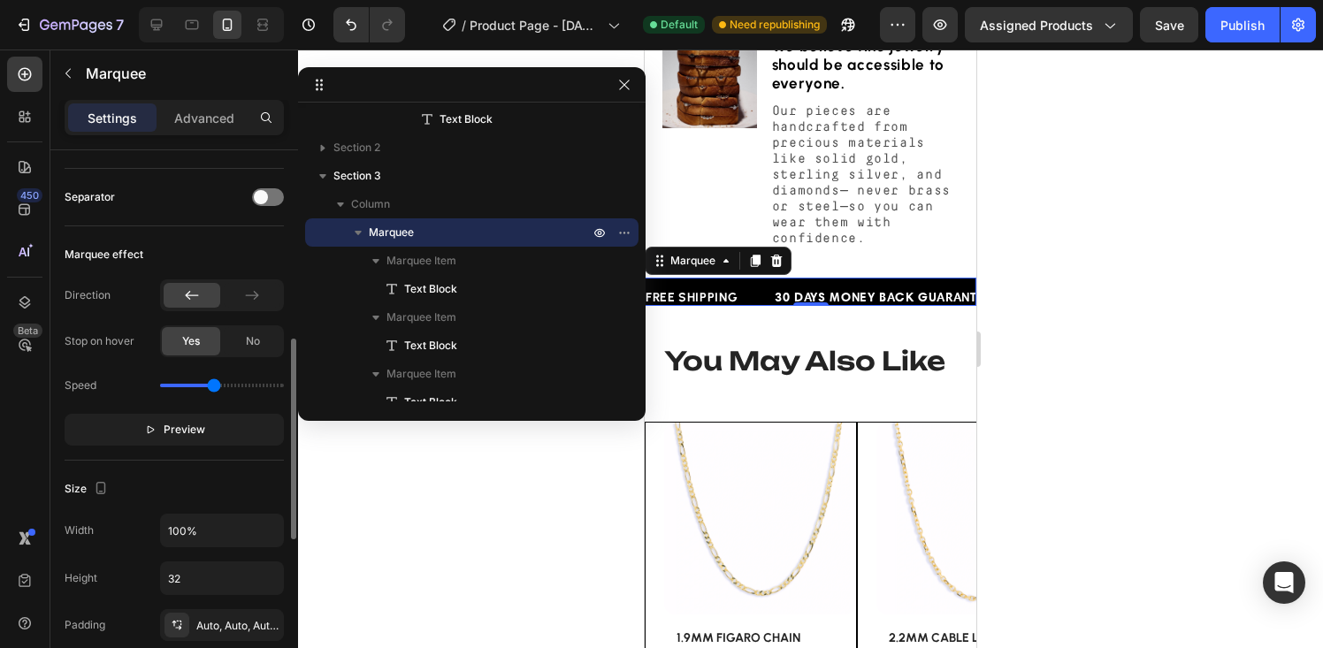
scroll to position [517, 0]
type input "1.5"
click at [208, 384] on input "range" at bounding box center [222, 382] width 124 height 4
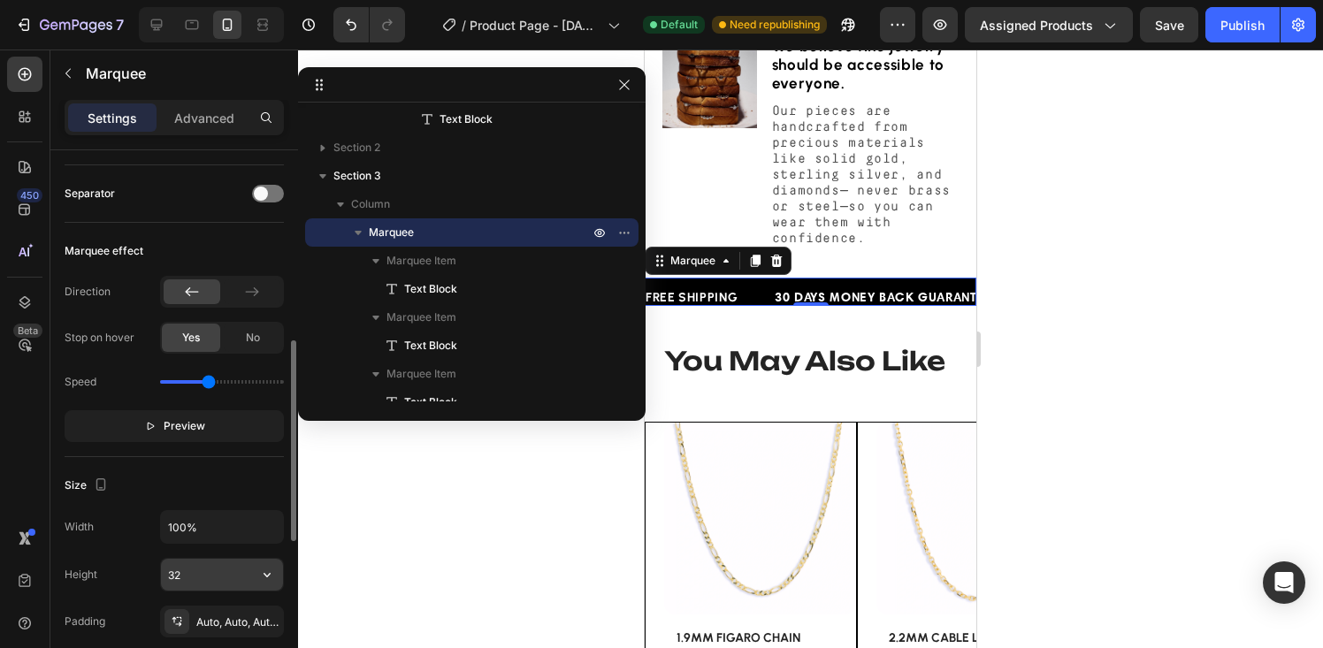
click at [196, 571] on input "32" at bounding box center [222, 575] width 122 height 32
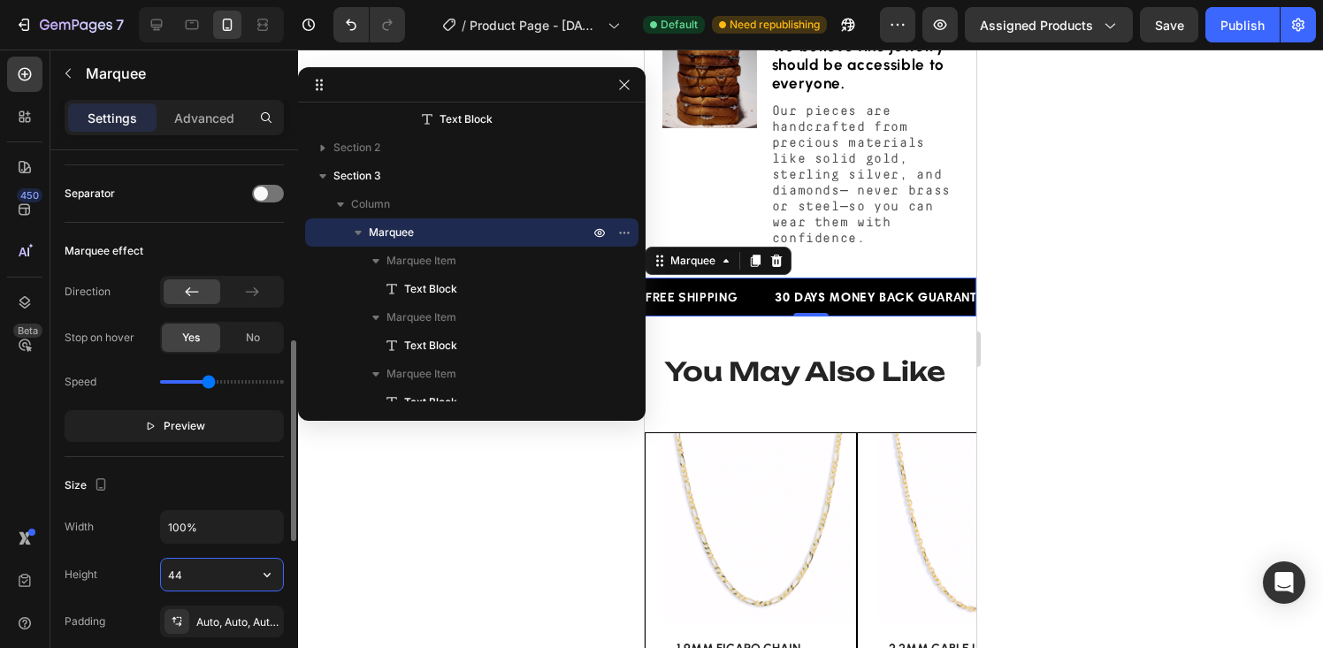
type input "45"
click at [357, 231] on icon "button" at bounding box center [358, 233] width 7 height 4
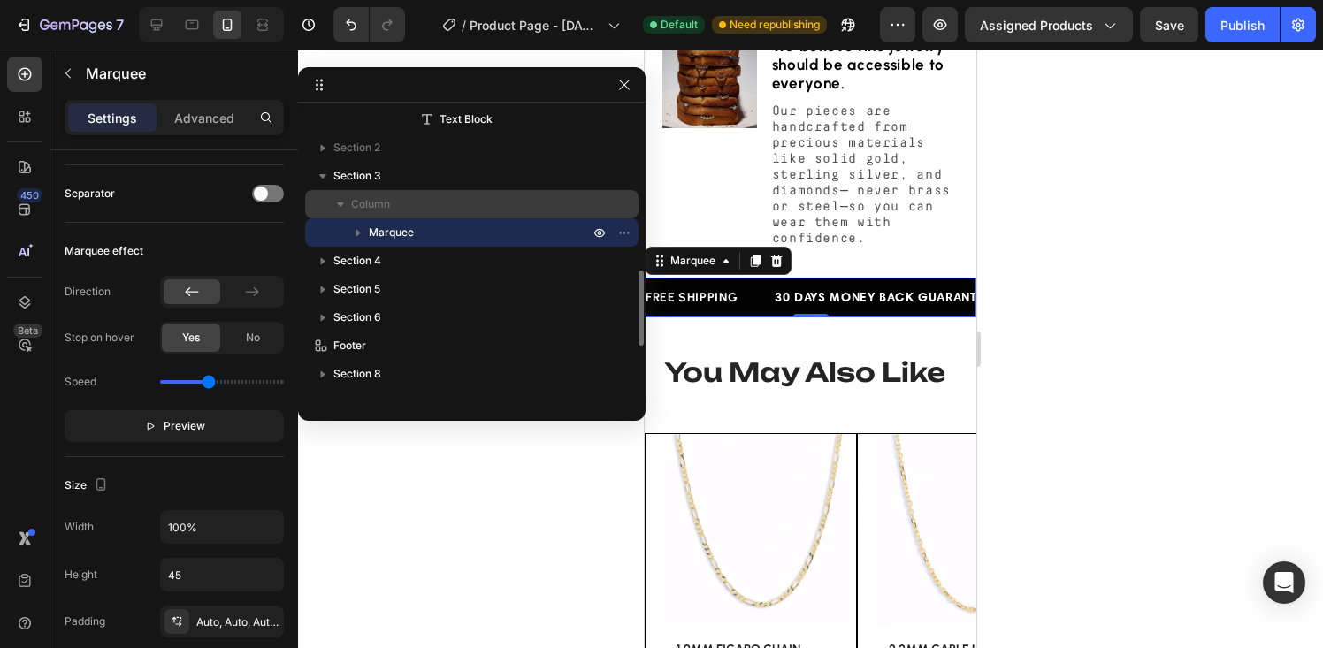
click at [341, 201] on icon "button" at bounding box center [341, 204] width 18 height 18
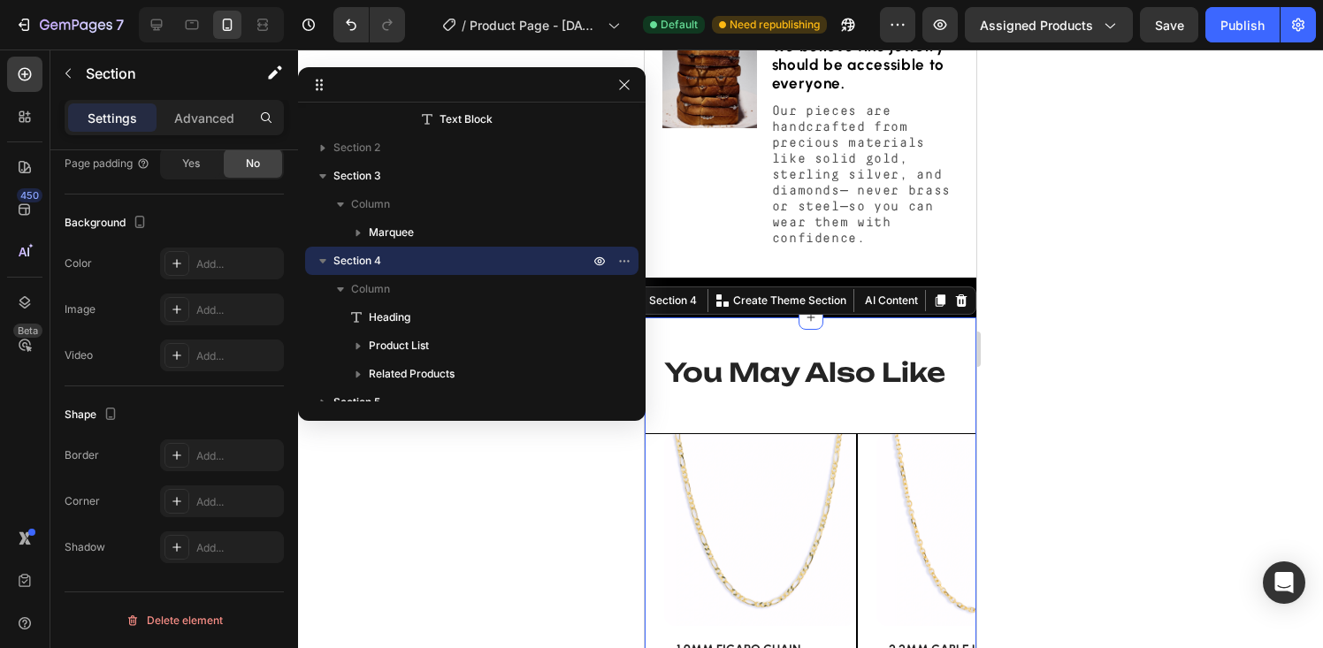
scroll to position [0, 0]
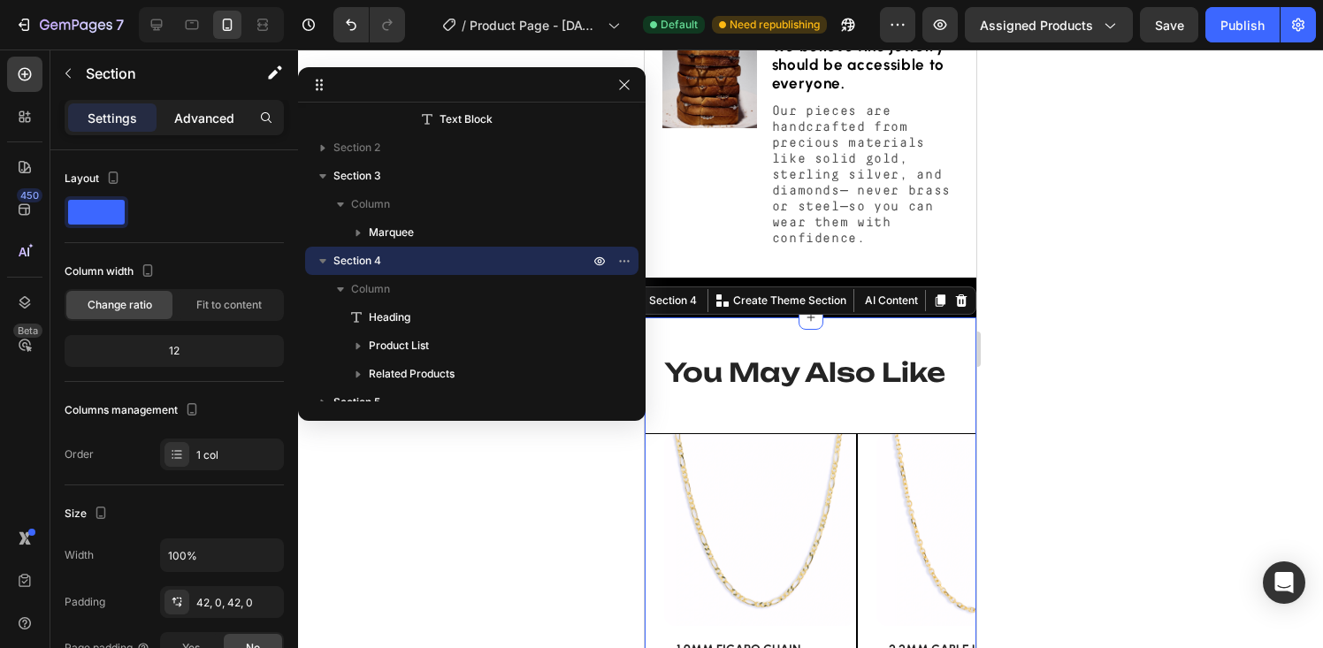
click at [200, 119] on p "Advanced" at bounding box center [204, 118] width 60 height 19
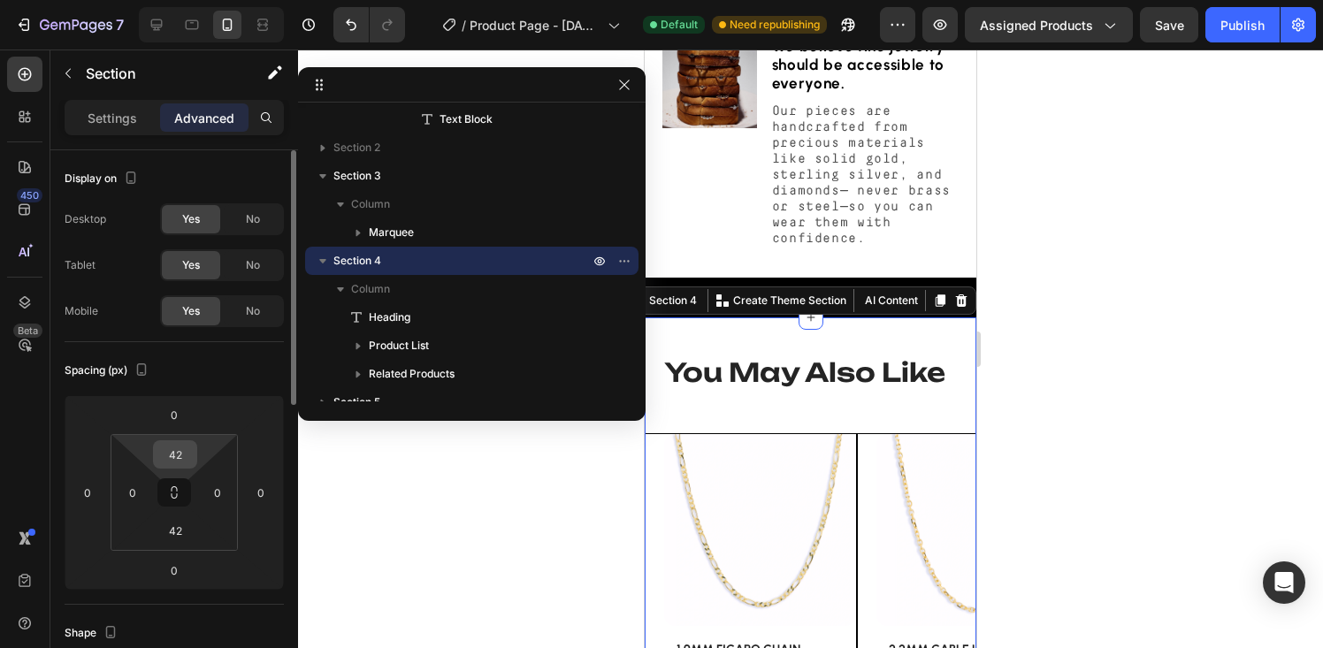
click at [181, 449] on input "42" at bounding box center [174, 454] width 35 height 27
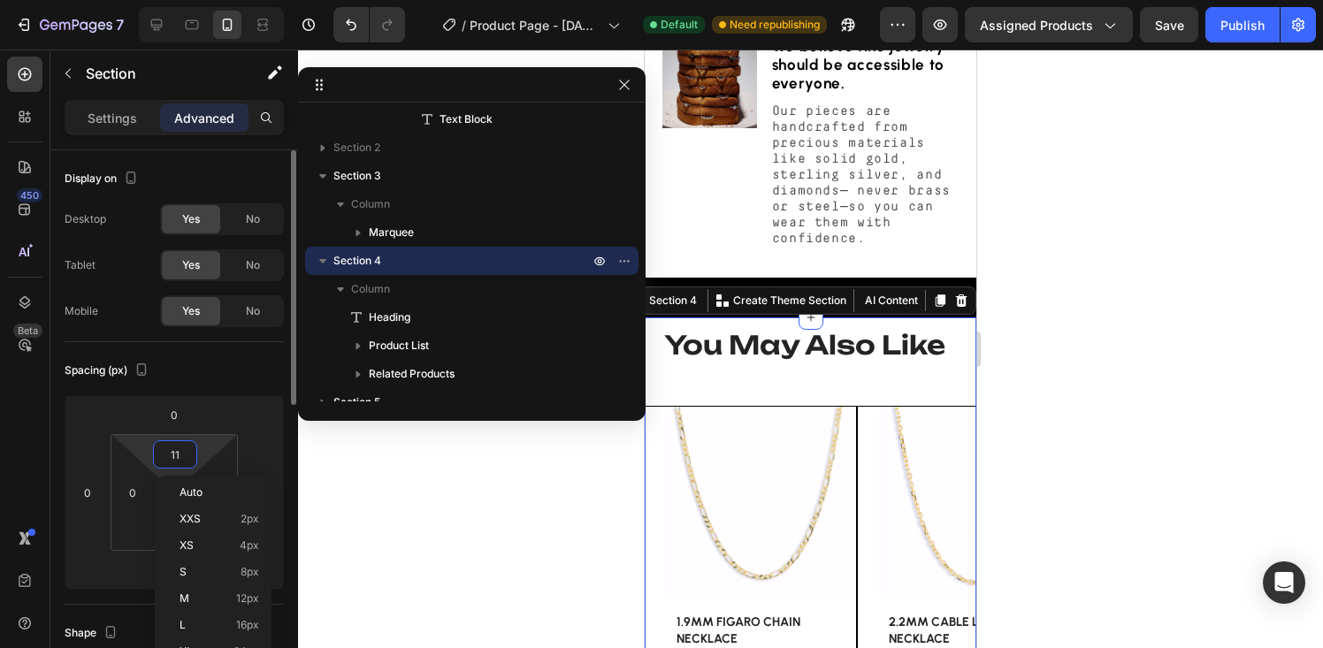
type input "1"
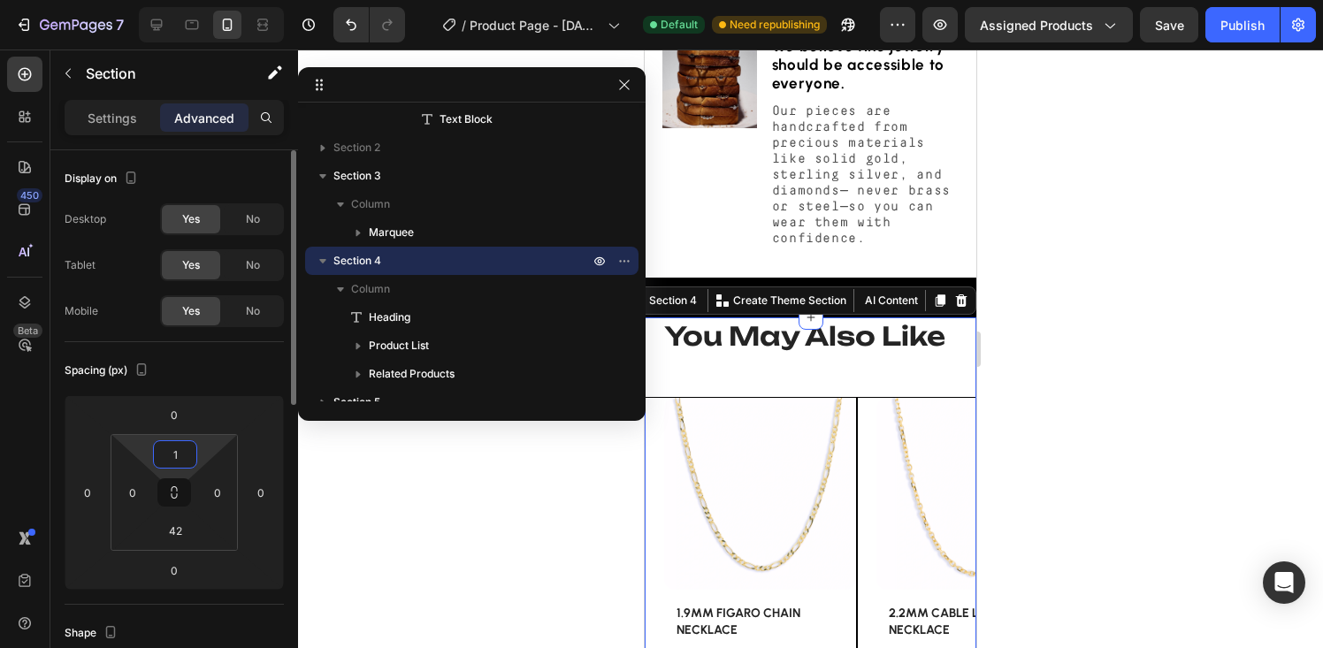
type input "15"
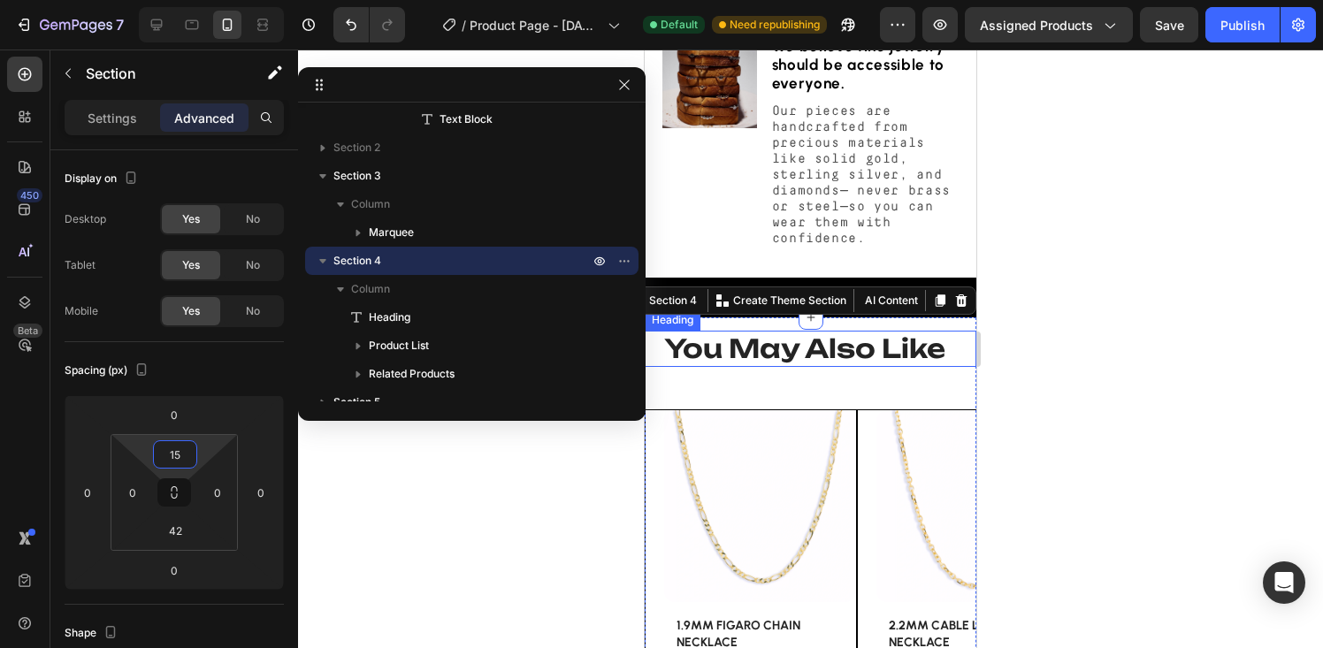
click at [742, 368] on h2 "You May Also Like" at bounding box center [811, 349] width 296 height 37
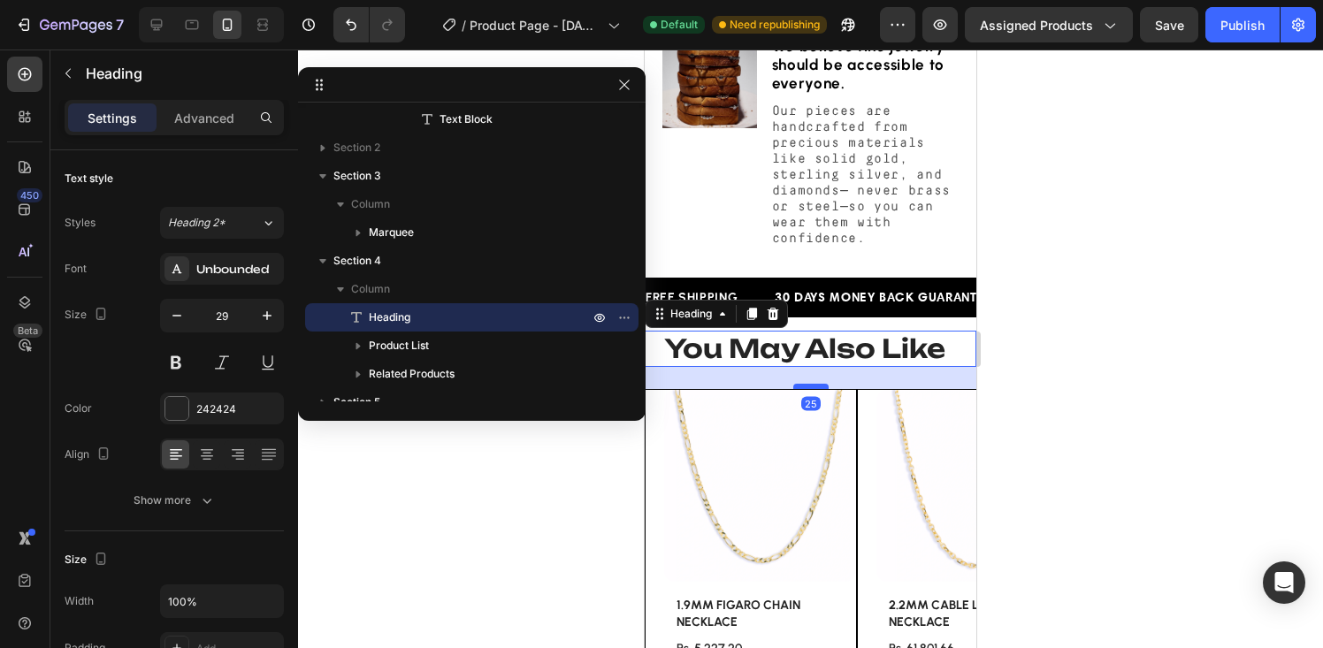
drag, startPoint x: 808, startPoint y: 483, endPoint x: 808, endPoint y: 463, distance: 20.3
click at [808, 389] on div at bounding box center [810, 386] width 35 height 5
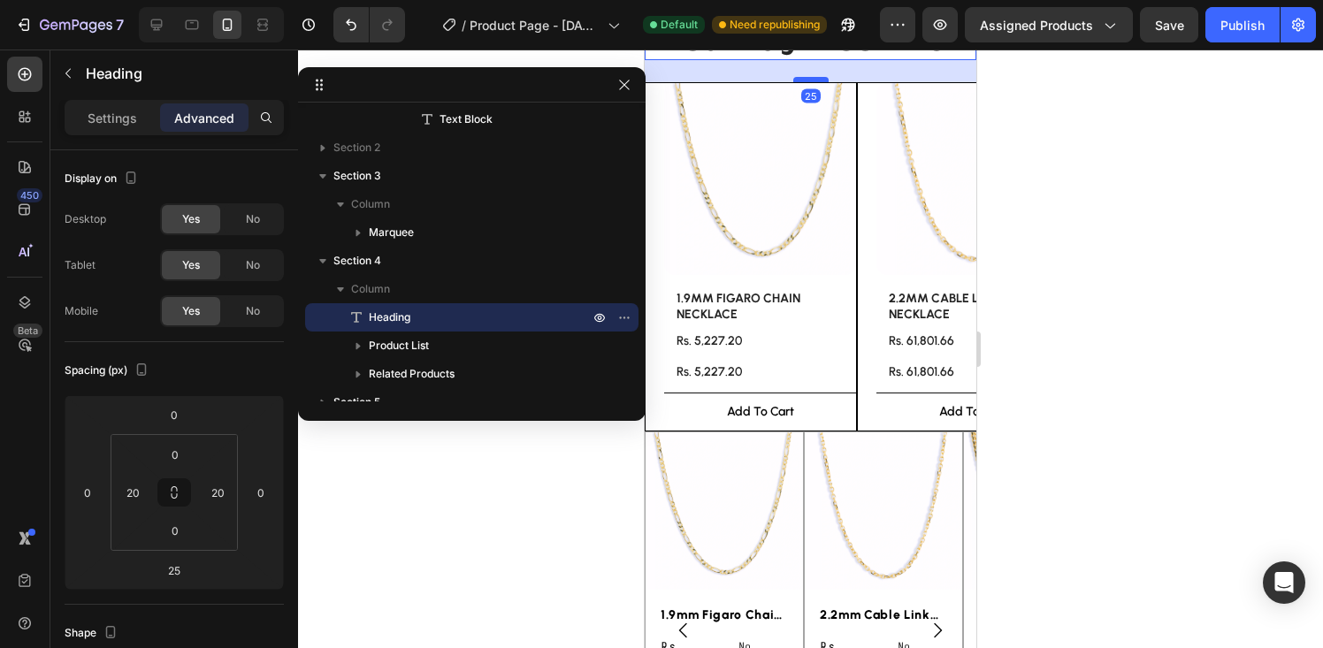
scroll to position [1621, 0]
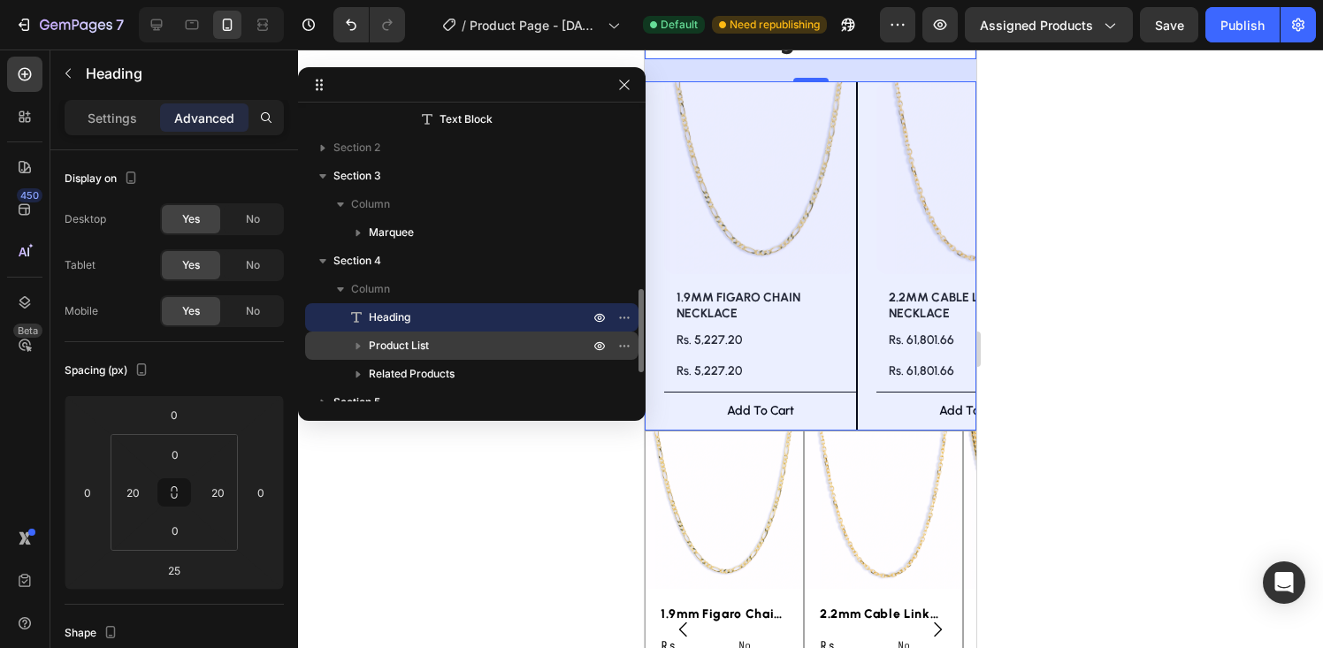
click at [425, 341] on span "Product List" at bounding box center [399, 346] width 60 height 18
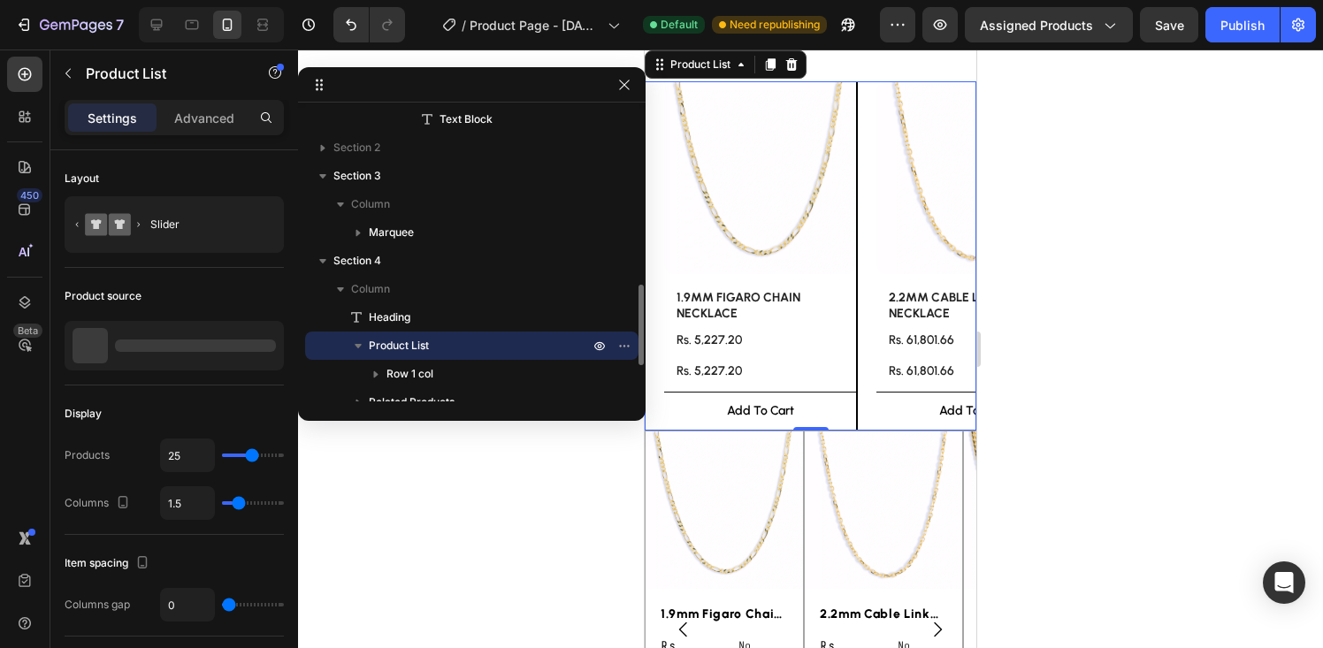
click at [600, 344] on icon "button" at bounding box center [600, 346] width 4 height 4
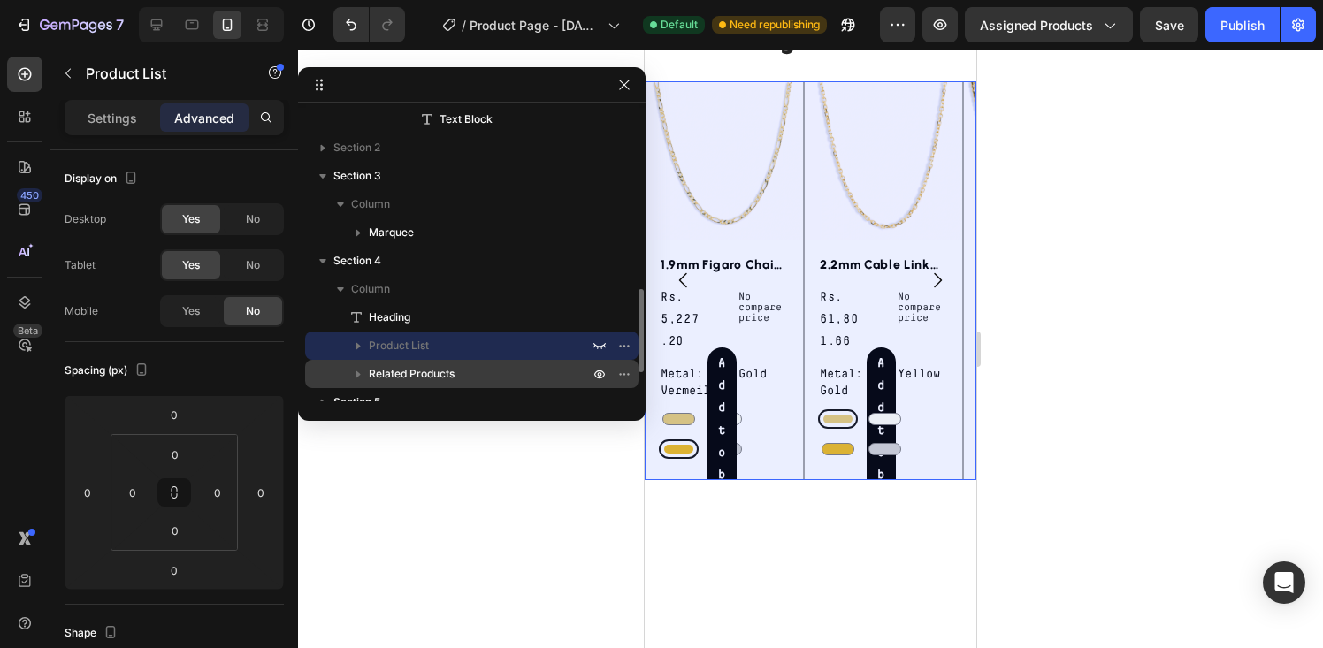
click at [464, 372] on p "Related Products" at bounding box center [481, 374] width 224 height 18
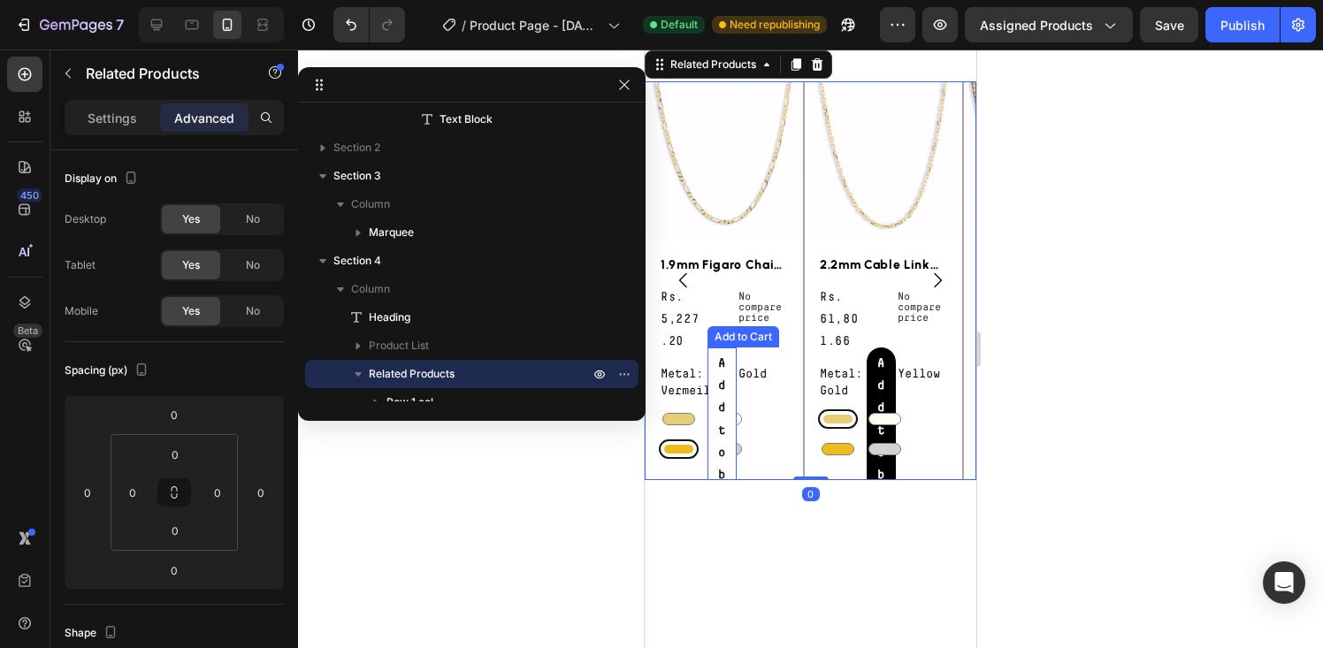
click at [729, 437] on button "Add to bag" at bounding box center [722, 442] width 29 height 189
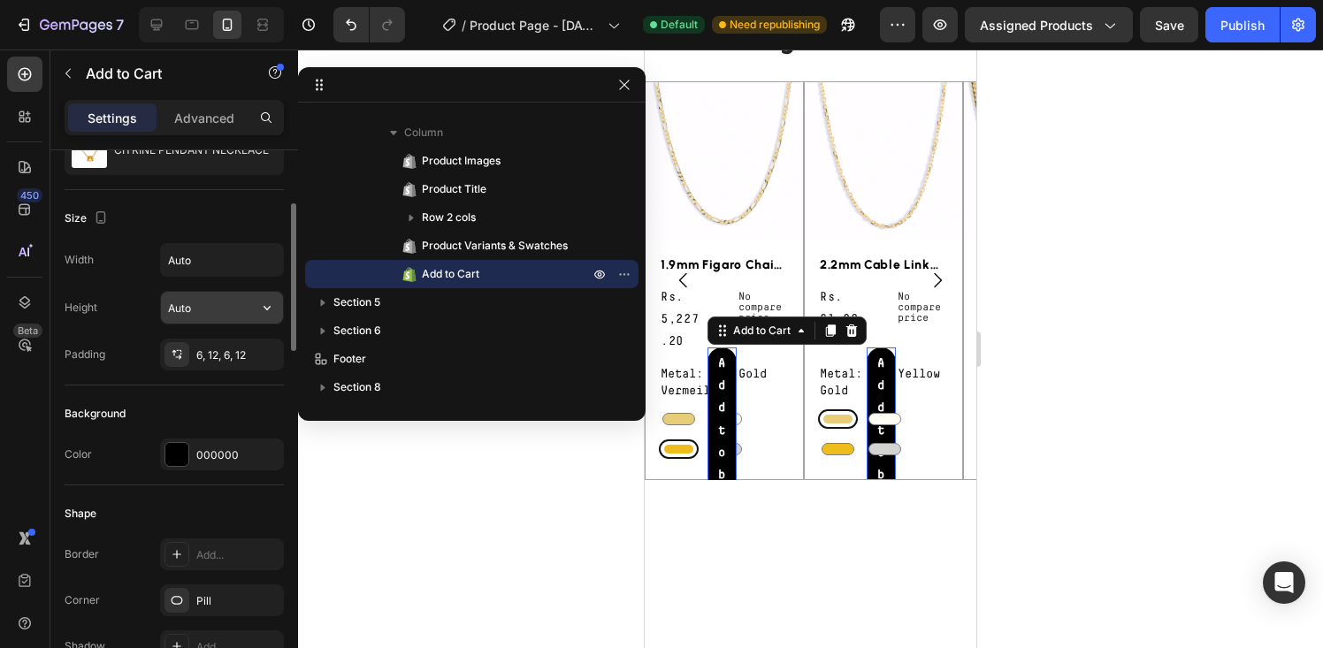
scroll to position [0, 0]
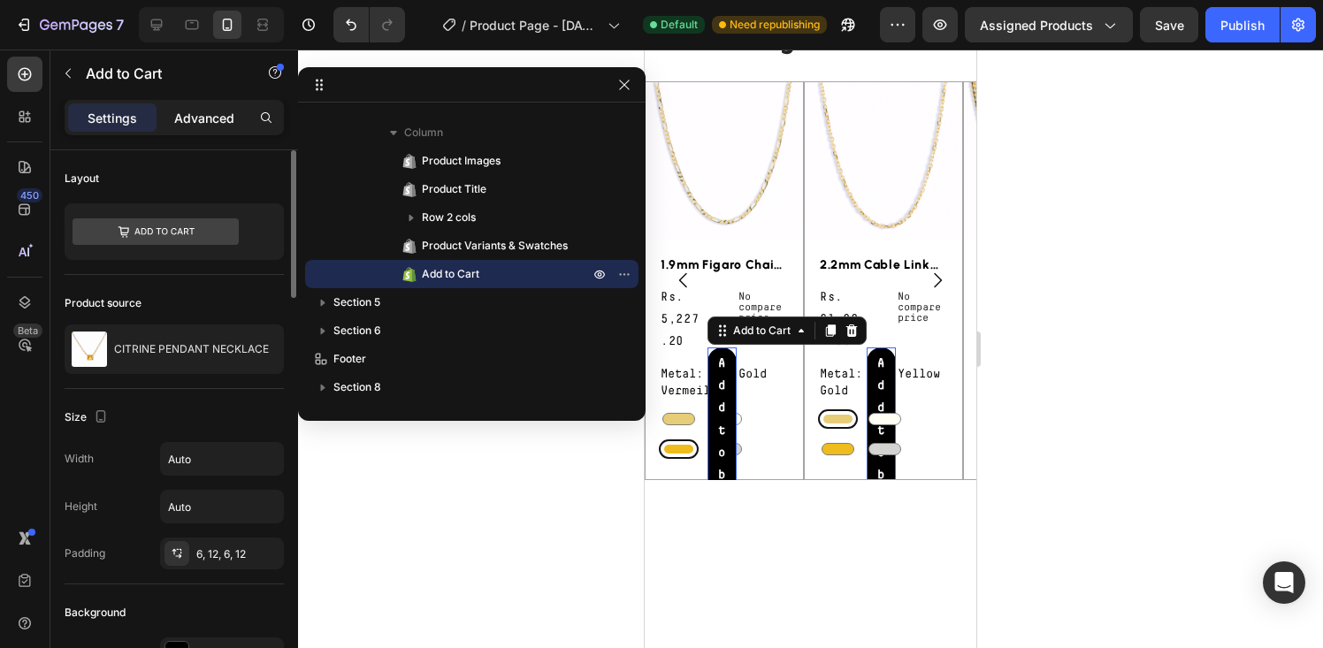
click at [205, 126] on div "Advanced" at bounding box center [204, 117] width 88 height 28
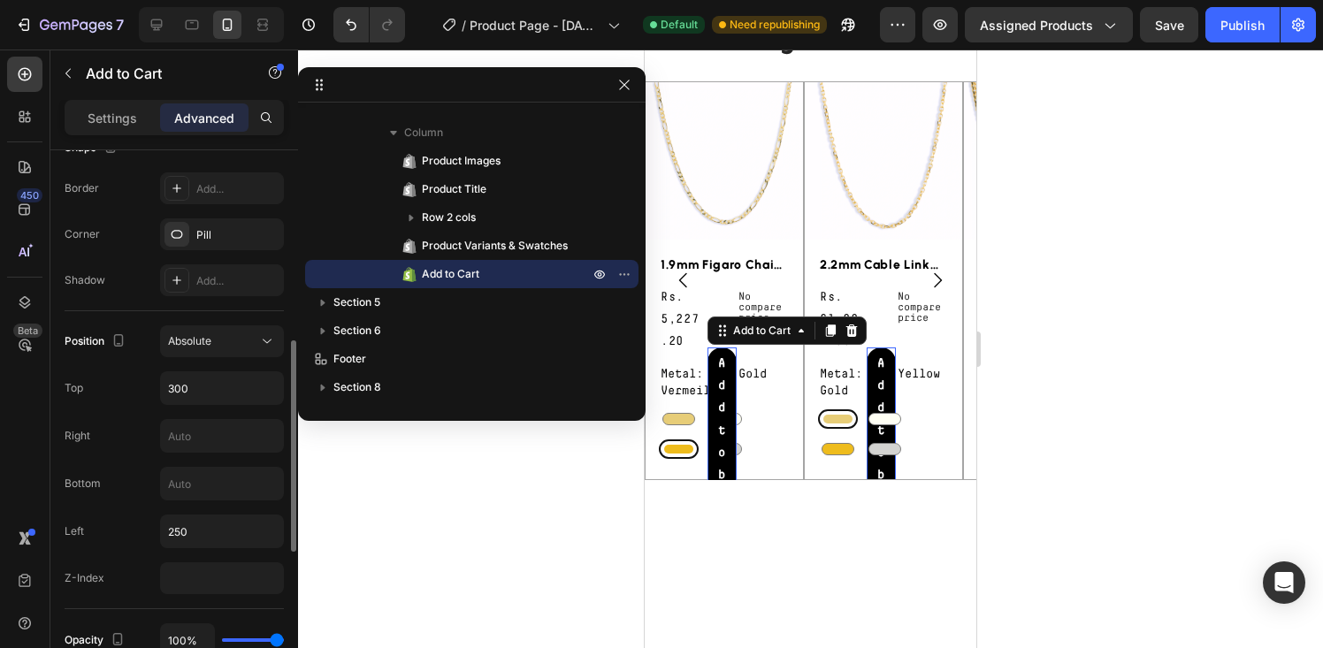
scroll to position [510, 0]
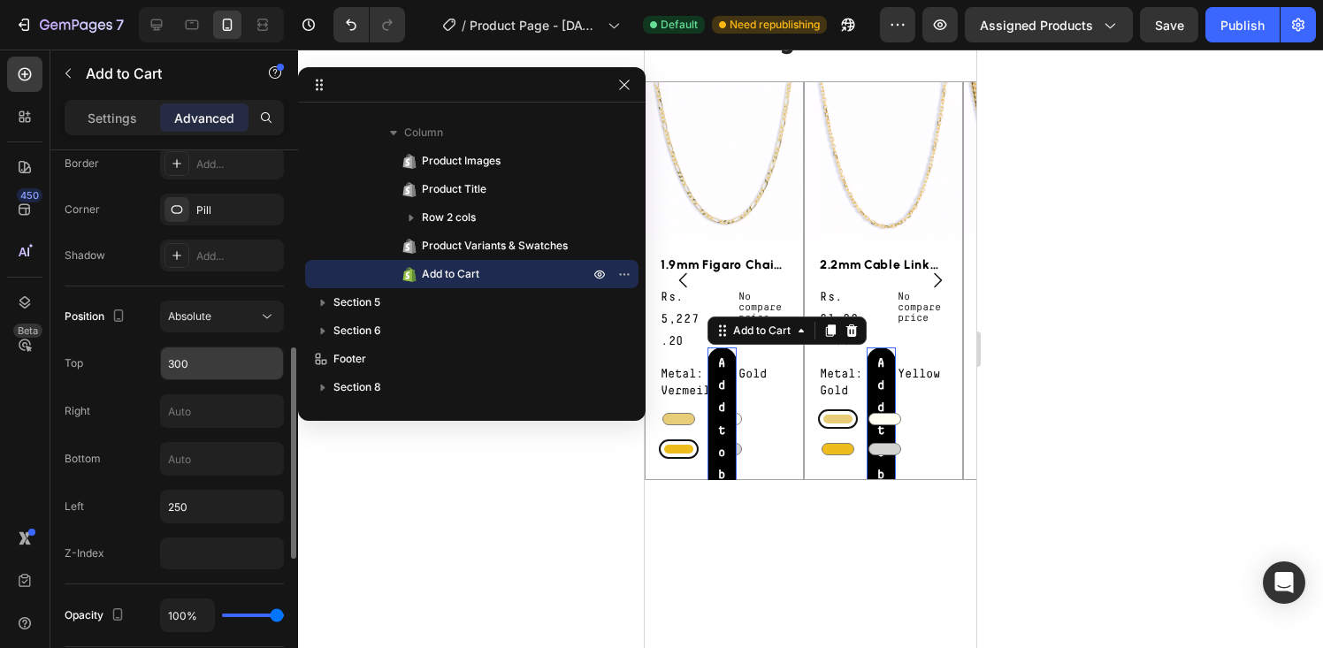
click at [195, 365] on input "300" at bounding box center [222, 364] width 122 height 32
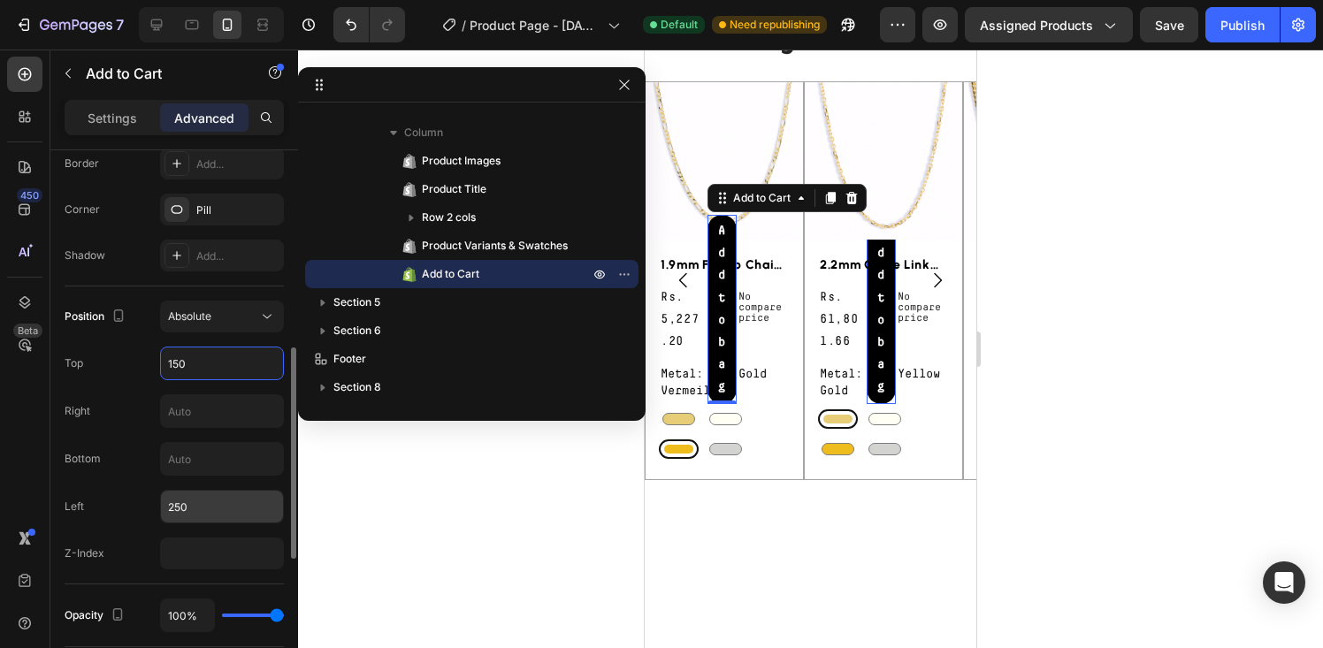
type input "150"
click at [203, 501] on input "250" at bounding box center [222, 507] width 122 height 32
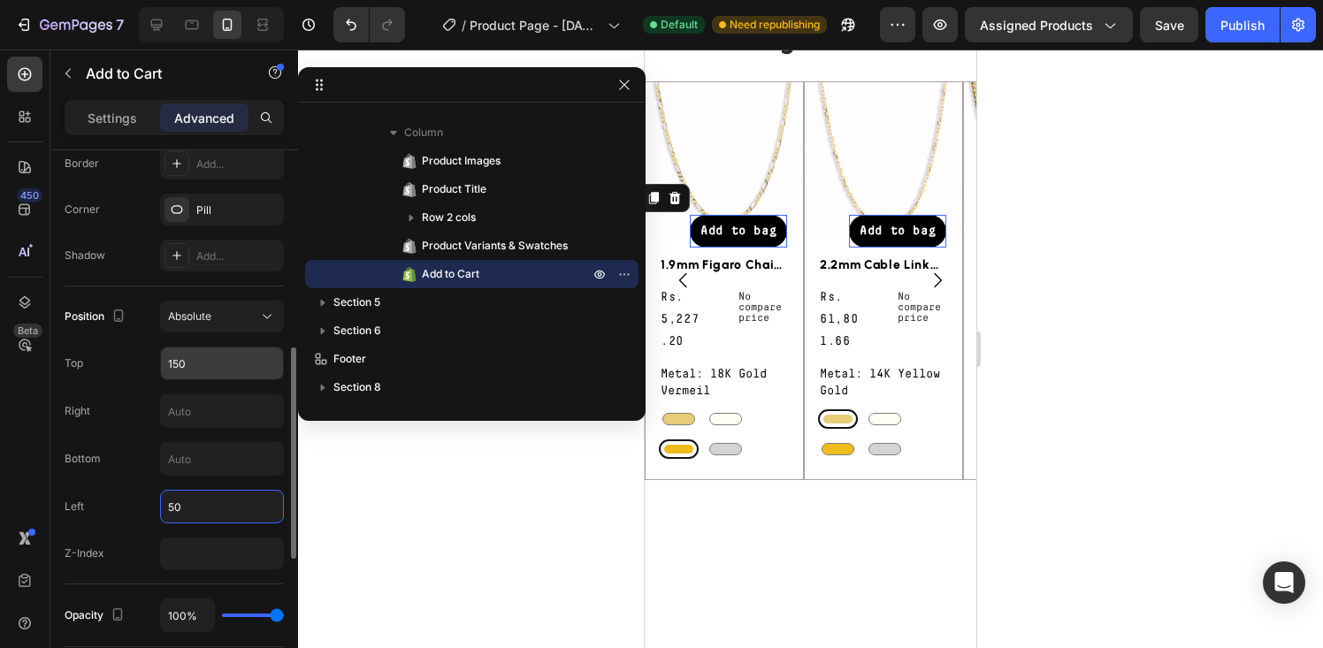
type input "50"
click at [177, 362] on input "150" at bounding box center [222, 364] width 122 height 32
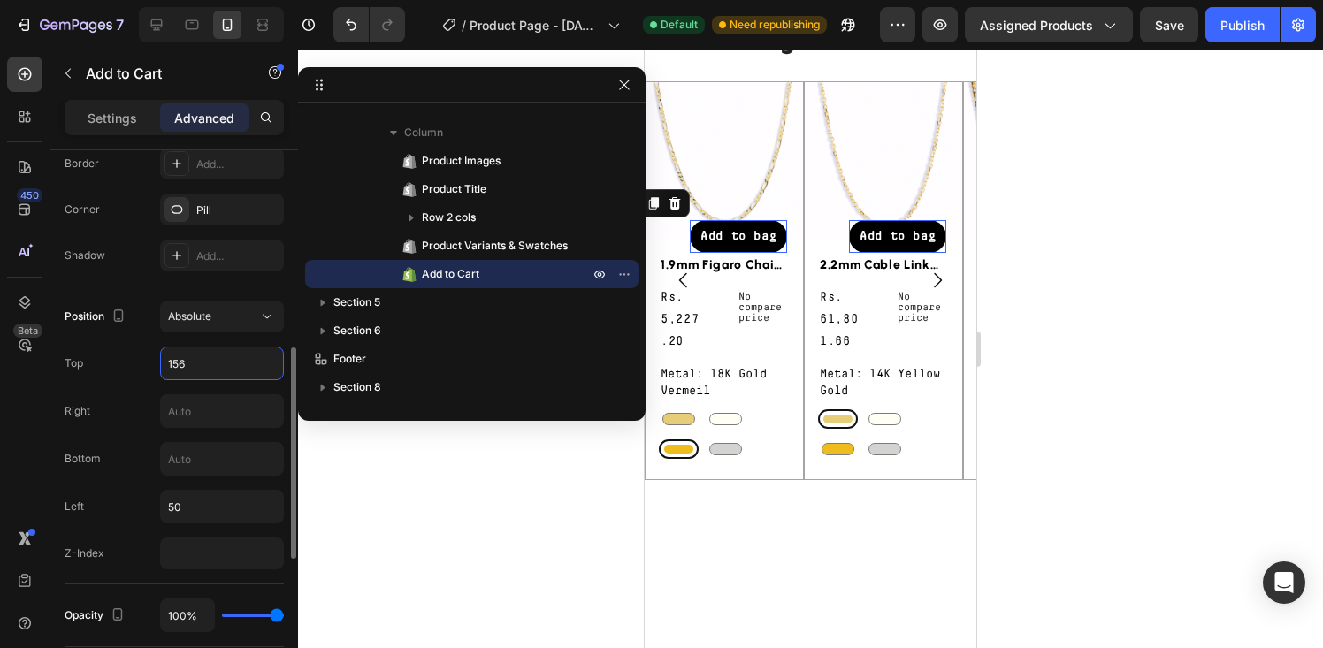
type input "155"
click at [108, 123] on p "Settings" at bounding box center [113, 118] width 50 height 19
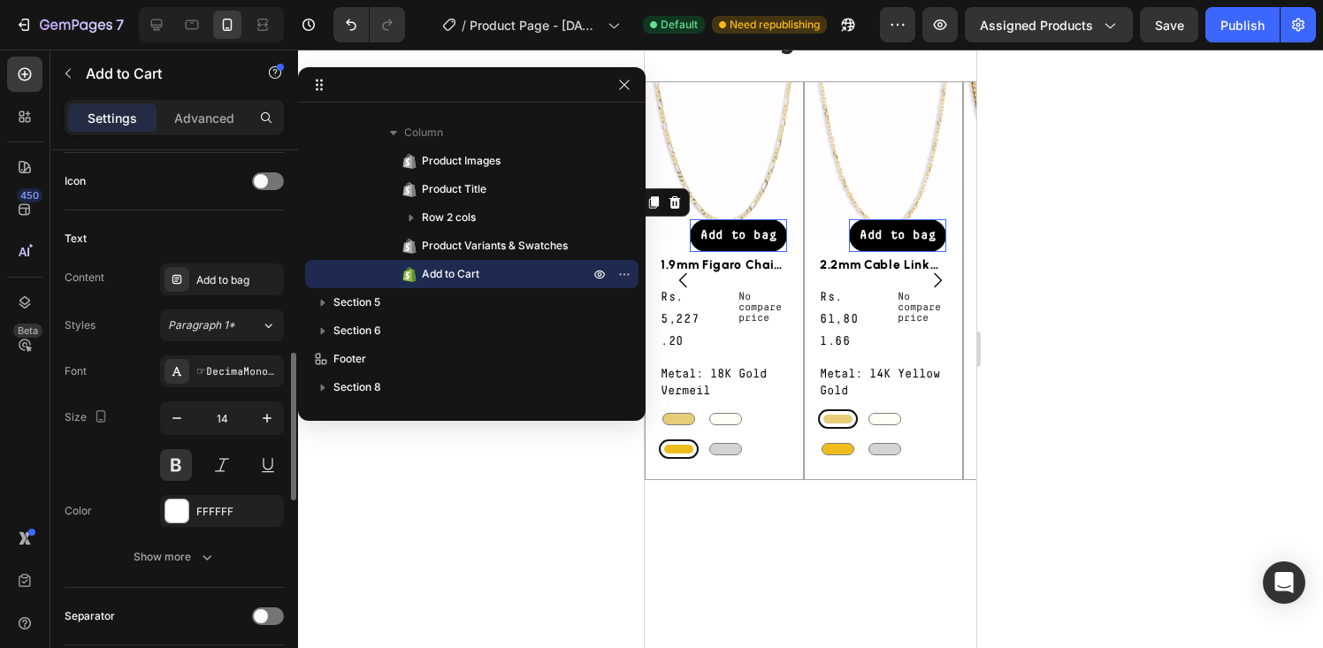
scroll to position [736, 0]
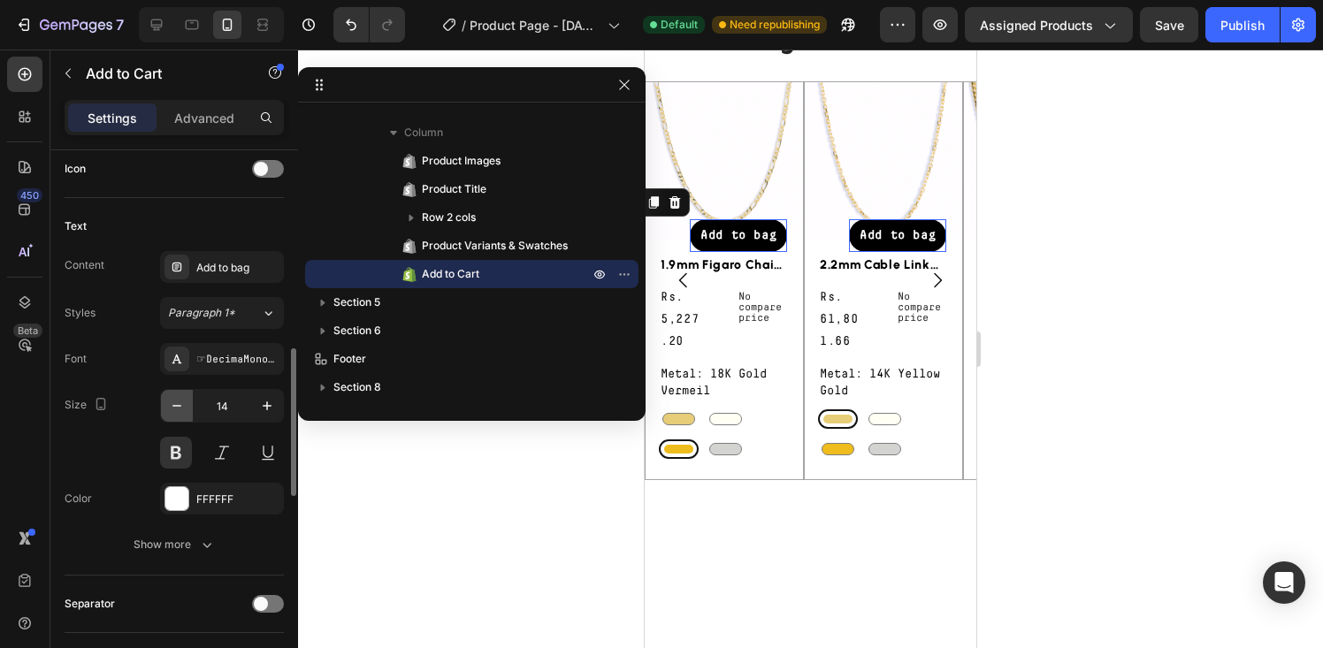
click at [180, 404] on icon "button" at bounding box center [177, 406] width 18 height 18
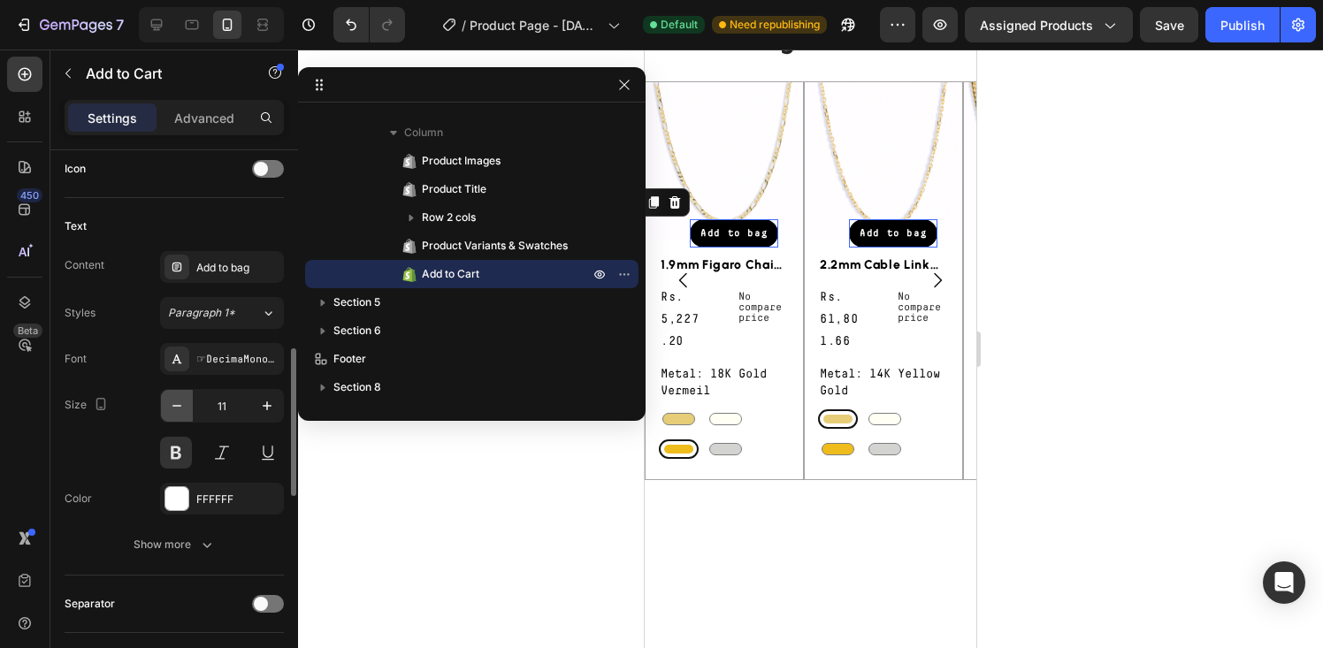
click at [180, 404] on icon "button" at bounding box center [177, 406] width 18 height 18
click at [264, 410] on icon "button" at bounding box center [267, 406] width 18 height 18
type input "10"
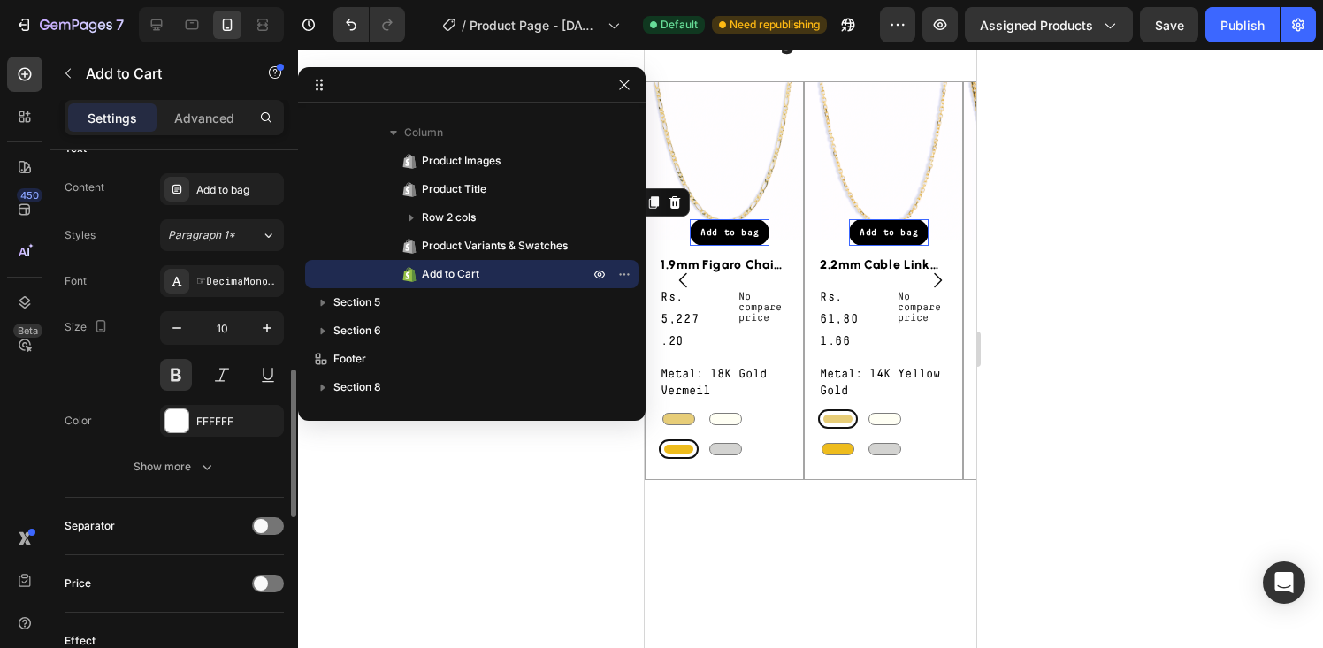
scroll to position [820, 0]
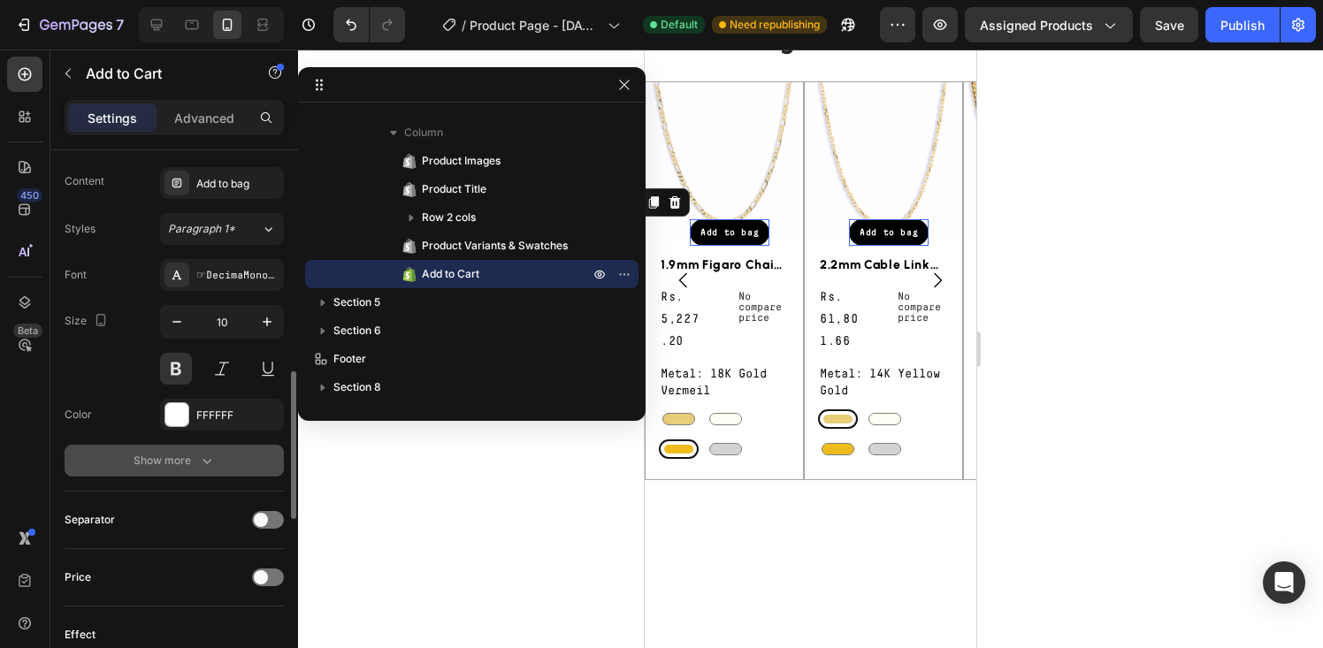
click at [184, 455] on div "Show more" at bounding box center [175, 461] width 82 height 18
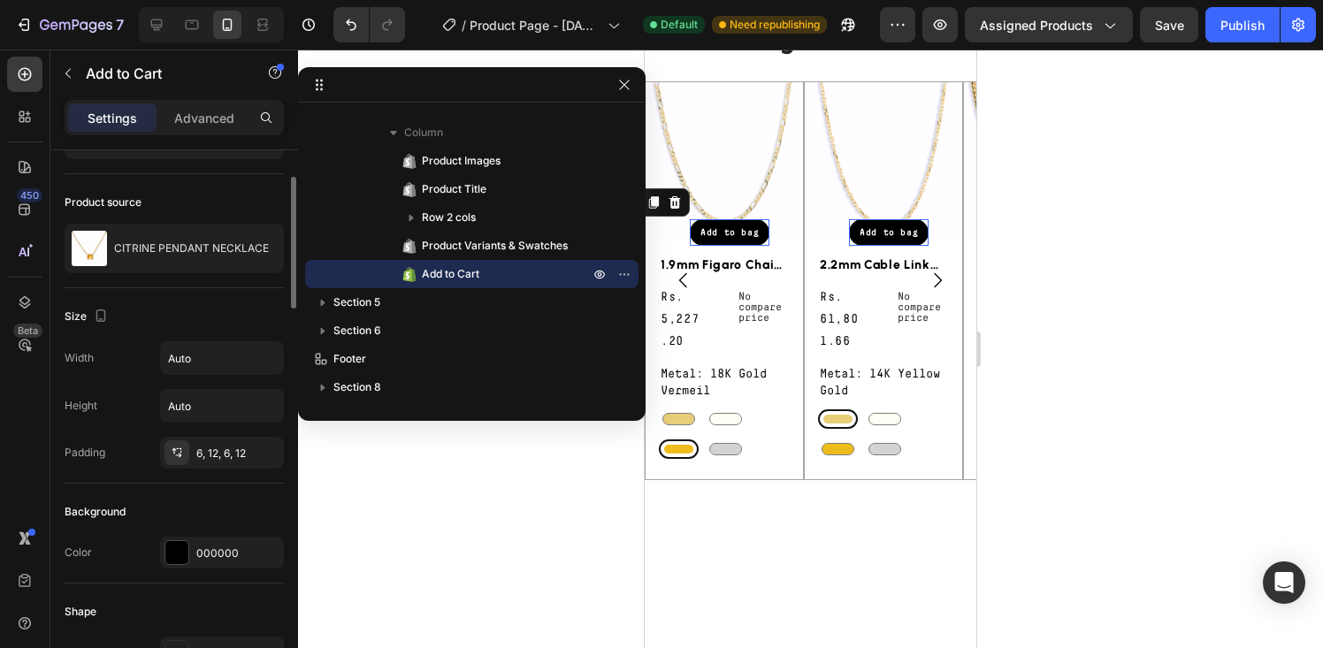
scroll to position [100, 0]
click at [196, 117] on p "Advanced" at bounding box center [204, 118] width 60 height 19
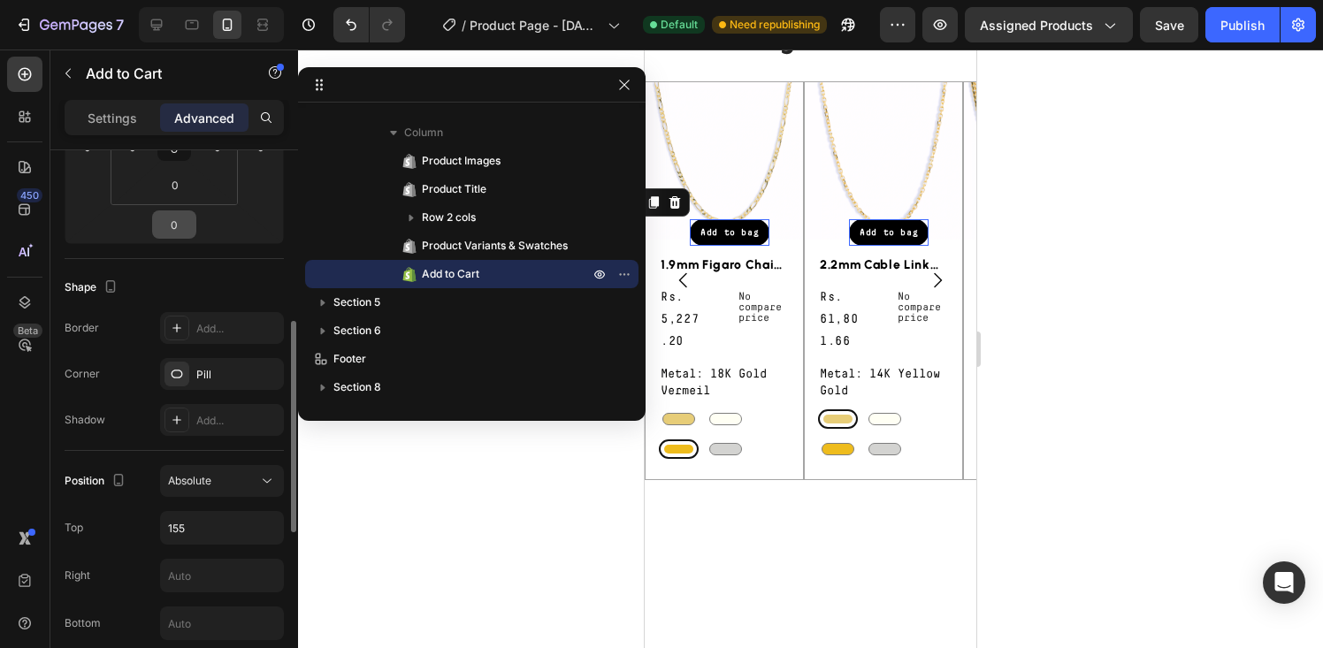
scroll to position [393, 0]
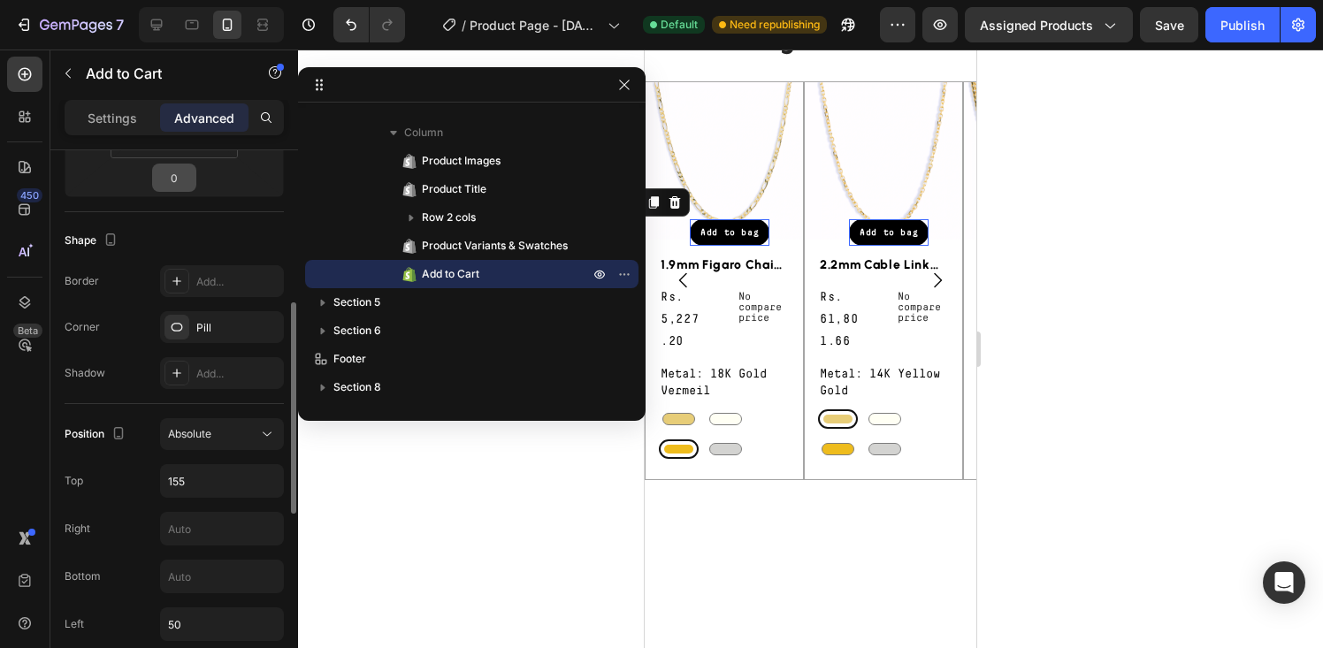
click at [193, 482] on input "155" at bounding box center [222, 481] width 122 height 32
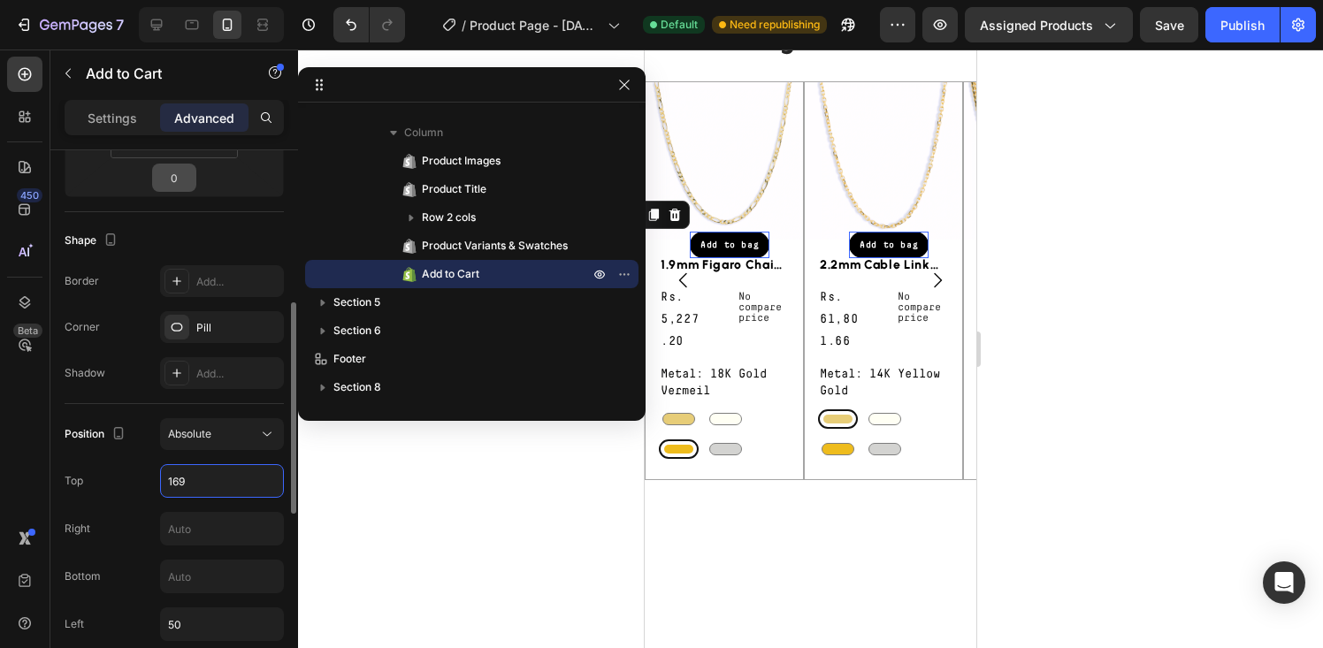
type input "170"
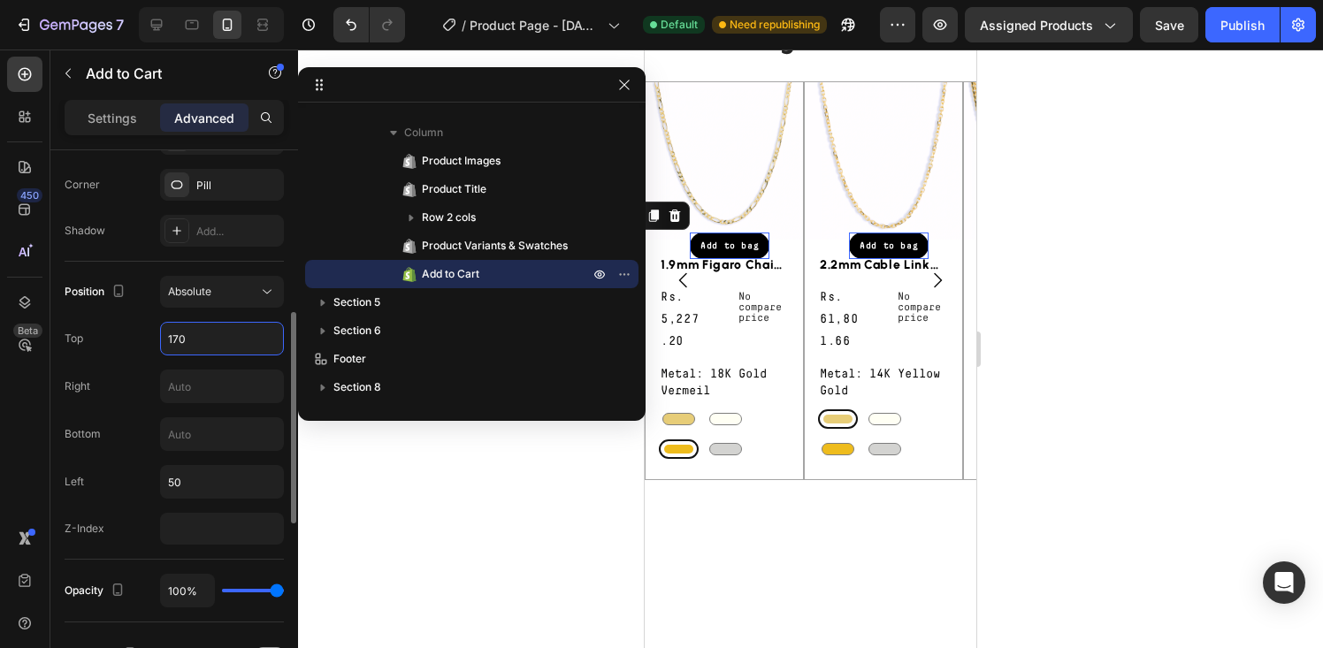
scroll to position [545, 0]
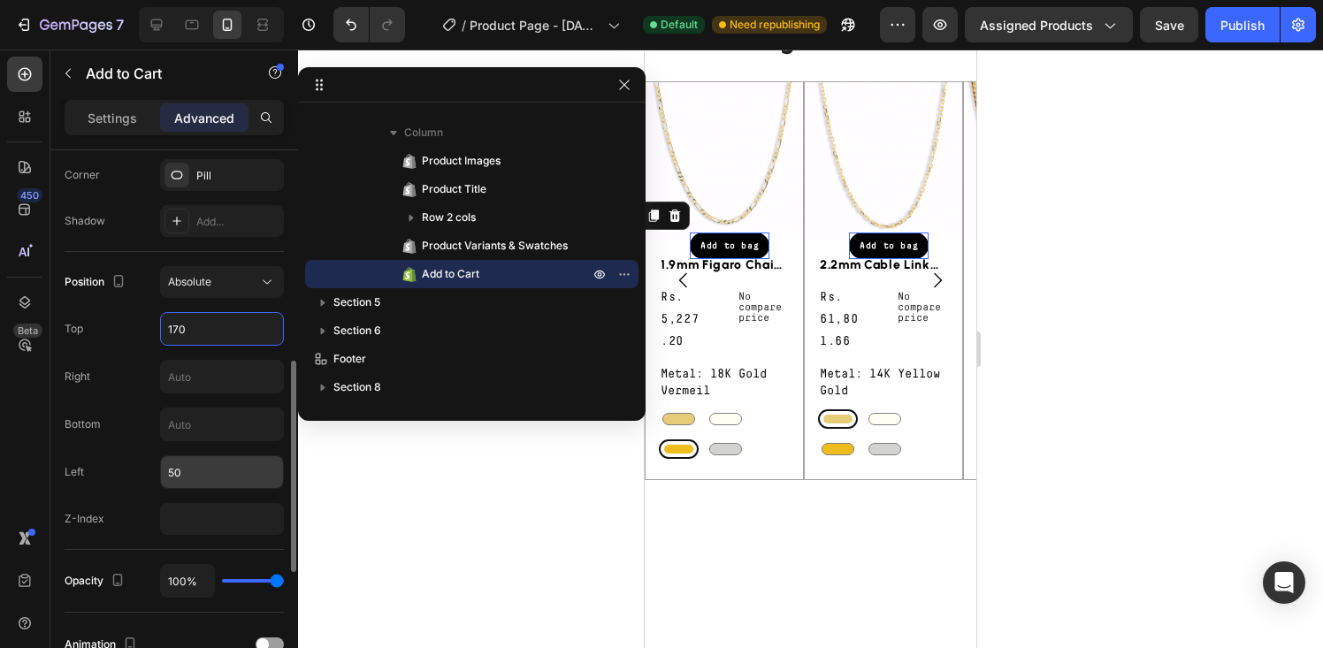
click at [195, 475] on input "50" at bounding box center [222, 472] width 122 height 32
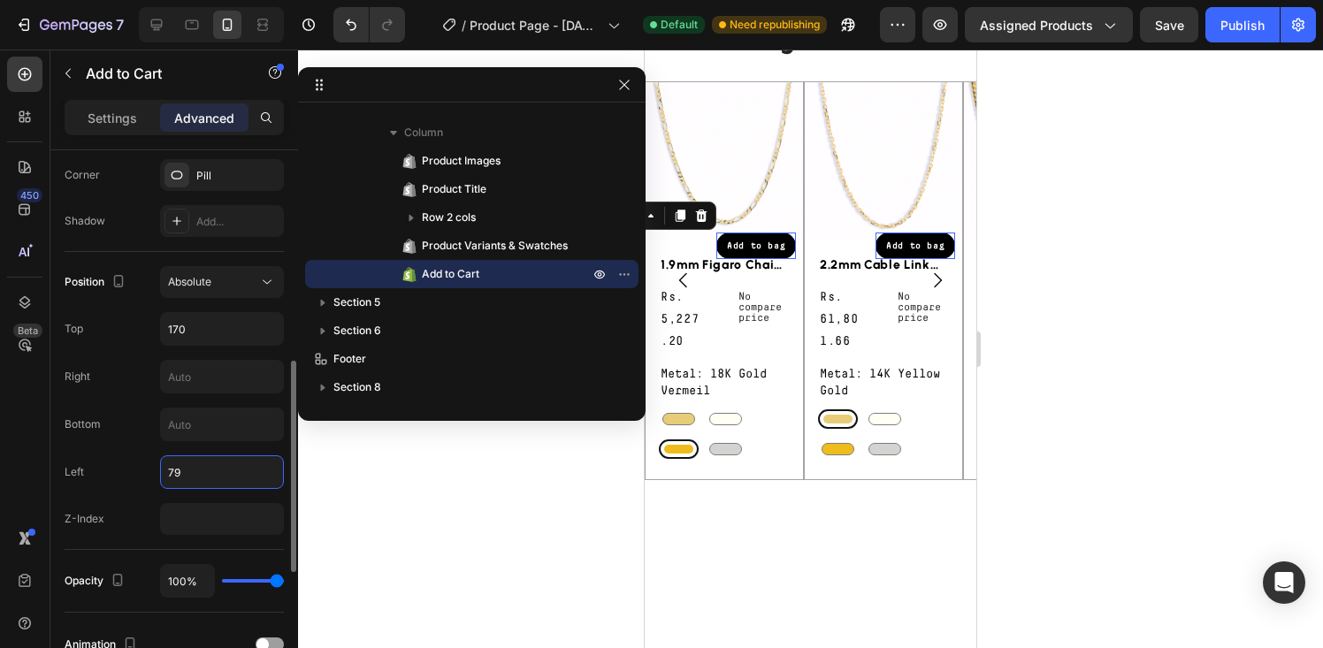
type input "80"
click at [199, 324] on input "170" at bounding box center [222, 329] width 122 height 32
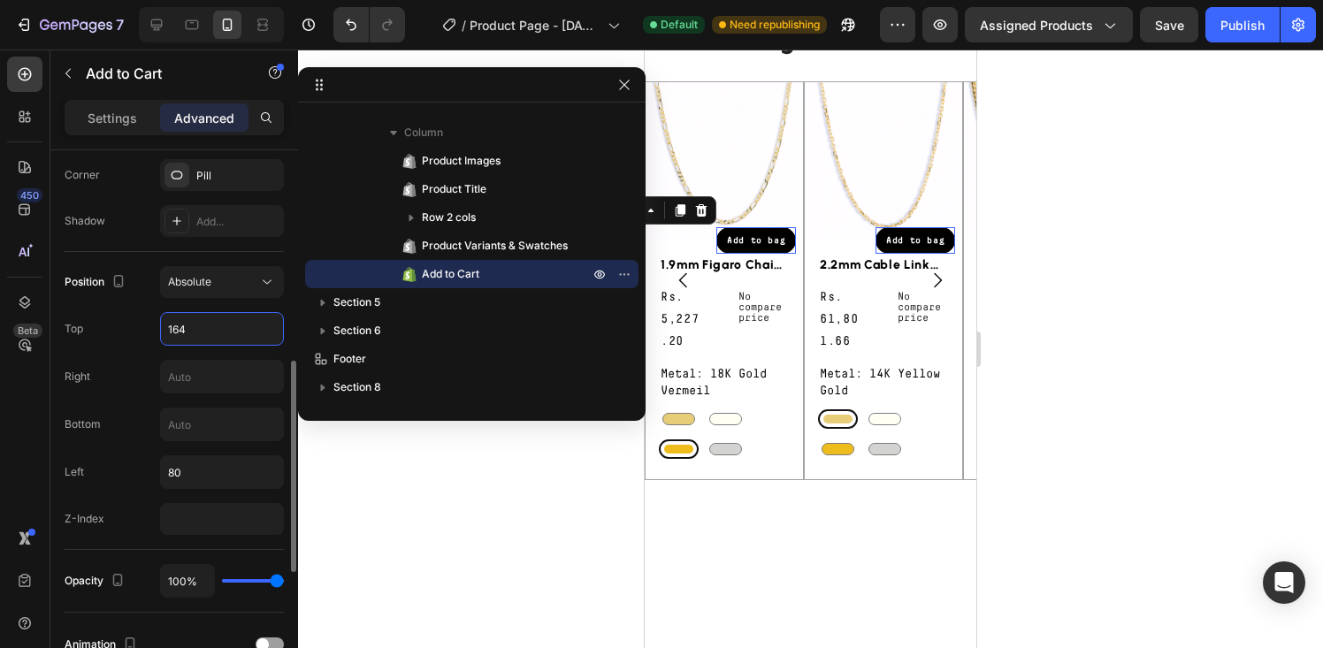
type input "165"
click at [756, 324] on p "No compare price" at bounding box center [767, 308] width 57 height 32
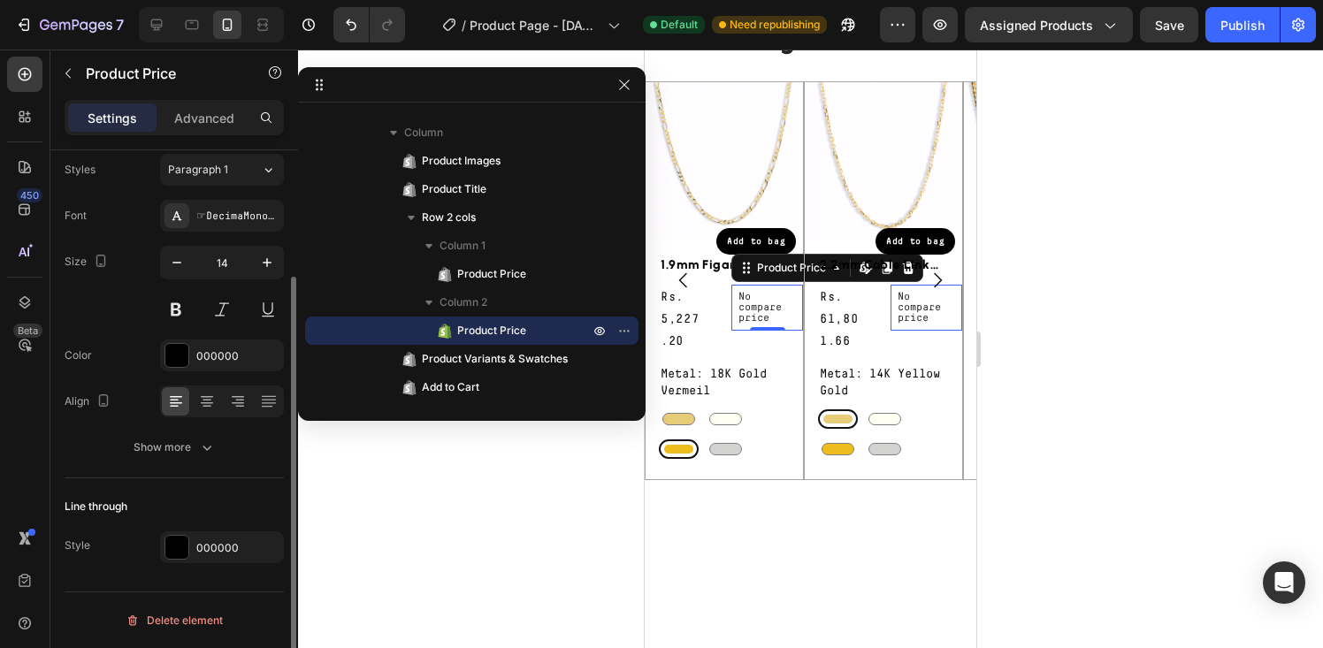
scroll to position [0, 0]
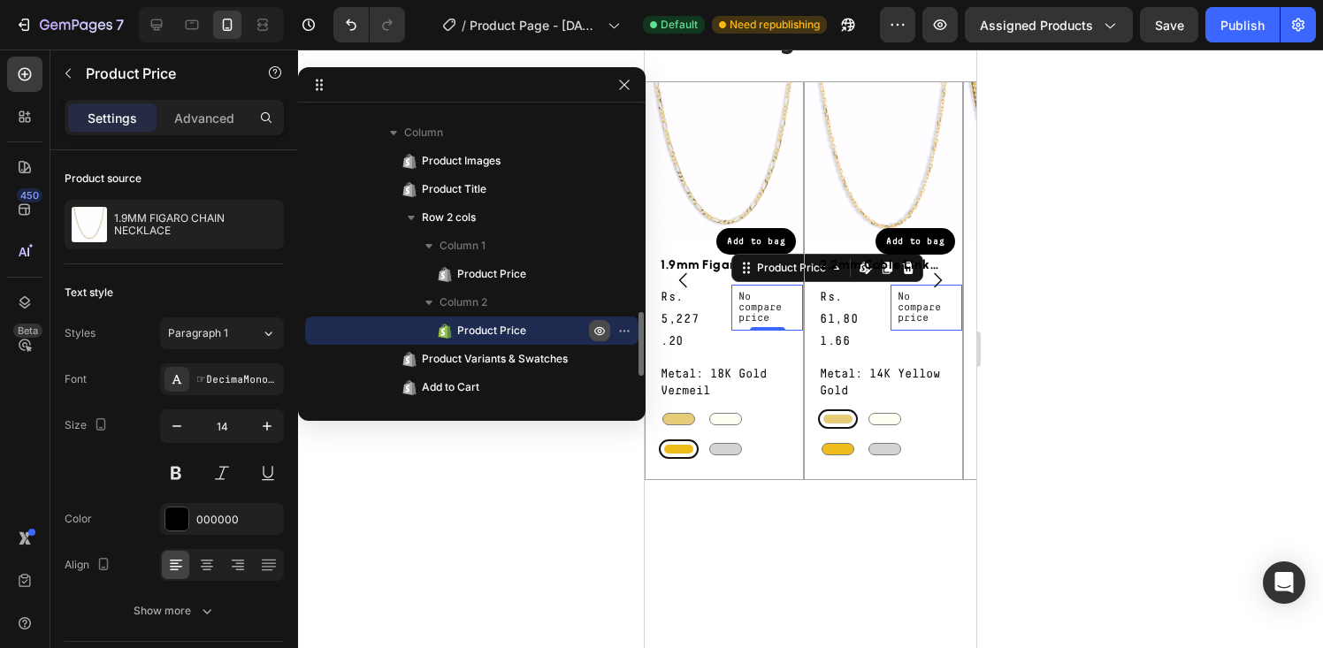
click at [598, 331] on icon "button" at bounding box center [600, 331] width 14 height 14
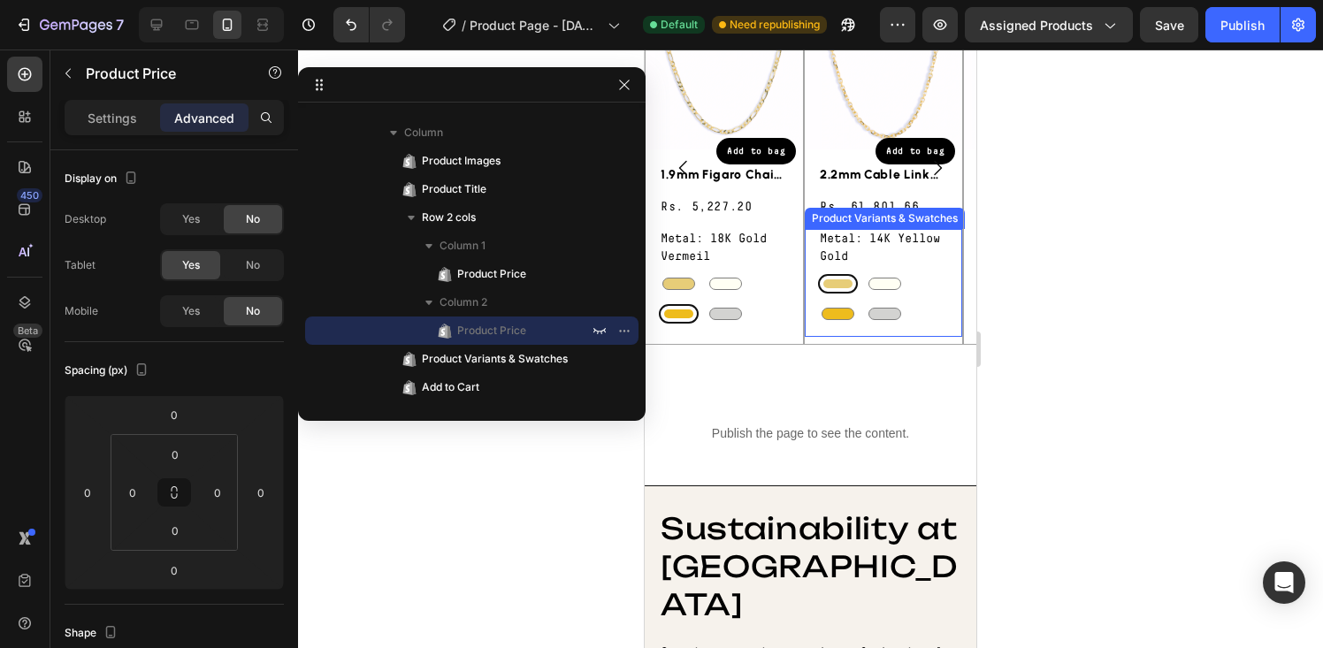
scroll to position [1713, 0]
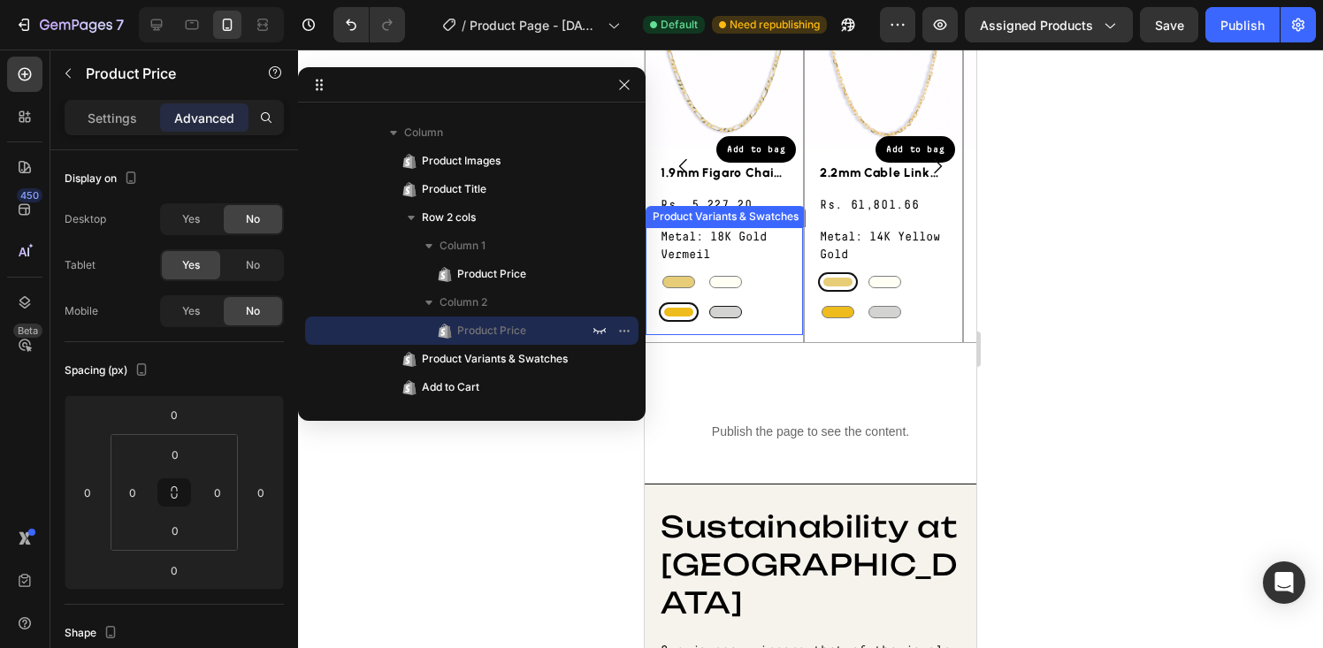
click at [723, 318] on div at bounding box center [725, 312] width 33 height 12
click at [706, 303] on input "Sterling Silver 925 Sterling Silver 925" at bounding box center [705, 302] width 1 height 1
radio input "true"
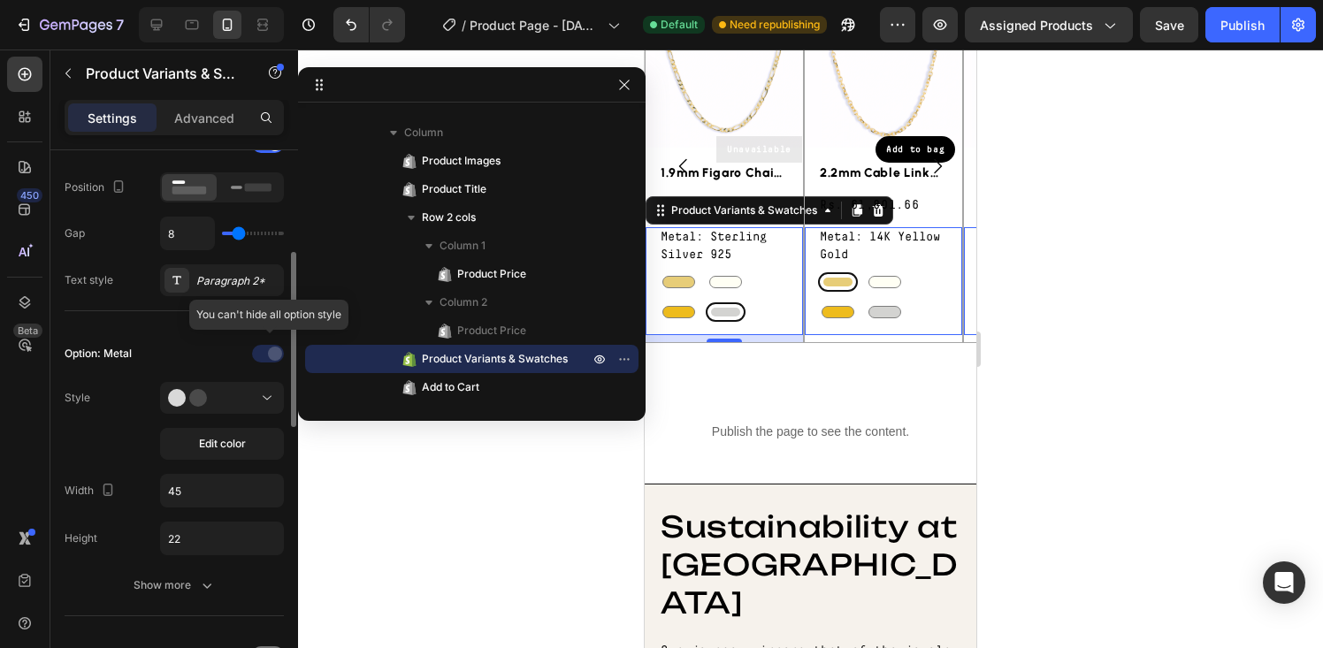
scroll to position [310, 0]
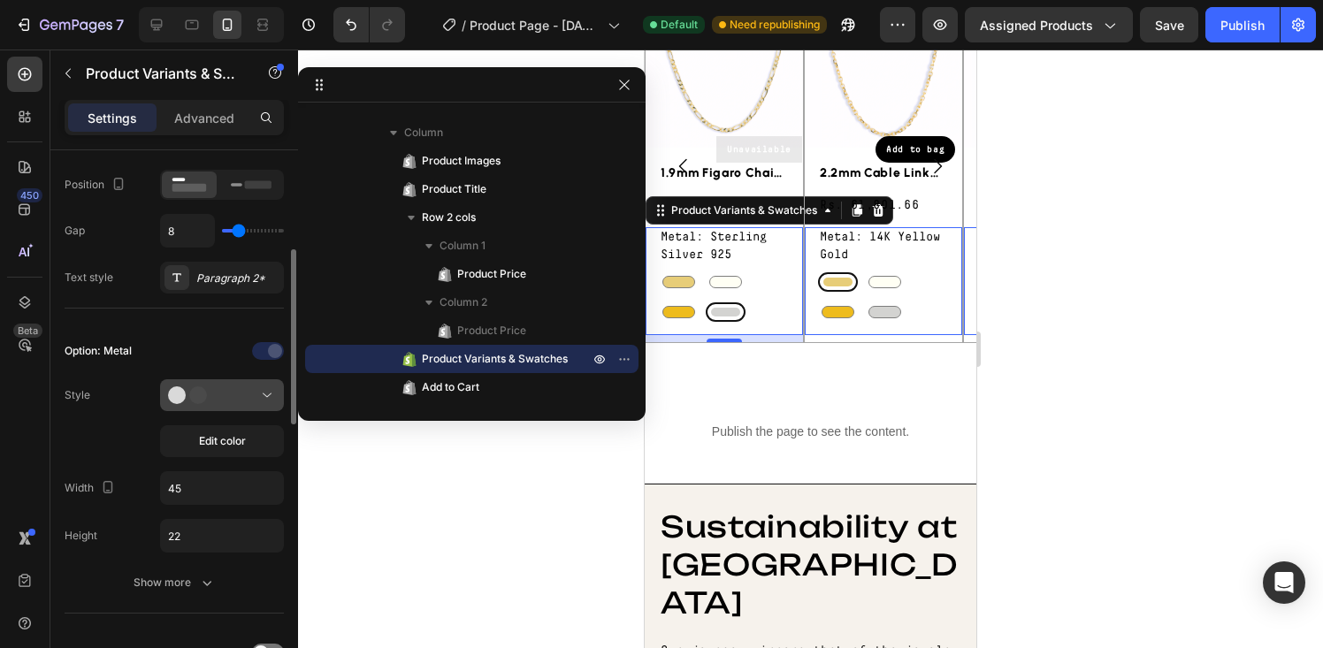
click at [268, 397] on icon at bounding box center [267, 396] width 18 height 18
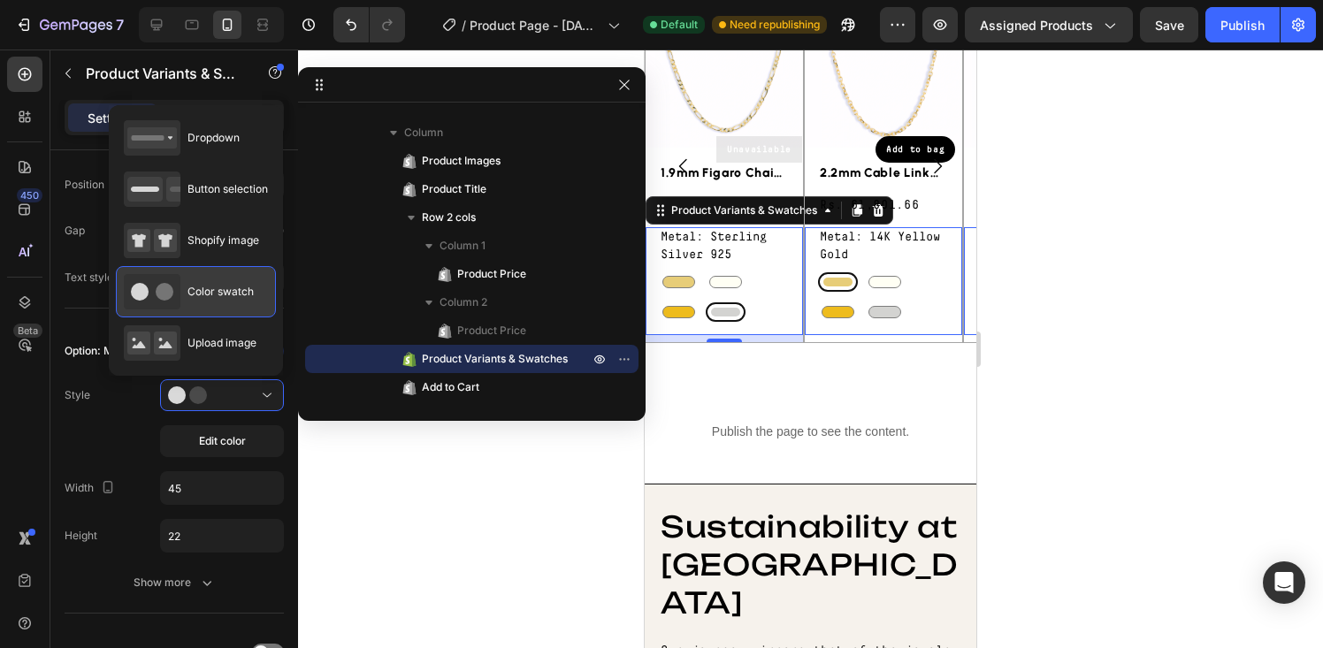
click at [212, 286] on span "Color swatch" at bounding box center [221, 292] width 66 height 16
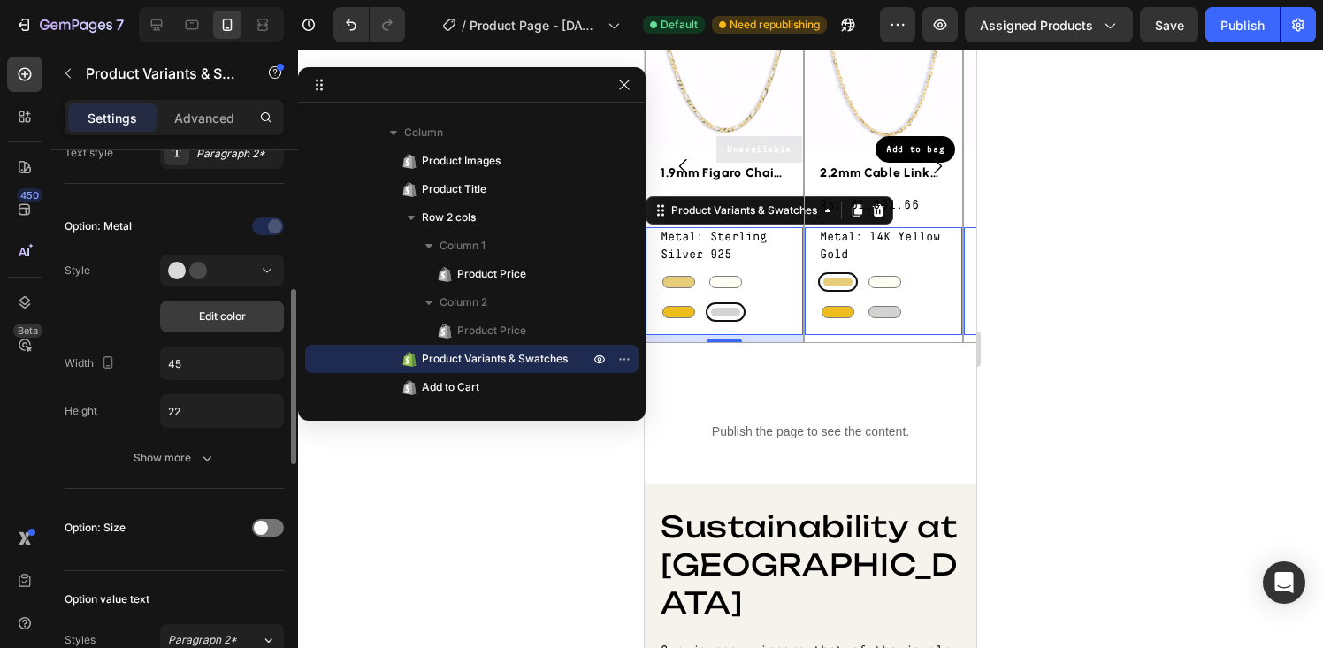
scroll to position [448, 0]
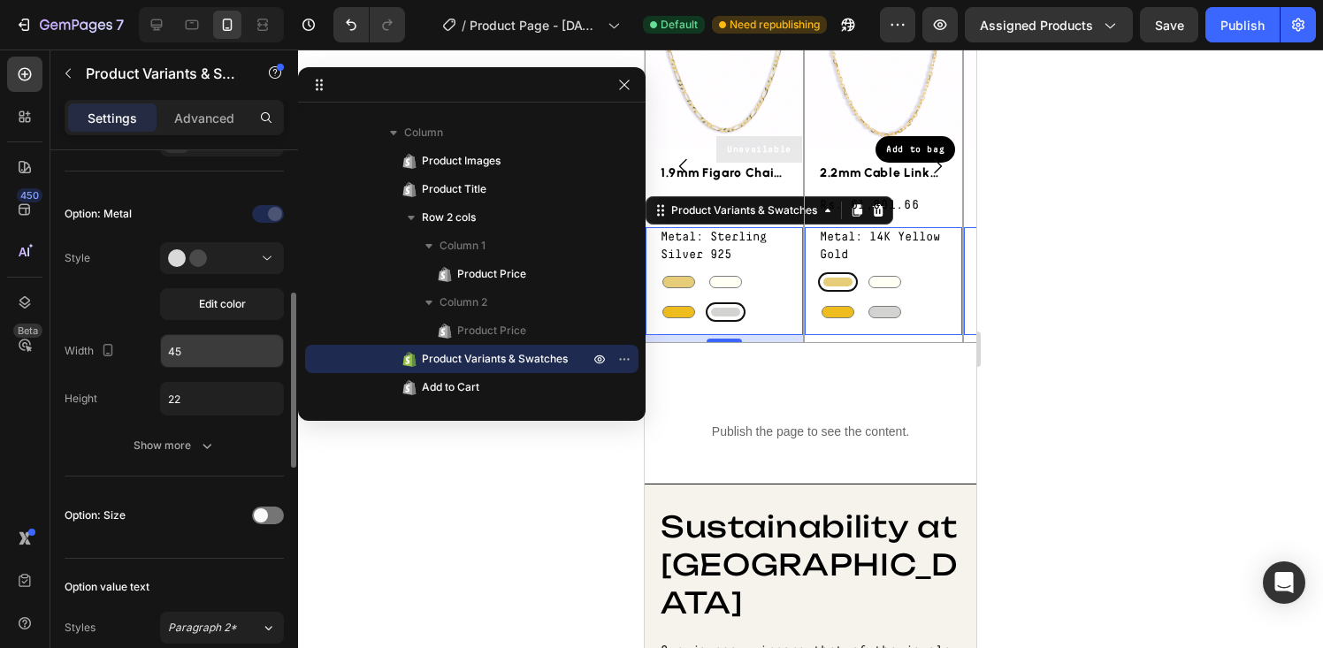
click at [197, 356] on input "45" at bounding box center [222, 351] width 122 height 32
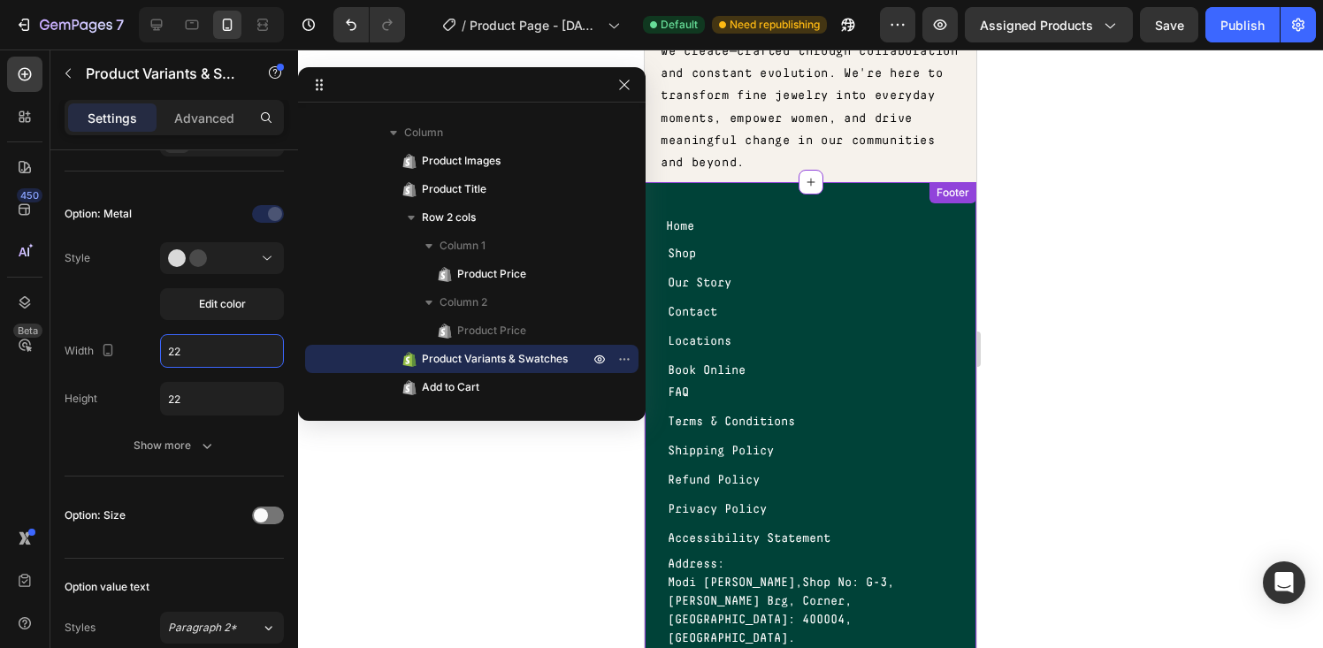
scroll to position [2191, 0]
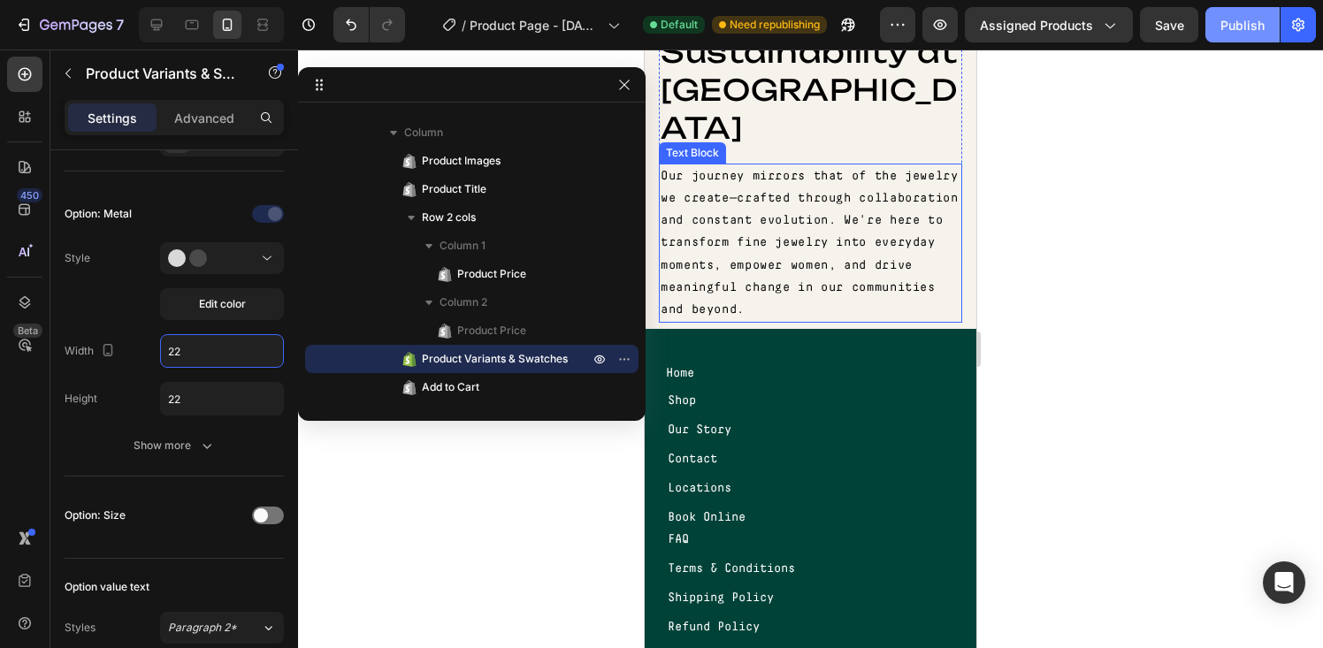
type input "22"
click at [1258, 29] on div "Publish" at bounding box center [1243, 25] width 44 height 19
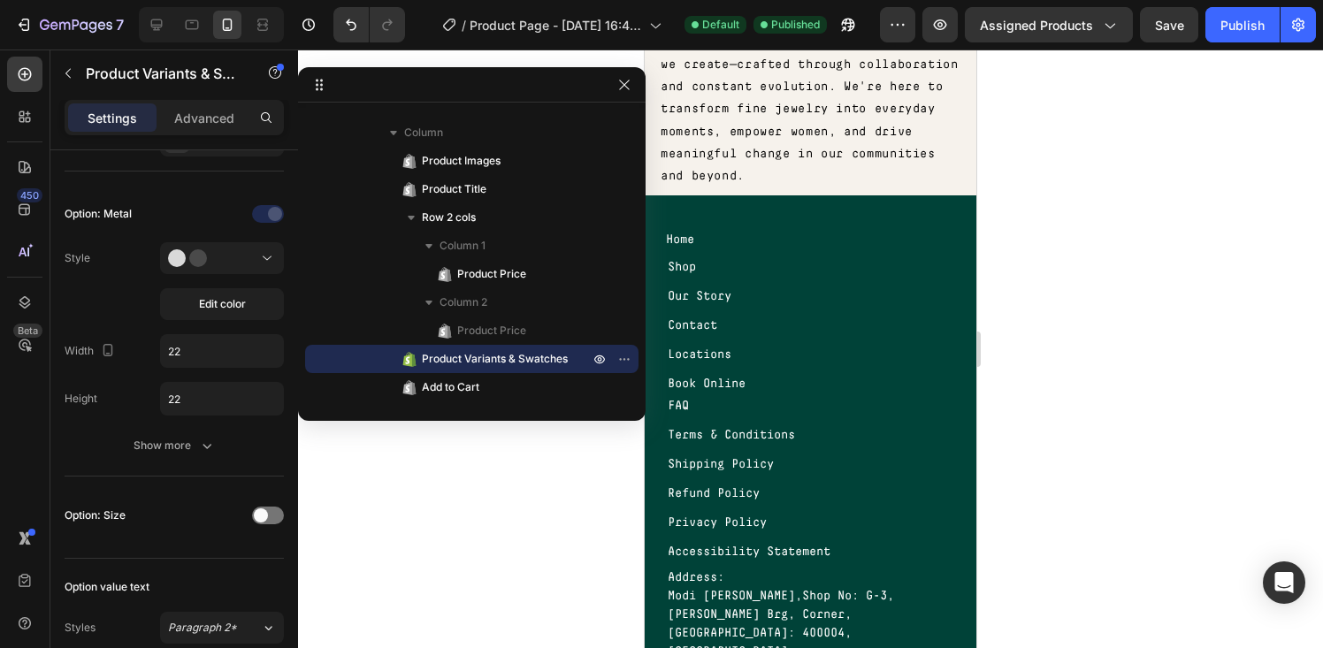
scroll to position [2166, 0]
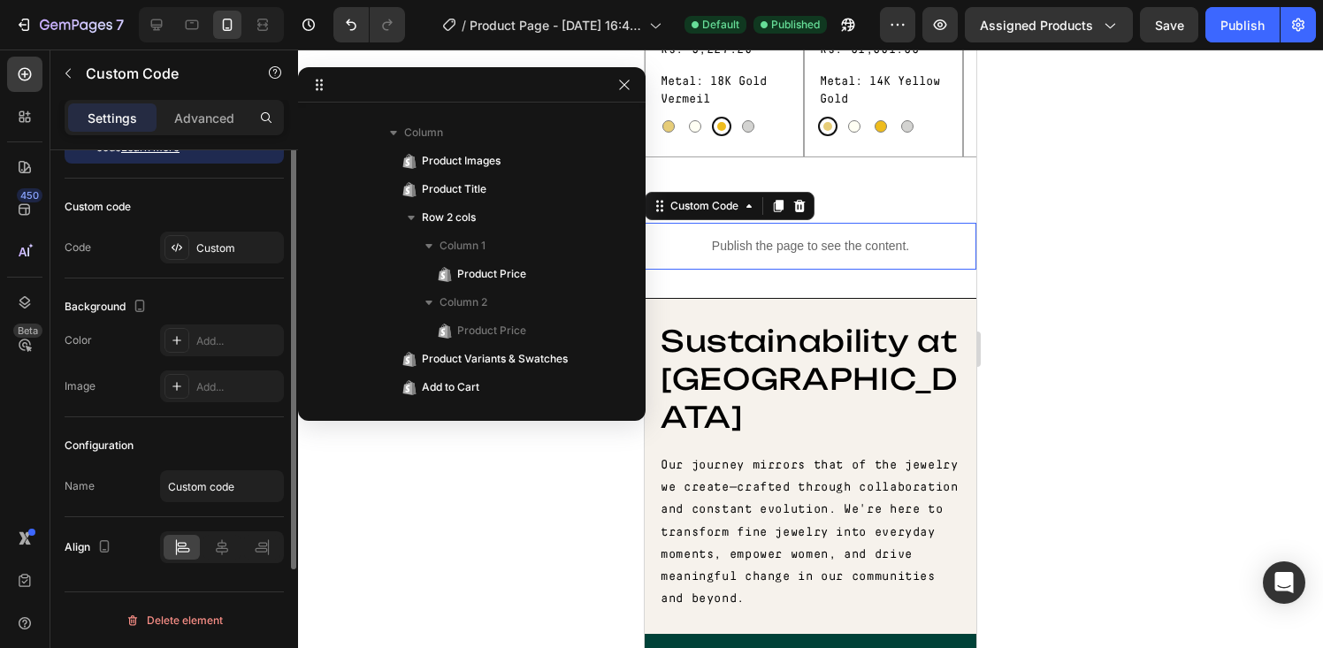
scroll to position [0, 0]
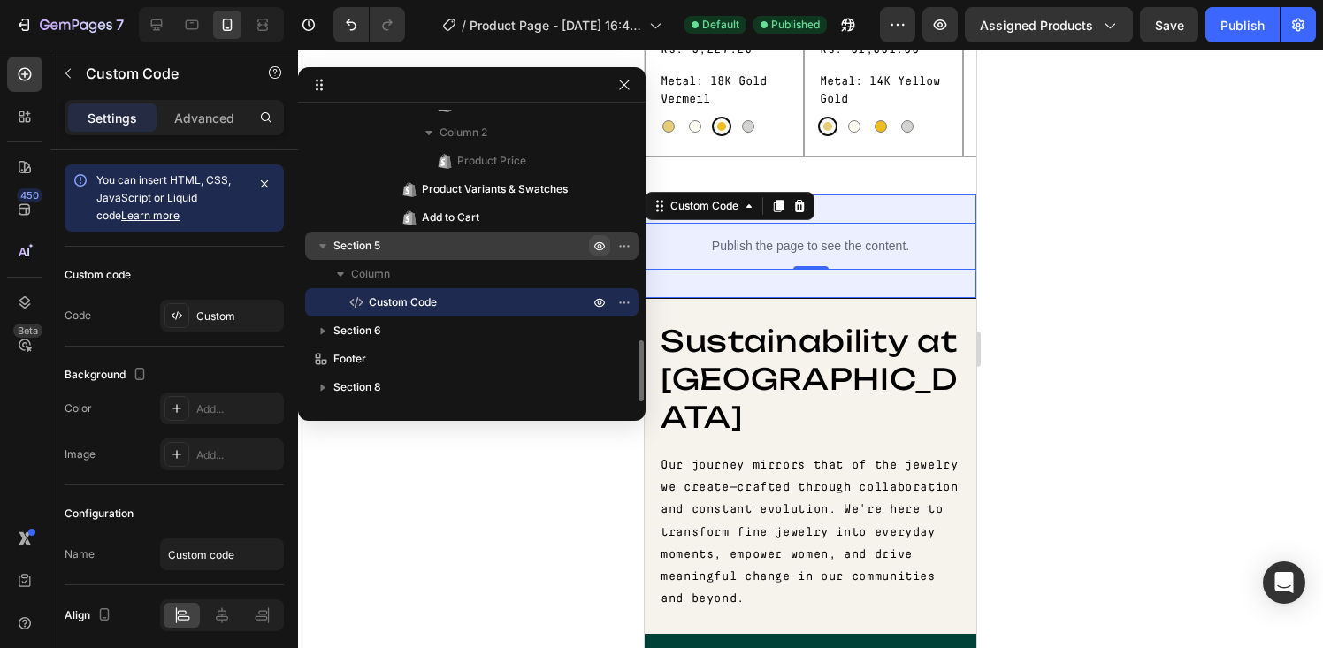
click at [597, 243] on icon "button" at bounding box center [599, 246] width 11 height 9
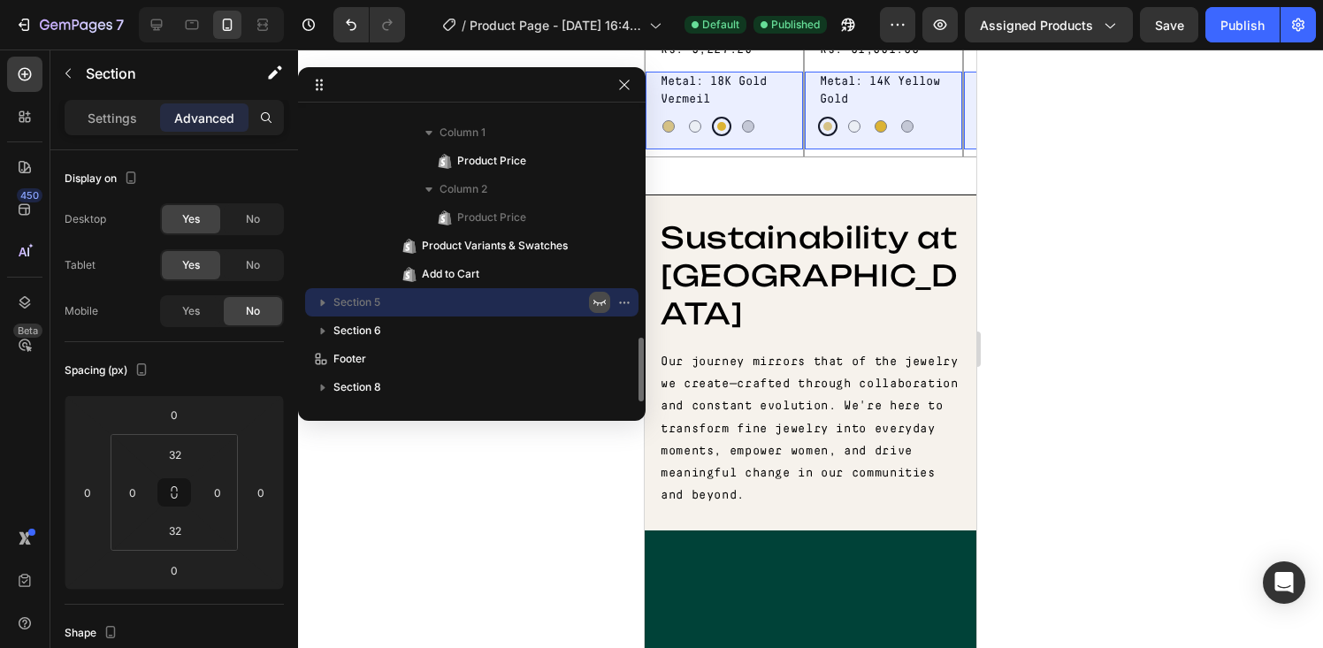
scroll to position [1038, 0]
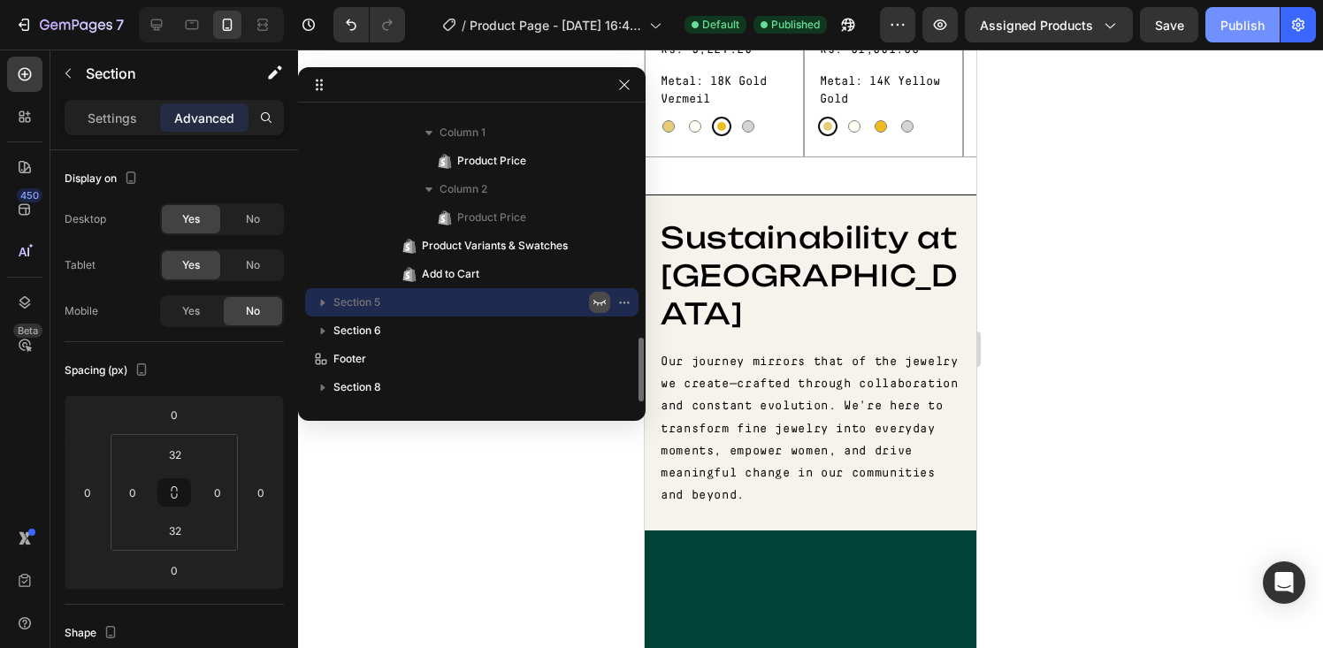
click at [1229, 25] on div "Publish" at bounding box center [1243, 25] width 44 height 19
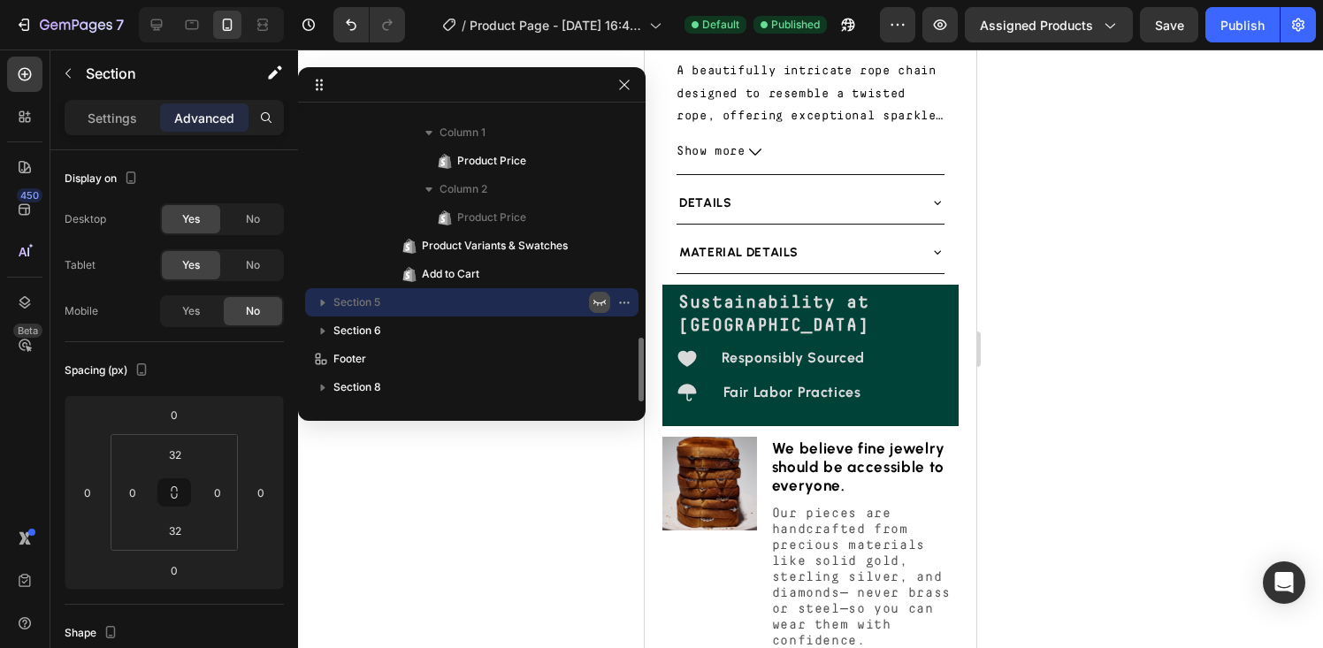
scroll to position [867, 0]
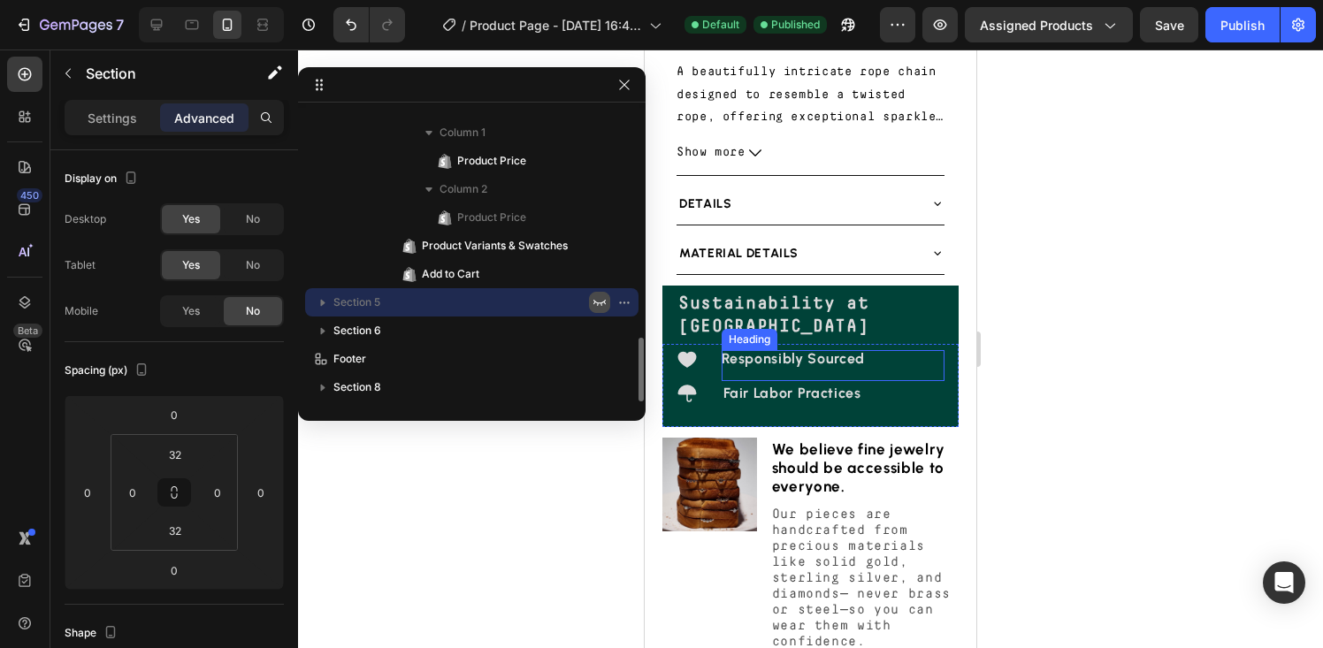
click at [875, 382] on h2 "Responsibly Sourced" at bounding box center [834, 366] width 224 height 32
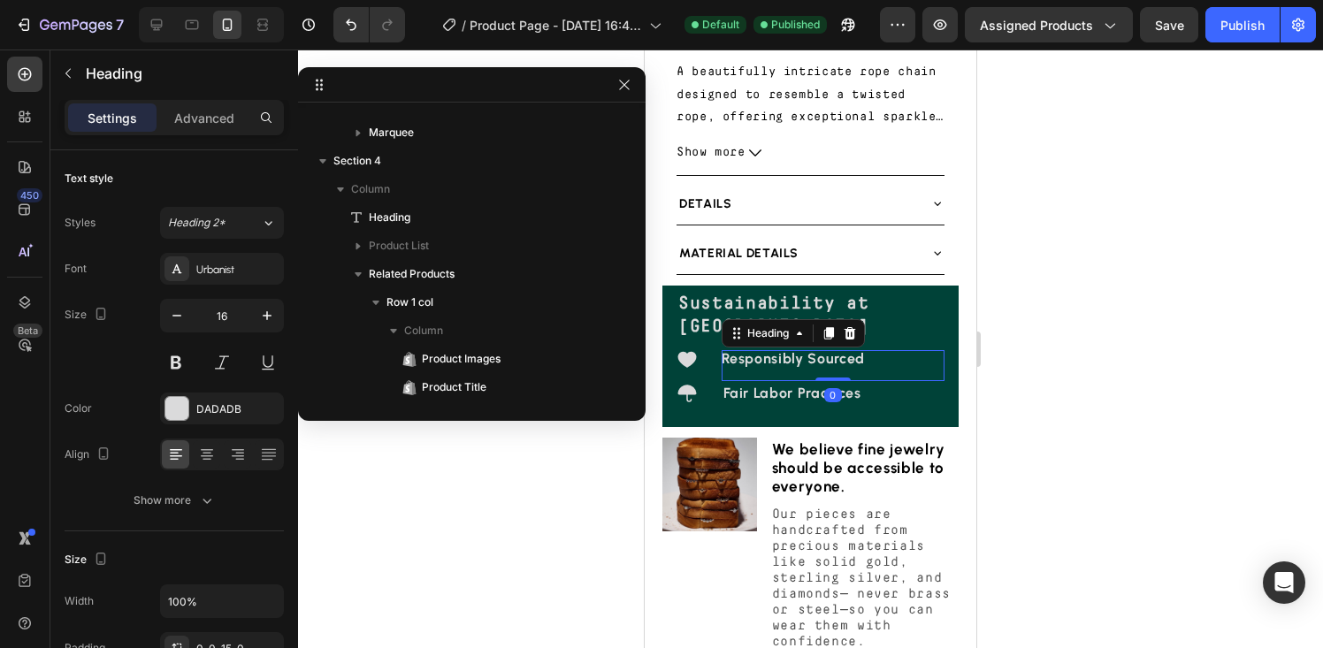
scroll to position [533, 0]
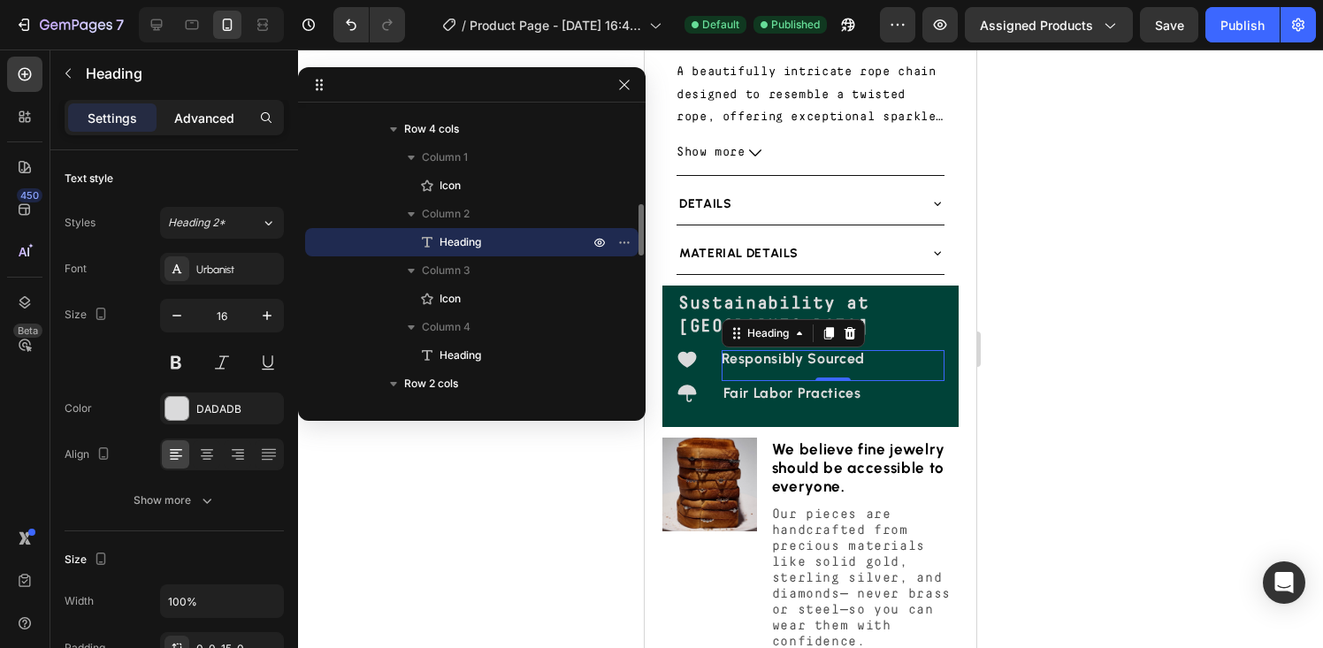
click at [195, 111] on p "Advanced" at bounding box center [204, 118] width 60 height 19
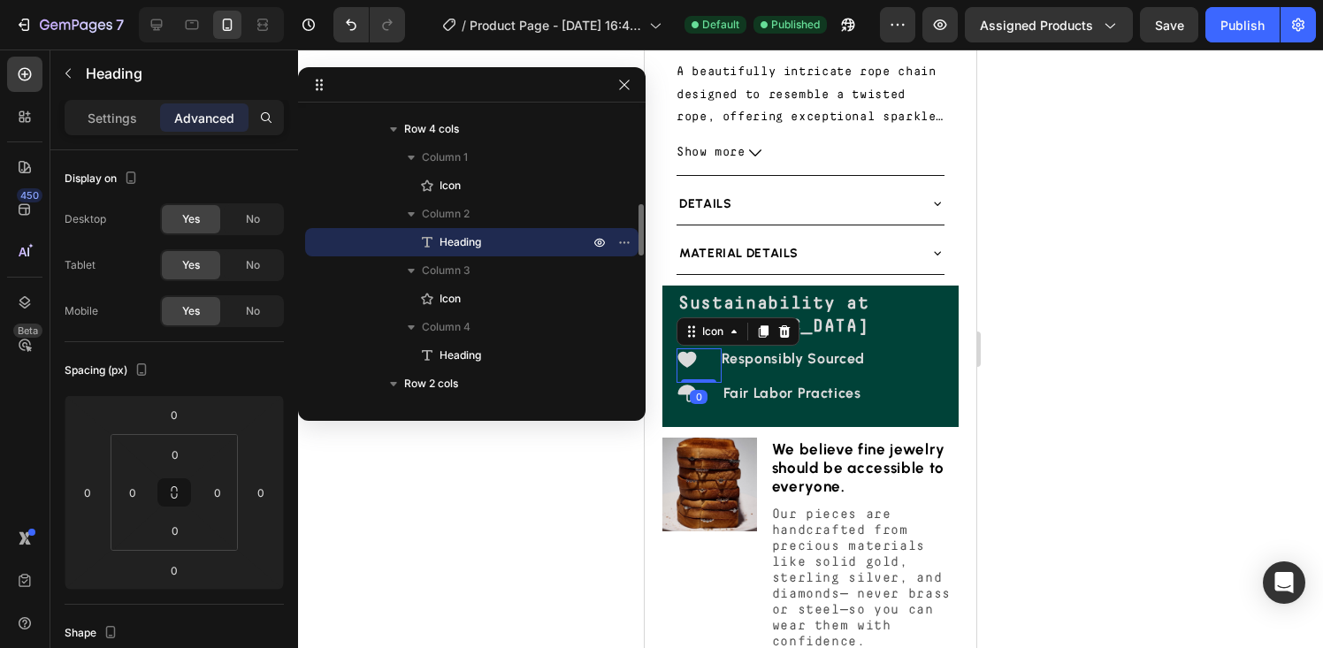
click at [703, 383] on div "Icon 0" at bounding box center [699, 366] width 45 height 34
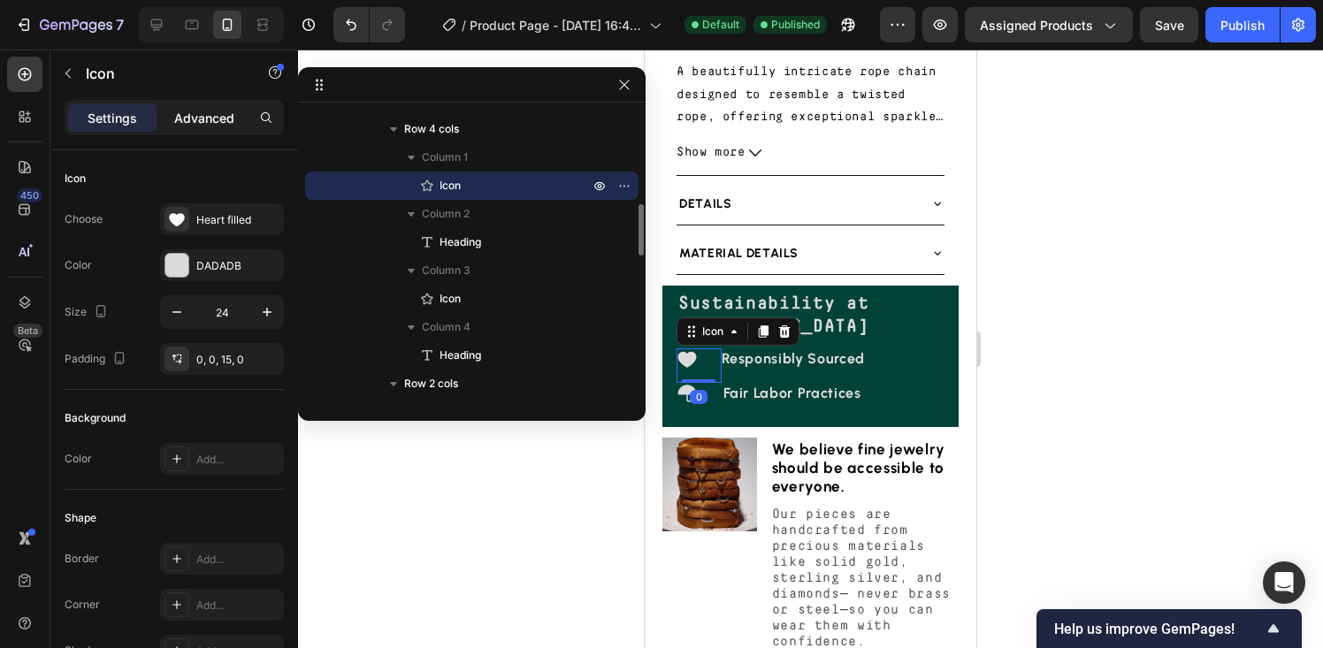
click at [194, 106] on div "Advanced" at bounding box center [204, 117] width 88 height 28
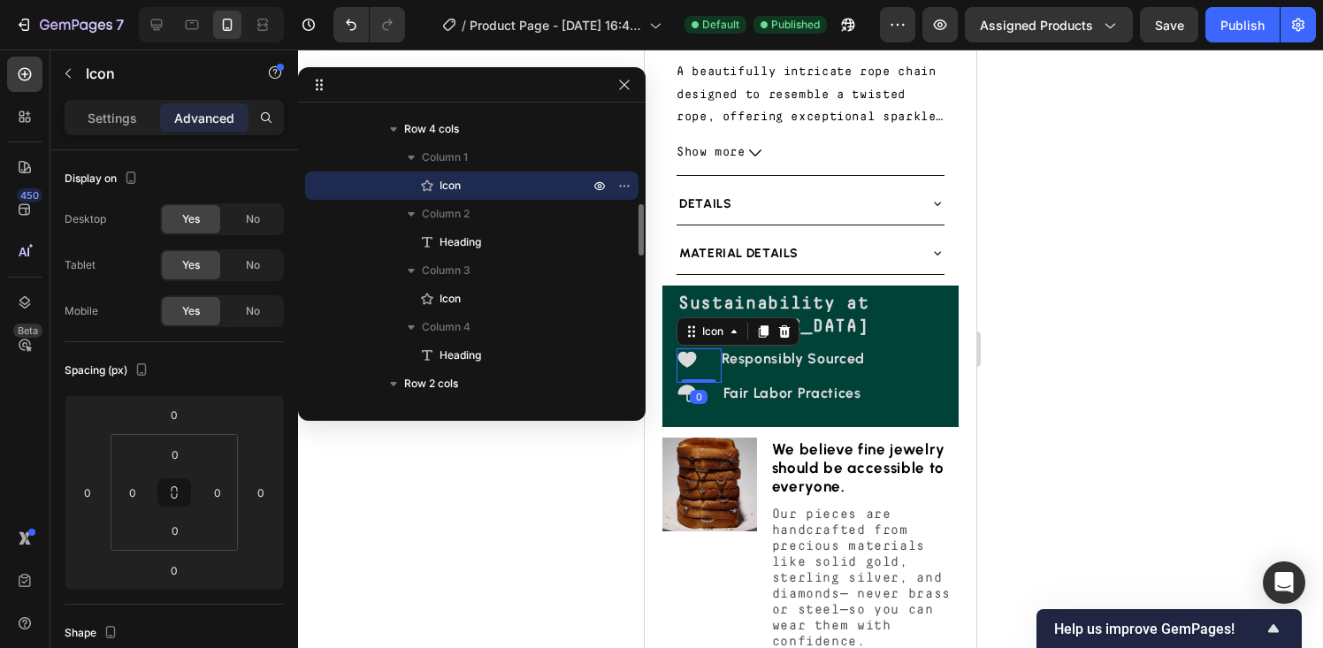
drag, startPoint x: 704, startPoint y: 421, endPoint x: 701, endPoint y: 402, distance: 18.8
click at [701, 383] on div "Icon 0" at bounding box center [699, 366] width 45 height 34
click at [116, 131] on div "Settings" at bounding box center [112, 117] width 88 height 28
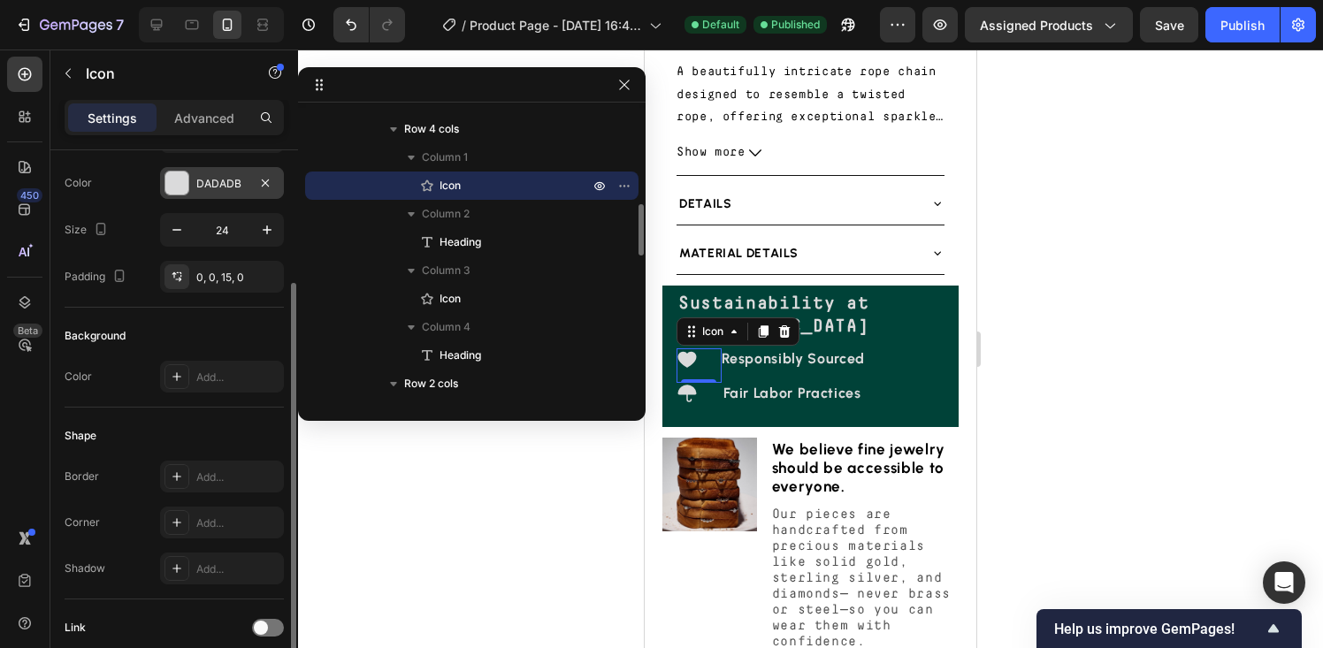
scroll to position [222, 0]
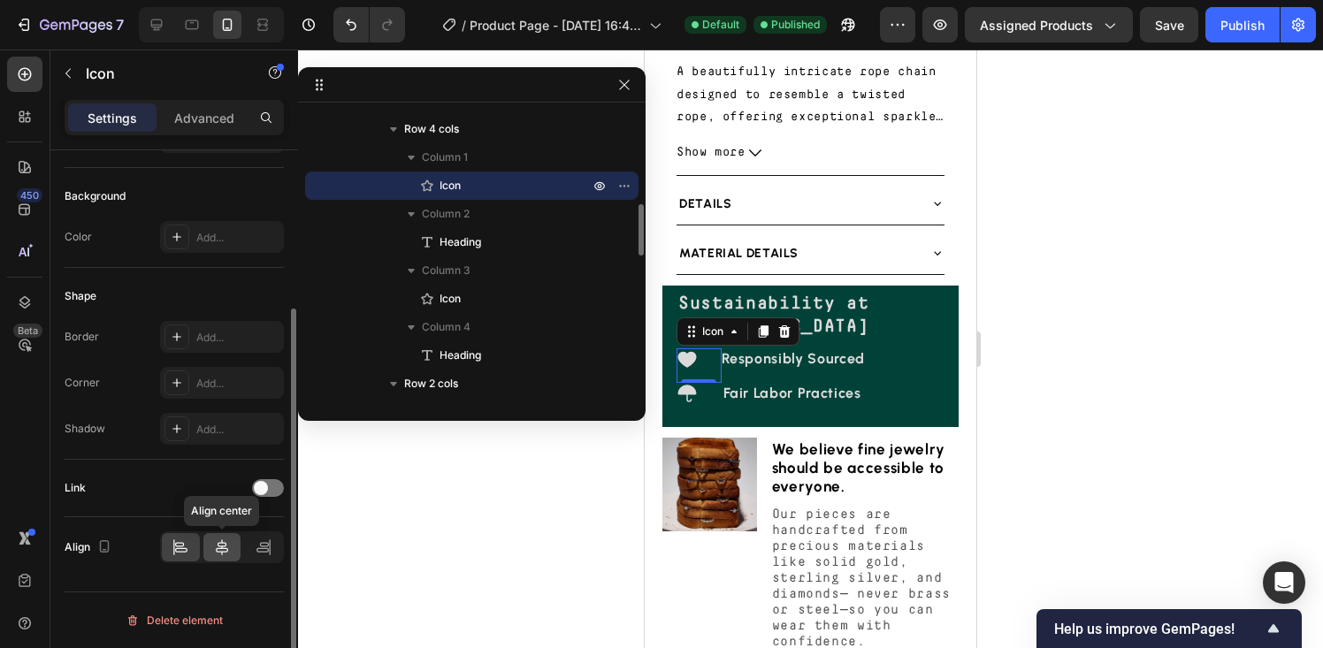
click at [218, 540] on icon at bounding box center [222, 548] width 18 height 18
click at [695, 404] on div "0" at bounding box center [699, 397] width 18 height 14
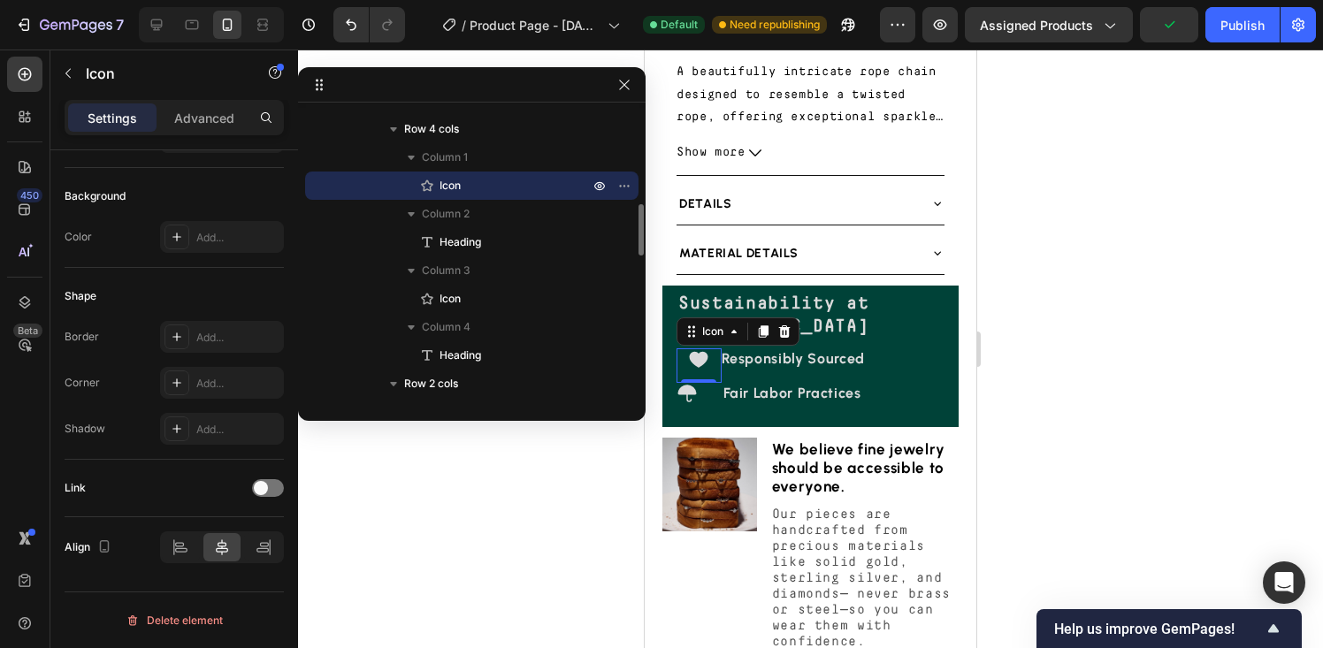
click at [701, 404] on div "0" at bounding box center [699, 397] width 18 height 14
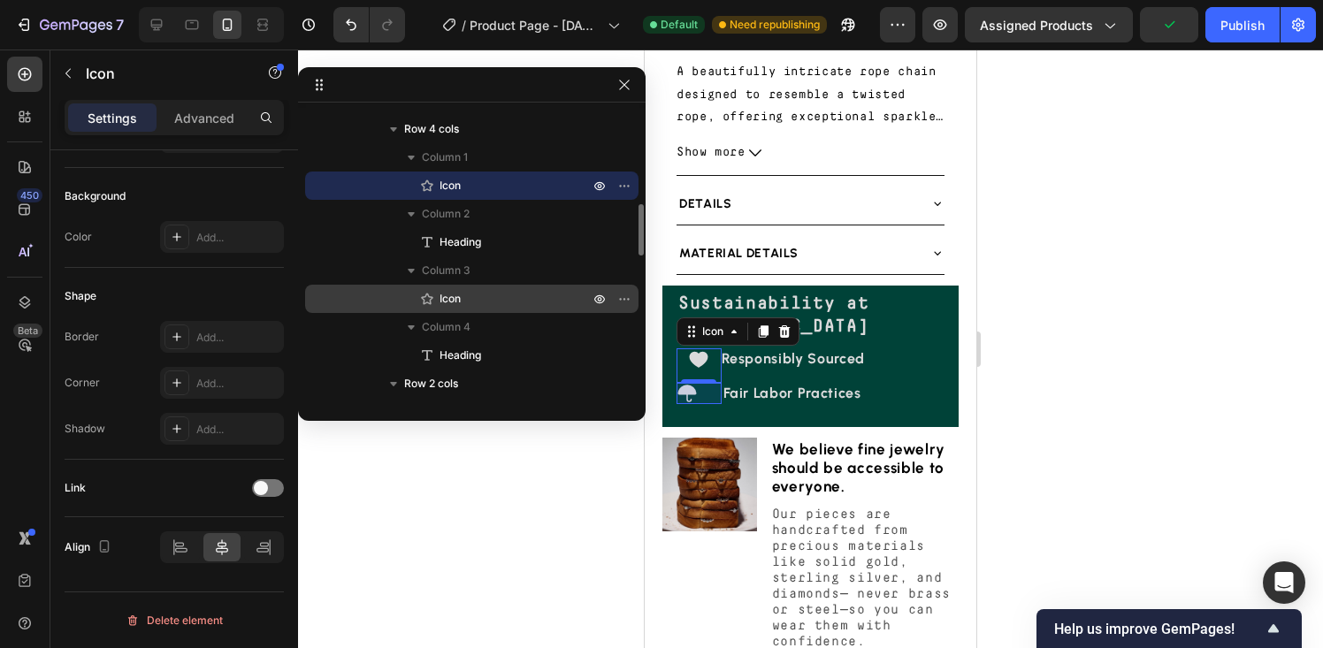
click at [486, 299] on p "Icon" at bounding box center [494, 299] width 153 height 18
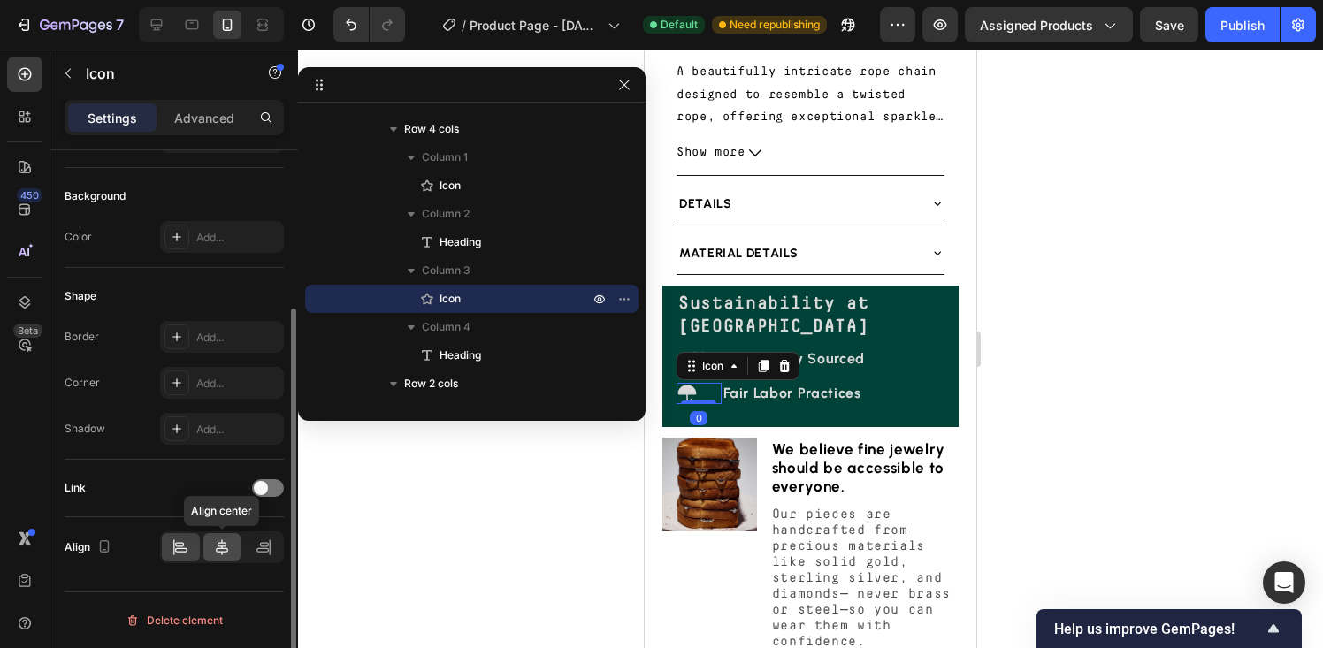
click at [220, 556] on div at bounding box center [222, 547] width 38 height 28
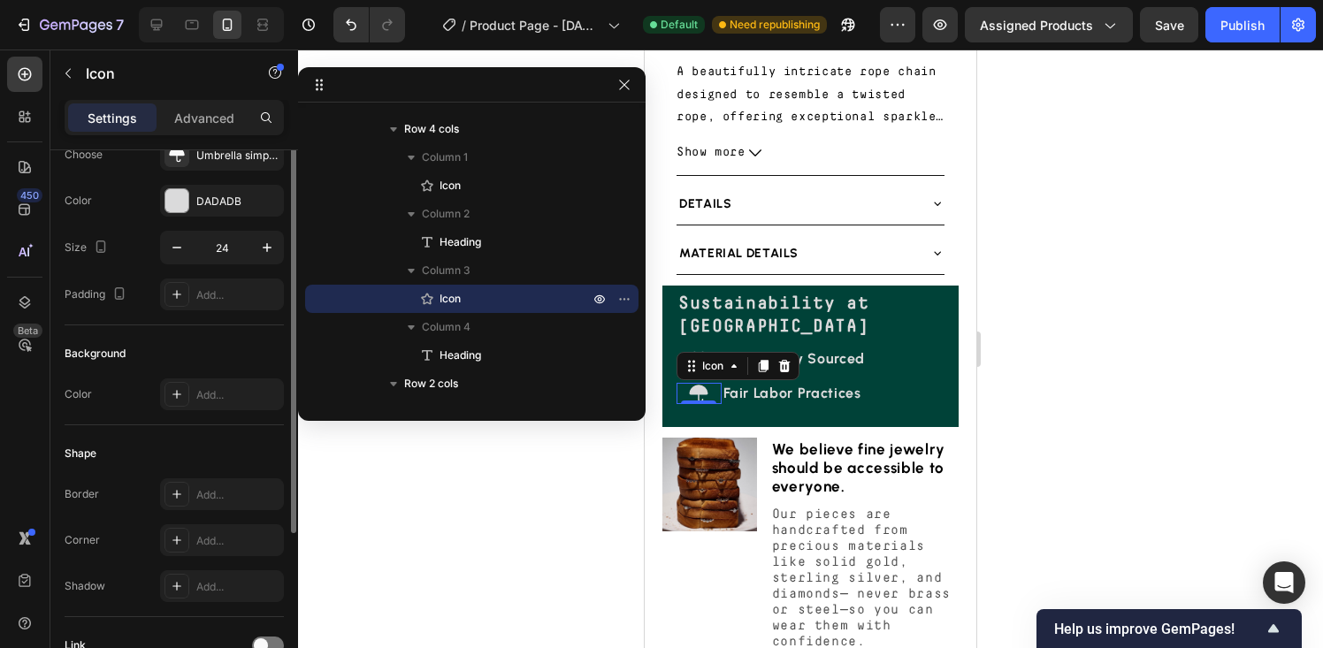
scroll to position [0, 0]
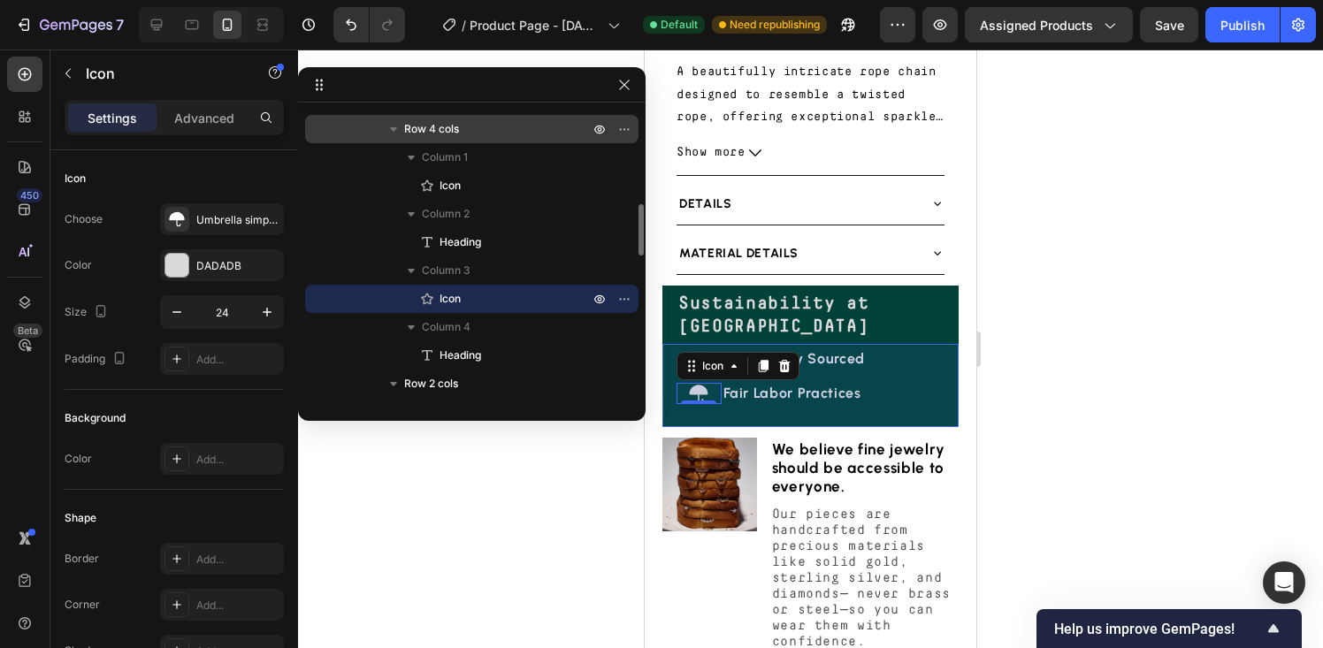
click at [452, 141] on div "Row 4 cols" at bounding box center [471, 129] width 319 height 28
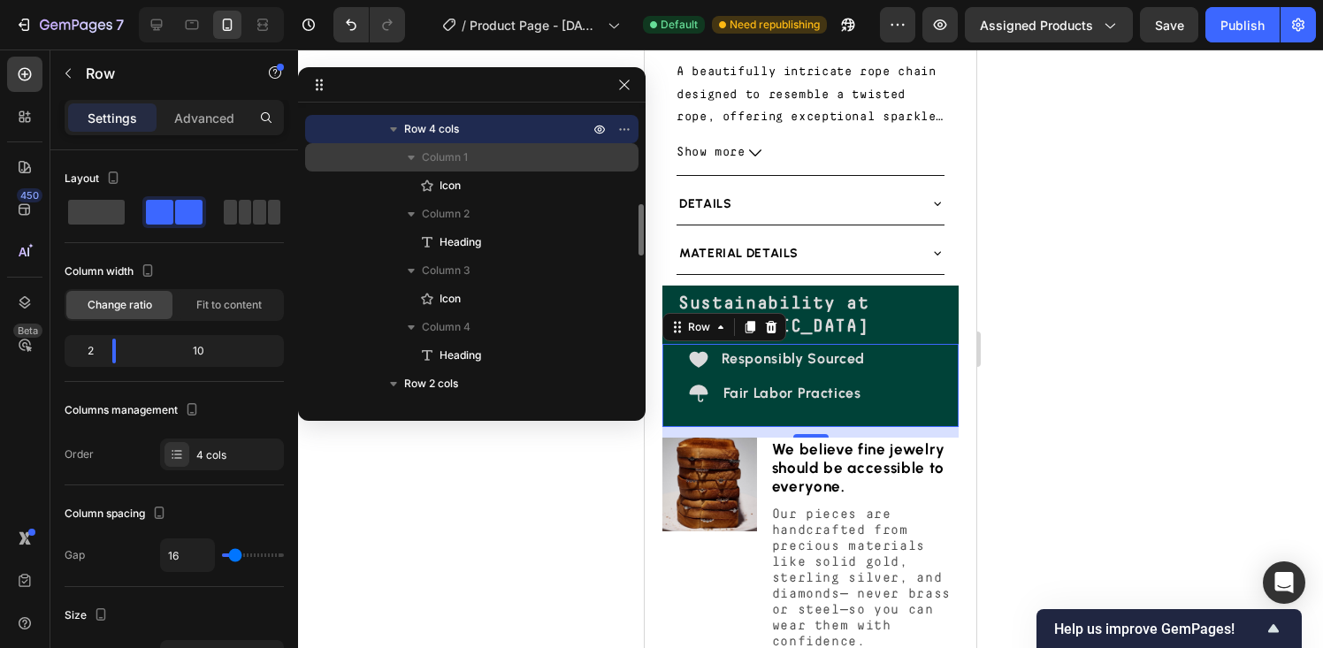
click at [454, 157] on span "Column 1" at bounding box center [445, 158] width 46 height 18
click at [413, 155] on icon "button" at bounding box center [411, 158] width 18 height 18
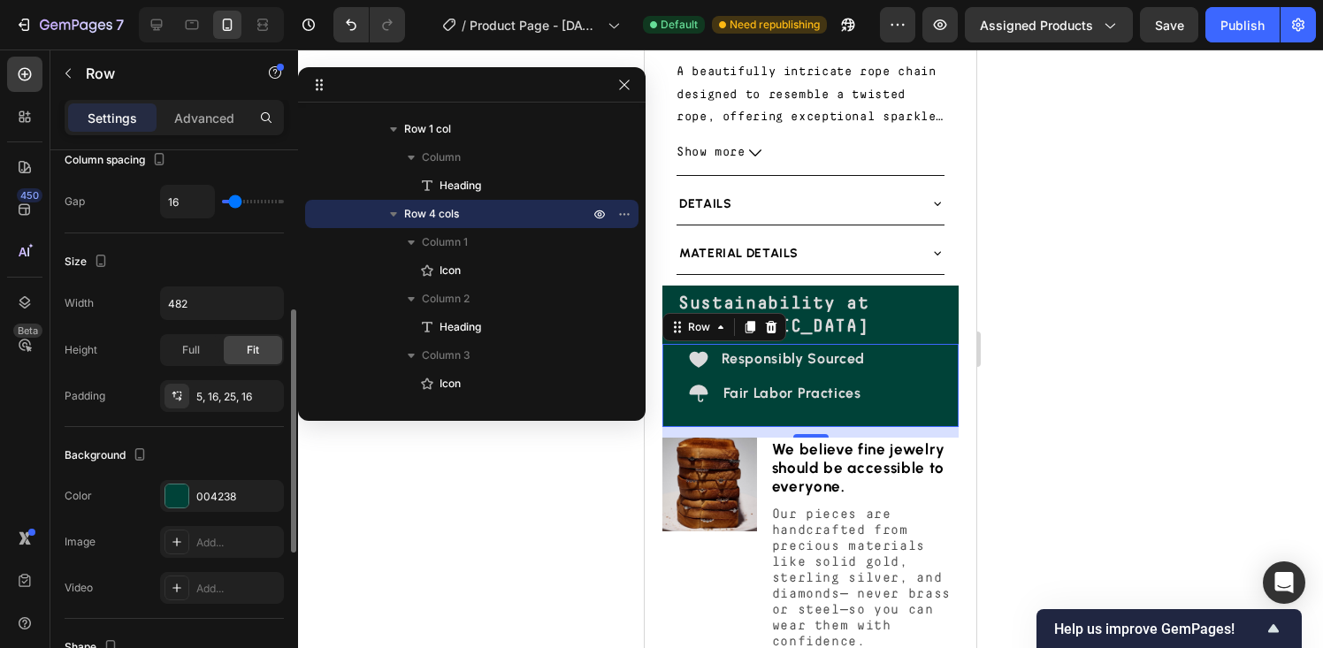
scroll to position [356, 0]
click at [205, 356] on div "Full" at bounding box center [191, 348] width 58 height 28
click at [249, 350] on span "Fit" at bounding box center [253, 349] width 12 height 16
click at [207, 399] on div "5, 16, 25, 16" at bounding box center [221, 395] width 51 height 16
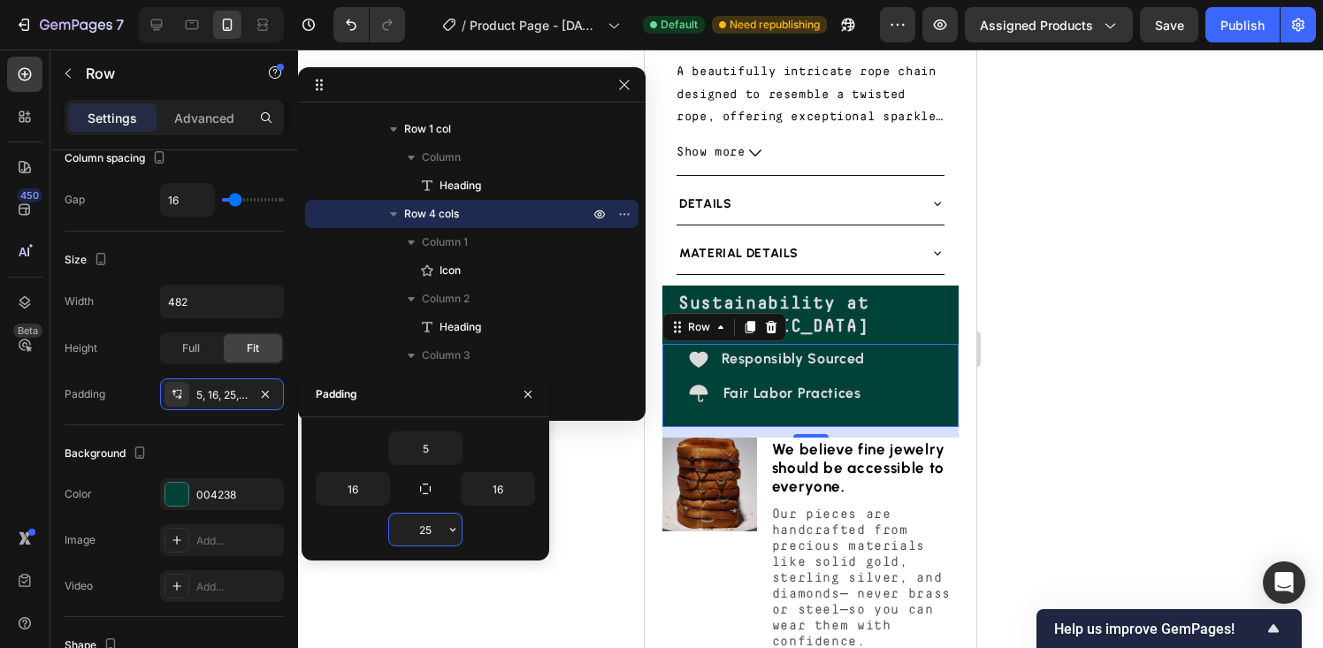
click at [427, 535] on input "25" at bounding box center [425, 530] width 73 height 32
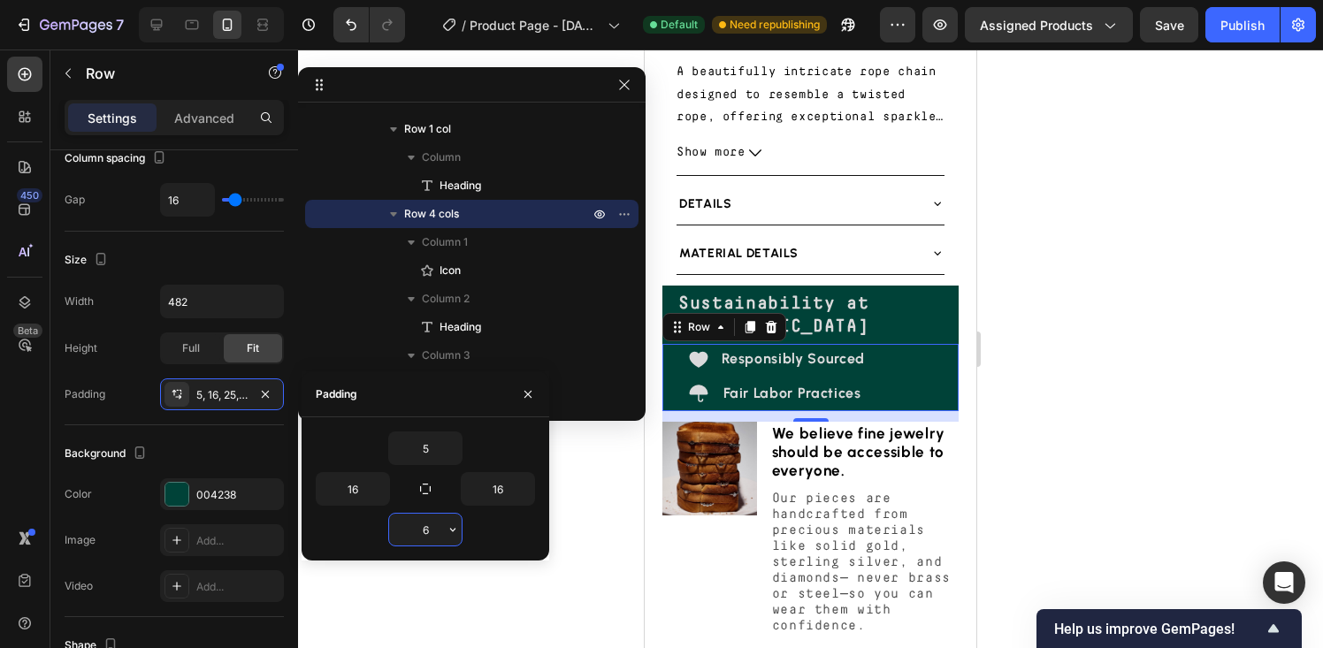
type input "5"
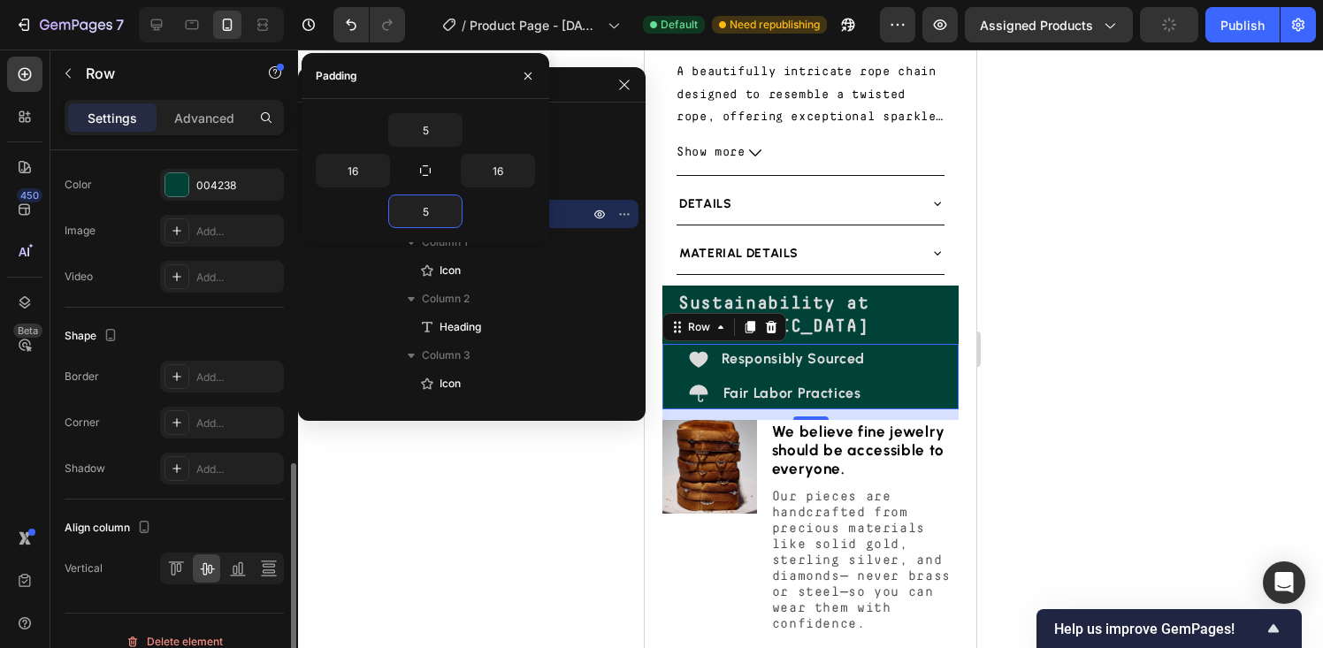
scroll to position [686, 0]
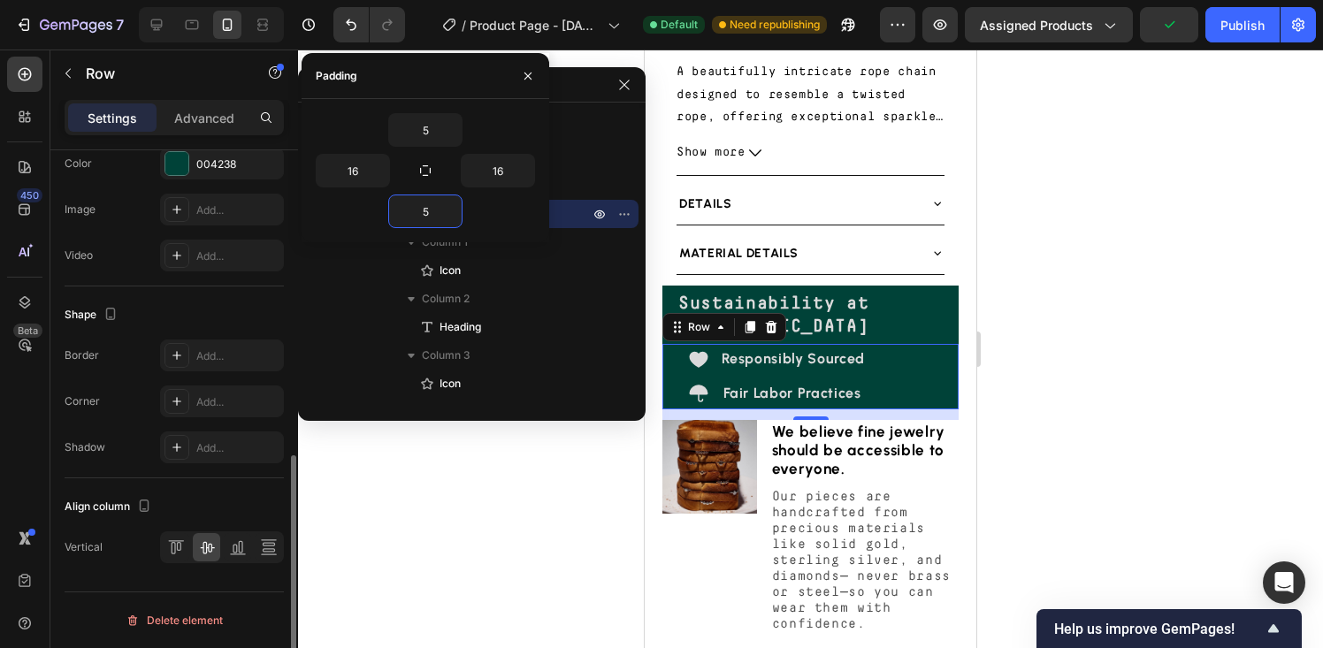
click at [205, 502] on div "Align column" at bounding box center [174, 507] width 219 height 28
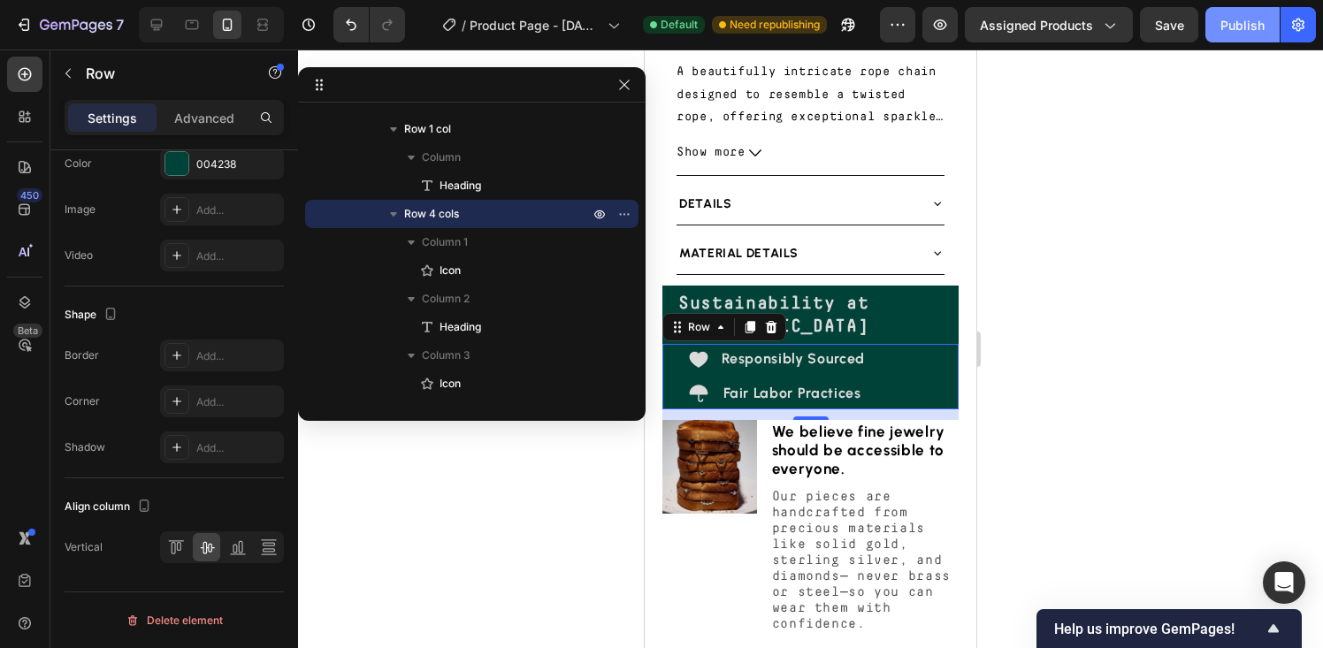
click at [1240, 21] on div "Publish" at bounding box center [1243, 25] width 44 height 19
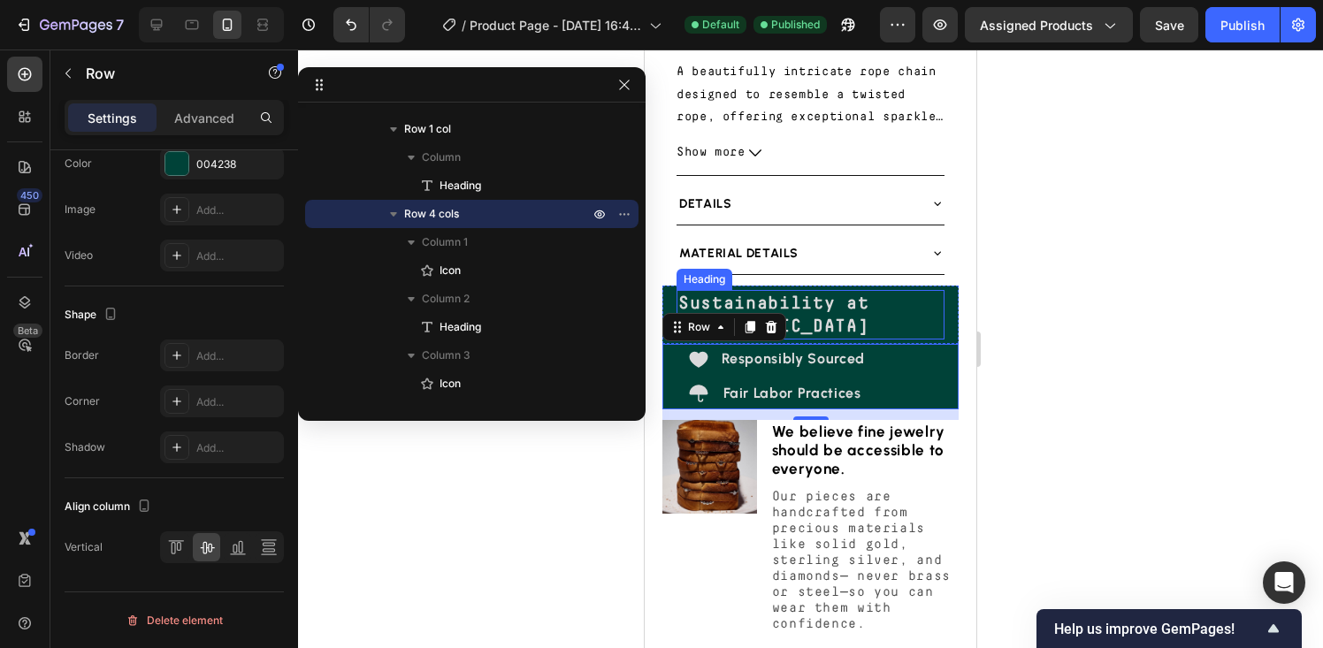
scroll to position [906, 0]
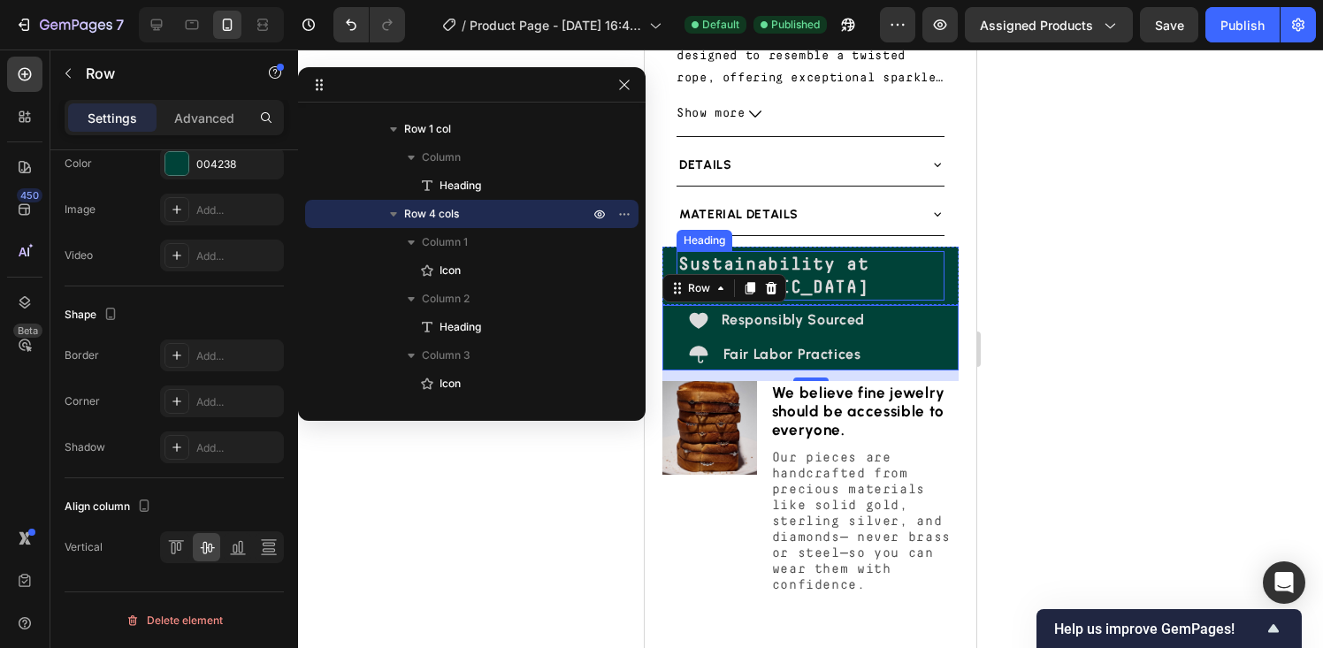
click at [819, 384] on span "We believe fine jewelry should be accessible to everyone." at bounding box center [858, 411] width 173 height 55
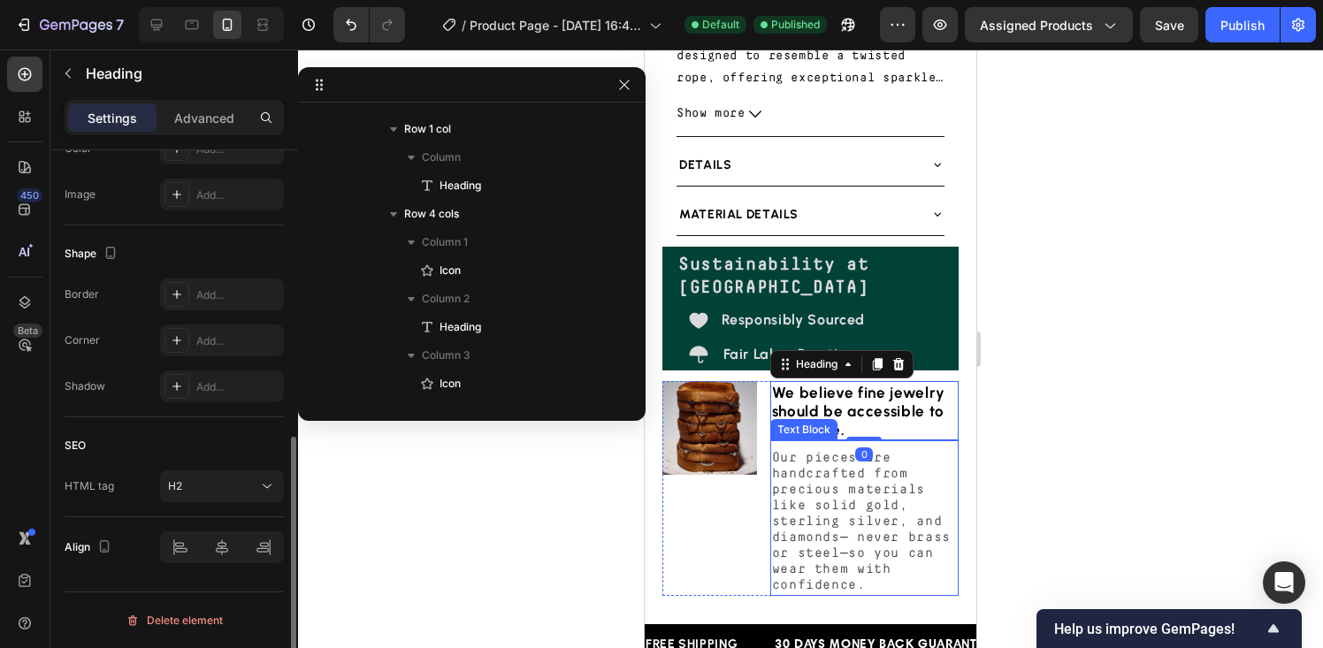
scroll to position [0, 0]
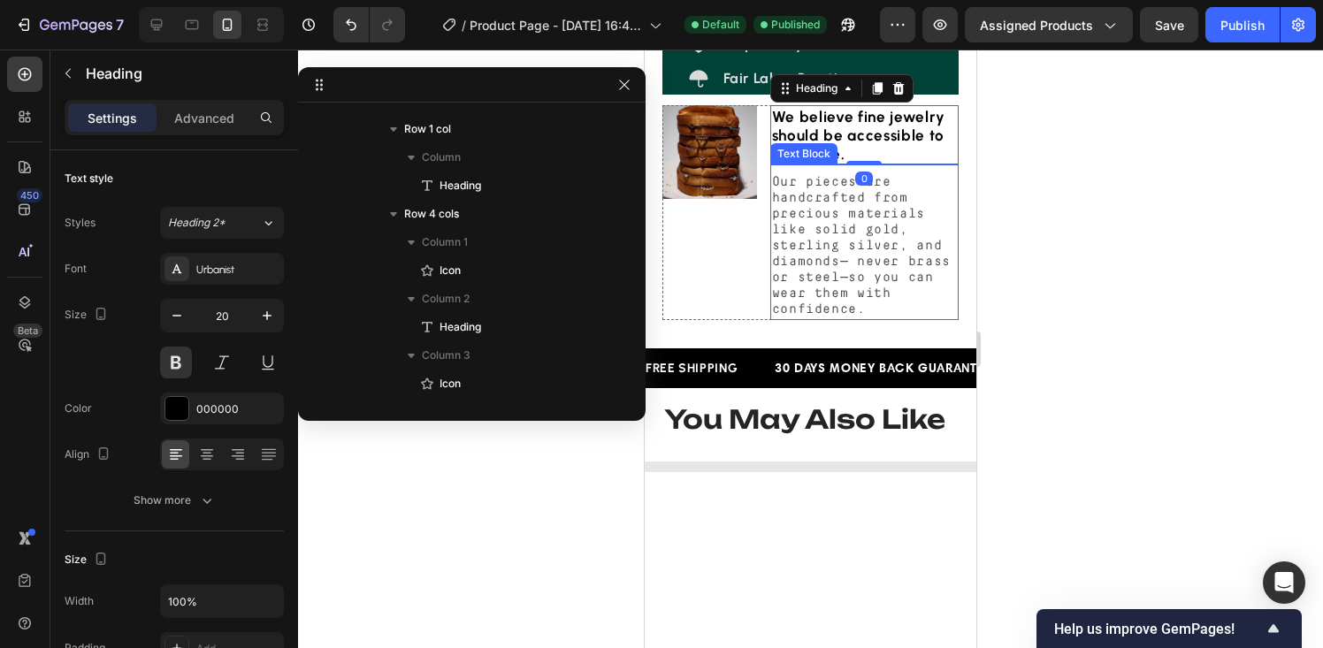
click at [838, 316] on span "Our pieces are handcrafted from precious materials like solid gold, sterling si…" at bounding box center [861, 245] width 179 height 141
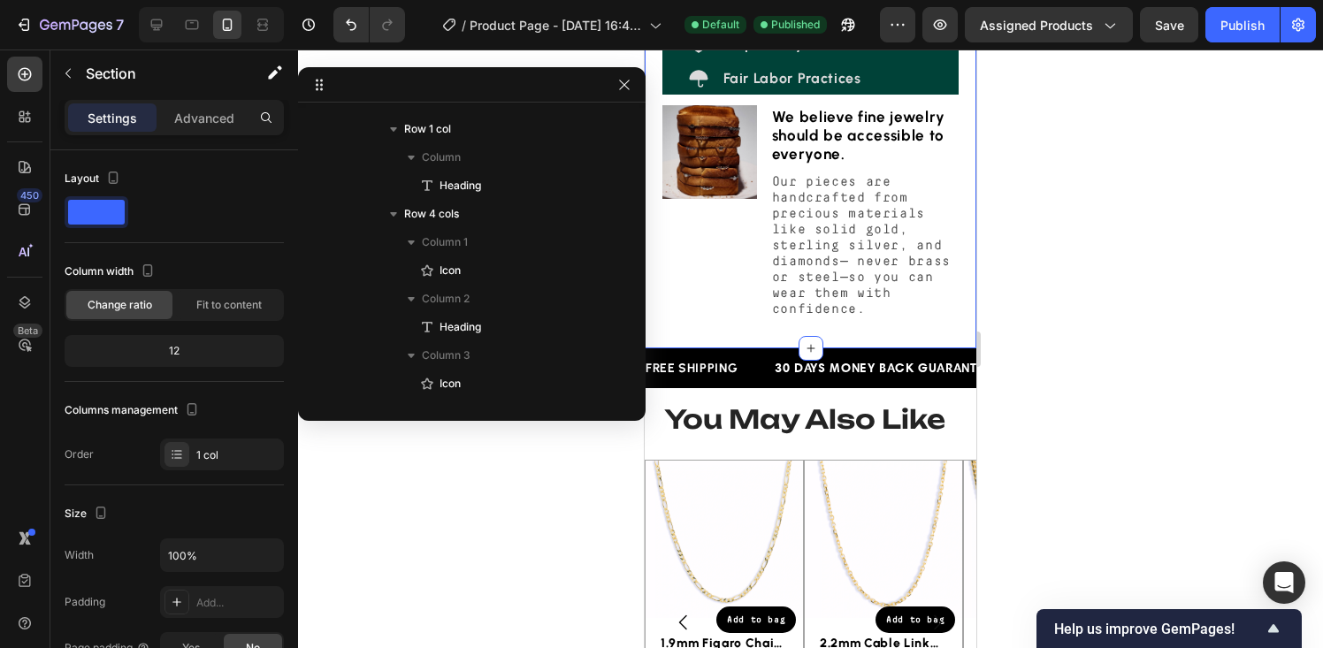
click at [202, 109] on p "Advanced" at bounding box center [204, 118] width 60 height 19
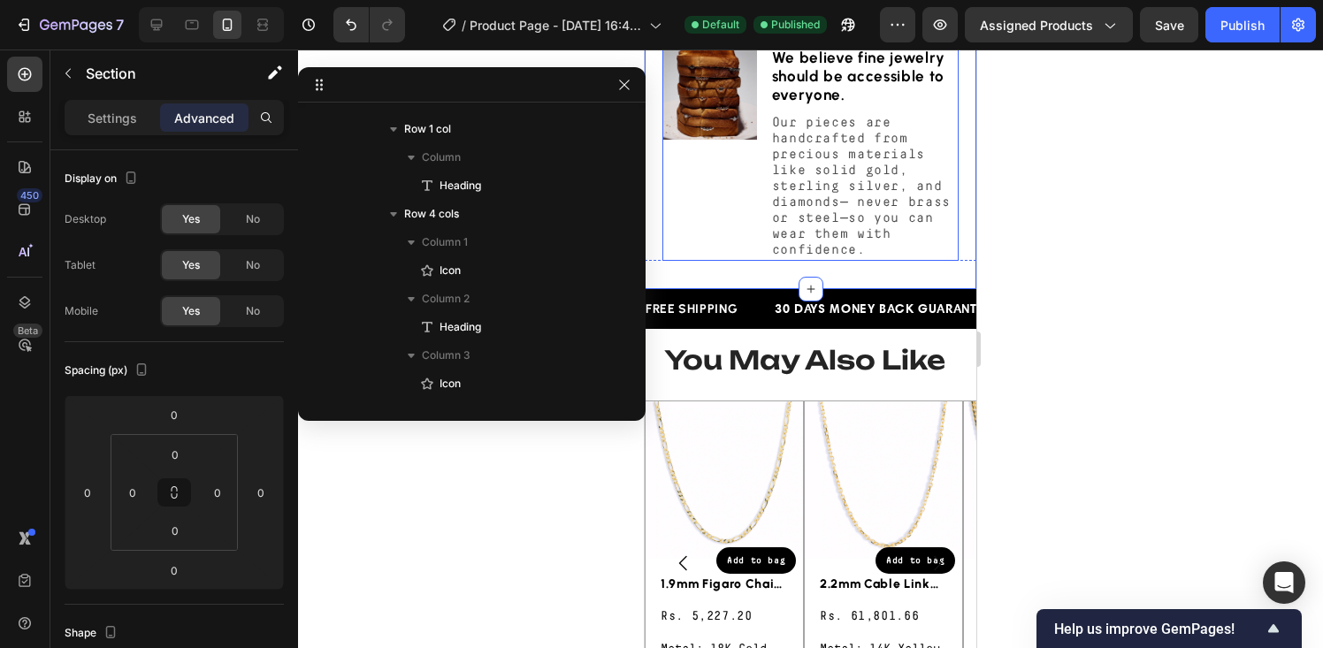
scroll to position [1243, 0]
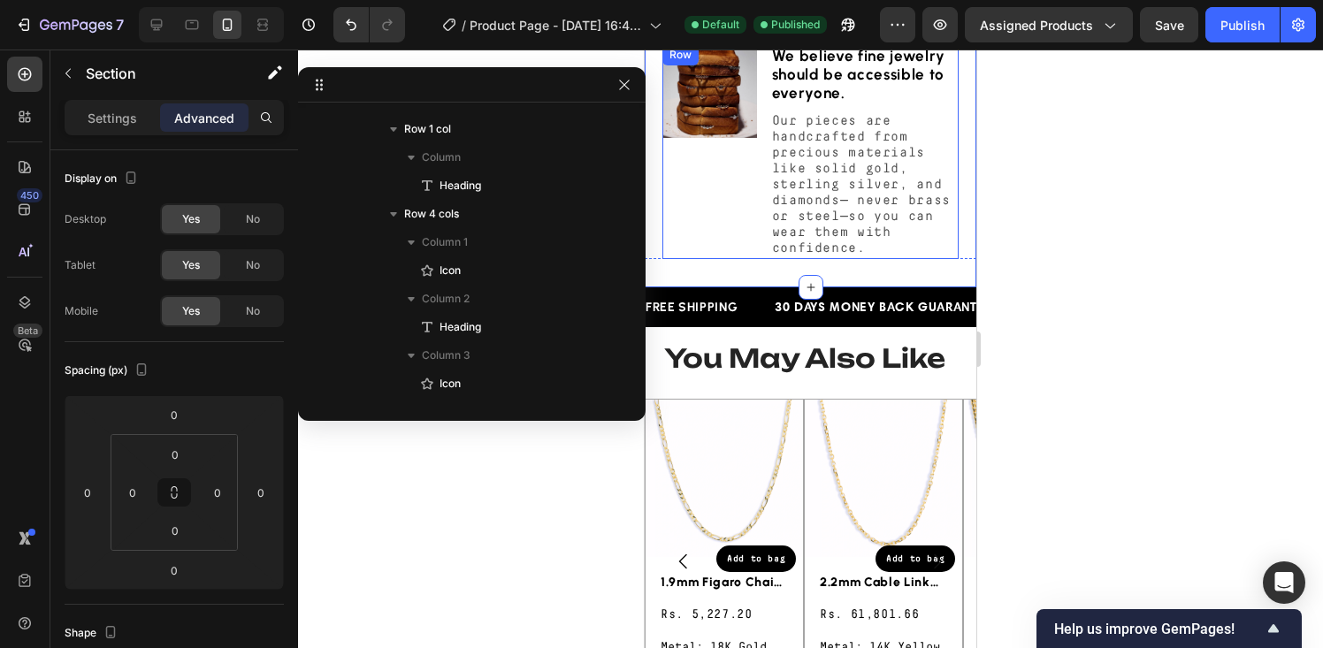
click at [670, 259] on div "Image" at bounding box center [710, 151] width 95 height 215
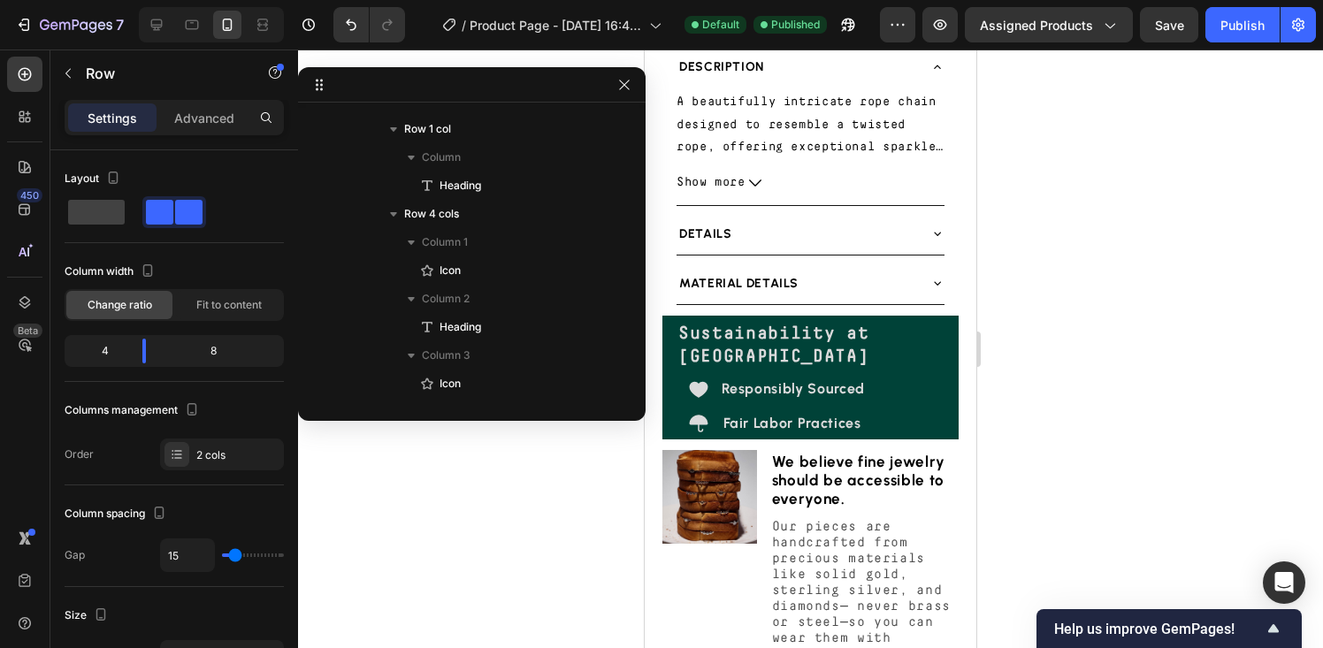
scroll to position [912, 0]
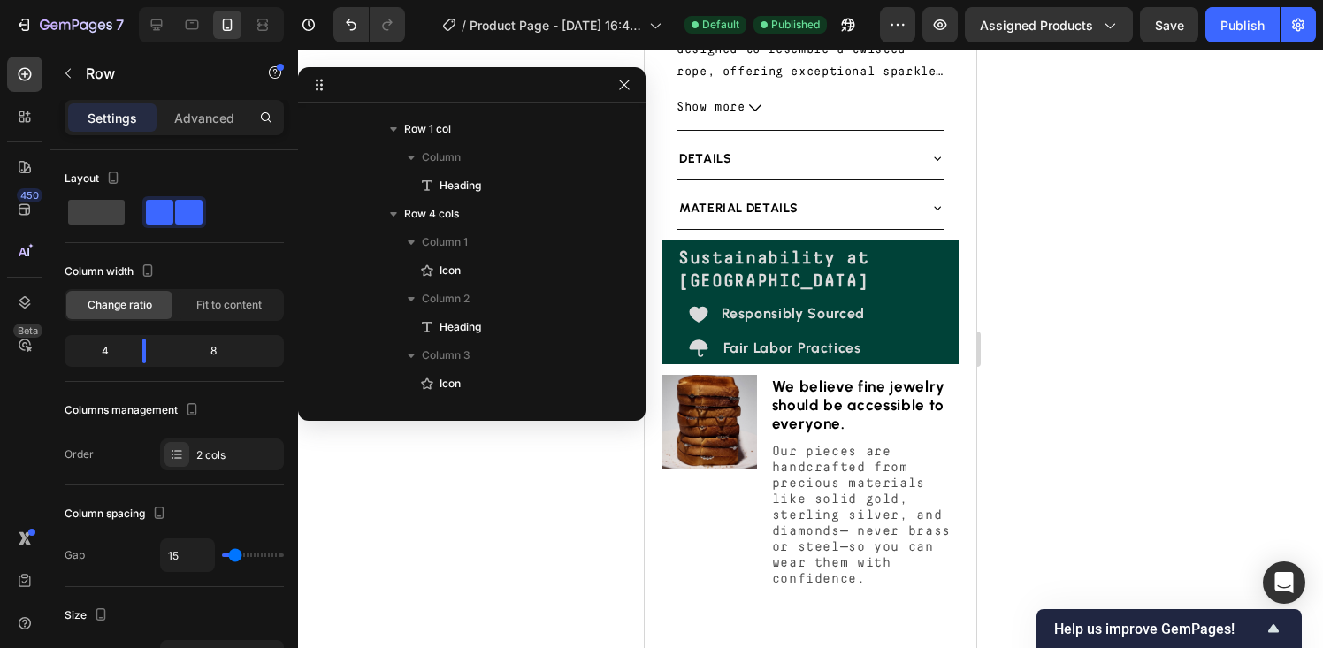
click at [737, 375] on img at bounding box center [710, 422] width 95 height 95
click at [764, 375] on div "Image We believe fine jewelry should be accessible to everyone. Heading Our pie…" at bounding box center [811, 482] width 296 height 215
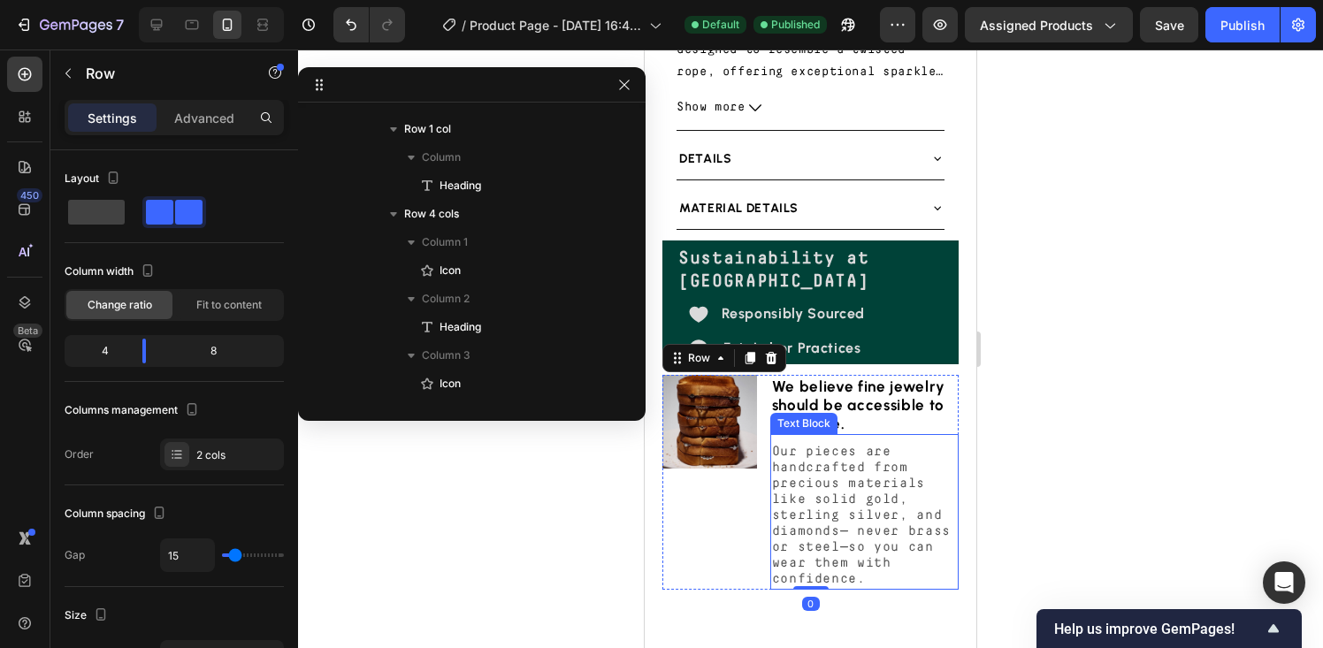
scroll to position [1183, 0]
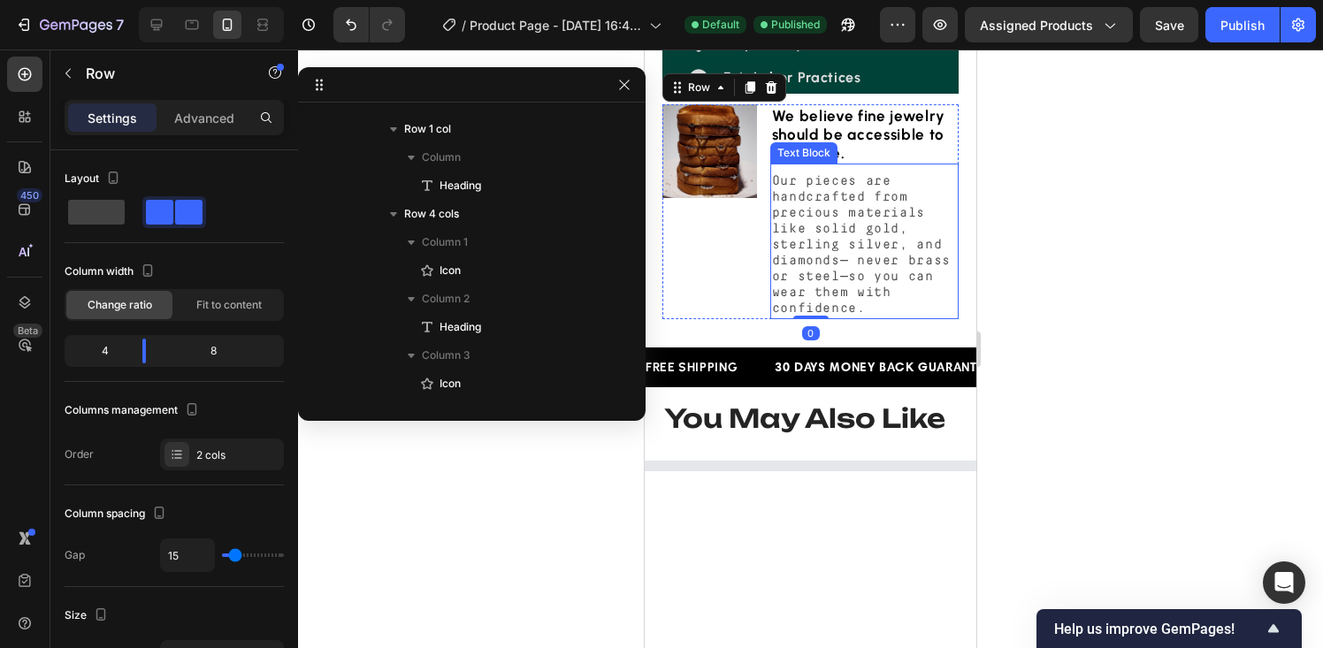
click at [807, 243] on span "Our pieces are handcrafted from precious materials like solid gold, sterling si…" at bounding box center [861, 244] width 179 height 141
click at [754, 267] on div "Image We believe fine jewelry should be accessible to everyone. Heading Our pie…" at bounding box center [811, 211] width 296 height 215
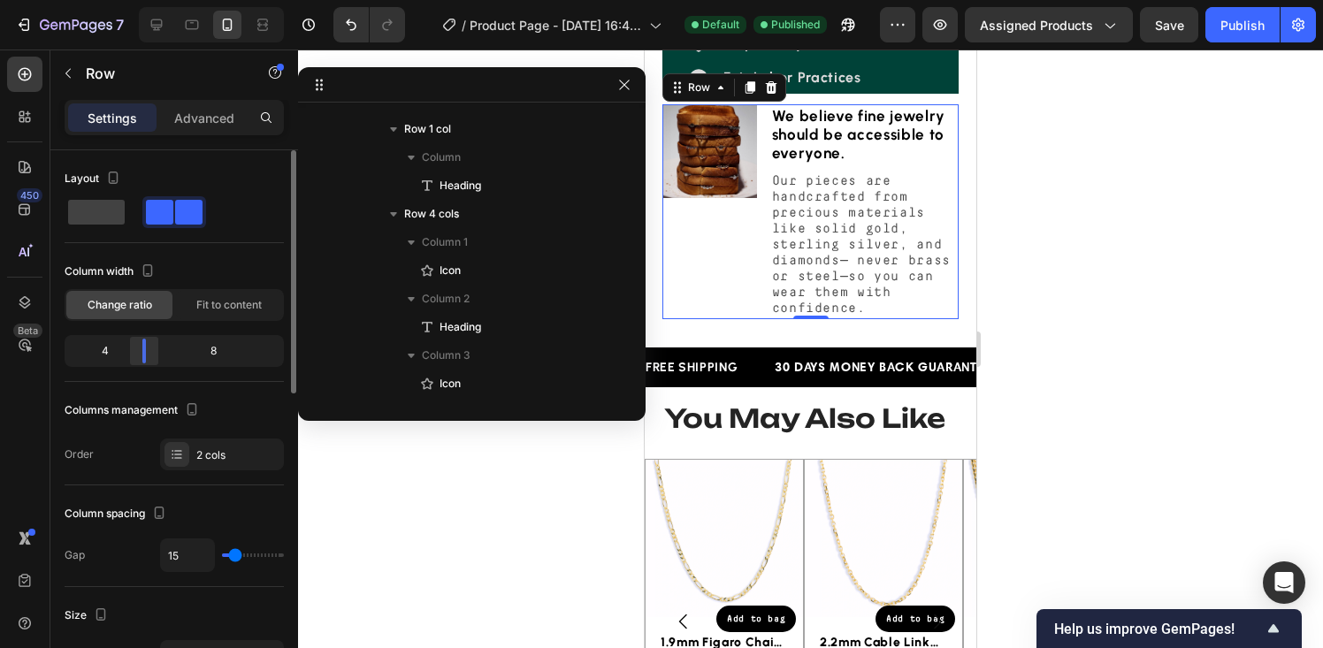
drag, startPoint x: 147, startPoint y: 354, endPoint x: 134, endPoint y: 355, distance: 12.4
click at [134, 0] on body "7 Version history / Product Page - Aug 23, 16:44:36 Default Published Preview A…" at bounding box center [661, 0] width 1323 height 0
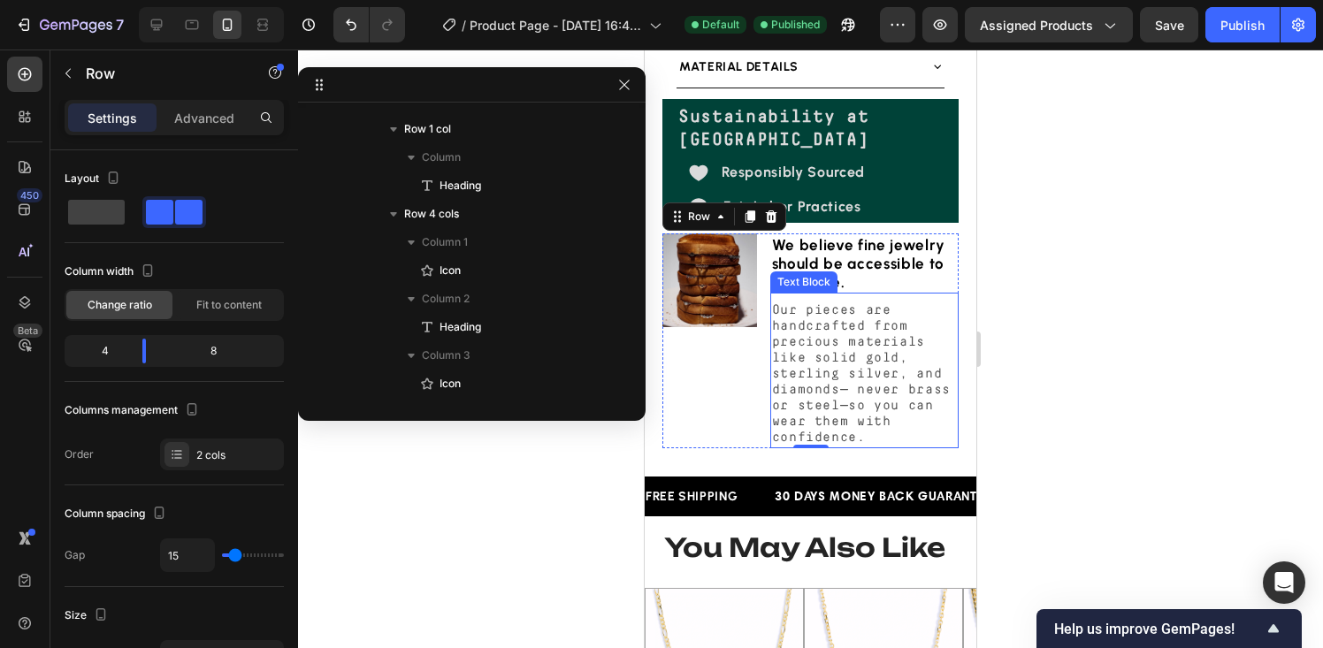
scroll to position [1044, 0]
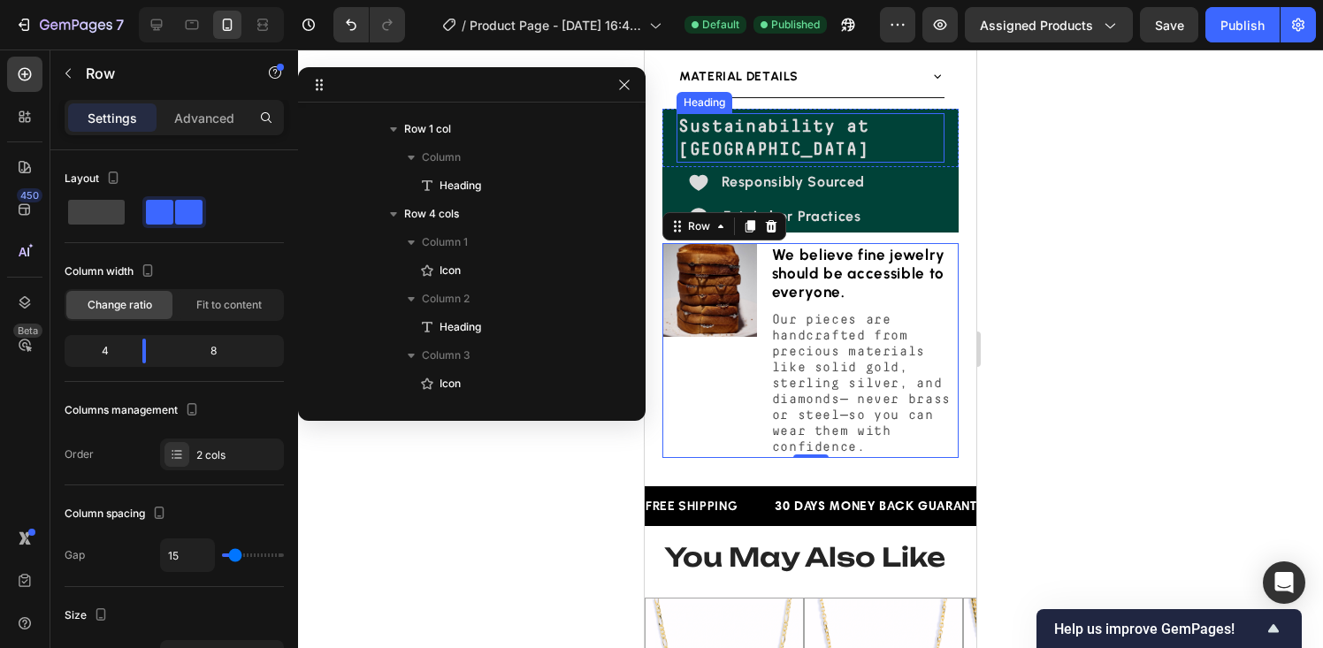
click at [732, 163] on h2 "Sustainability at Jewella" at bounding box center [811, 138] width 268 height 50
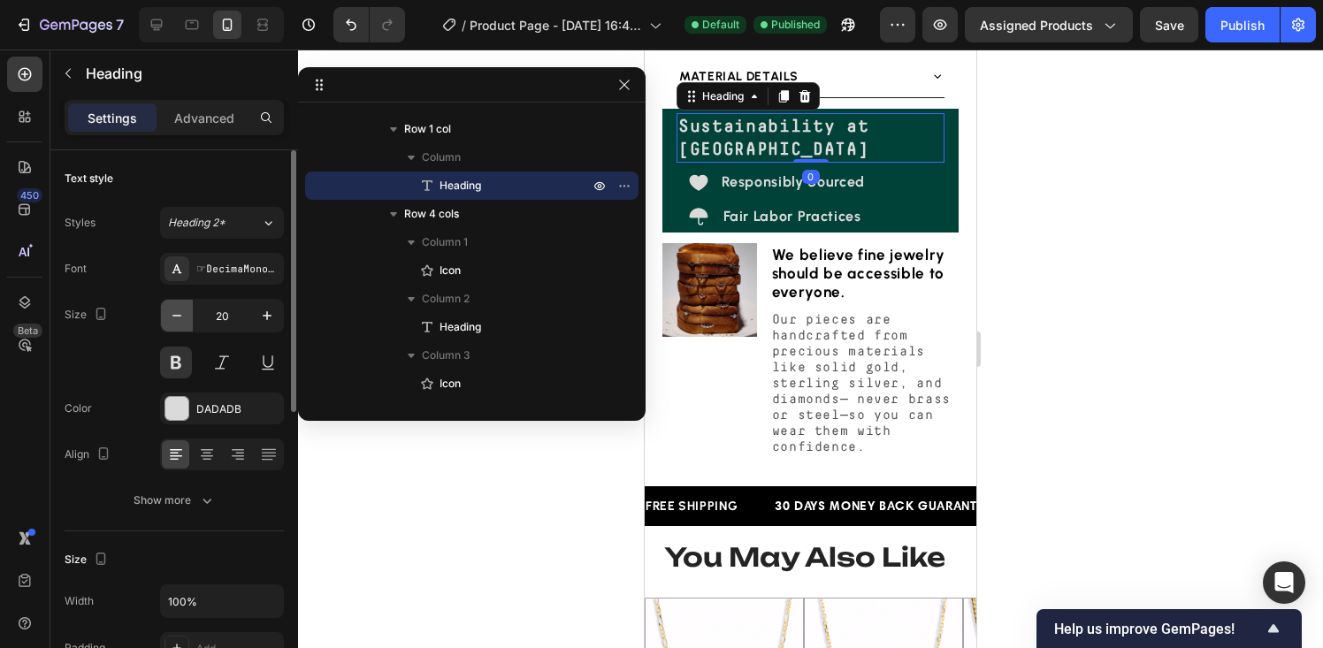
click at [179, 322] on icon "button" at bounding box center [177, 316] width 18 height 18
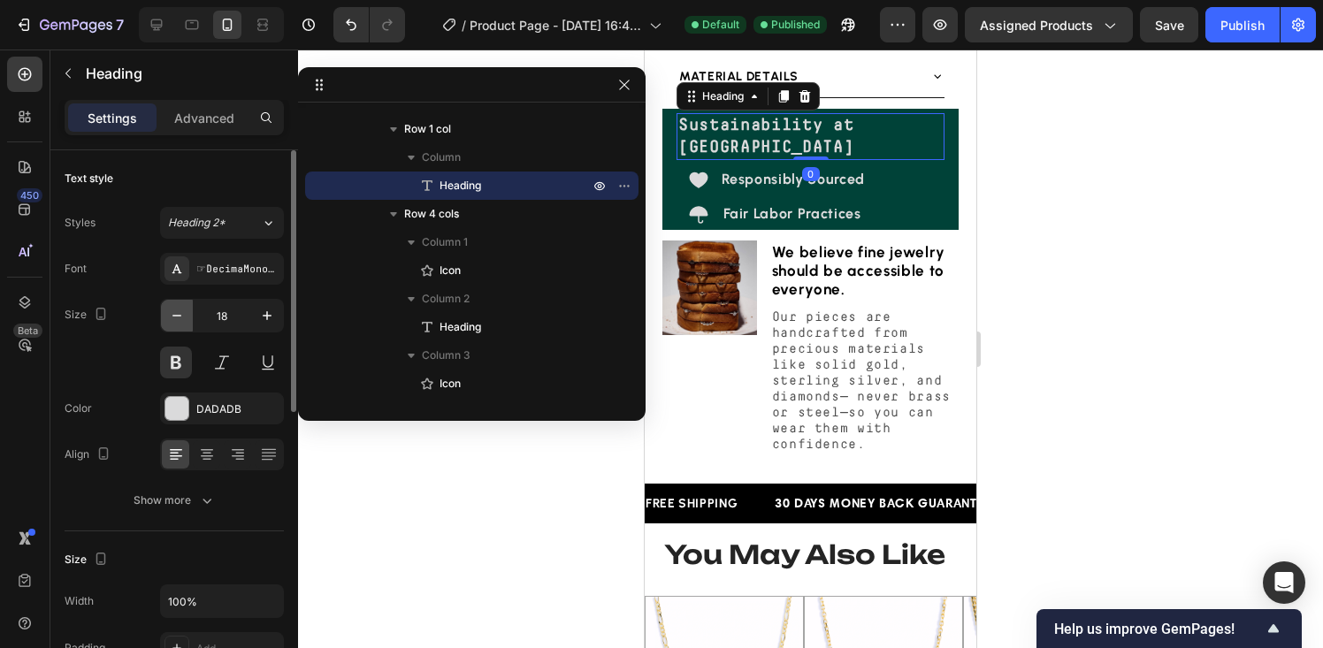
click at [179, 322] on icon "button" at bounding box center [177, 316] width 18 height 18
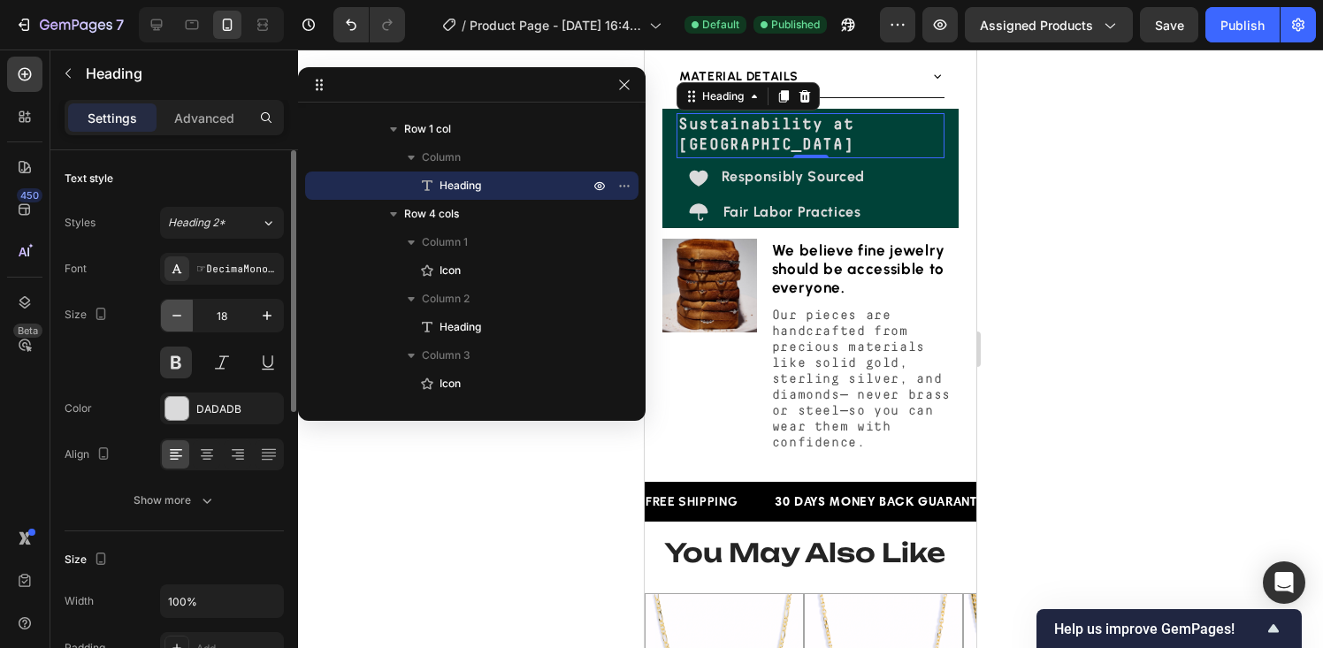
click at [179, 322] on icon "button" at bounding box center [177, 316] width 18 height 18
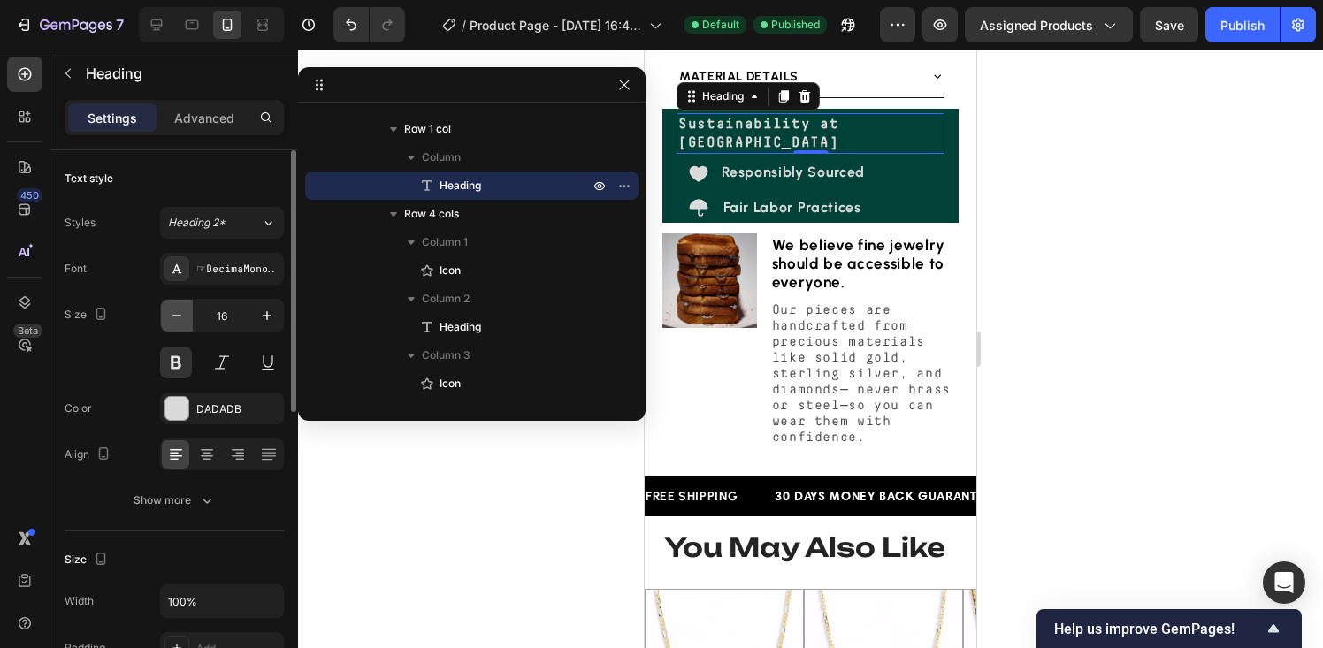
type input "15"
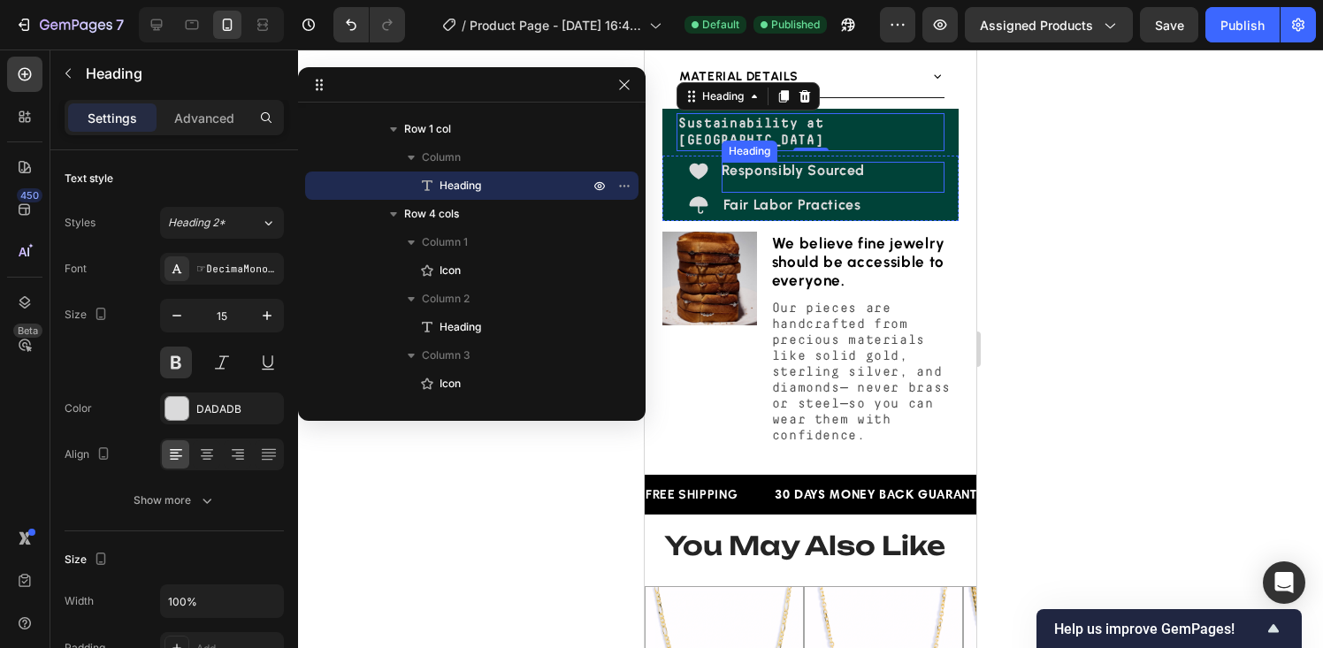
click at [762, 179] on strong "Responsibly Sourced" at bounding box center [794, 170] width 144 height 17
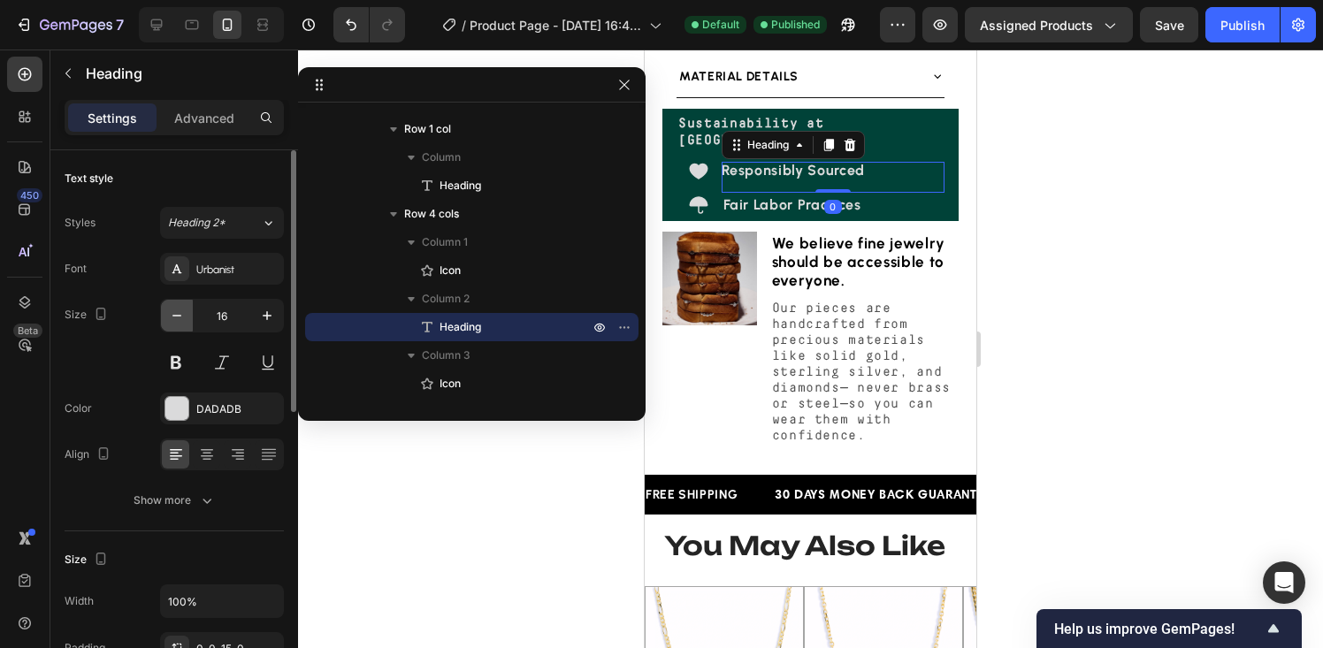
click at [176, 315] on icon "button" at bounding box center [176, 316] width 9 height 2
type input "13"
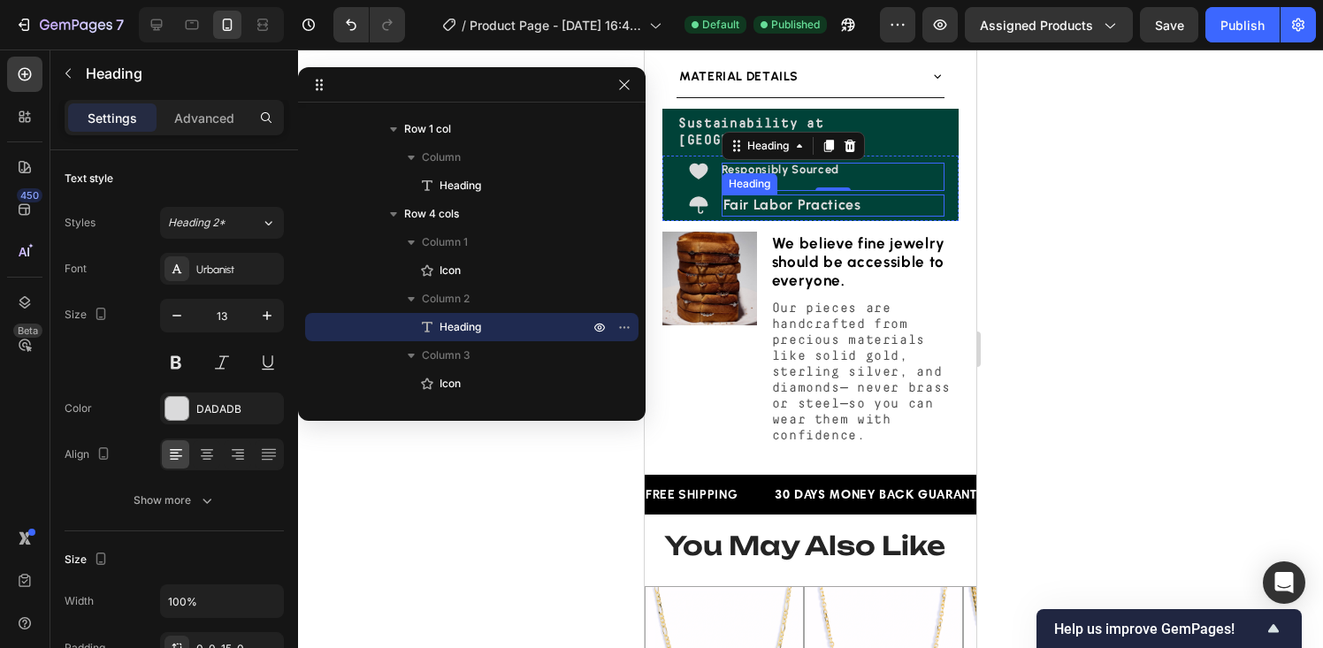
click at [763, 213] on strong "Fair Labor Practices" at bounding box center [793, 204] width 138 height 17
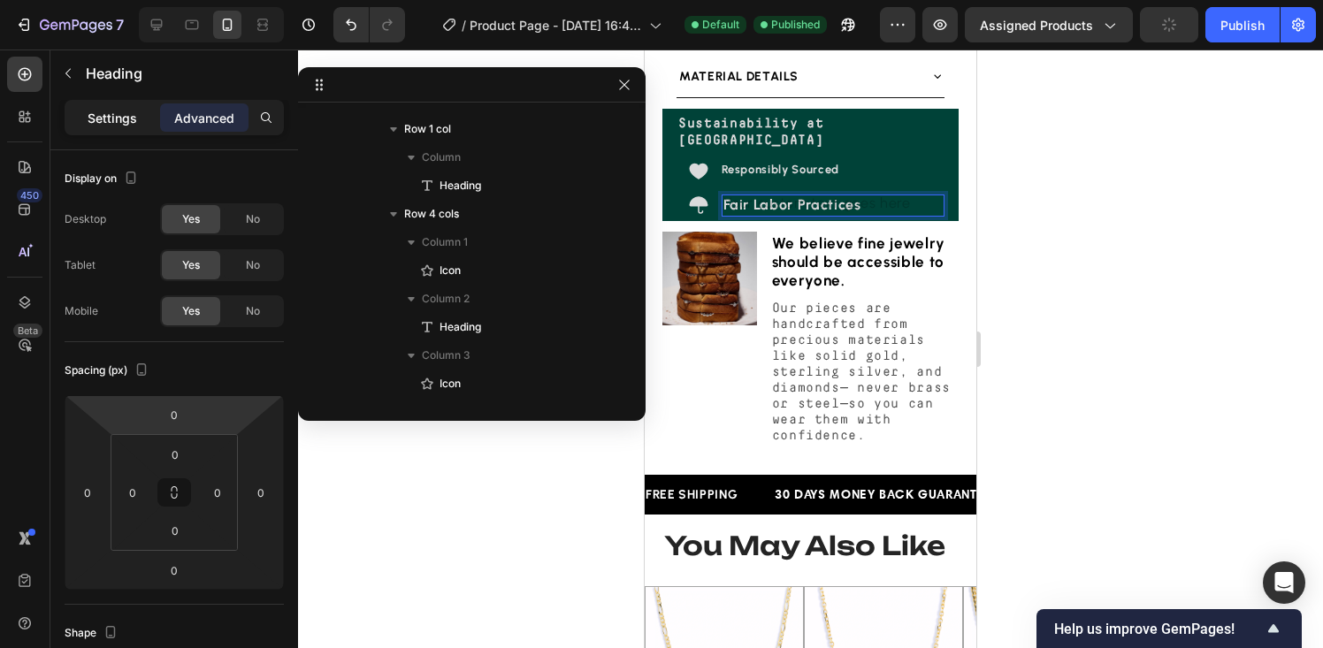
click at [109, 114] on p "Settings" at bounding box center [113, 118] width 50 height 19
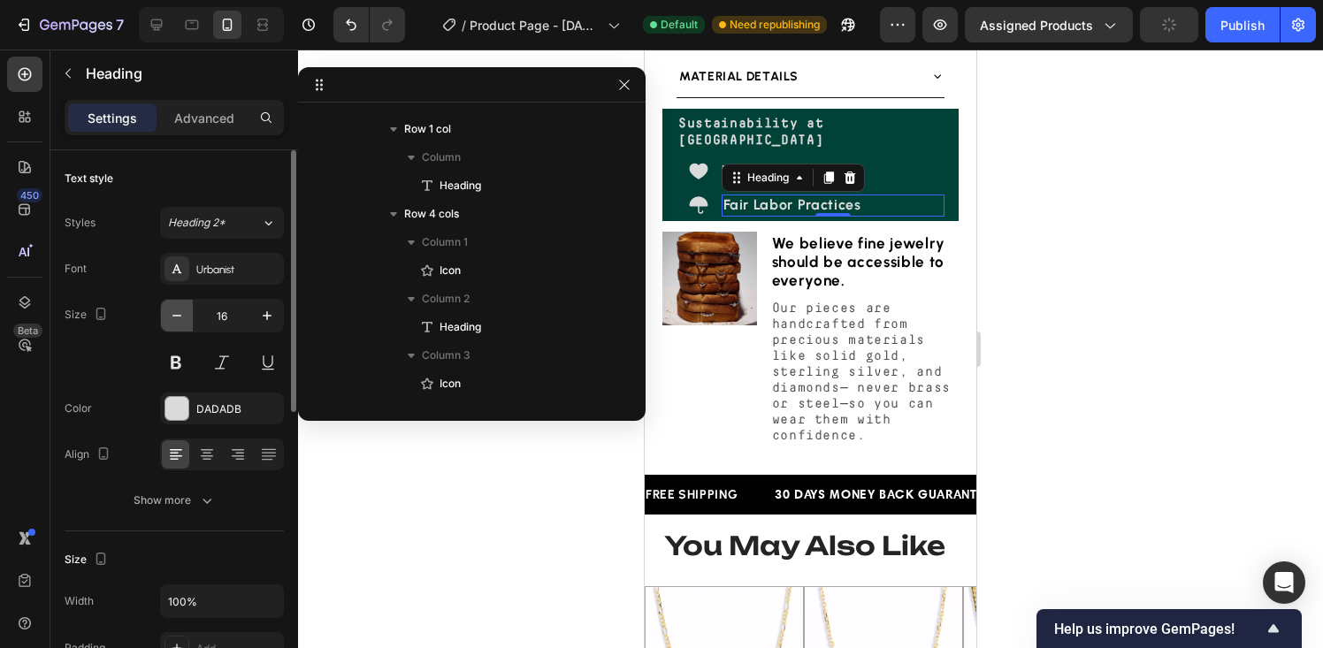
click at [173, 314] on icon "button" at bounding box center [177, 316] width 18 height 18
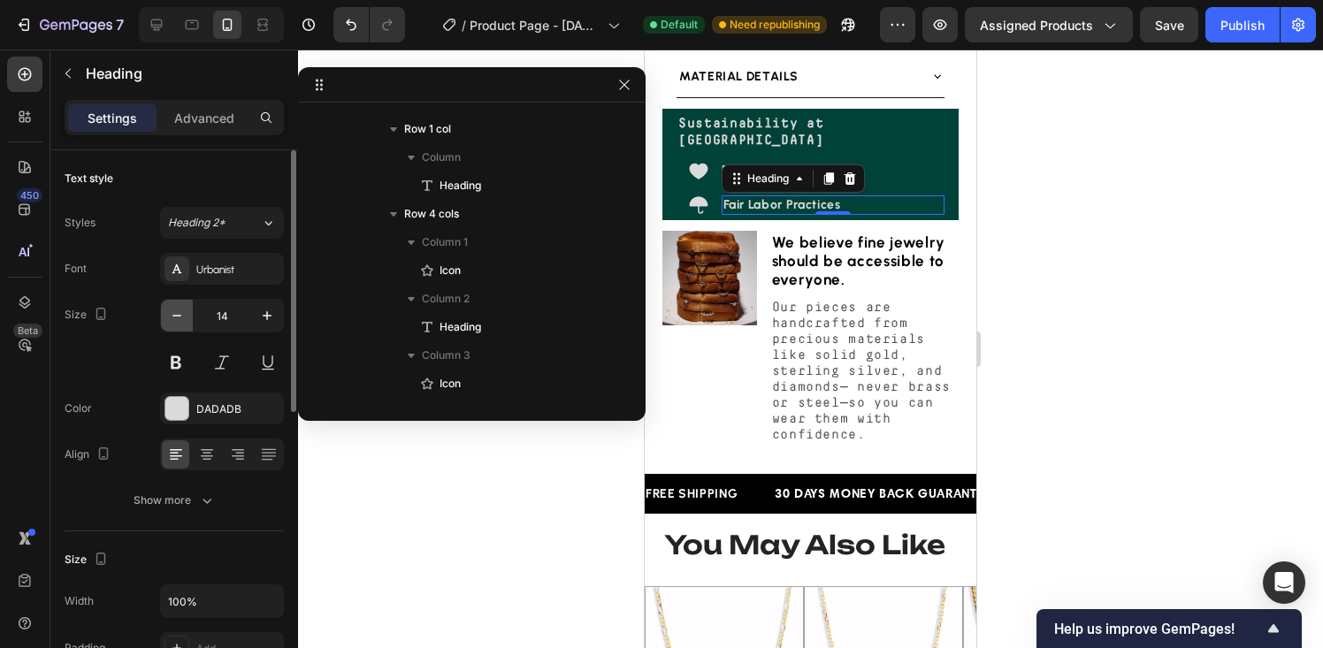
click at [173, 314] on icon "button" at bounding box center [177, 316] width 18 height 18
type input "13"
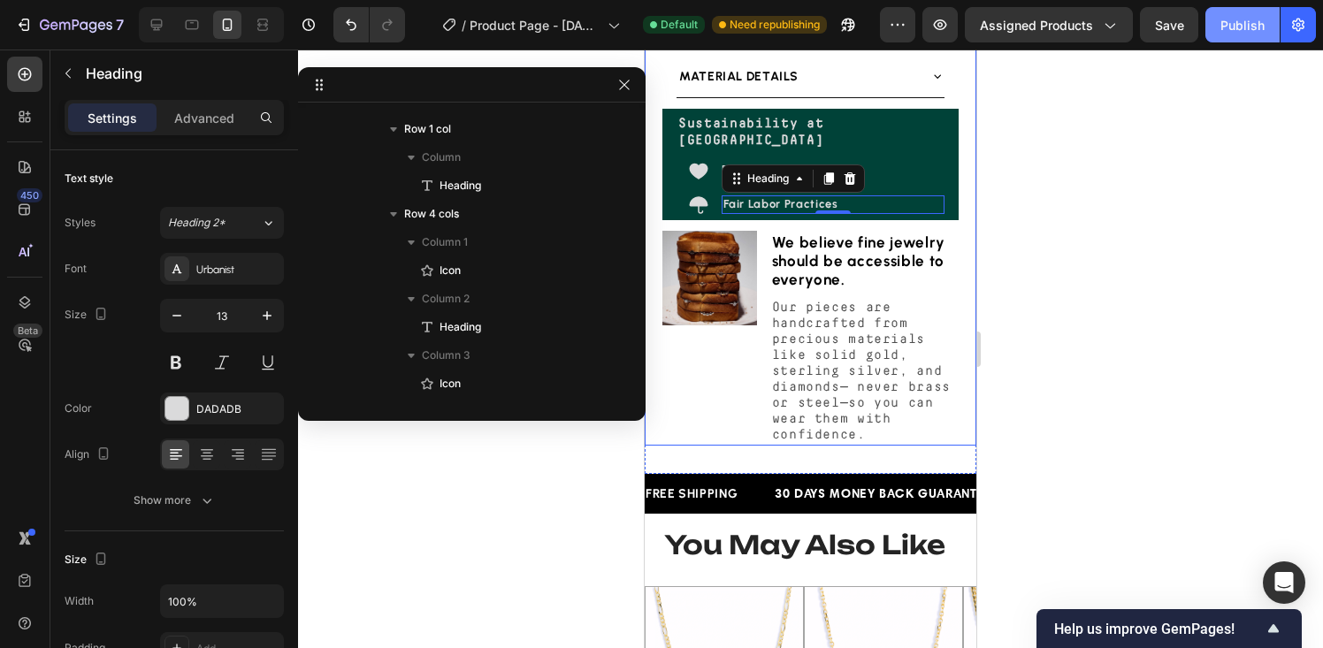
click at [1240, 23] on div "Publish" at bounding box center [1243, 25] width 44 height 19
